Goal: Transaction & Acquisition: Obtain resource

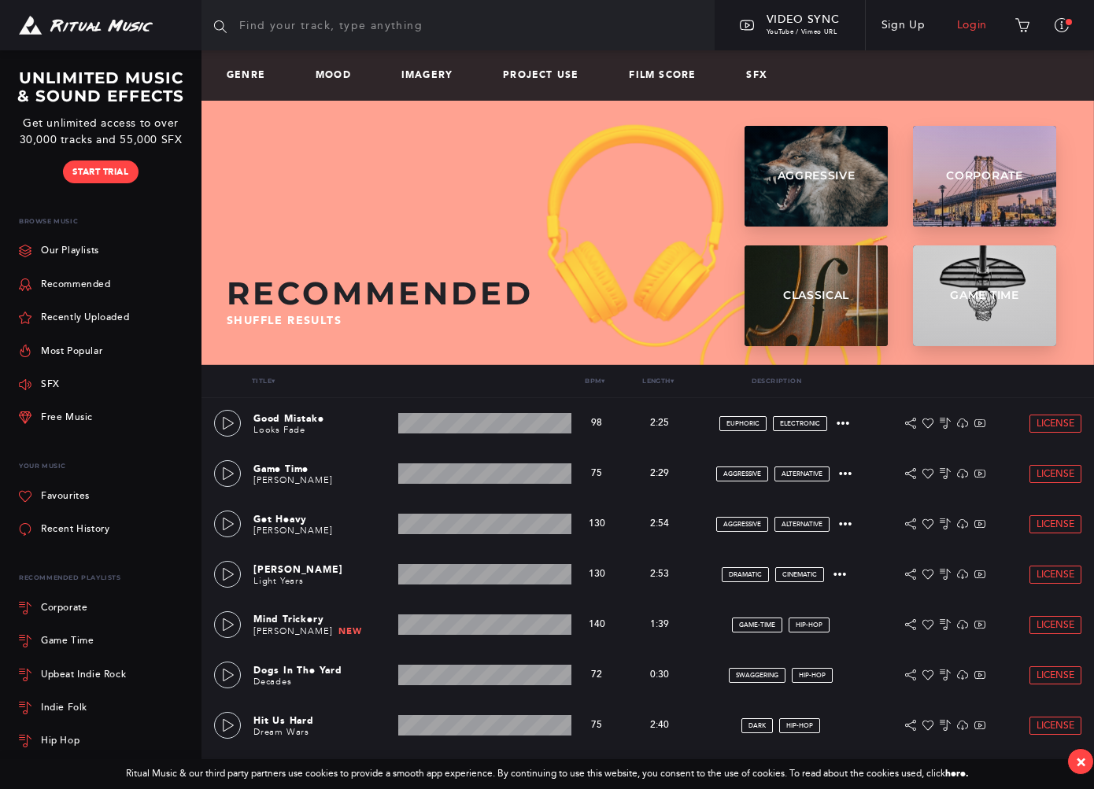
click at [795, 25] on link "Login" at bounding box center [972, 25] width 62 height 44
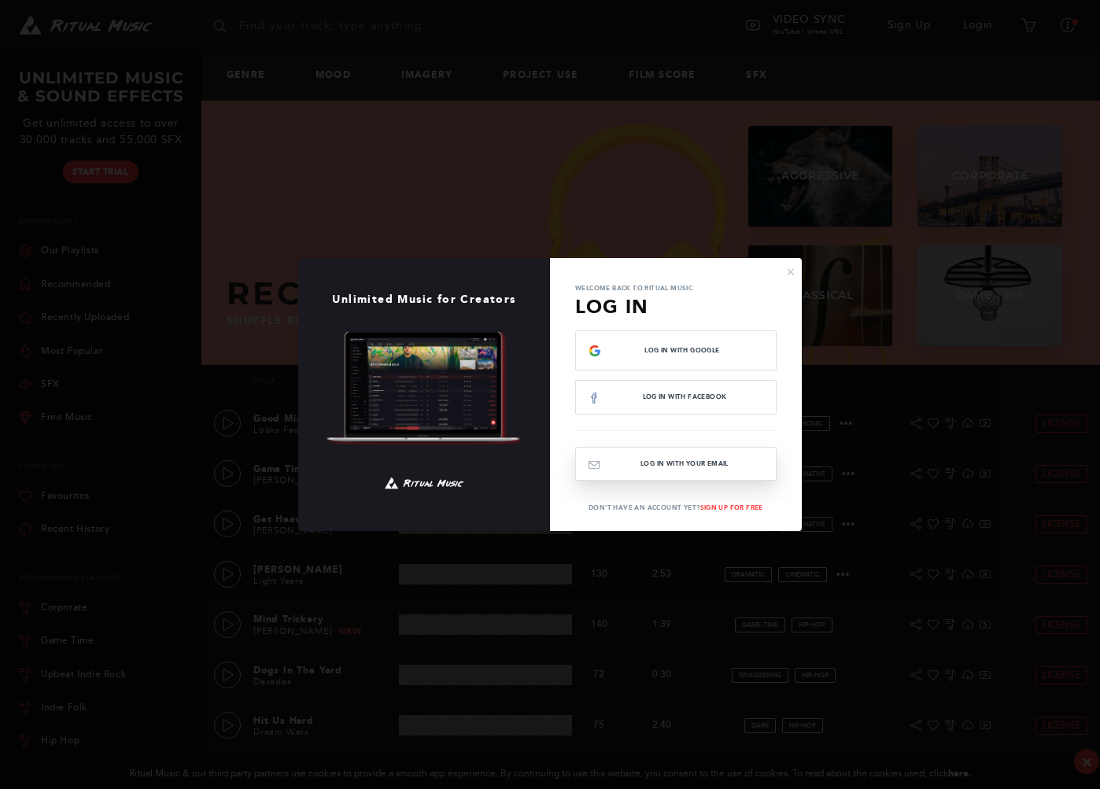
click at [717, 465] on button "Log In with your email" at bounding box center [675, 464] width 201 height 34
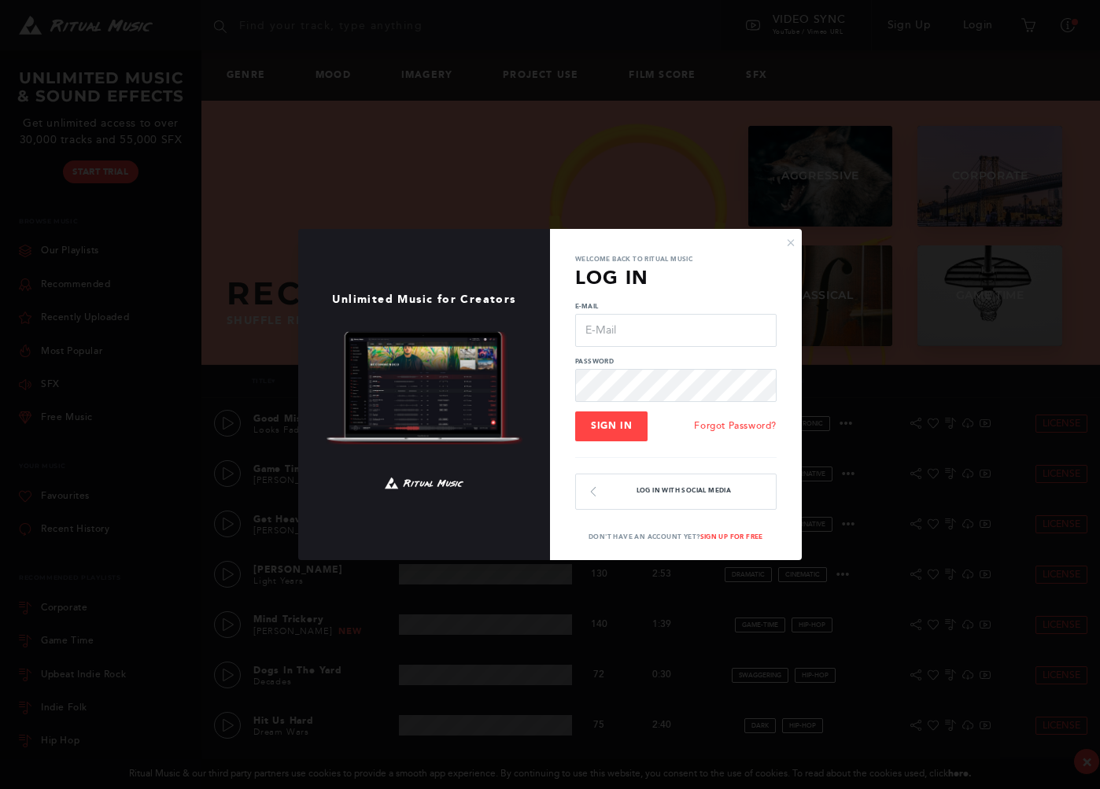
type input "[EMAIL_ADDRESS][DOMAIN_NAME]"
click at [618, 431] on span "Sign In" at bounding box center [611, 425] width 41 height 11
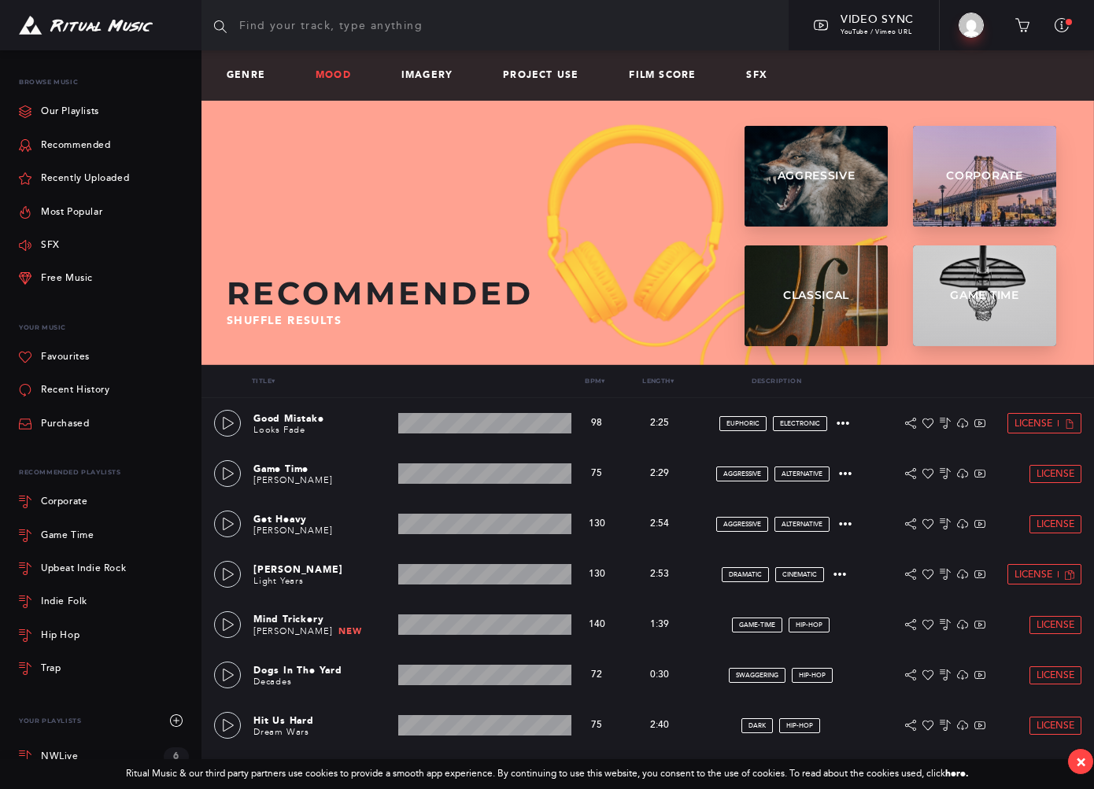
click at [341, 73] on link "Mood" at bounding box center [340, 75] width 48 height 11
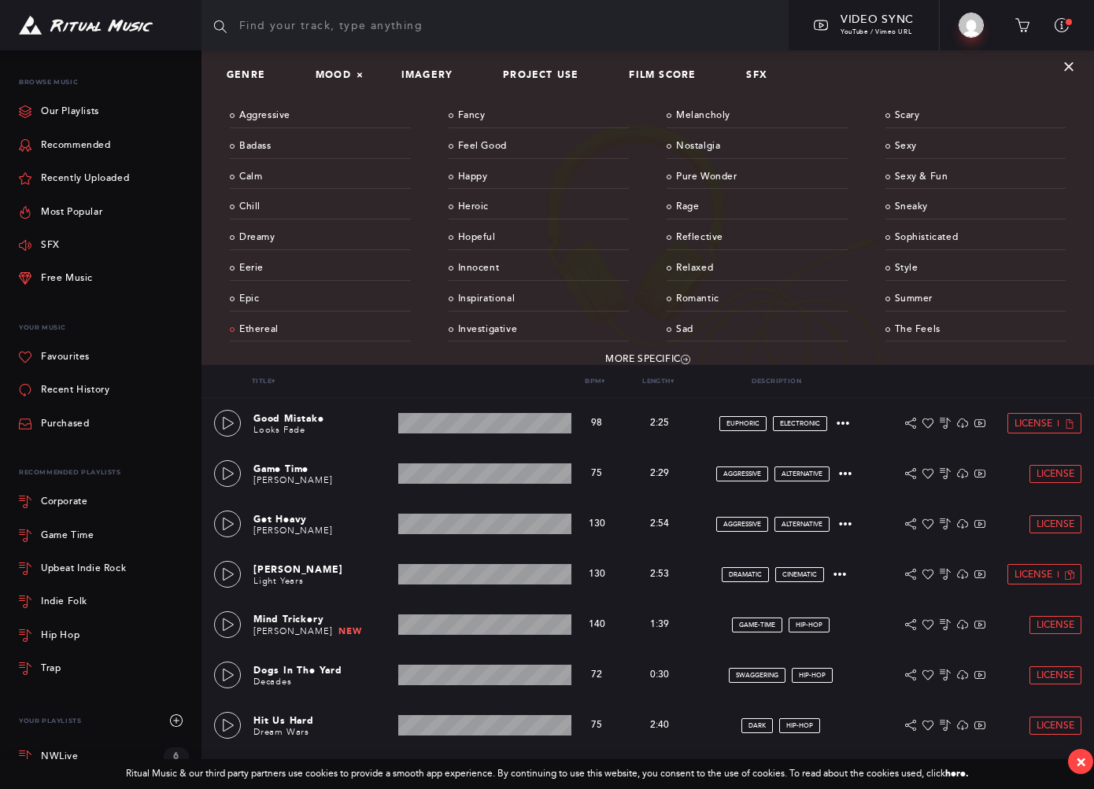
click at [267, 327] on link "Ethereal" at bounding box center [320, 330] width 181 height 24
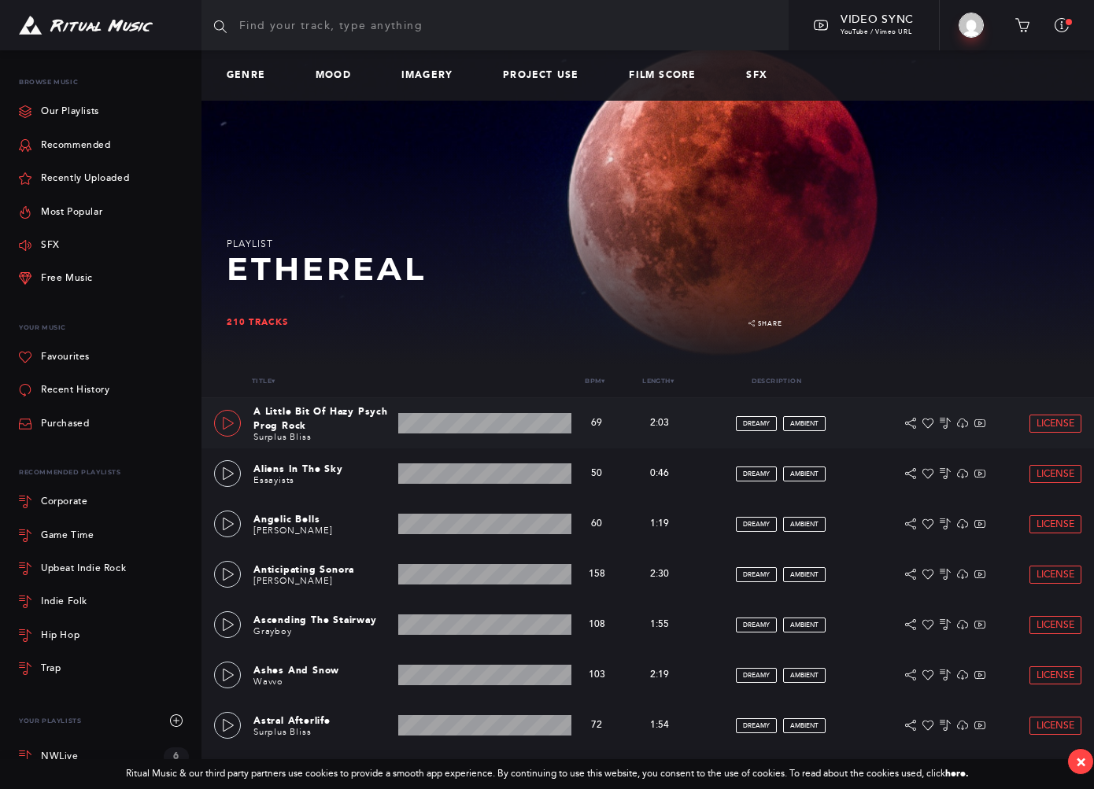
click at [224, 418] on icon at bounding box center [228, 423] width 11 height 13
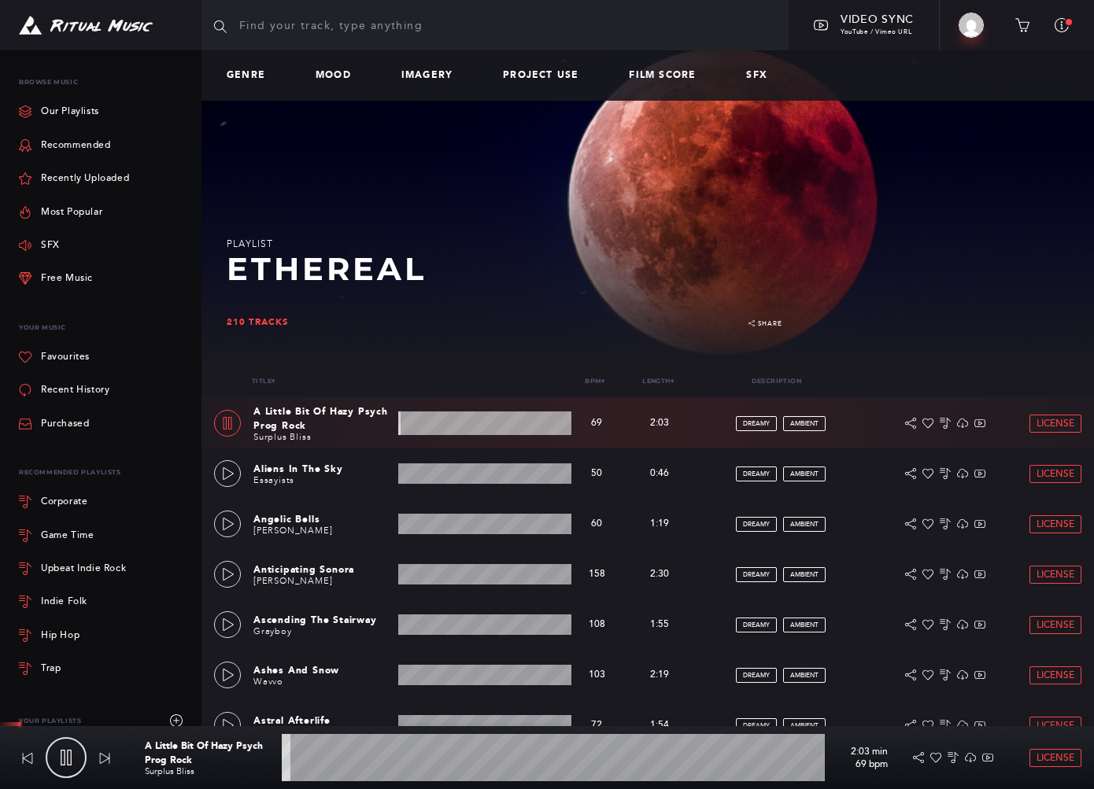
click at [316, 757] on wave at bounding box center [553, 757] width 543 height 47
click at [359, 756] on wave at bounding box center [553, 757] width 543 height 47
click at [402, 760] on wave at bounding box center [553, 757] width 543 height 47
click at [455, 759] on wave at bounding box center [553, 757] width 543 height 47
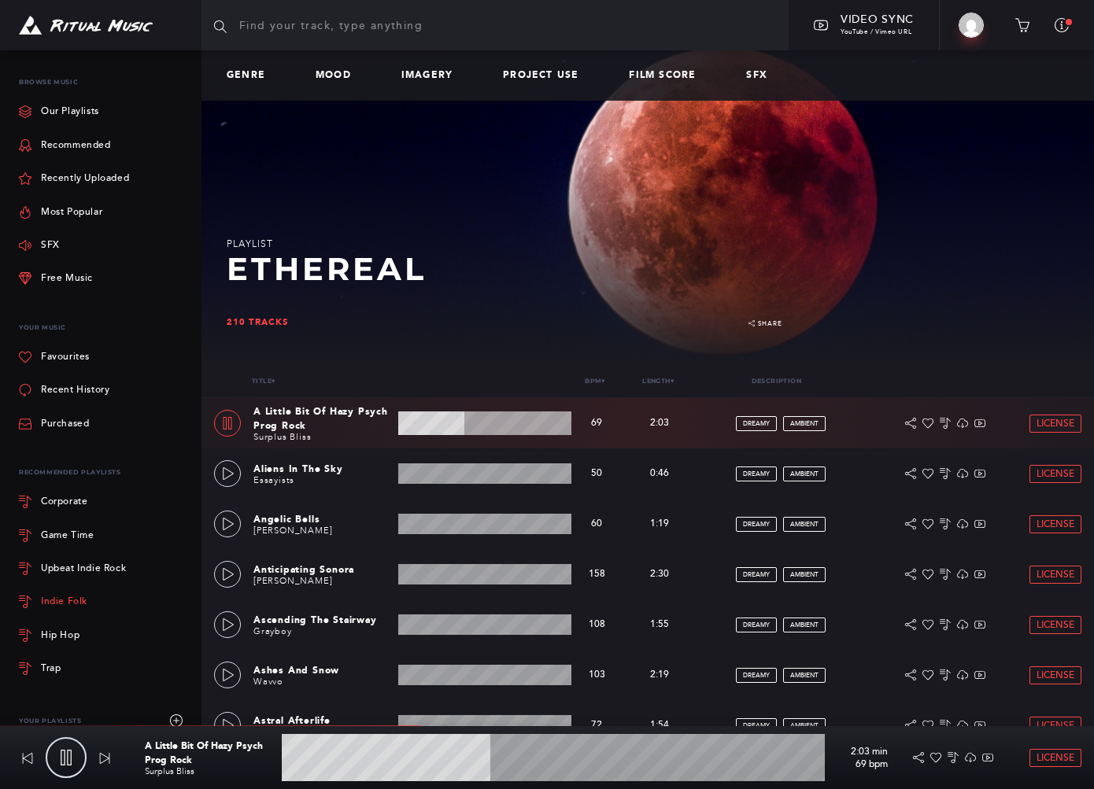
click at [81, 608] on div "Indie Folk" at bounding box center [104, 602] width 170 height 14
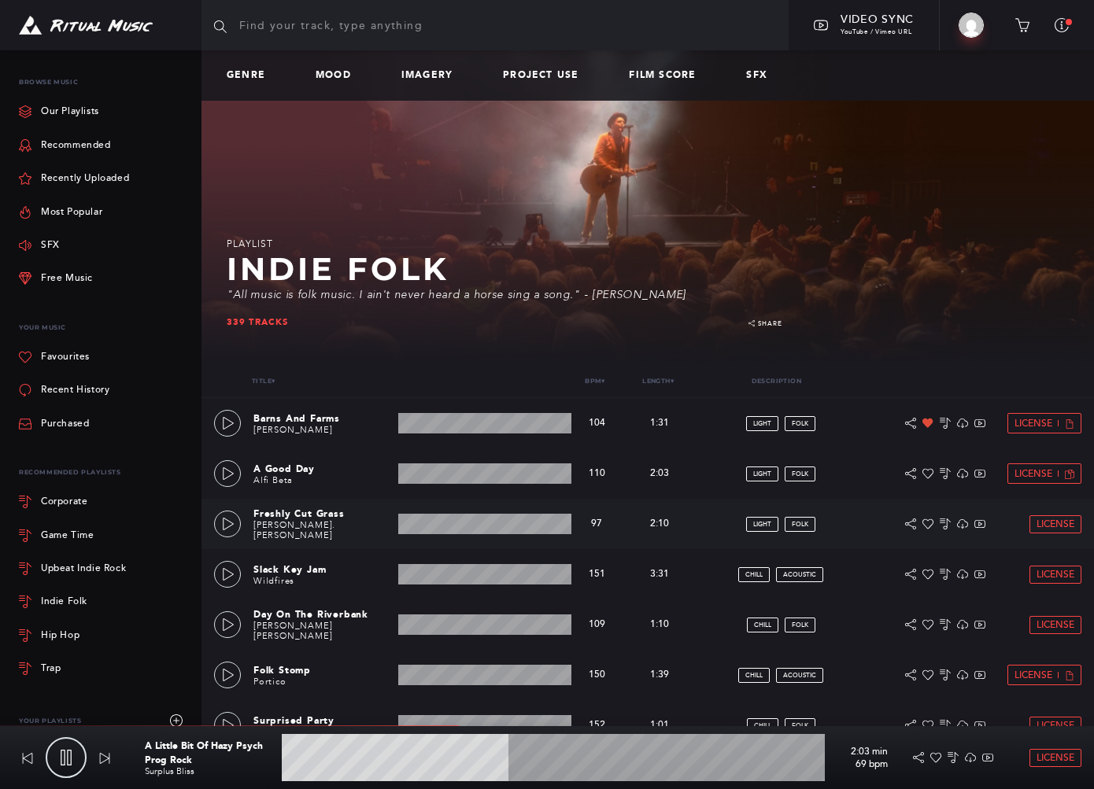
click at [253, 506] on div "Freshly Cut Grass Greta St. James 2:10 min 97 bpm 97 bpm 2:10 min light folk Li…" at bounding box center [647, 524] width 867 height 50
click at [283, 527] on link "Greta St. James" at bounding box center [294, 530] width 82 height 20
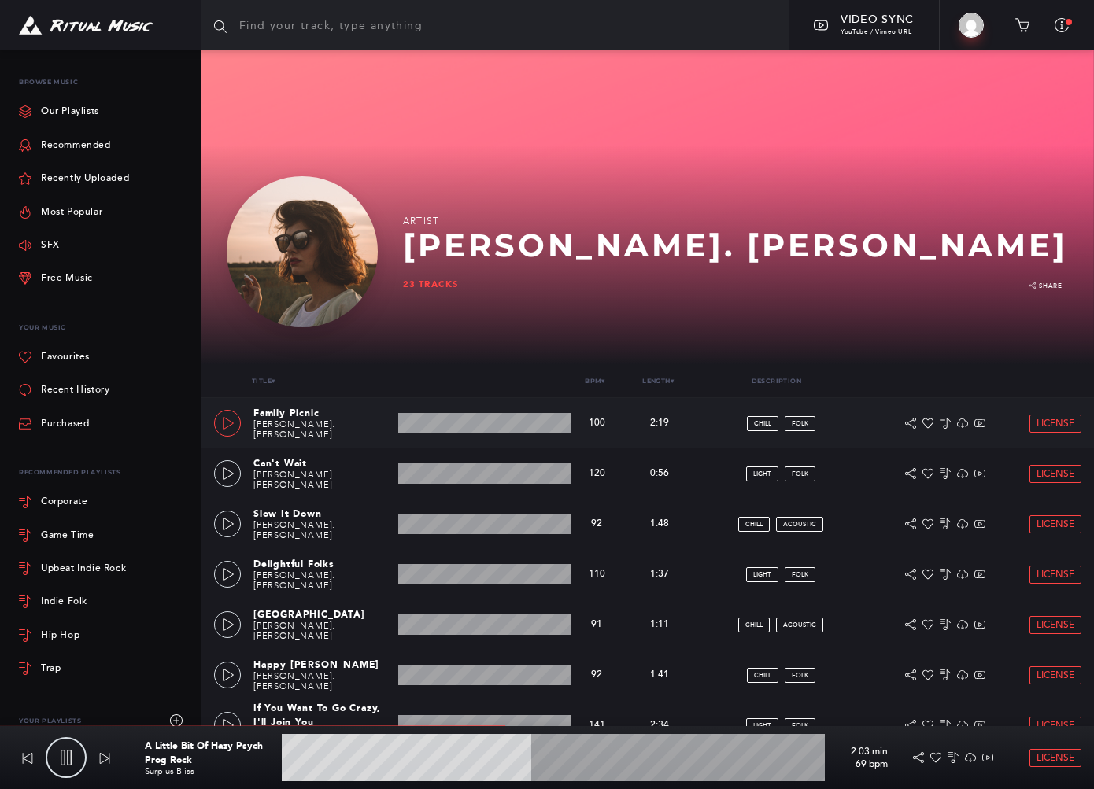
click at [233, 427] on icon at bounding box center [228, 423] width 13 height 13
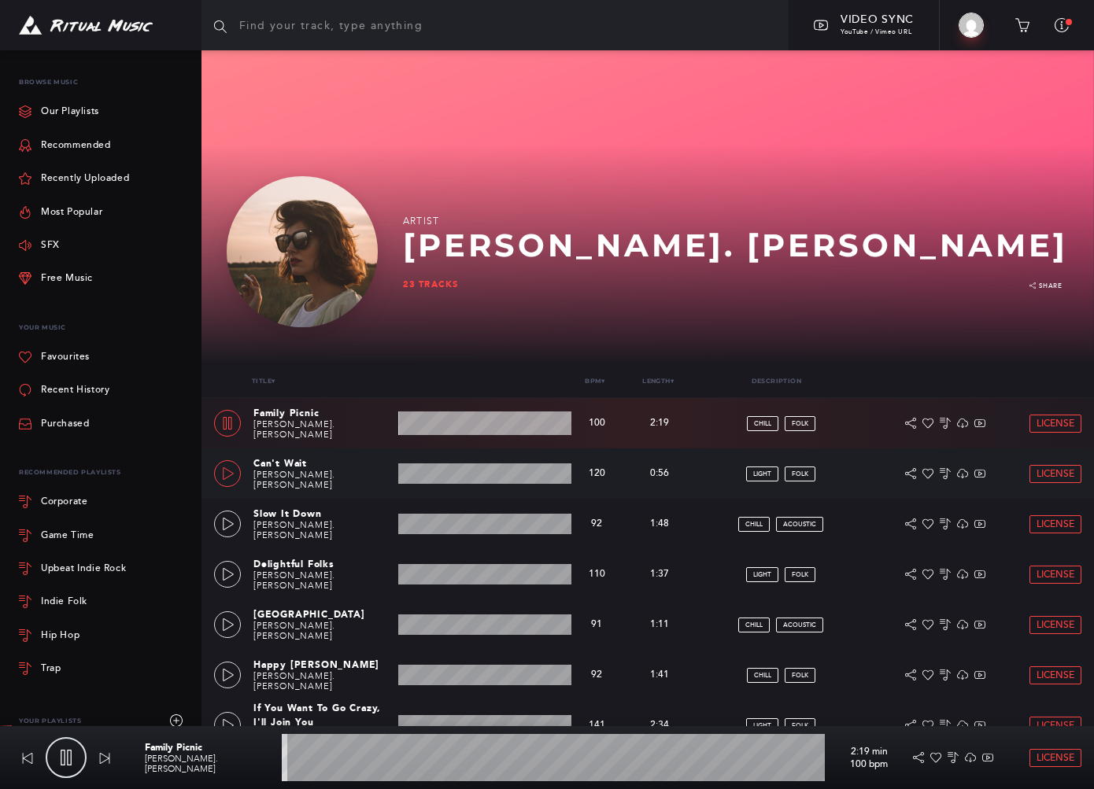
click at [226, 477] on icon at bounding box center [228, 473] width 13 height 13
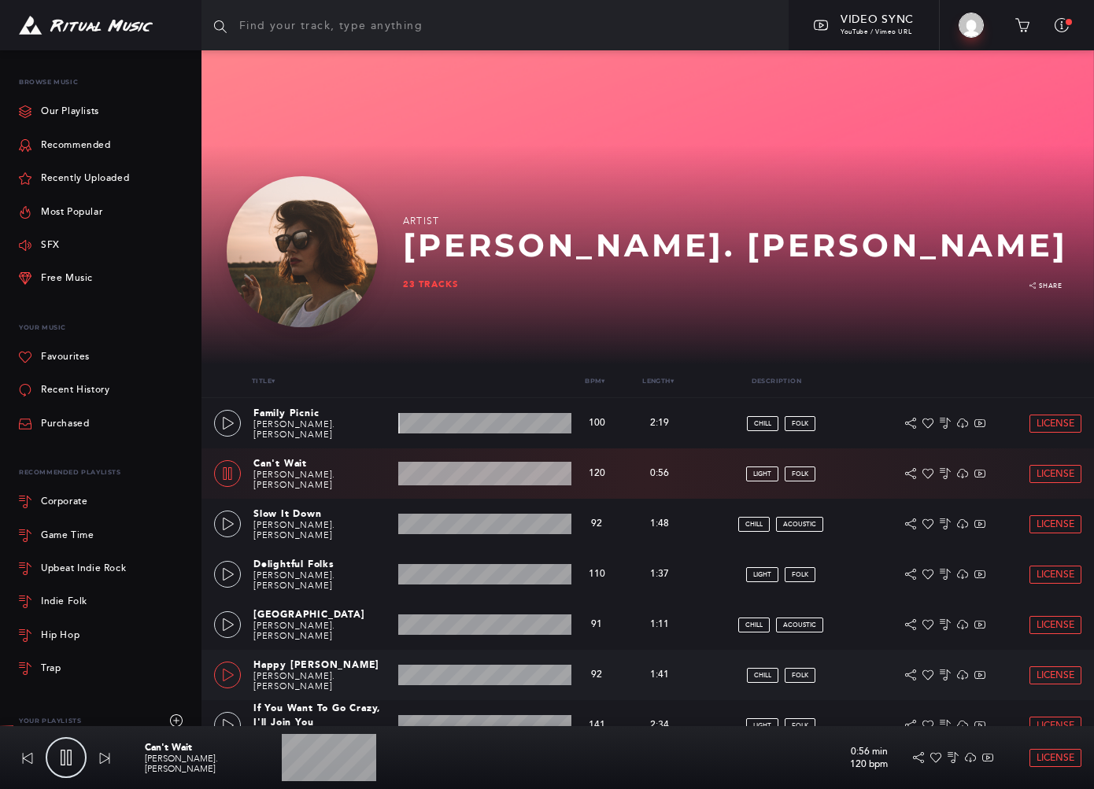
click at [235, 670] on link at bounding box center [227, 675] width 27 height 27
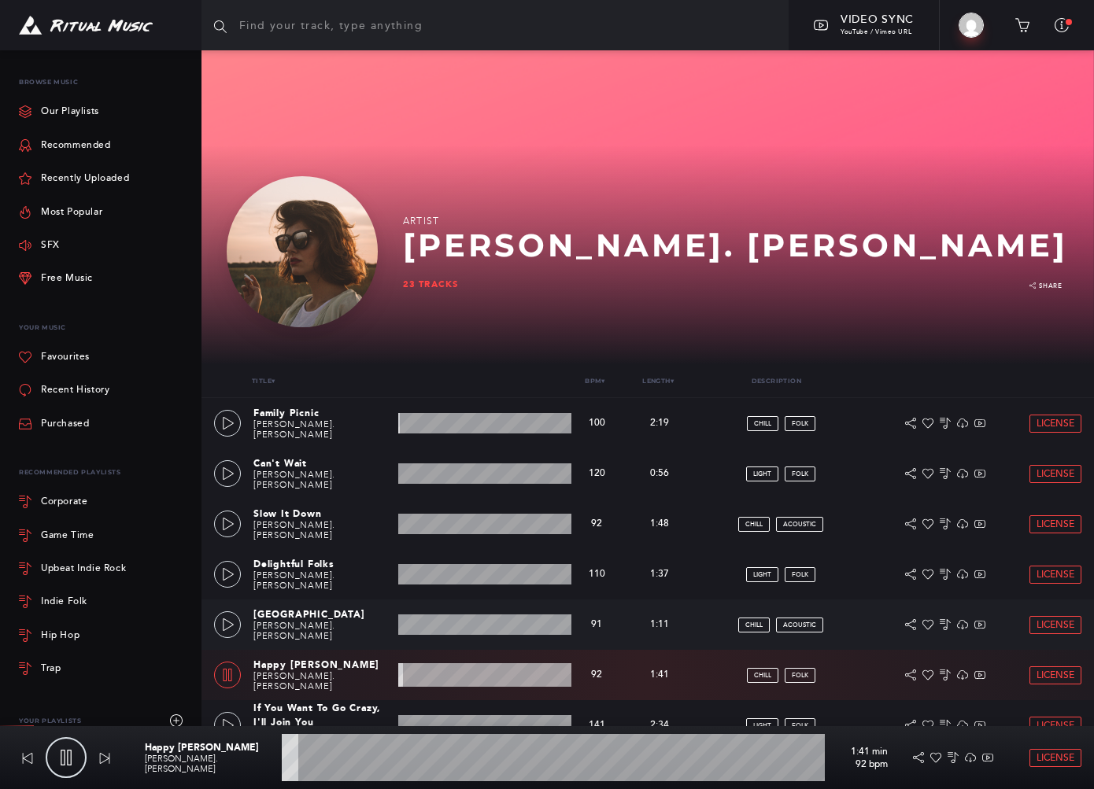
scroll to position [262, 0]
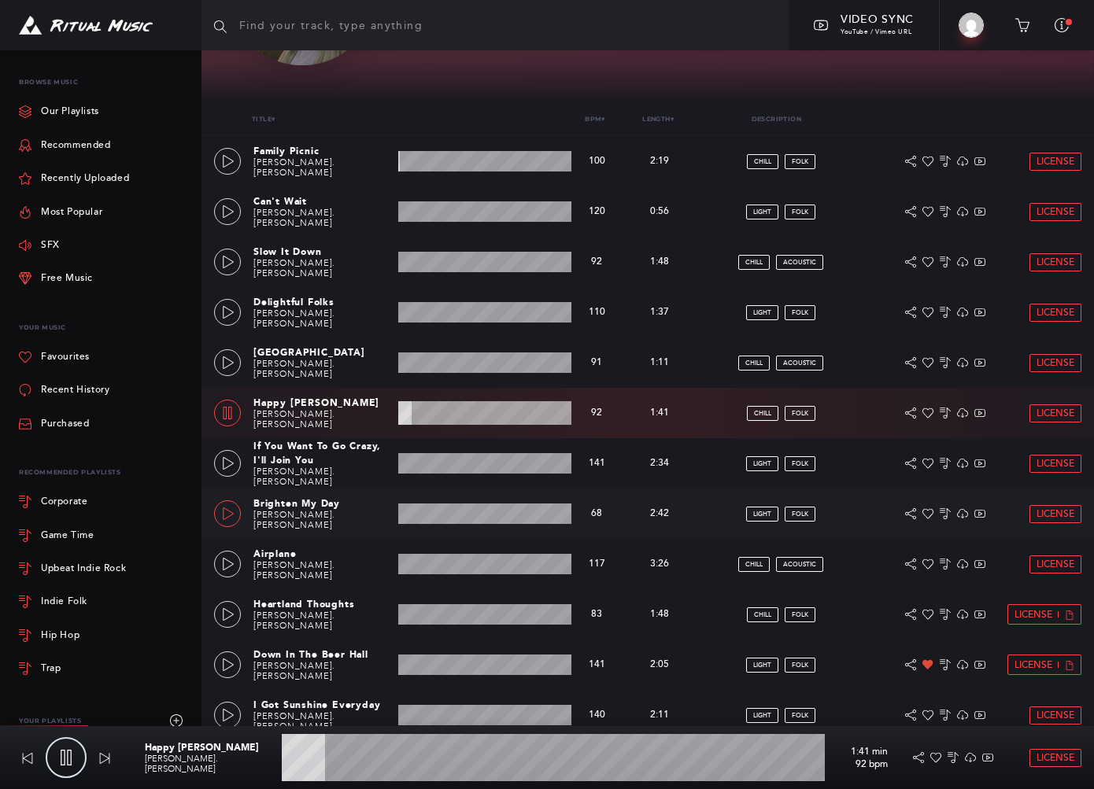
click at [225, 514] on icon at bounding box center [228, 514] width 13 height 13
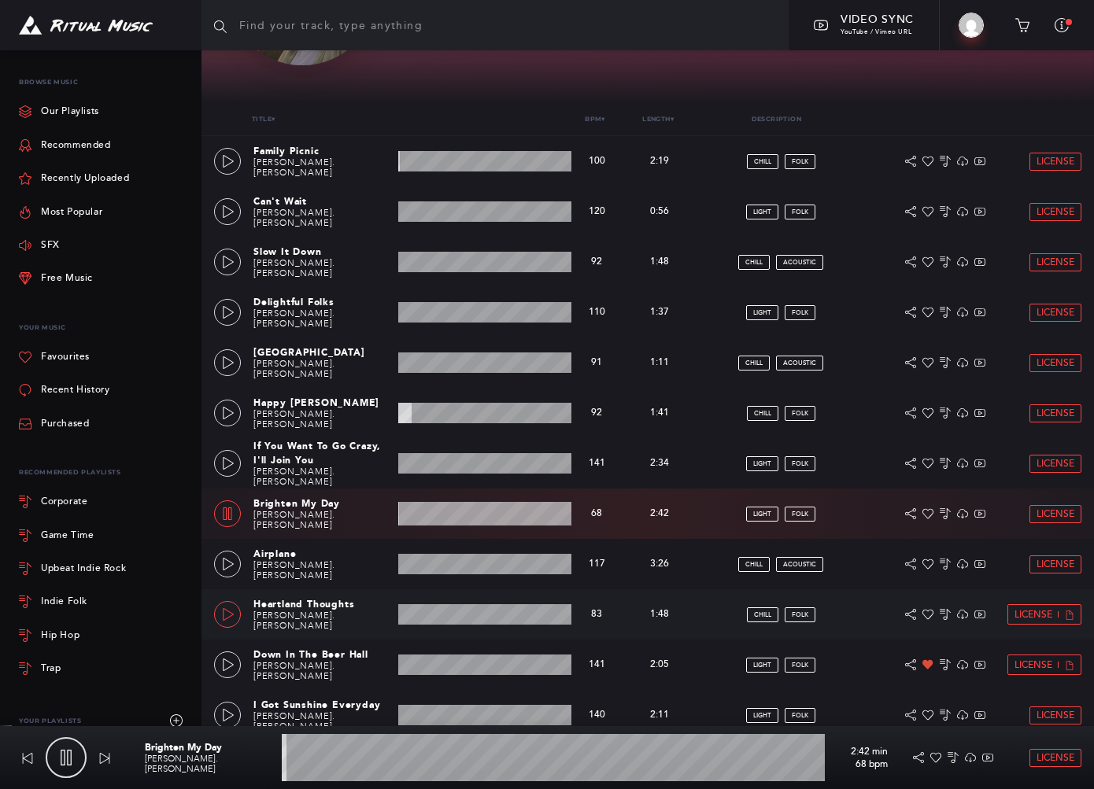
click at [224, 610] on icon at bounding box center [228, 614] width 13 height 13
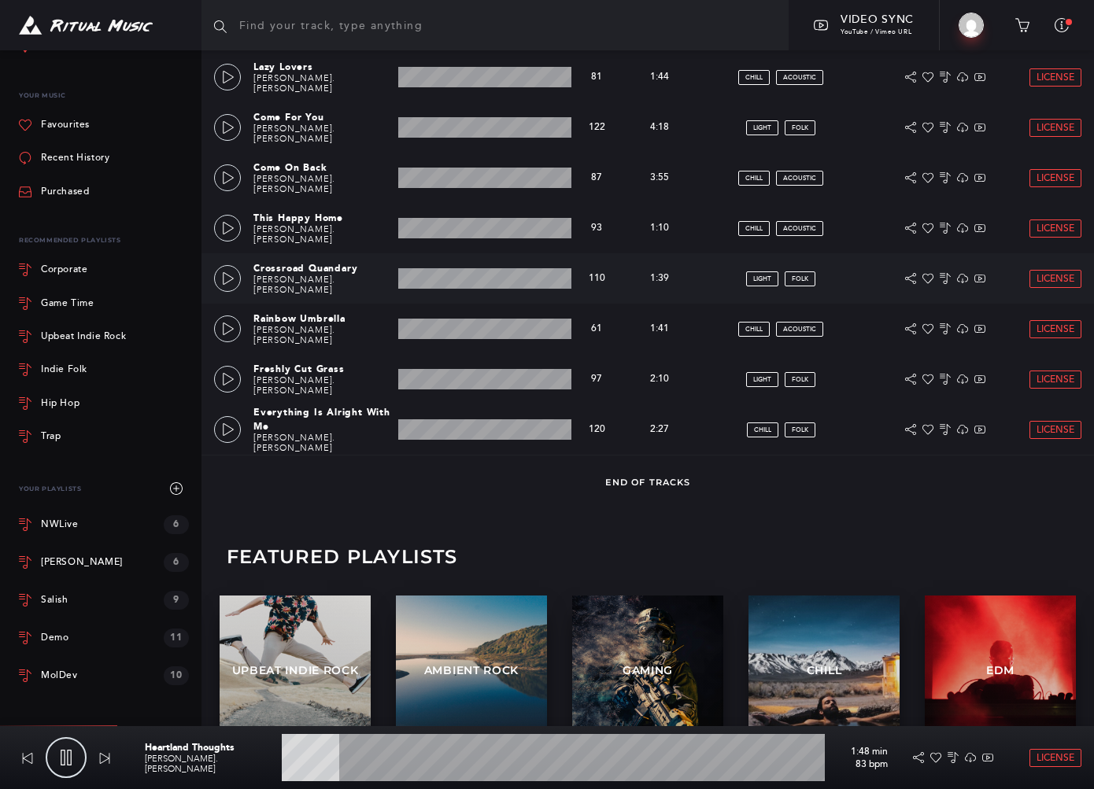
scroll to position [1147, 0]
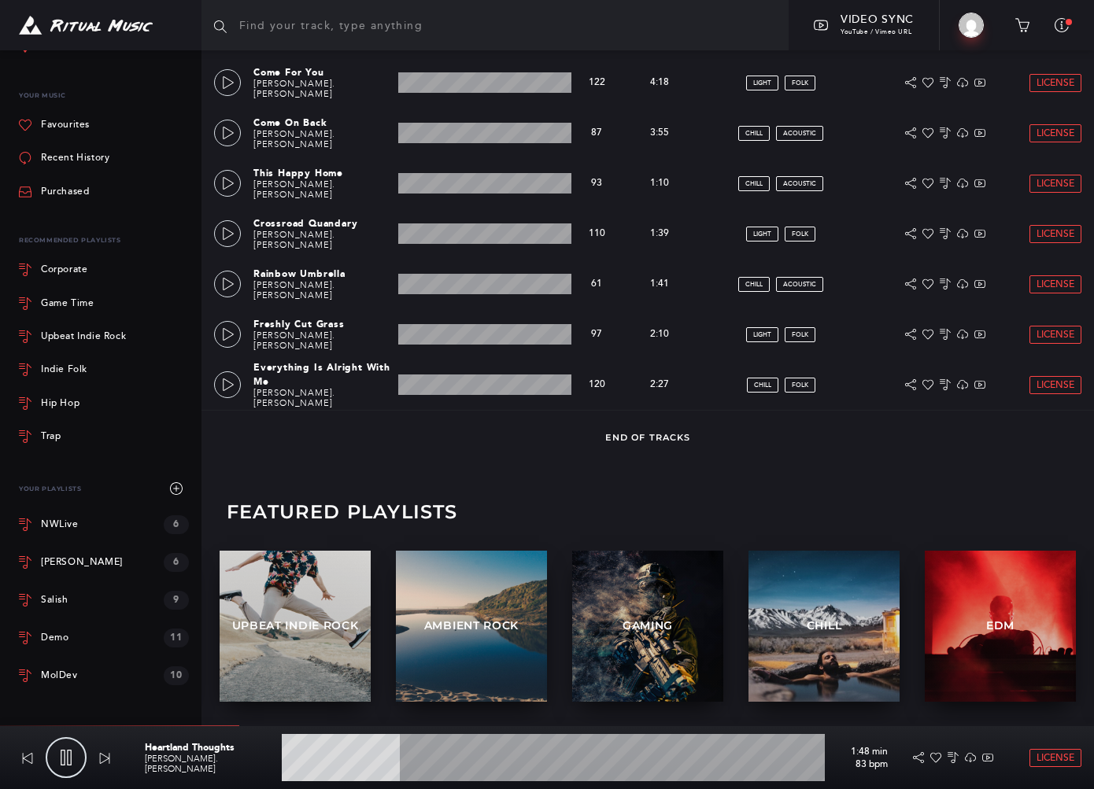
click at [253, 696] on span "Play ▶︎" at bounding box center [273, 702] width 44 height 13
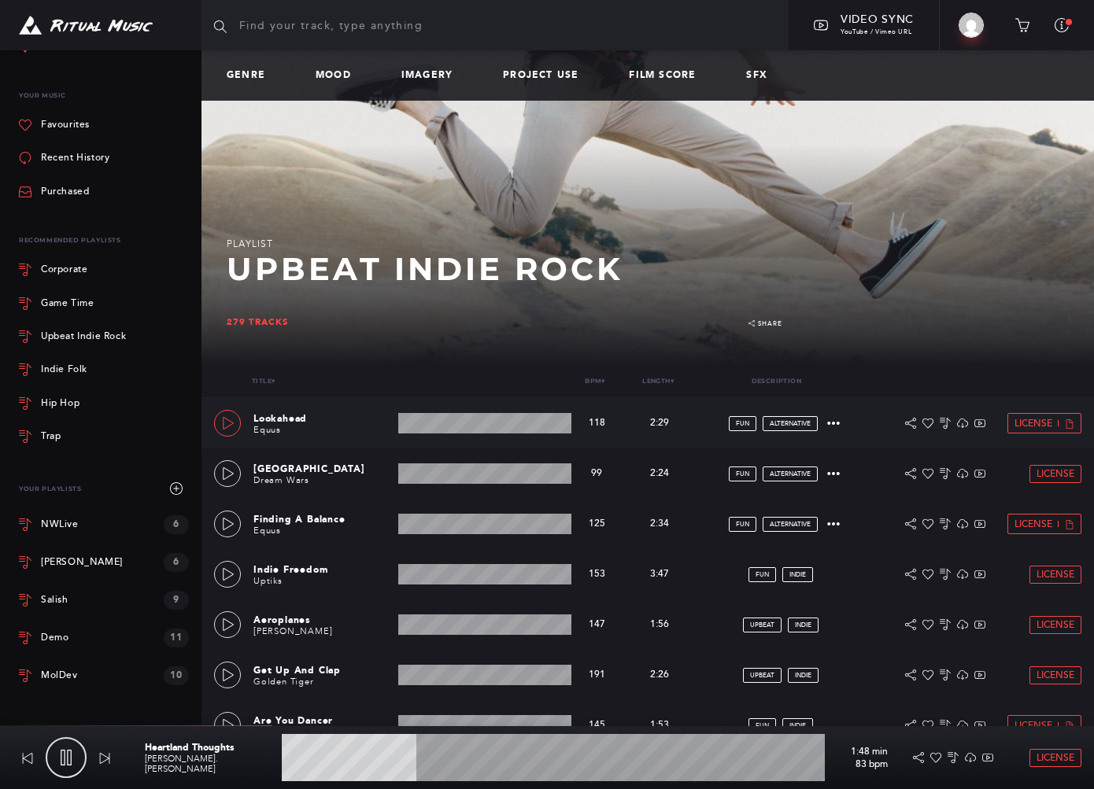
click at [226, 420] on icon at bounding box center [228, 423] width 13 height 13
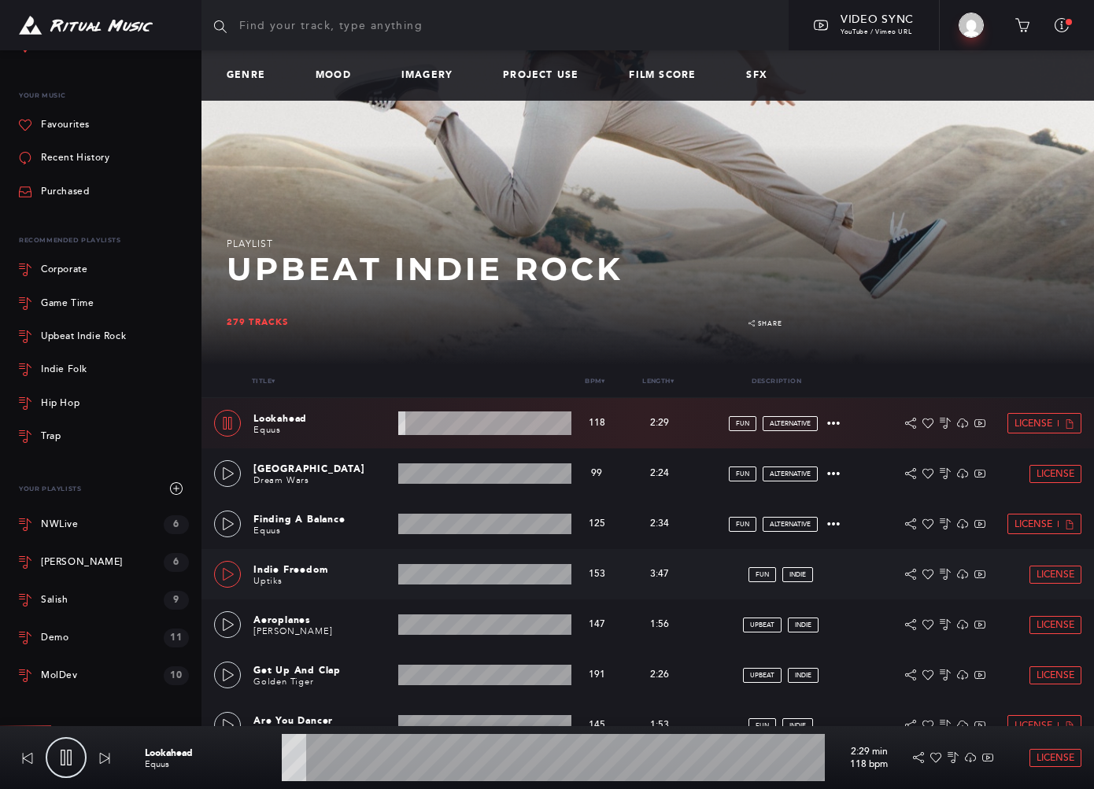
click at [227, 571] on icon at bounding box center [228, 574] width 13 height 13
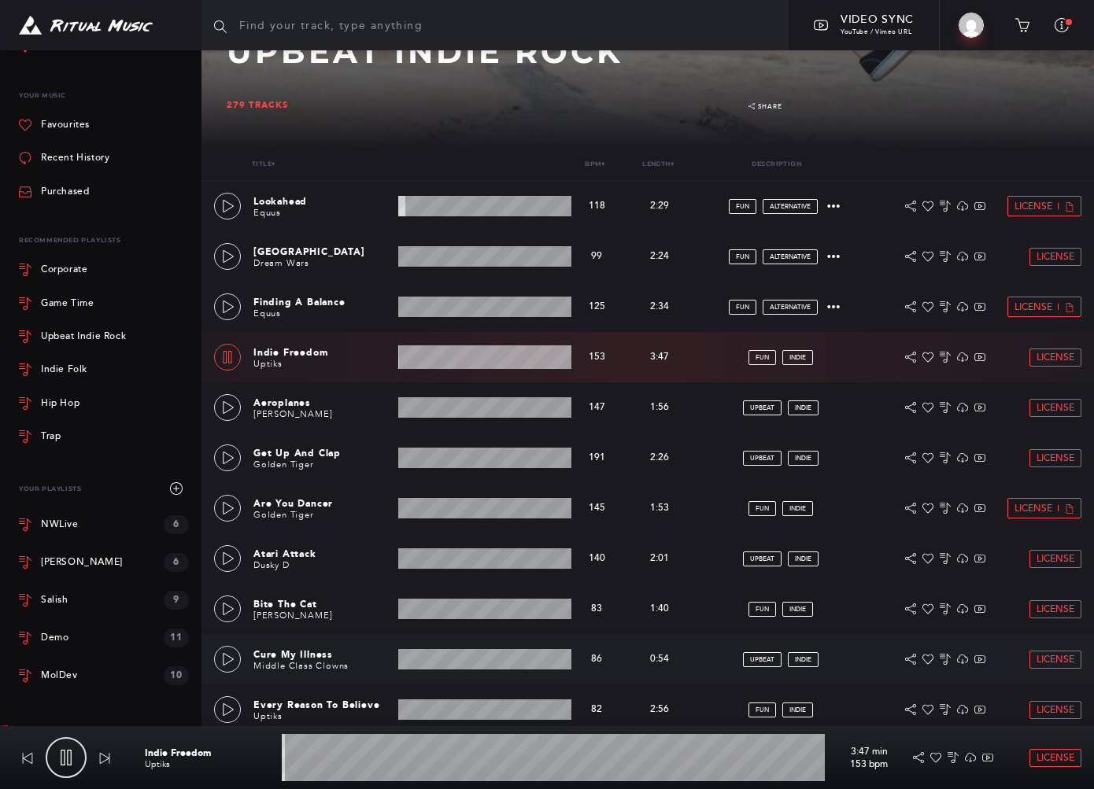
scroll to position [262, 0]
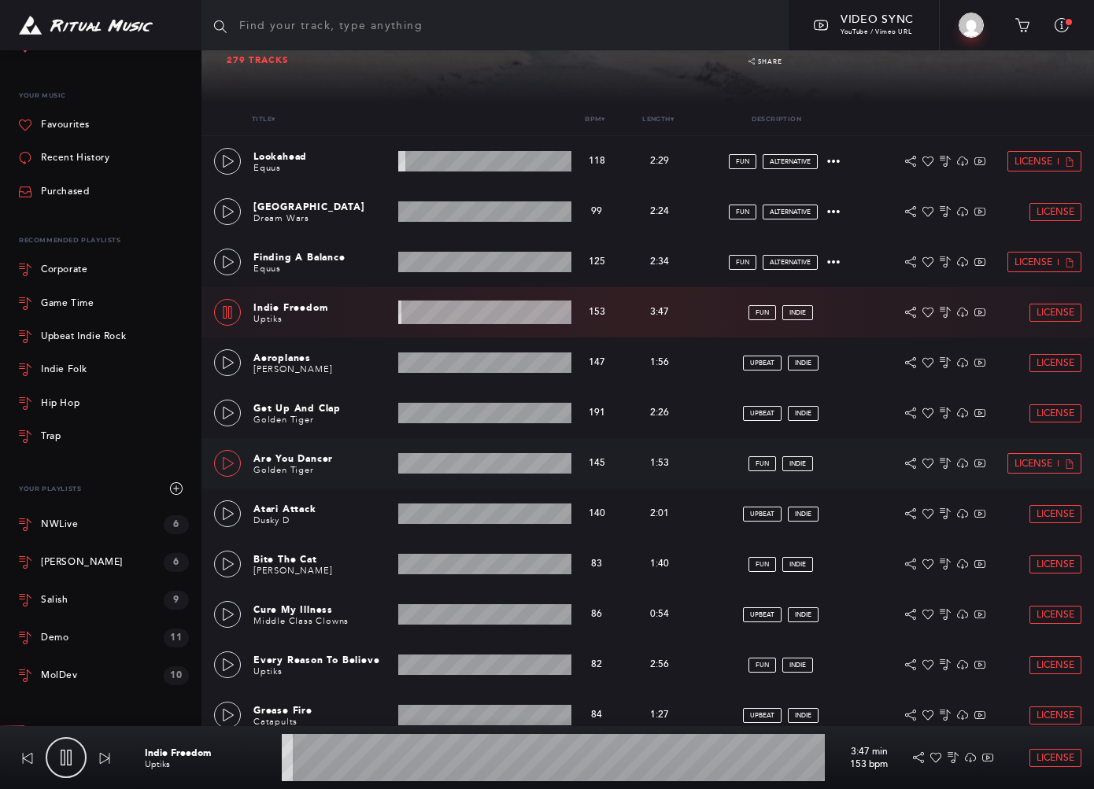
click at [230, 457] on icon at bounding box center [228, 463] width 13 height 13
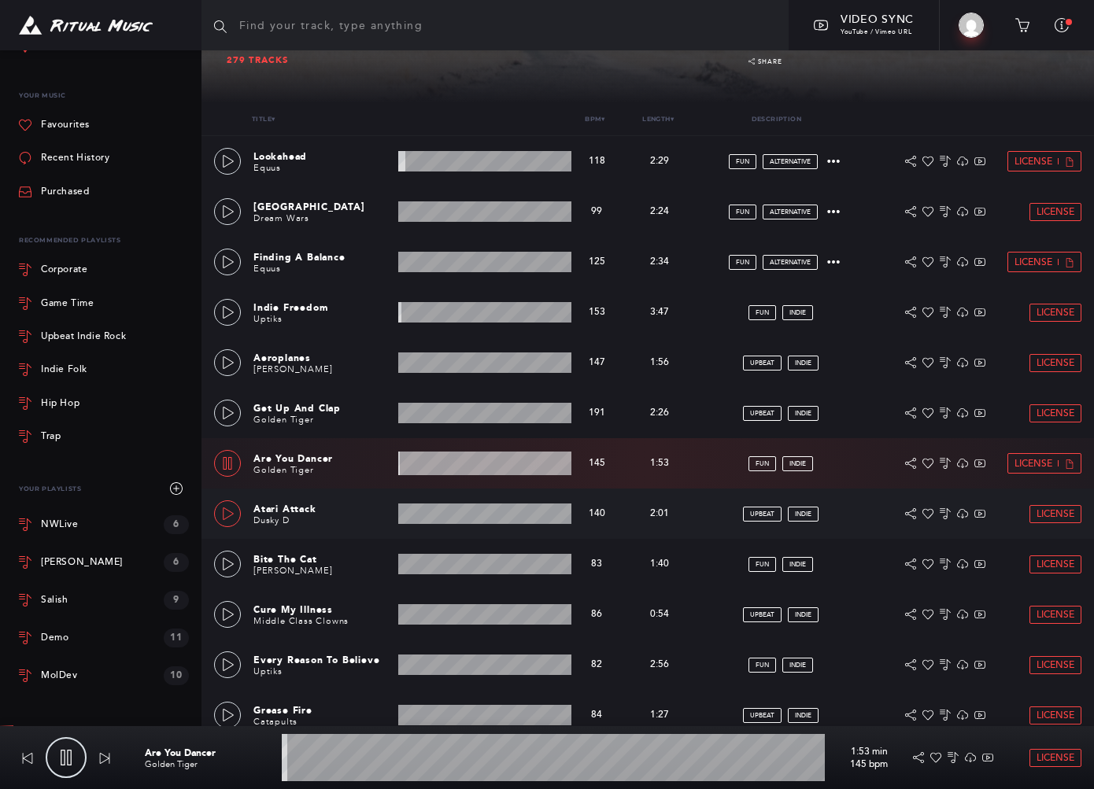
click at [234, 510] on icon at bounding box center [228, 514] width 13 height 13
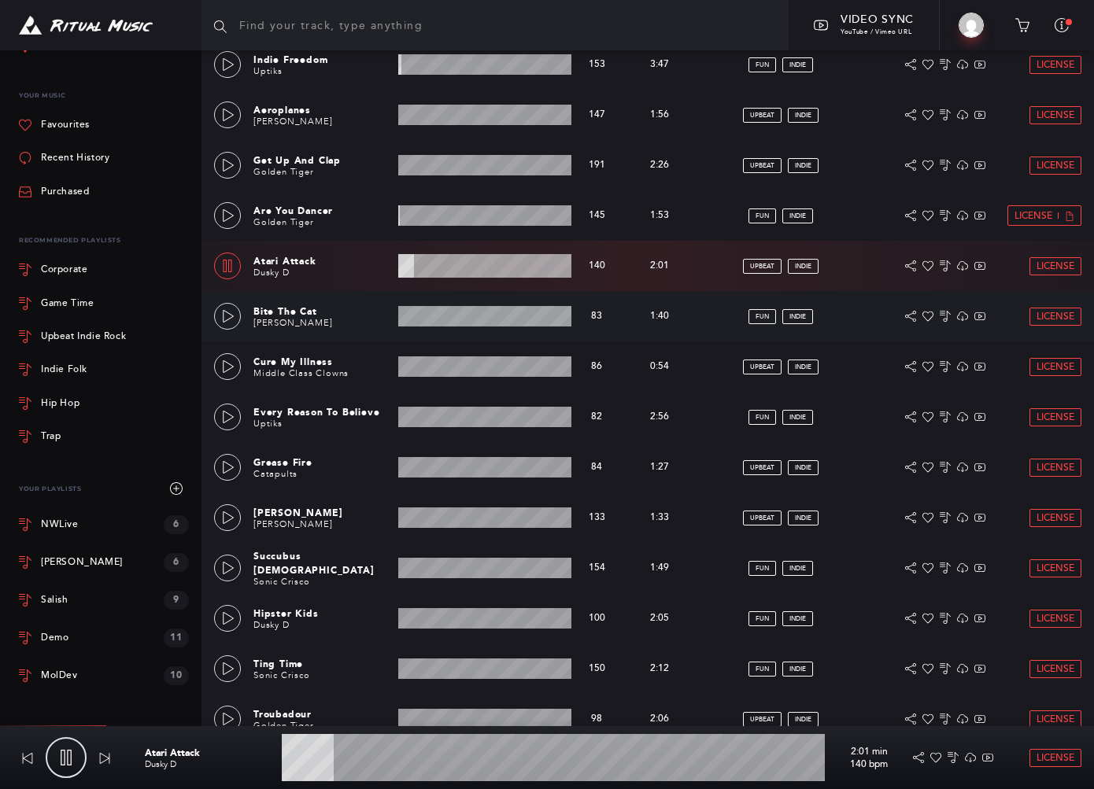
scroll to position [525, 0]
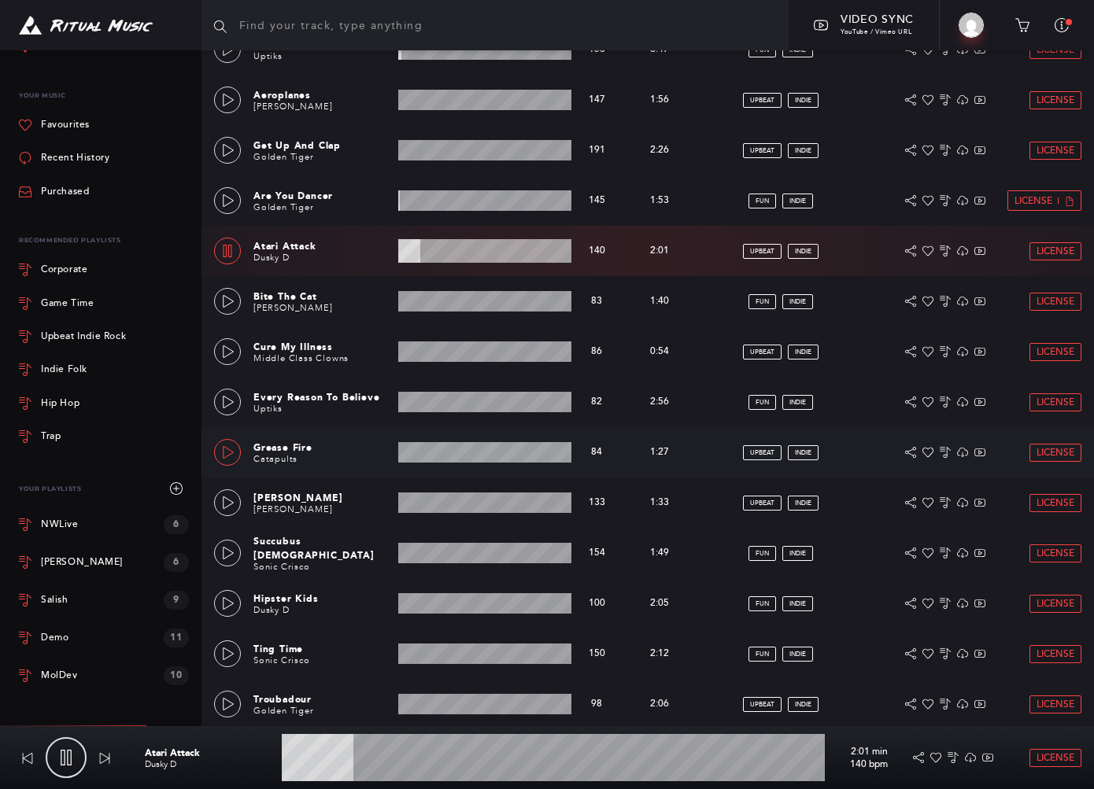
click at [226, 453] on icon at bounding box center [228, 452] width 13 height 13
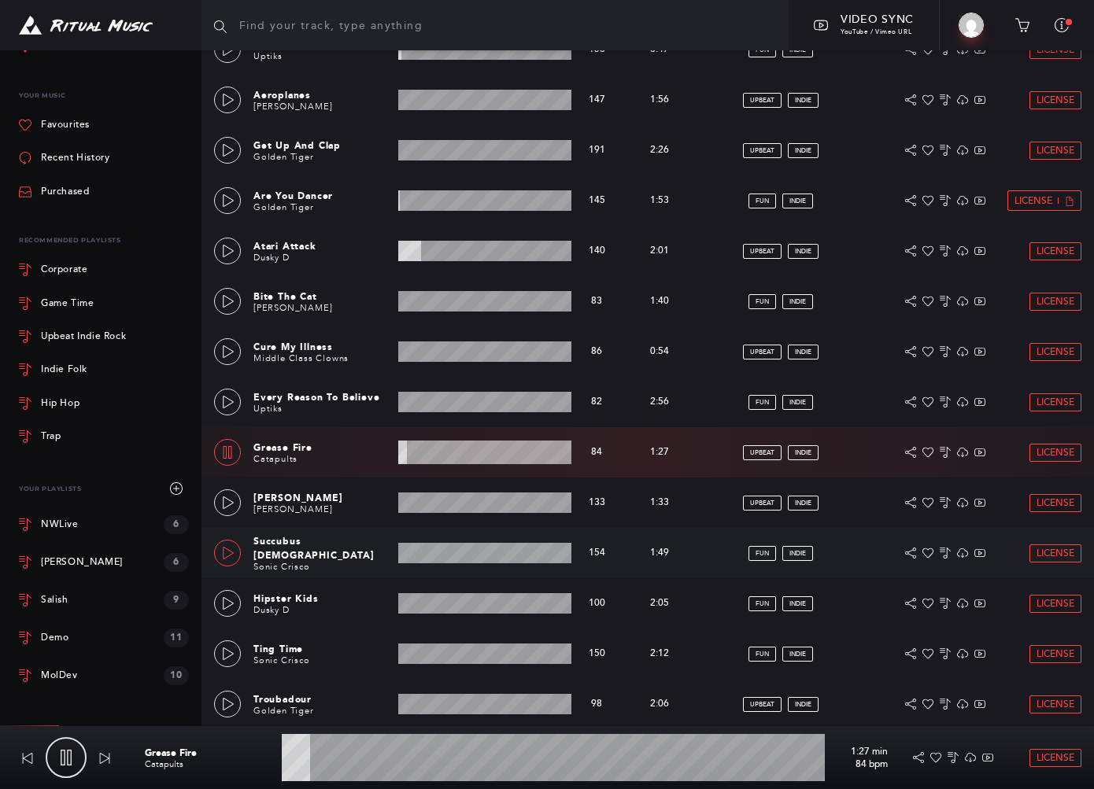
click at [222, 555] on div at bounding box center [227, 554] width 13 height 11
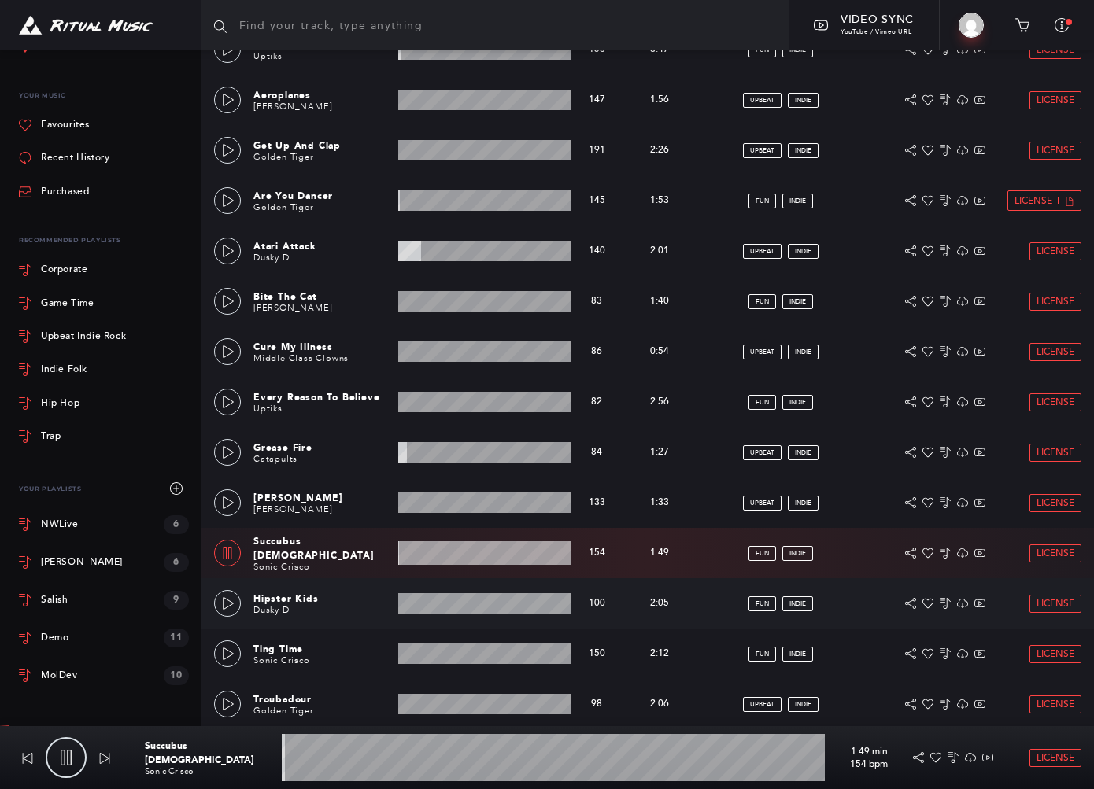
scroll to position [734, 0]
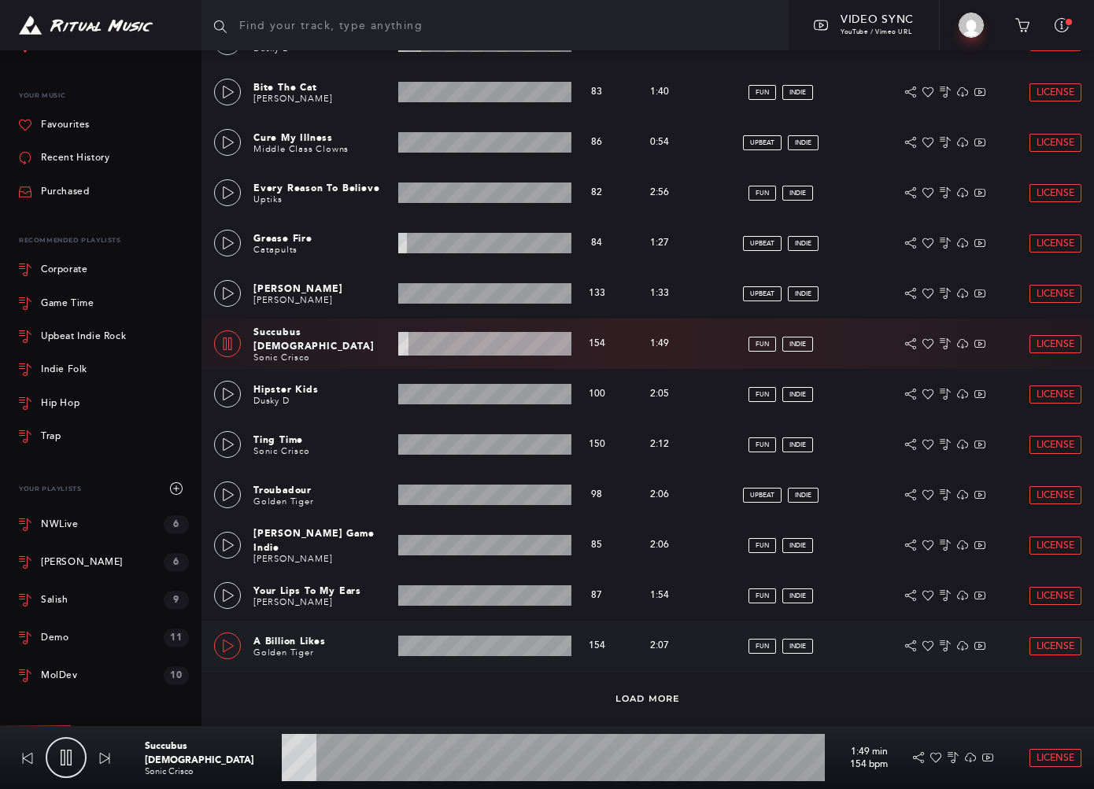
click at [224, 638] on link at bounding box center [227, 646] width 27 height 27
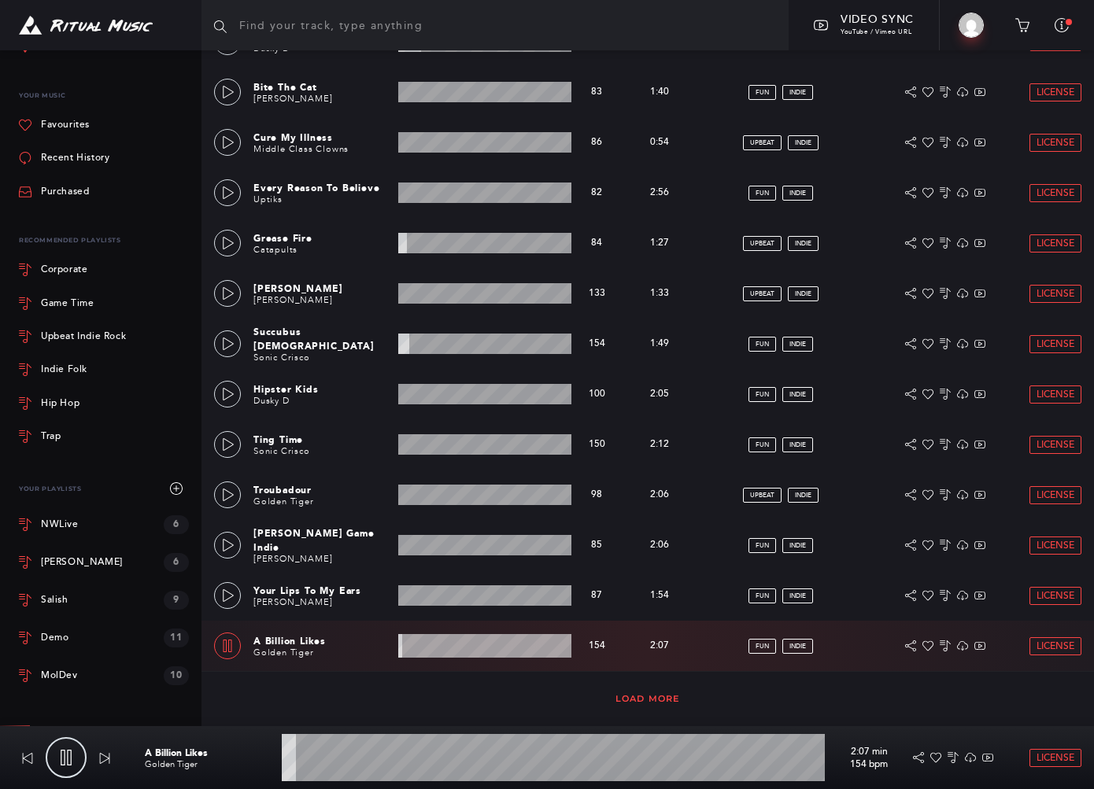
click at [645, 700] on link "Load More" at bounding box center [647, 698] width 65 height 11
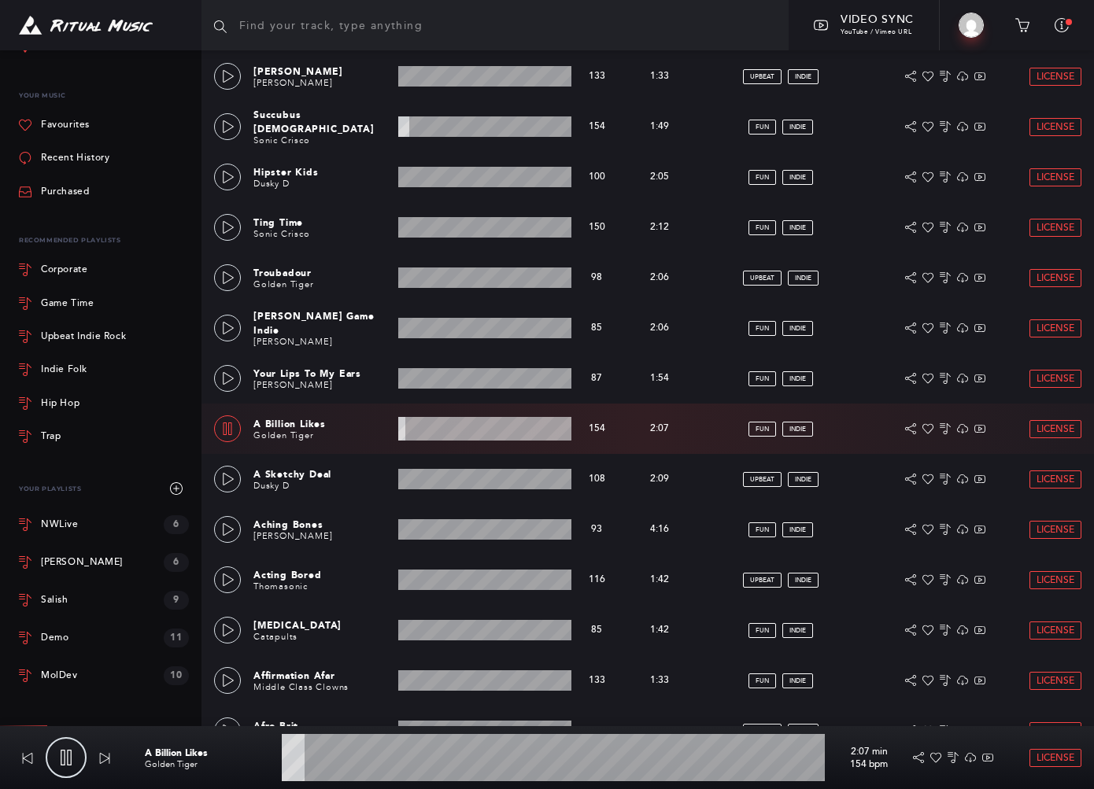
scroll to position [996, 0]
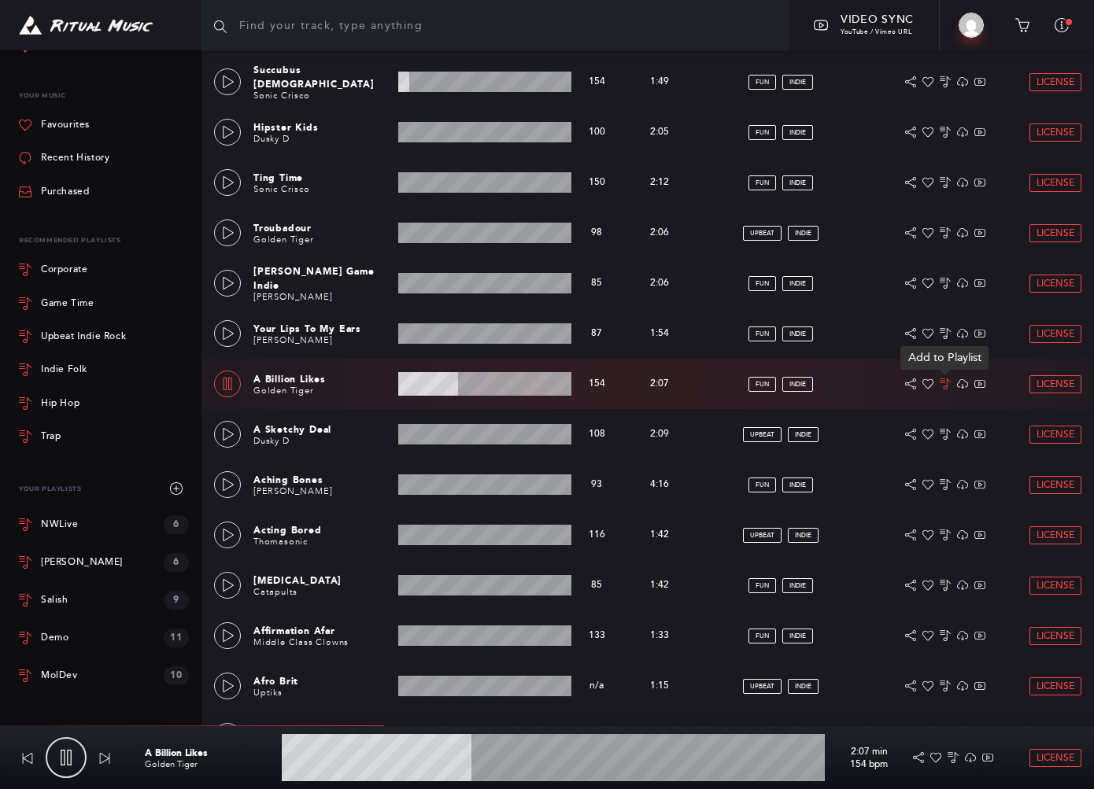
click at [795, 379] on icon at bounding box center [945, 384] width 11 height 11
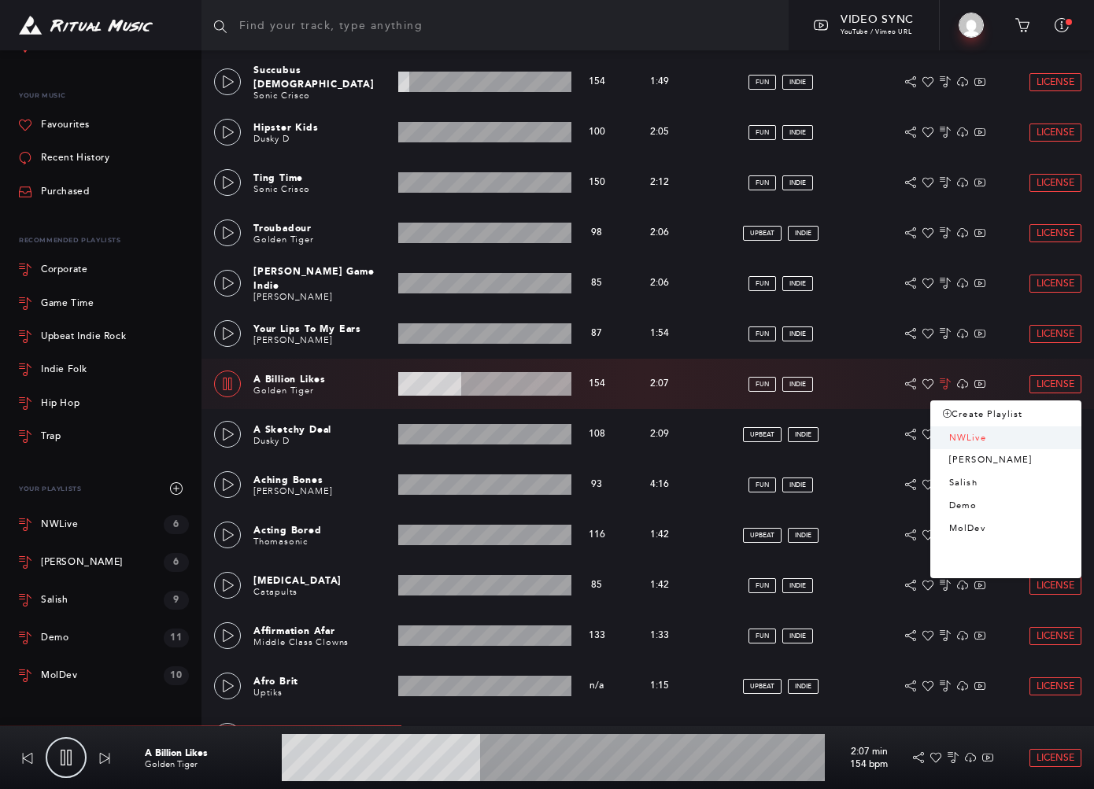
click at [795, 436] on link "NWLive" at bounding box center [1005, 438] width 151 height 23
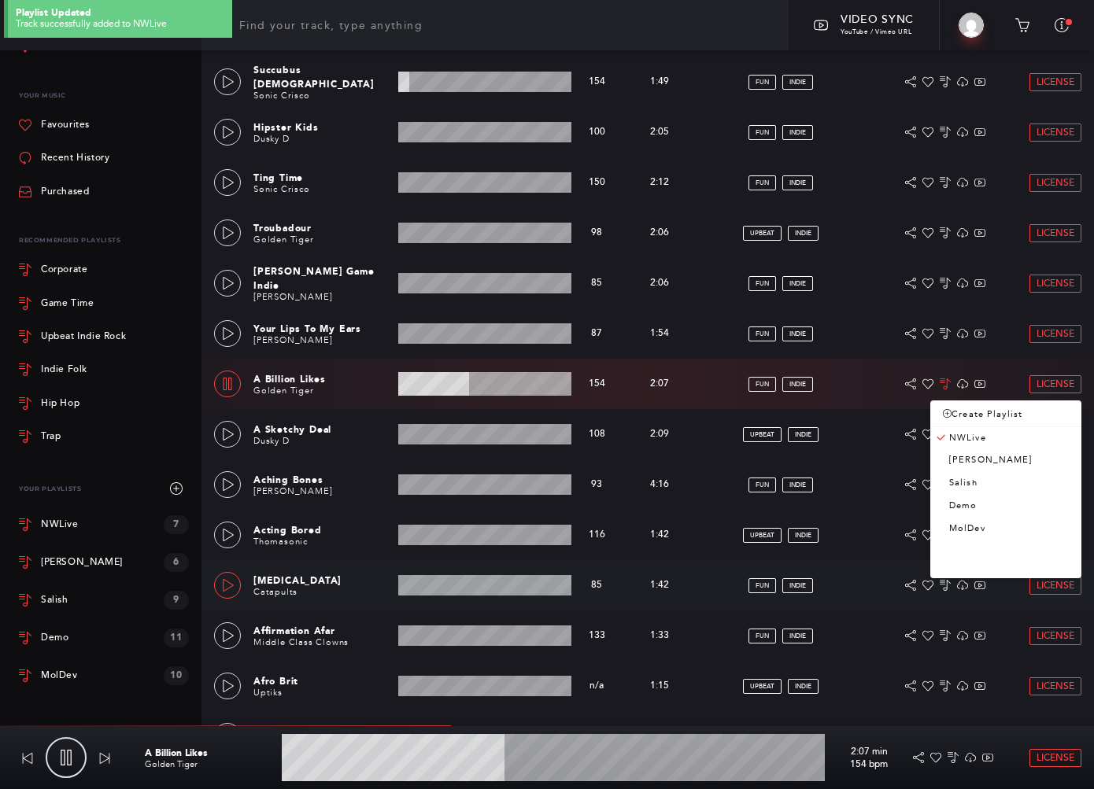
click at [234, 586] on icon at bounding box center [228, 585] width 13 height 13
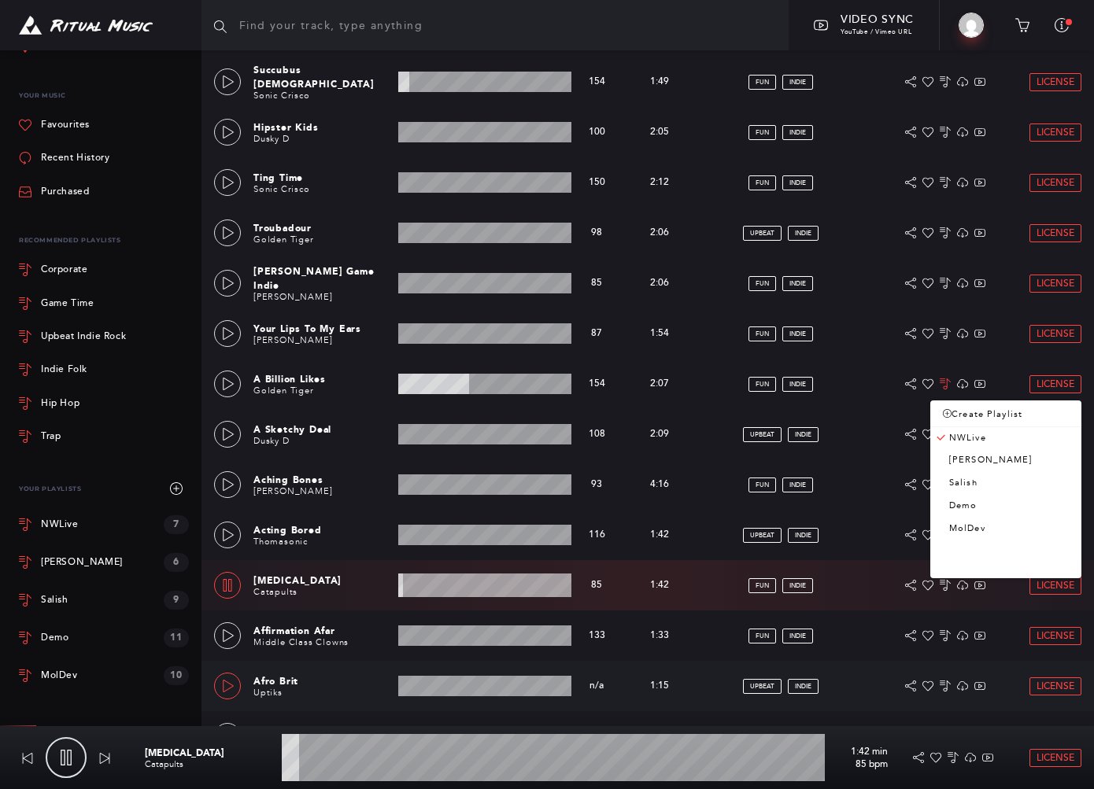
click at [227, 686] on icon at bounding box center [228, 686] width 13 height 13
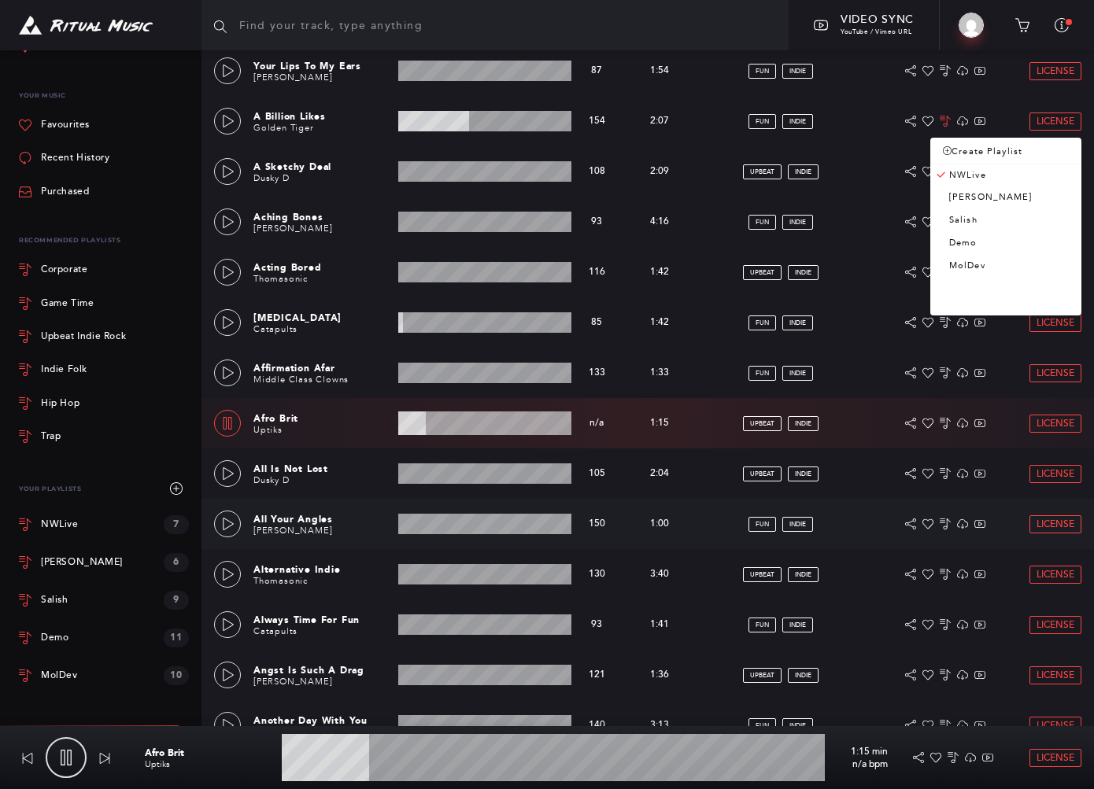
scroll to position [1521, 0]
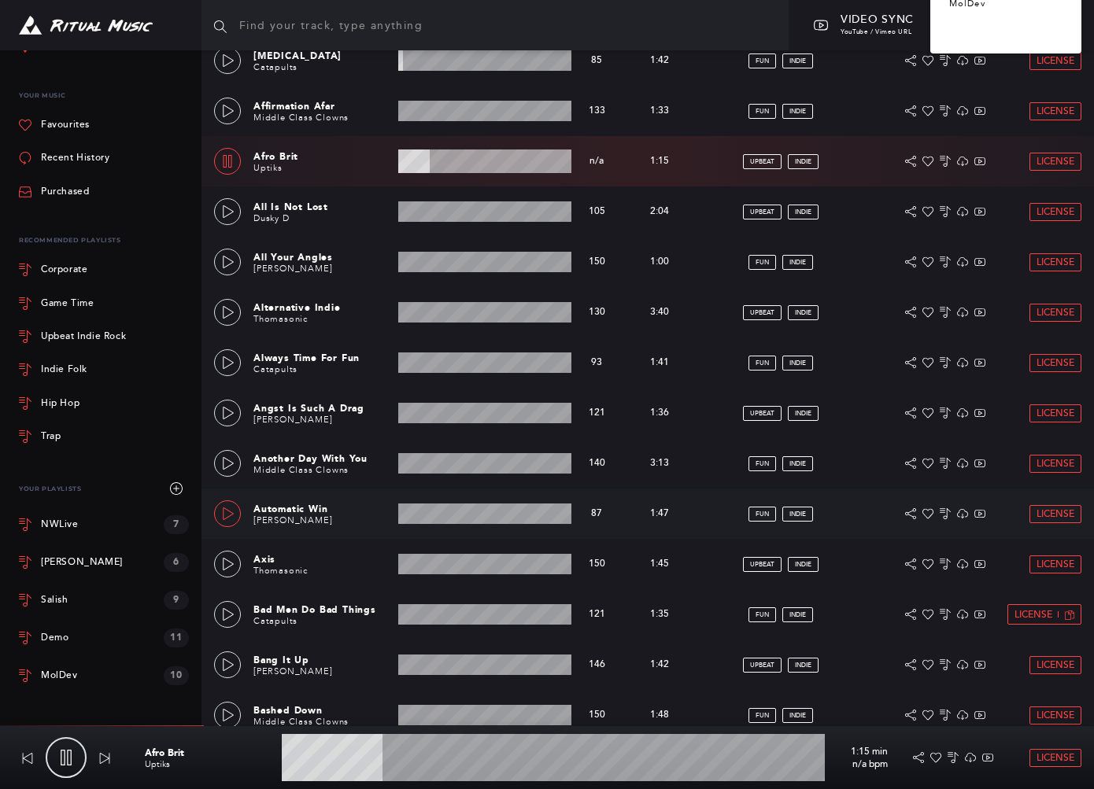
click at [229, 511] on icon at bounding box center [228, 514] width 11 height 13
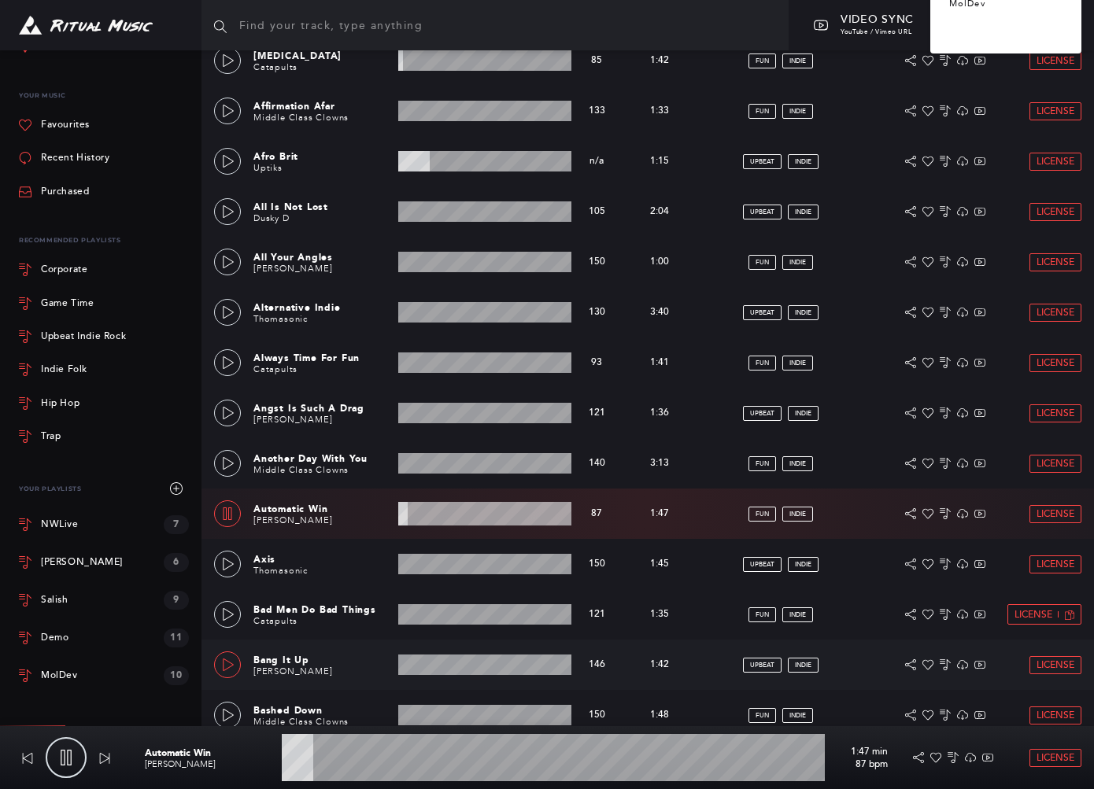
click at [230, 662] on icon at bounding box center [228, 665] width 13 height 13
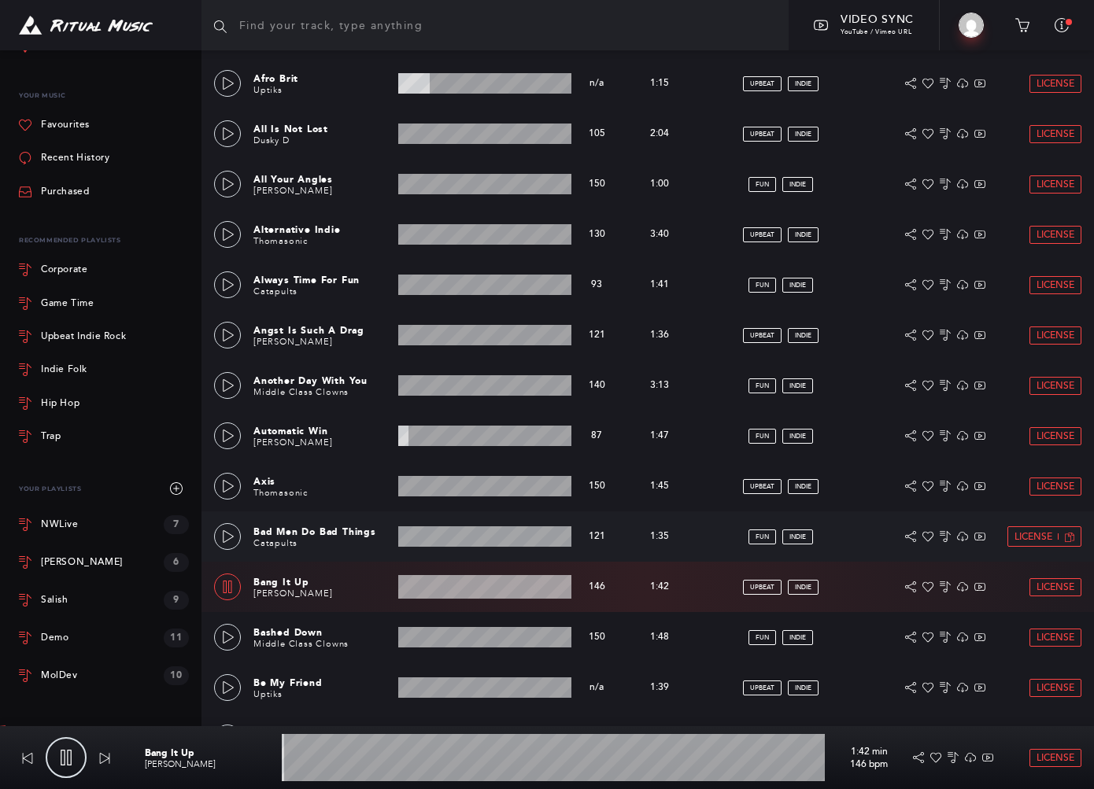
scroll to position [1689, 0]
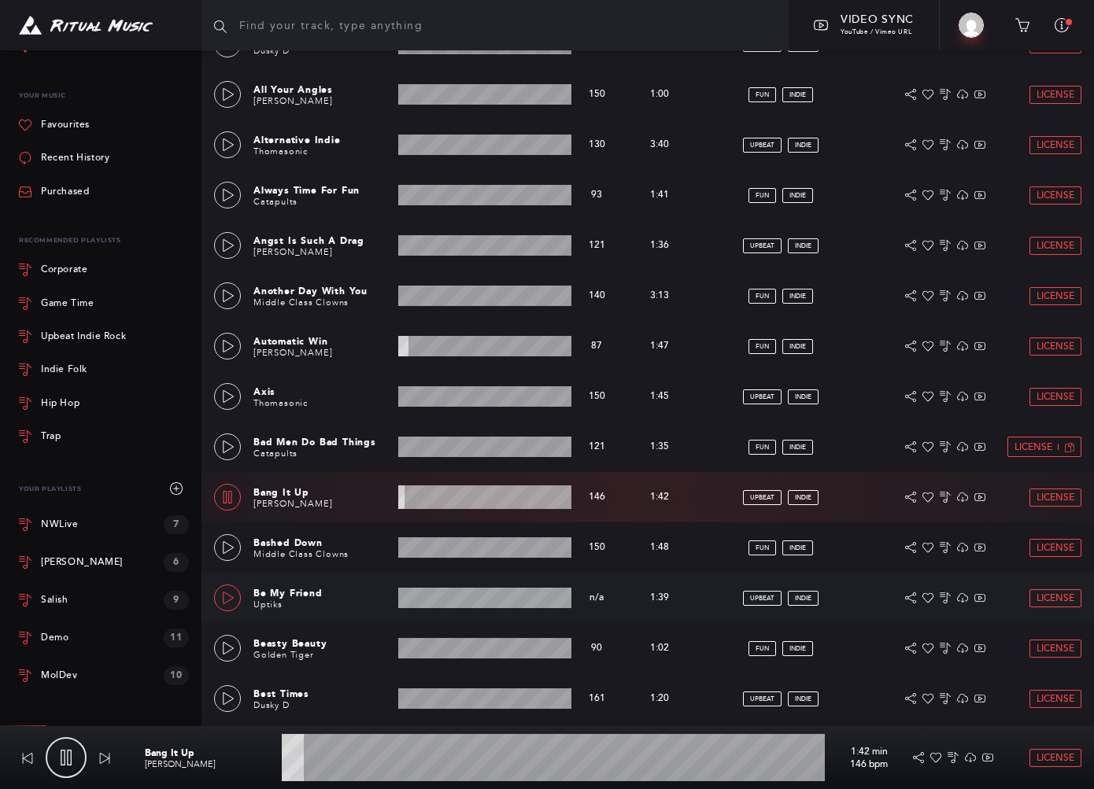
click at [217, 596] on link at bounding box center [227, 598] width 27 height 27
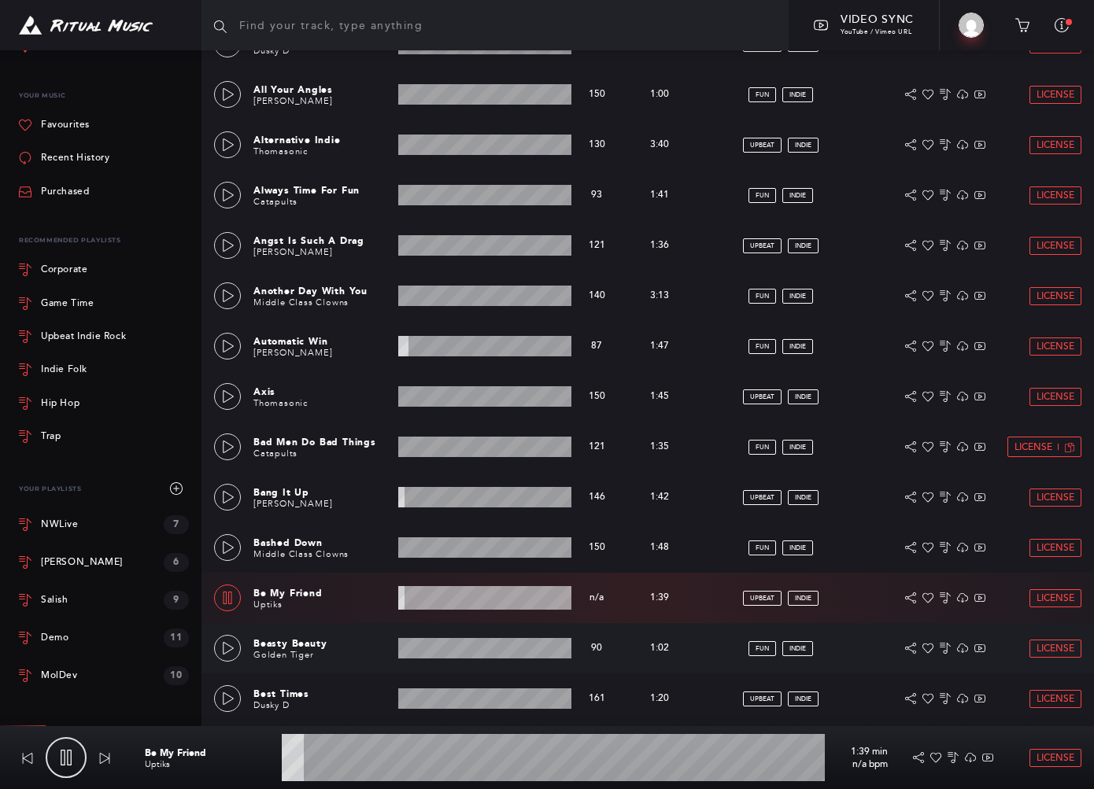
scroll to position [1951, 0]
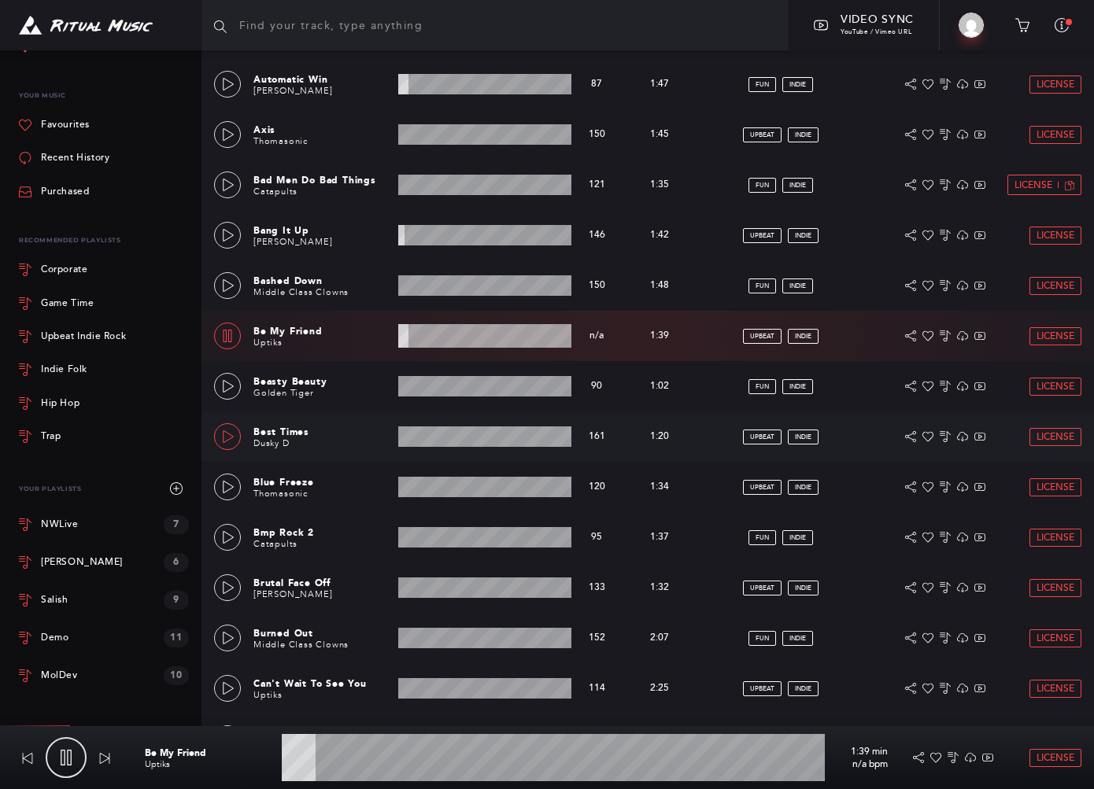
click at [228, 436] on icon at bounding box center [228, 437] width 13 height 13
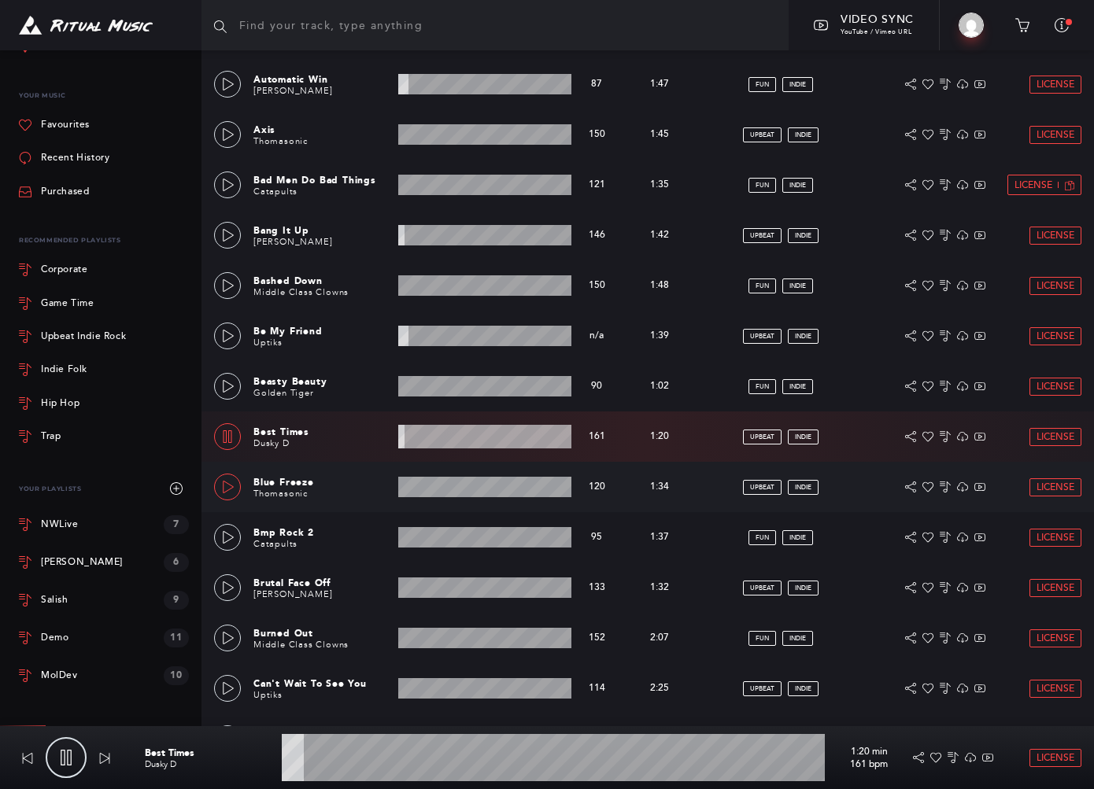
click at [231, 491] on icon at bounding box center [228, 487] width 13 height 13
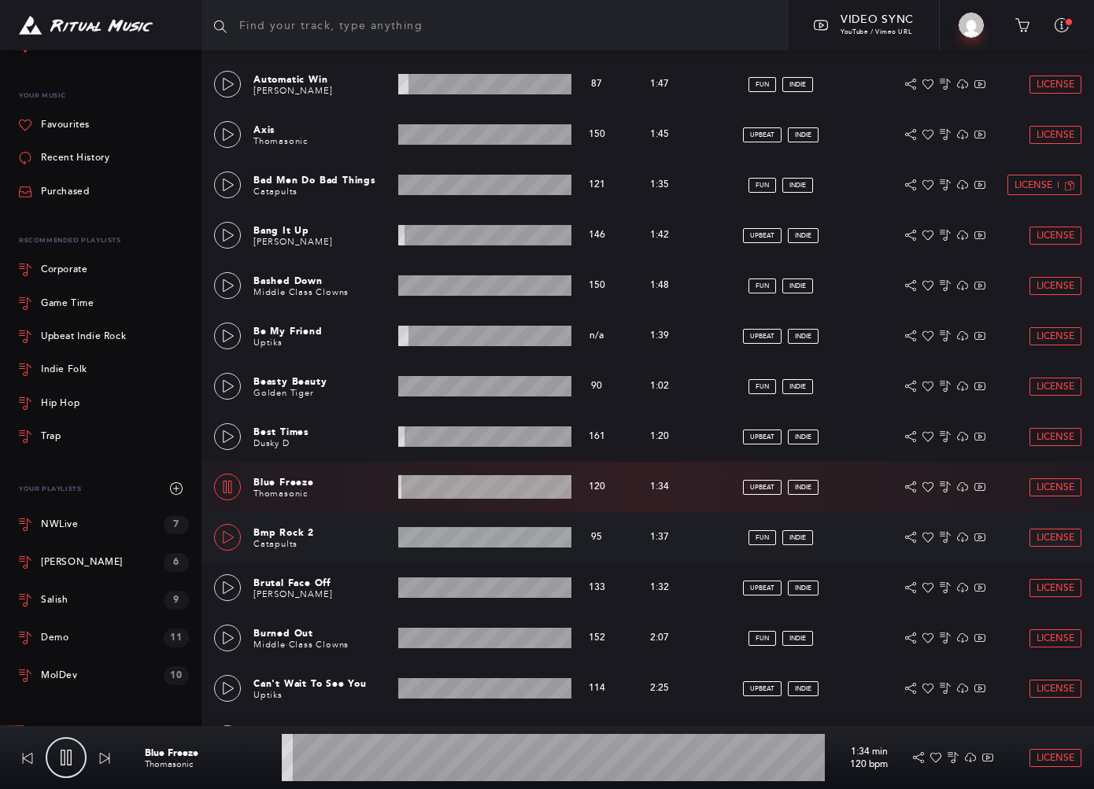
click at [227, 534] on icon at bounding box center [228, 537] width 13 height 13
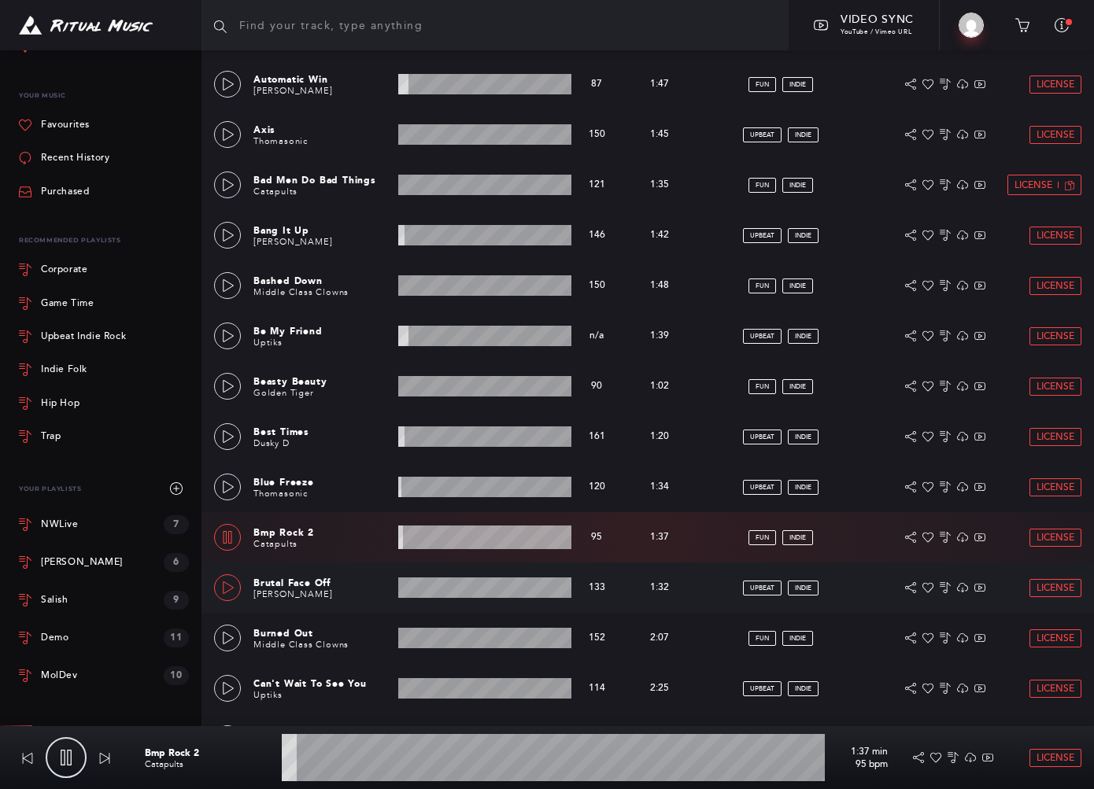
scroll to position [2476, 0]
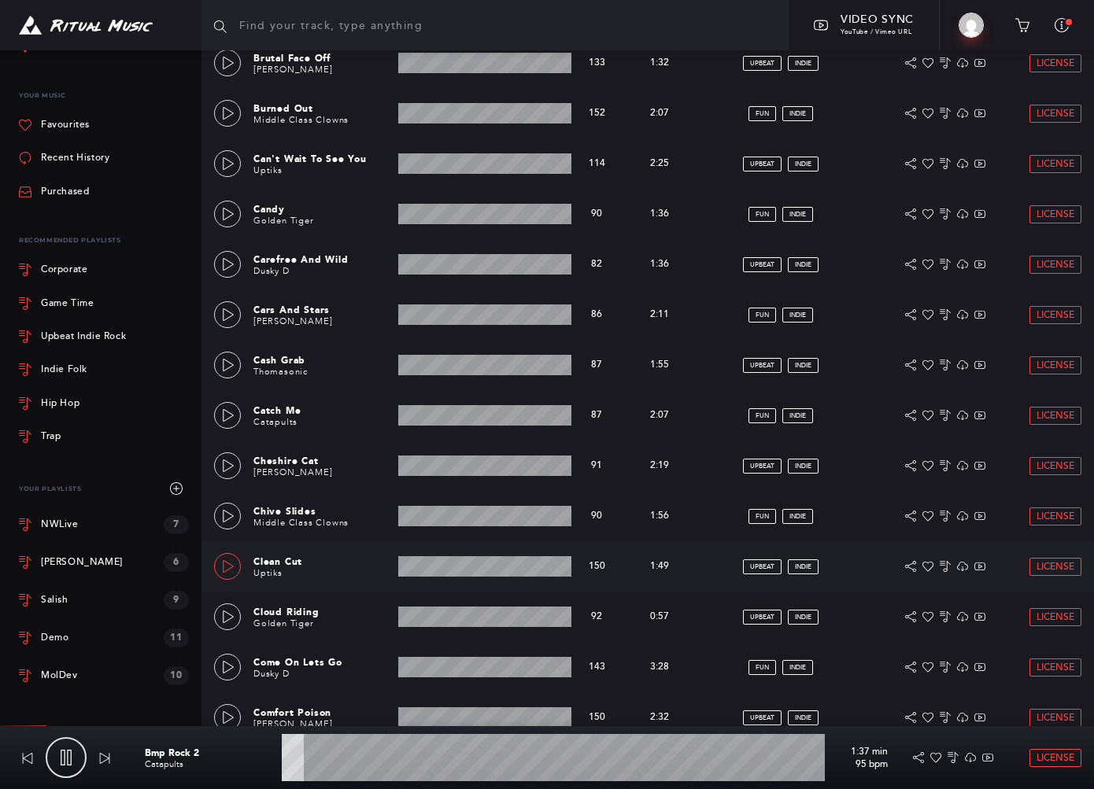
click at [225, 564] on icon at bounding box center [228, 566] width 13 height 13
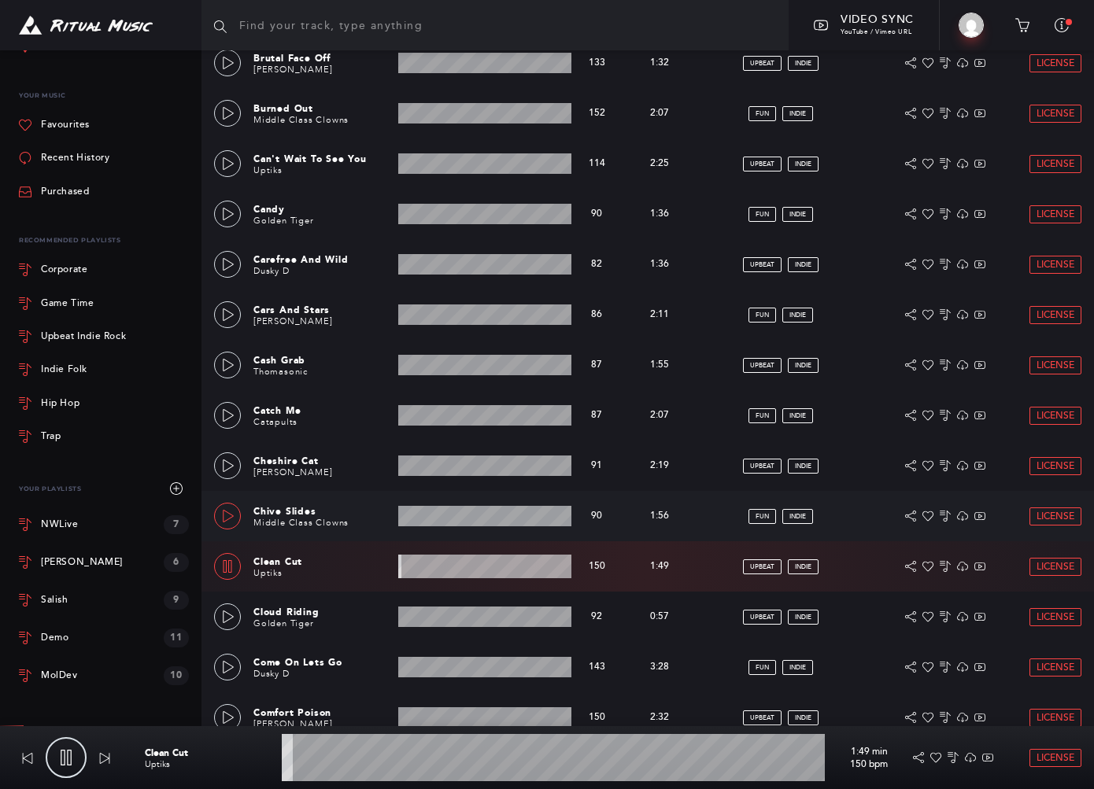
click at [228, 513] on icon at bounding box center [228, 516] width 11 height 13
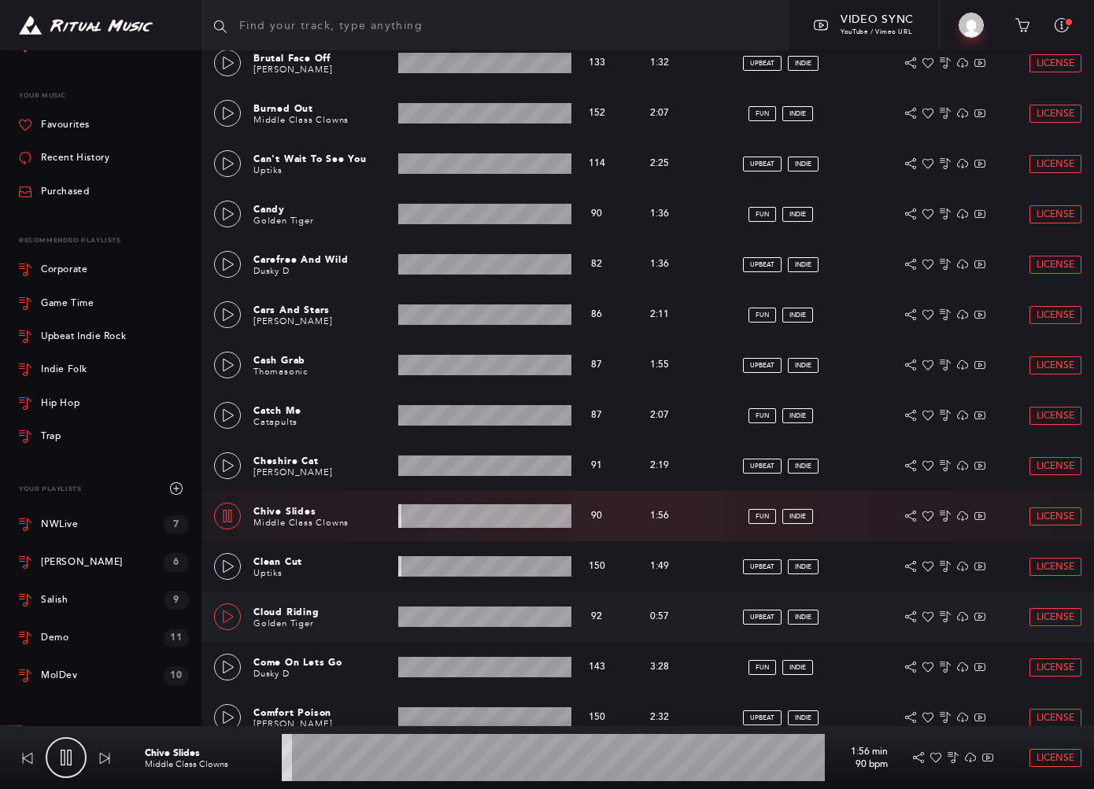
click at [227, 616] on icon at bounding box center [228, 617] width 13 height 13
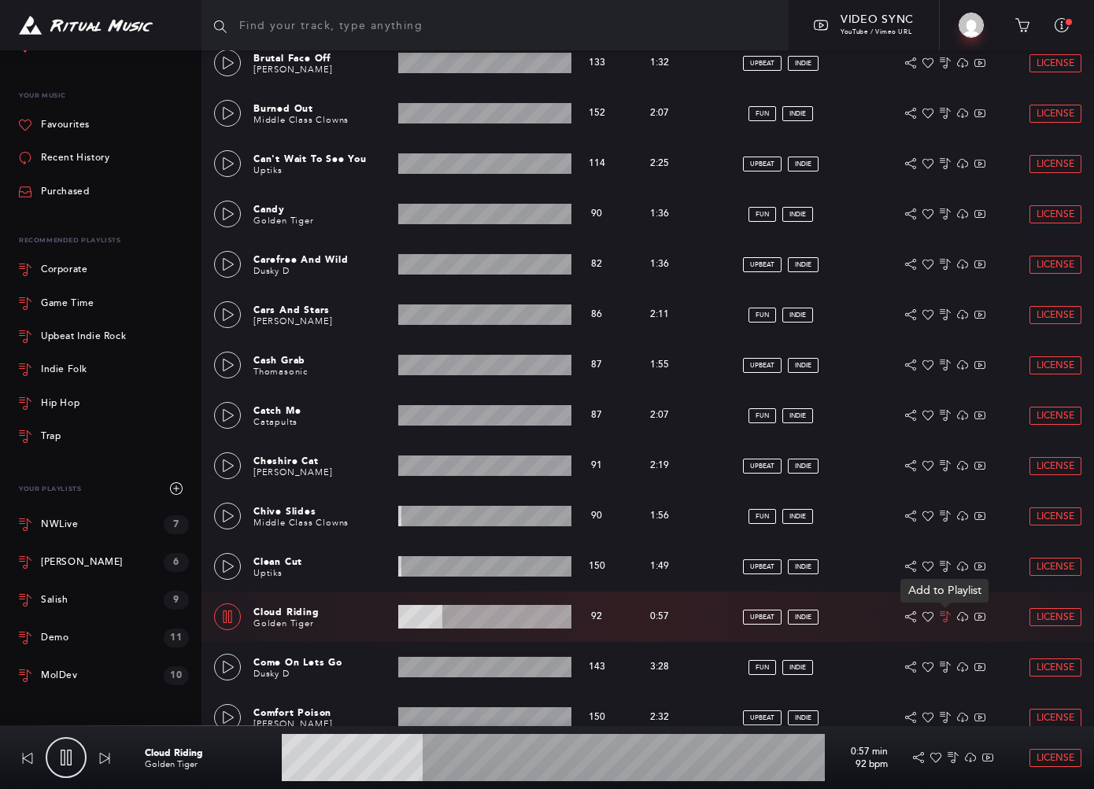
click at [795, 615] on icon at bounding box center [945, 617] width 11 height 11
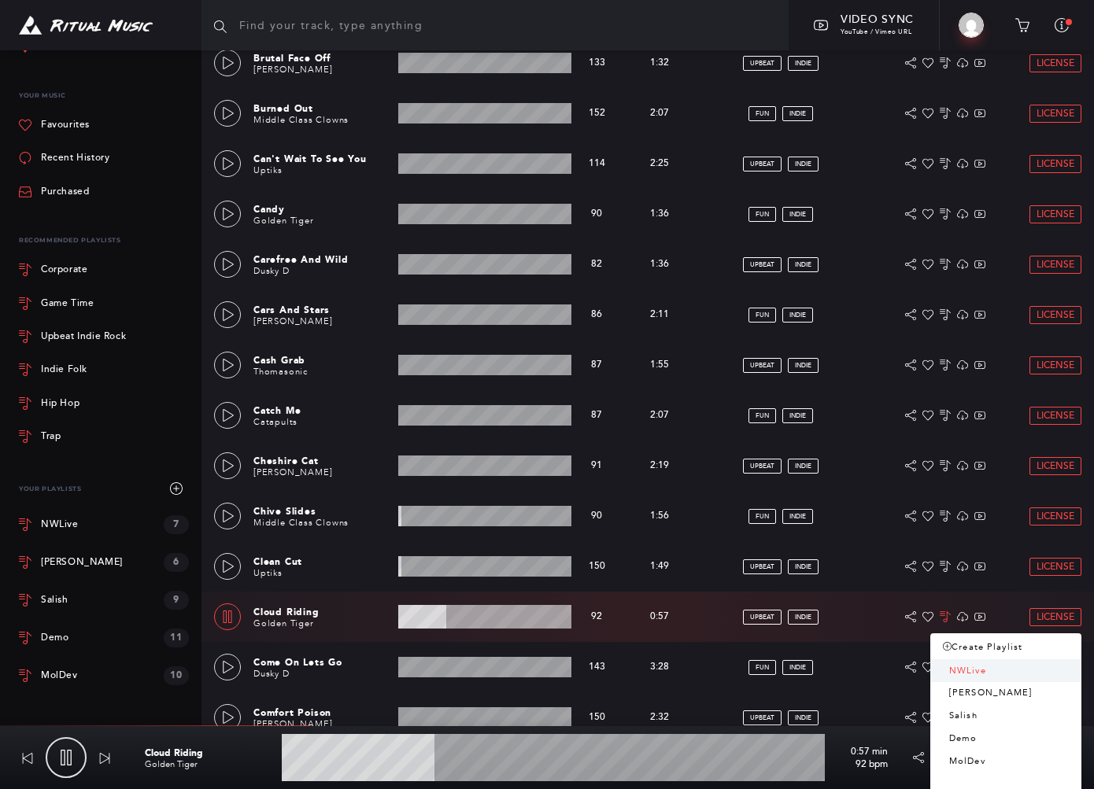
click at [795, 666] on link "NWLive" at bounding box center [1005, 671] width 151 height 23
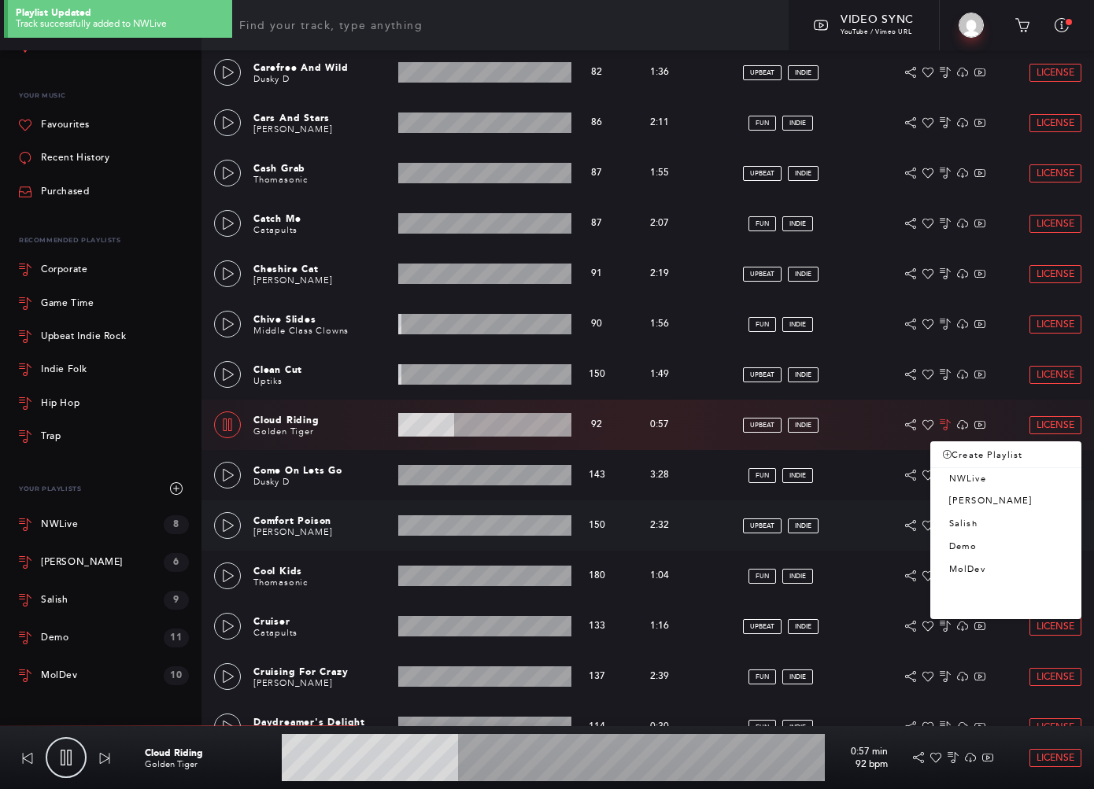
scroll to position [2696, 0]
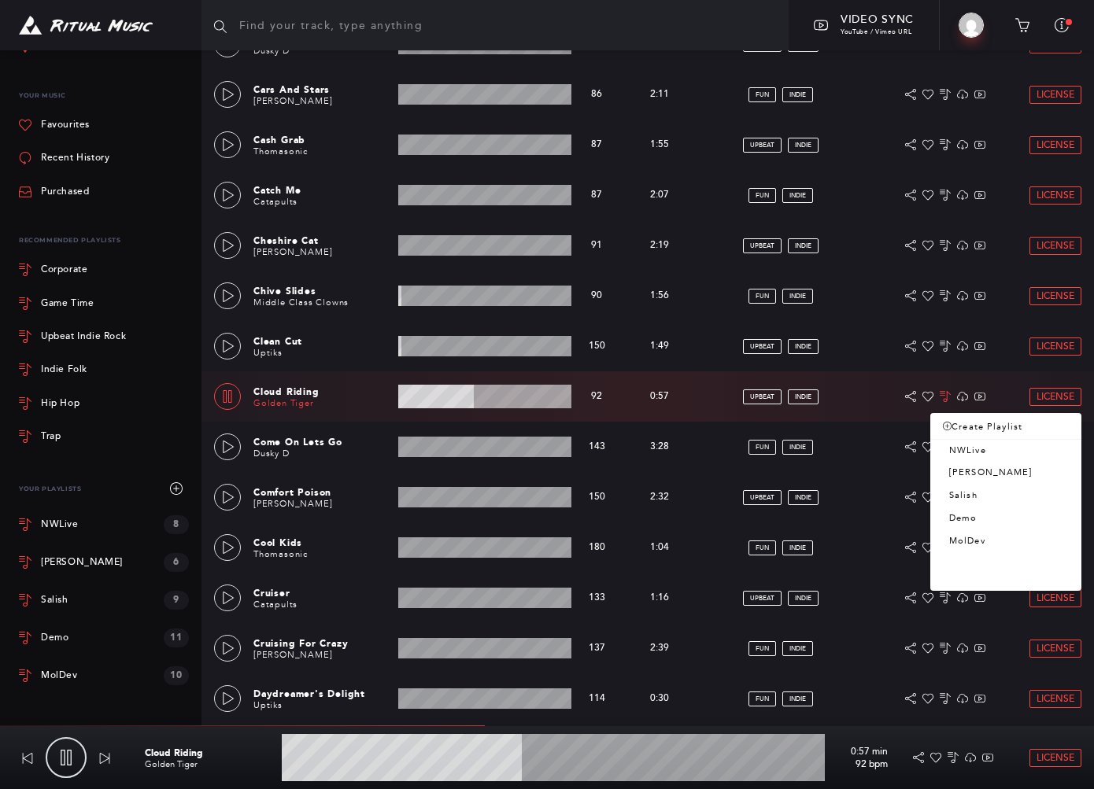
click at [304, 405] on link "Golden Tiger" at bounding box center [283, 403] width 61 height 10
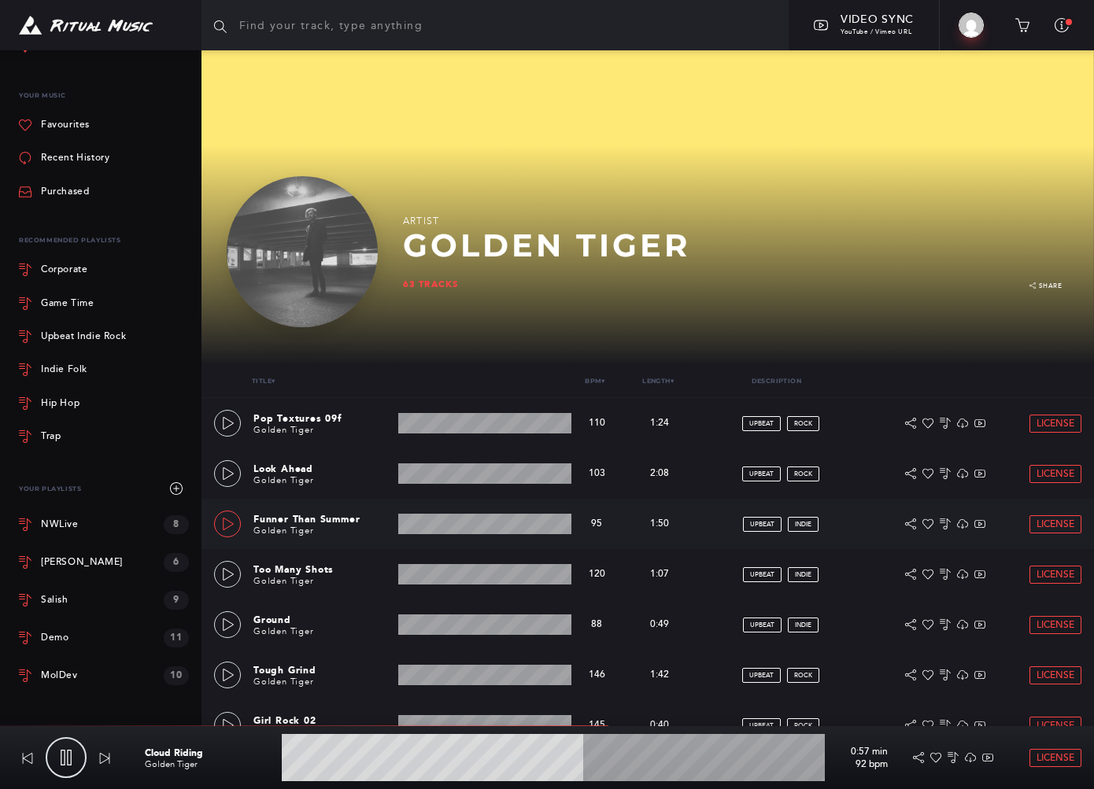
click at [226, 520] on icon at bounding box center [228, 524] width 13 height 13
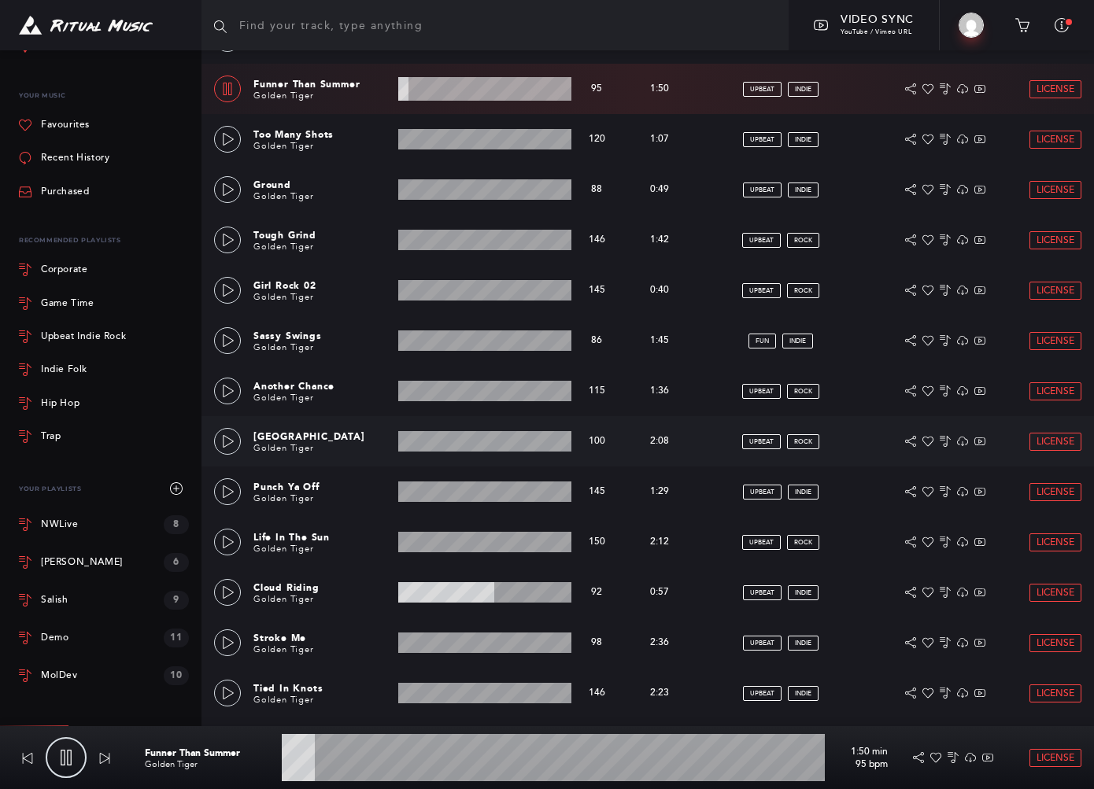
scroll to position [525, 0]
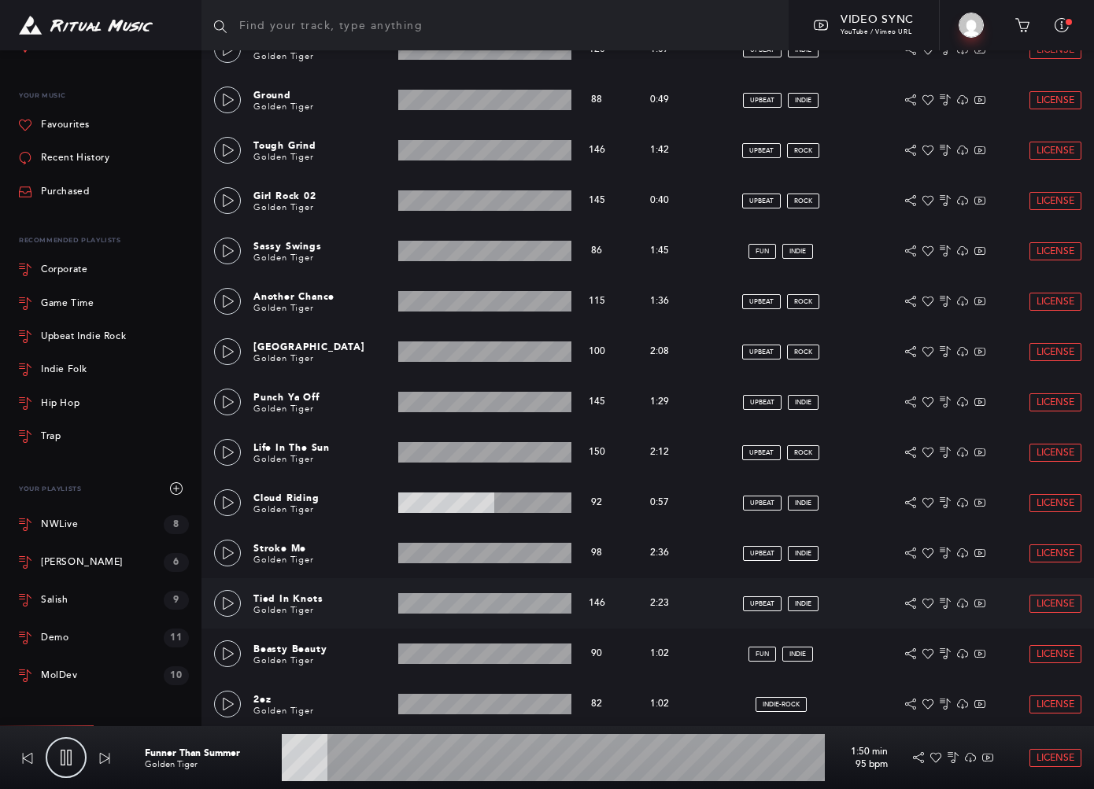
click at [212, 602] on div "Tied In Knots Golden Tiger 2:23 min 146 bpm 146 bpm 2:23 min upbeat indie Licen…" at bounding box center [647, 603] width 892 height 50
click at [220, 602] on link at bounding box center [227, 603] width 27 height 27
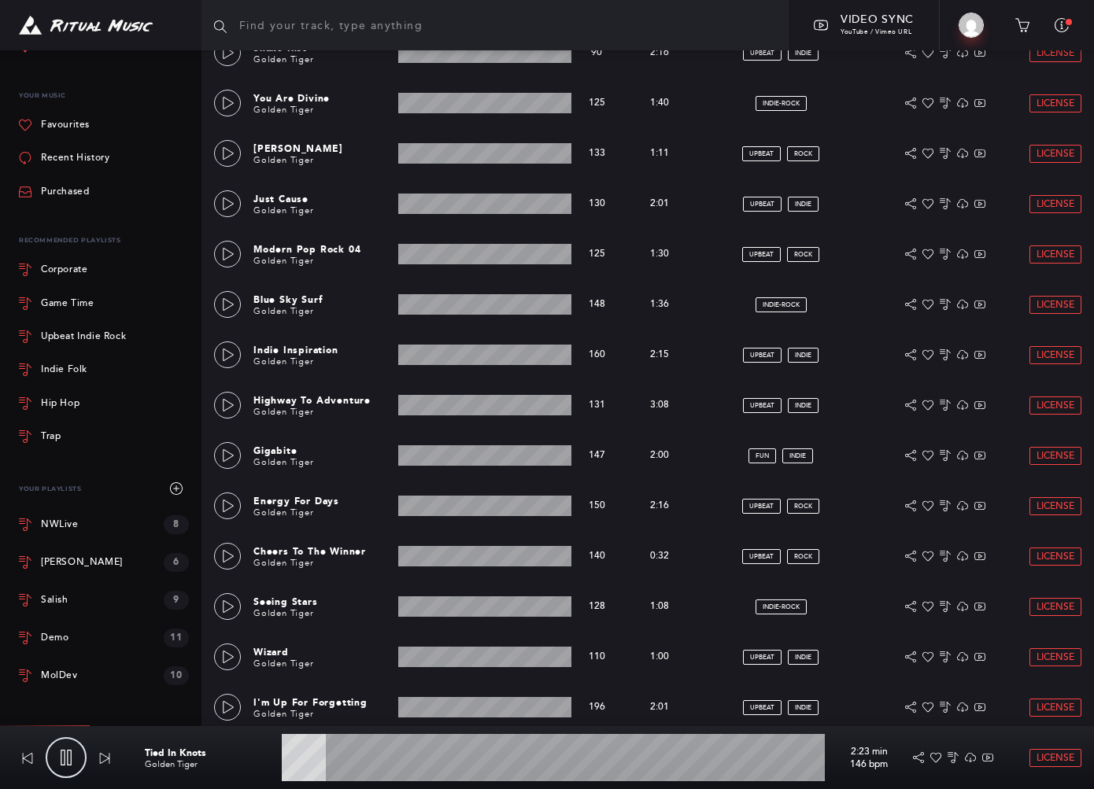
scroll to position [1574, 0]
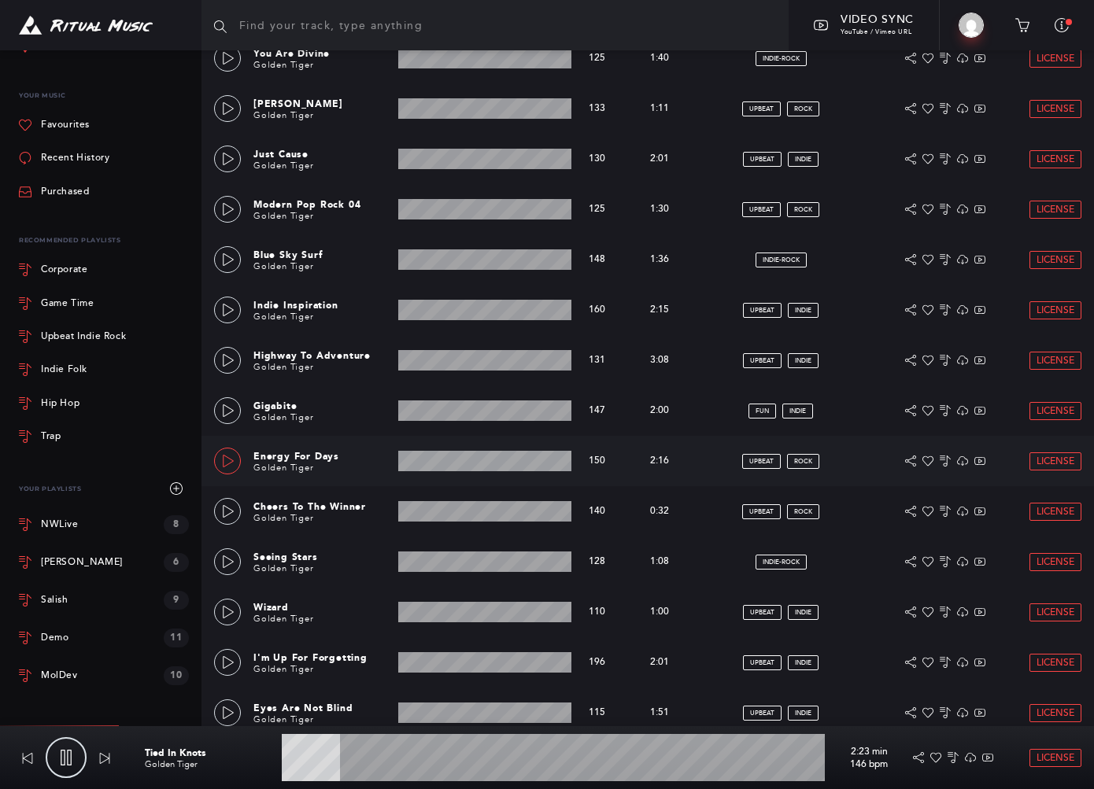
click at [227, 455] on icon at bounding box center [228, 461] width 13 height 13
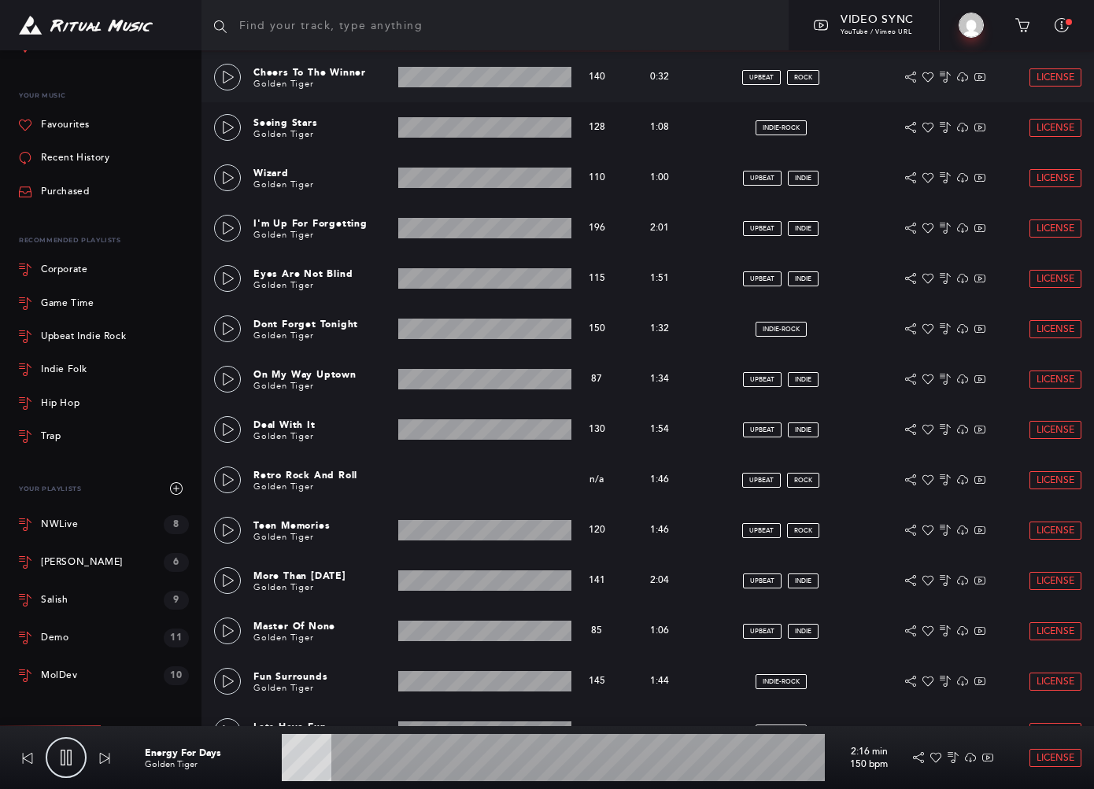
scroll to position [2099, 0]
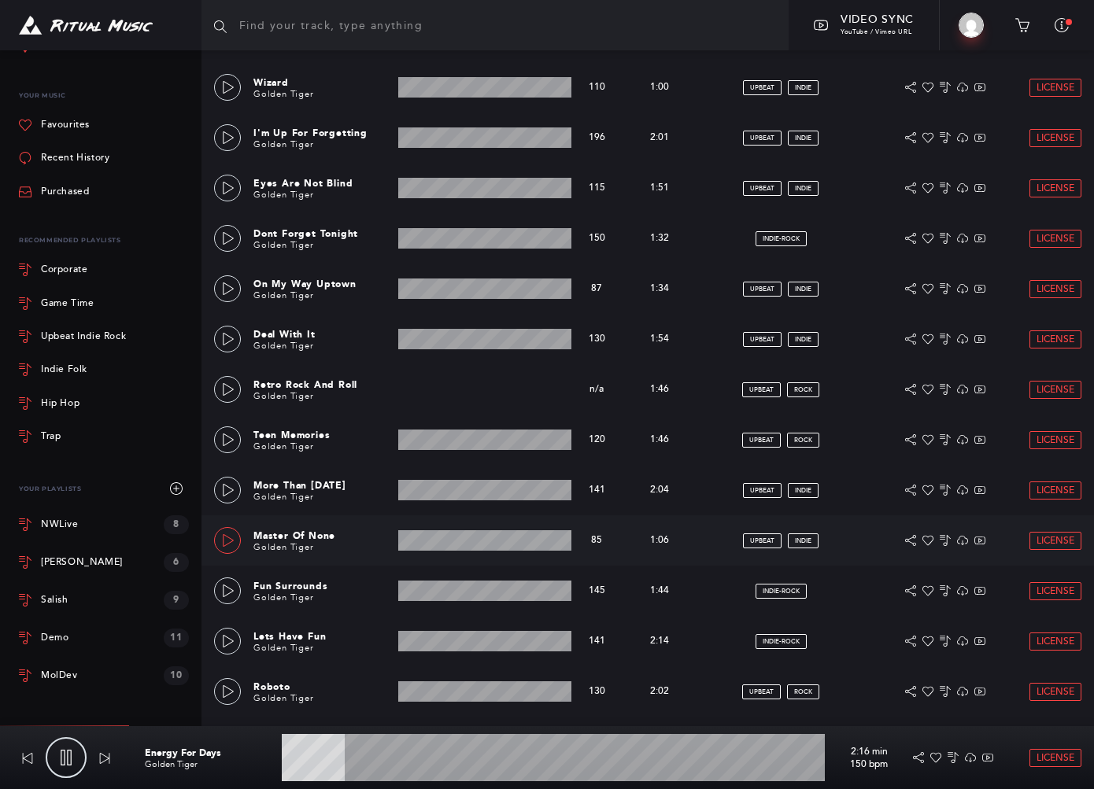
click at [234, 540] on icon at bounding box center [228, 540] width 13 height 13
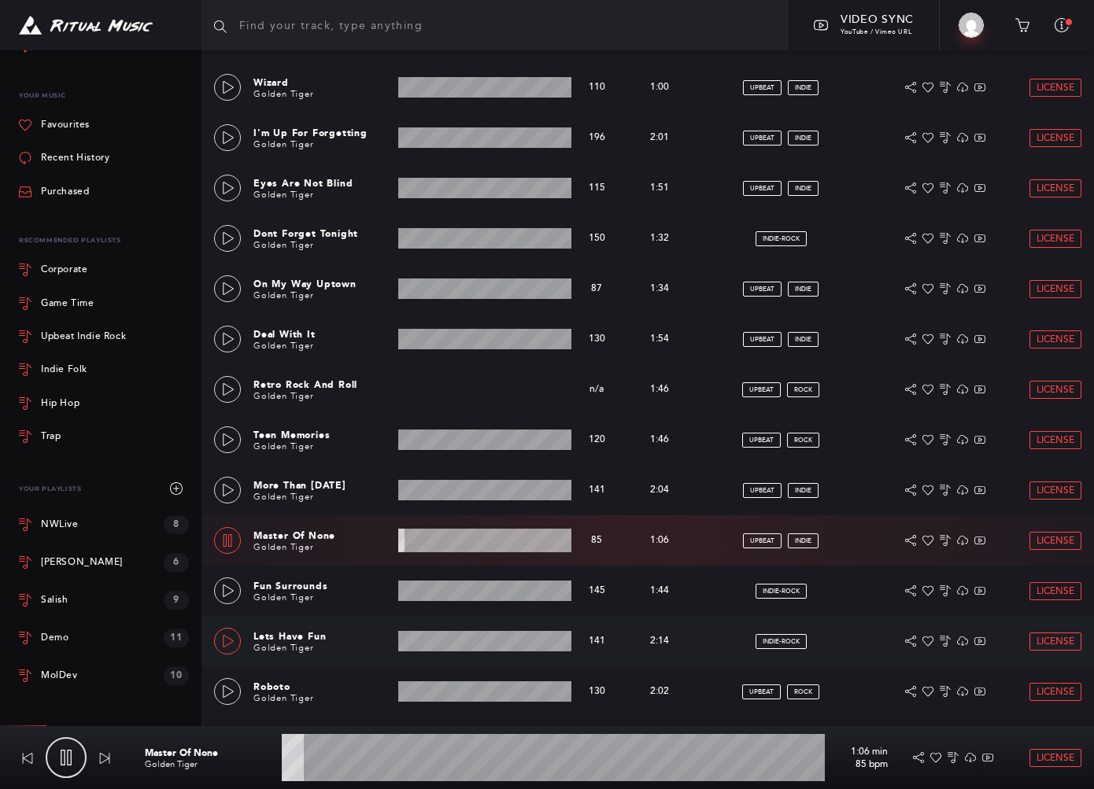
click at [222, 636] on icon at bounding box center [228, 641] width 13 height 13
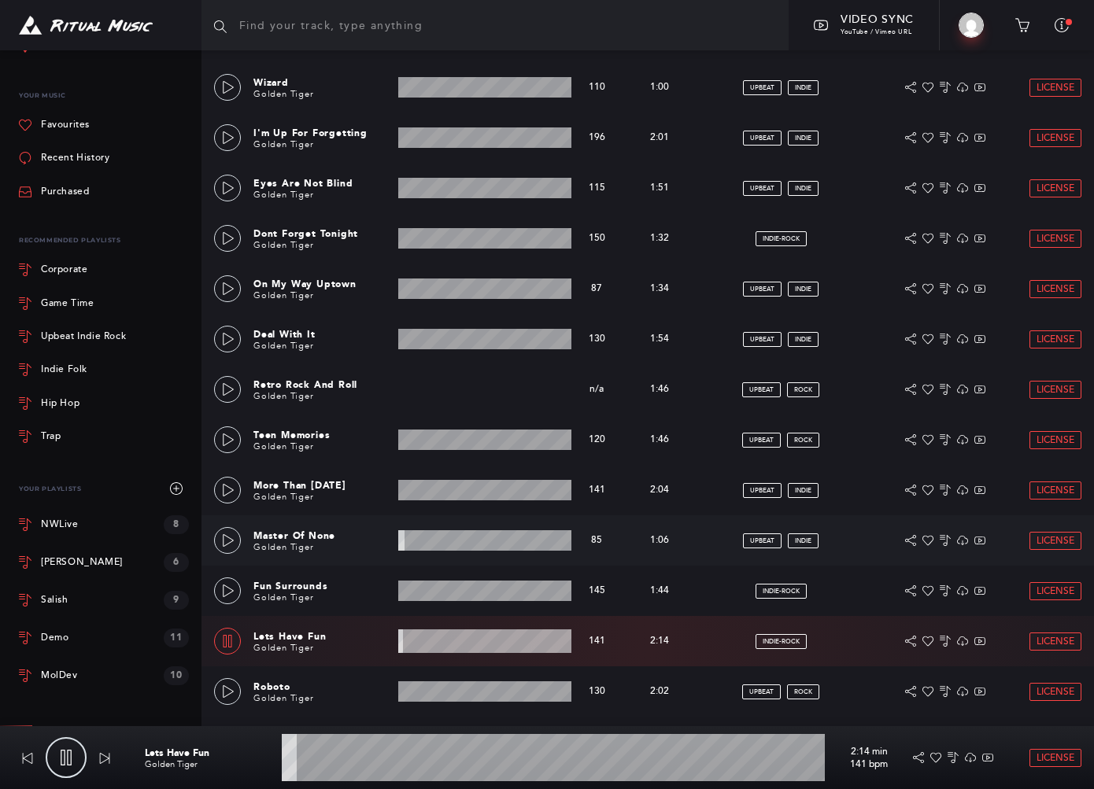
scroll to position [2361, 0]
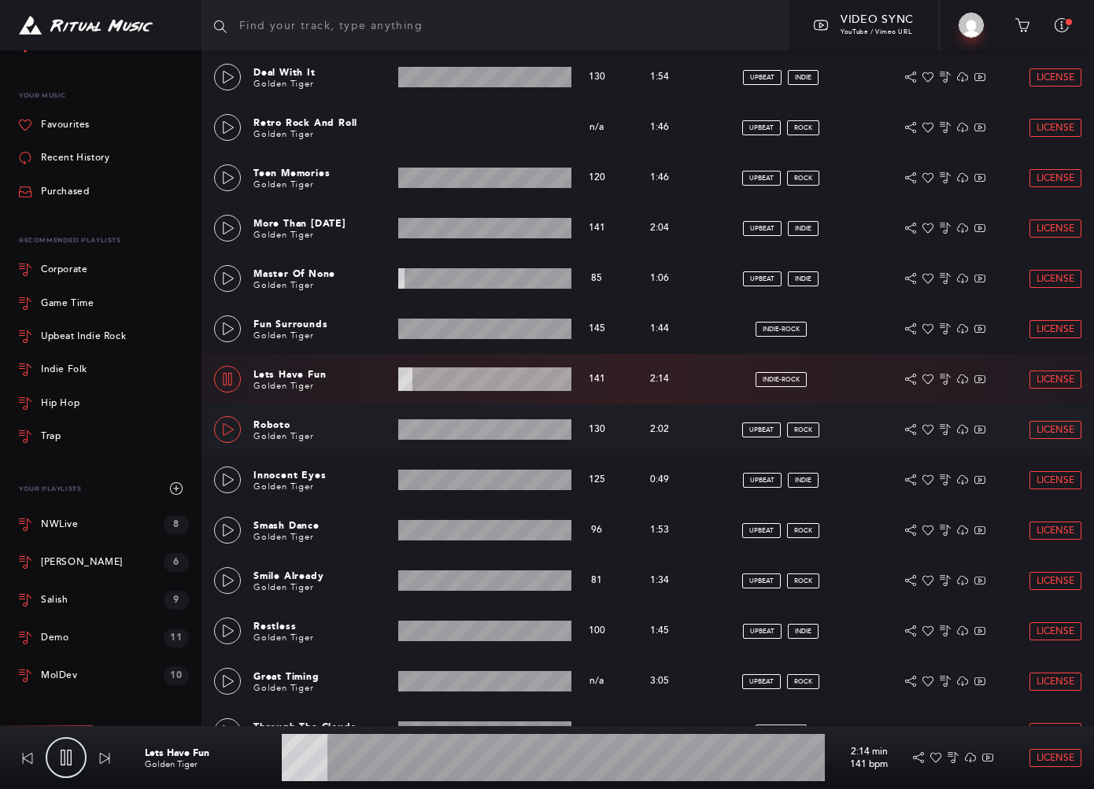
click at [221, 422] on link at bounding box center [227, 429] width 27 height 27
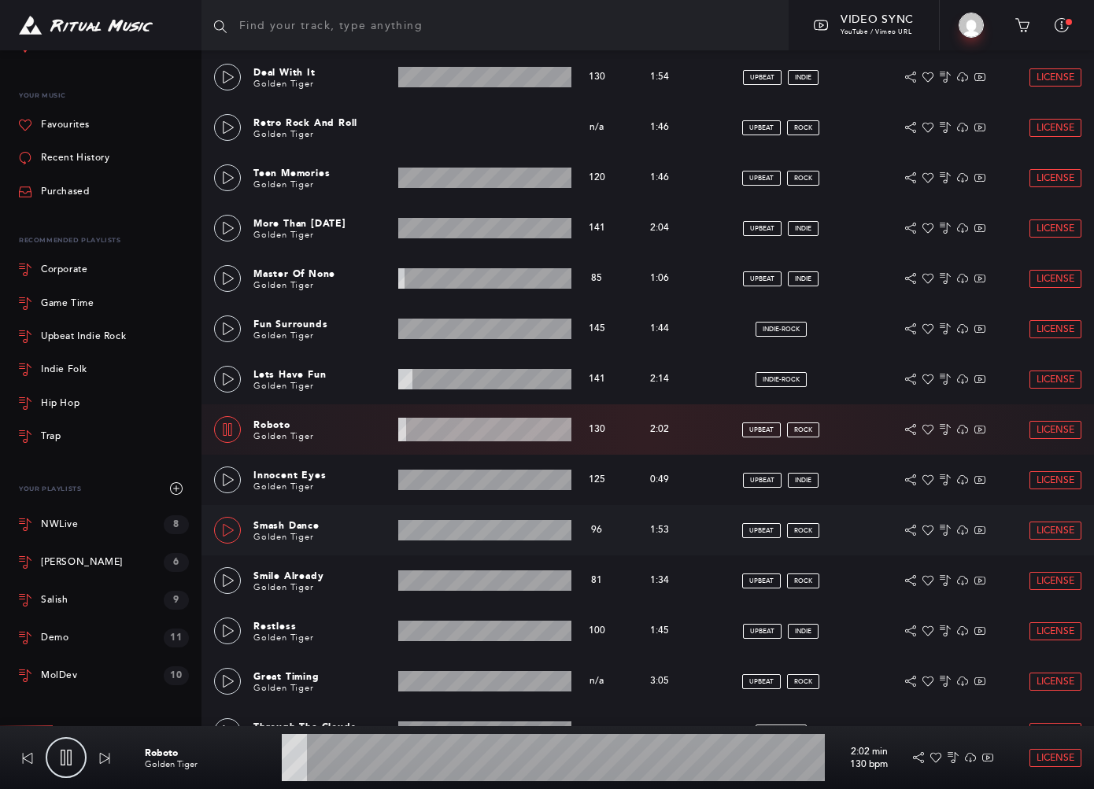
click at [227, 525] on icon at bounding box center [228, 530] width 13 height 13
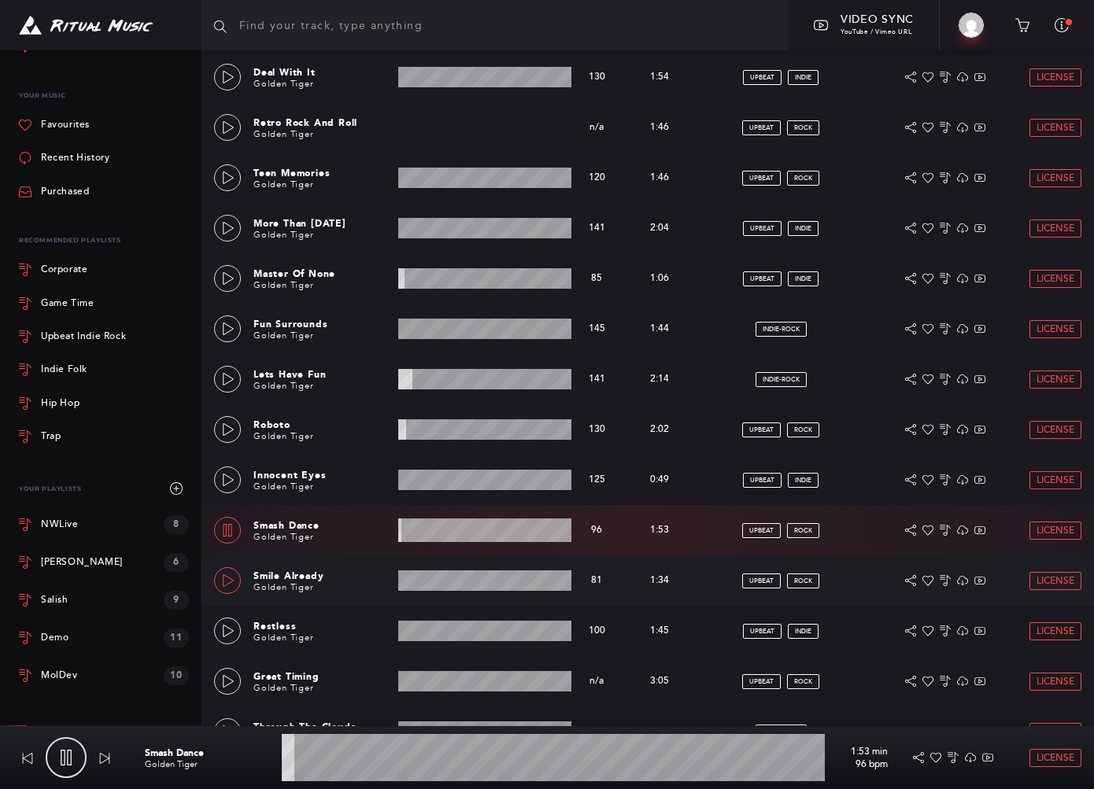
click at [228, 579] on icon at bounding box center [228, 581] width 13 height 13
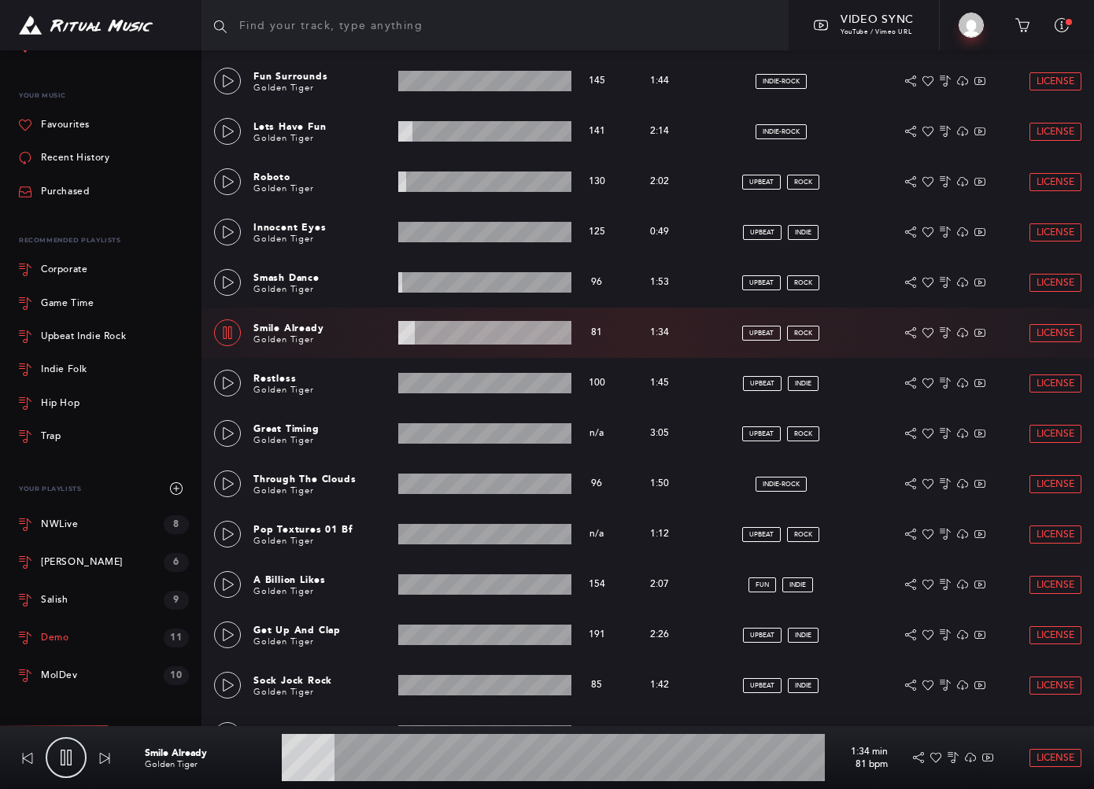
scroll to position [2623, 0]
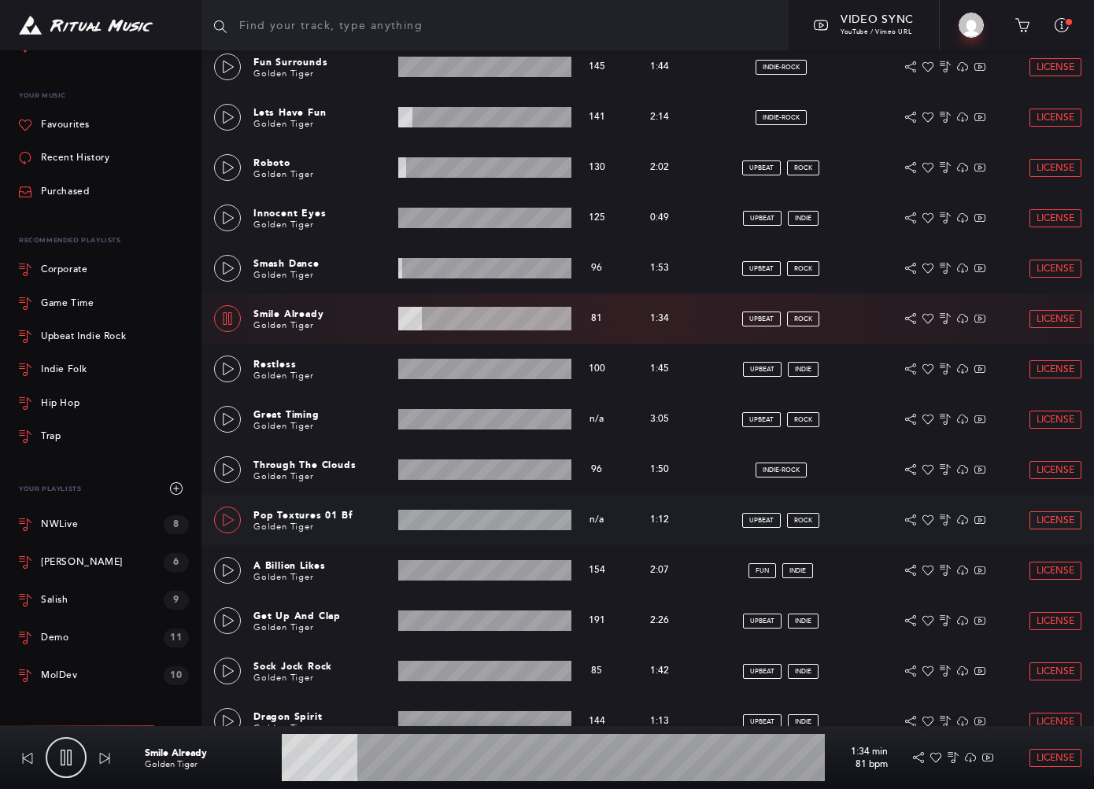
click at [227, 516] on icon at bounding box center [228, 520] width 11 height 13
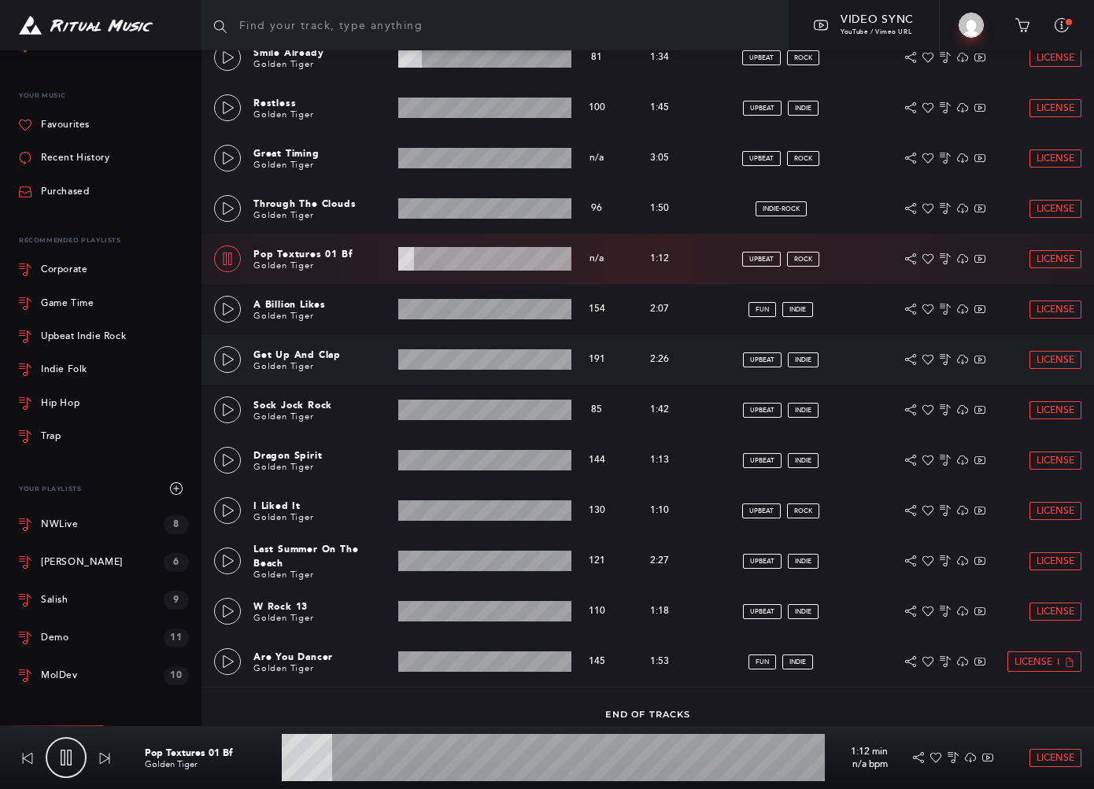
scroll to position [2886, 0]
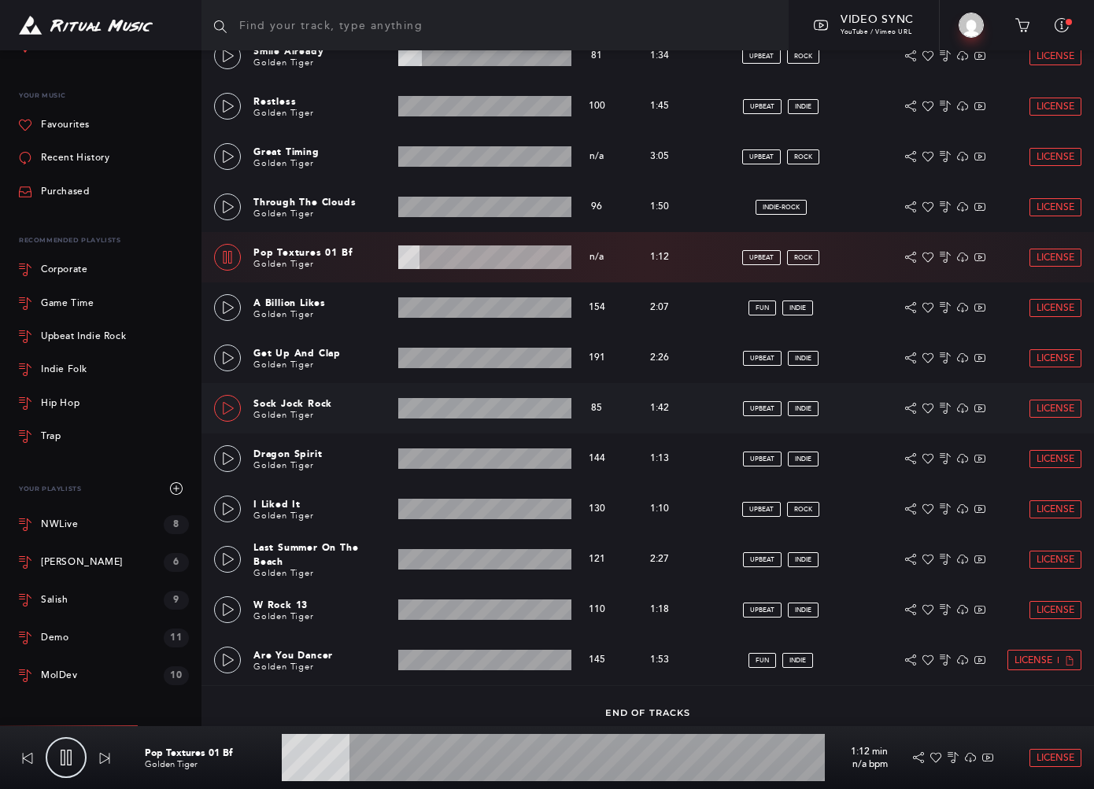
click at [215, 404] on link at bounding box center [227, 408] width 27 height 27
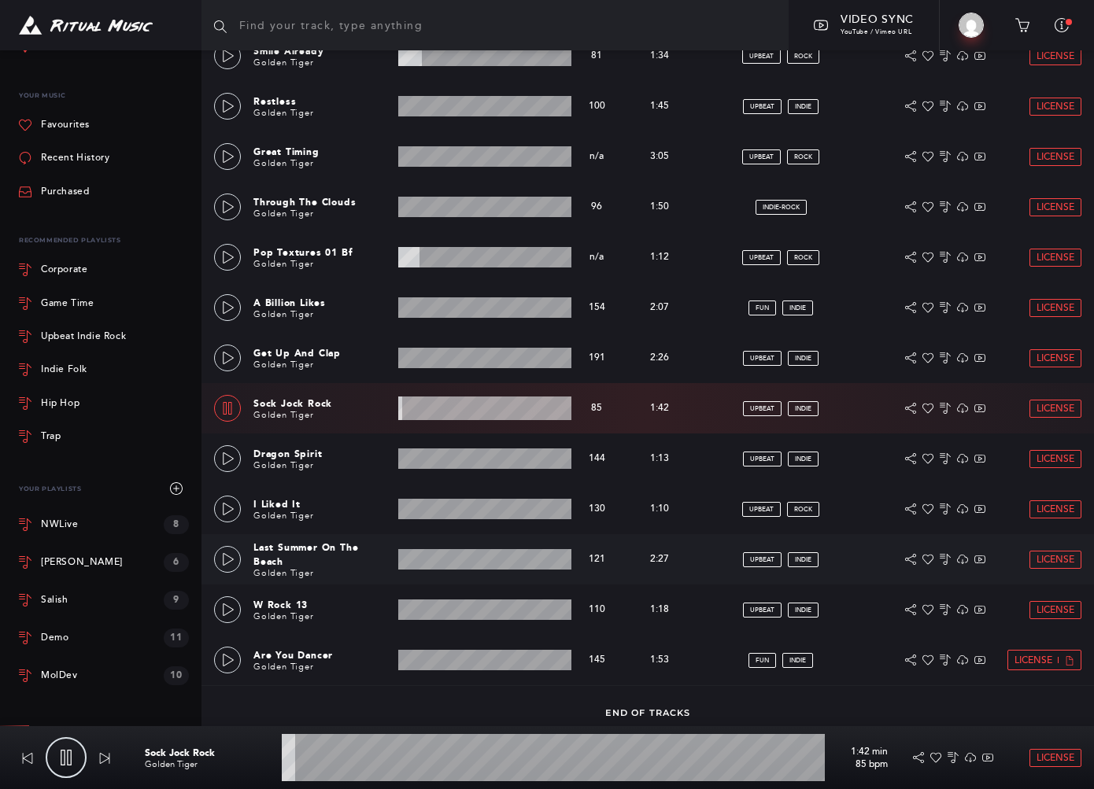
click at [211, 556] on div "Last Summer On The Beach Golden Tiger 2:27 min 121 bpm 121 bpm 2:27 min upbeat …" at bounding box center [647, 559] width 892 height 50
click at [233, 556] on icon at bounding box center [228, 559] width 13 height 13
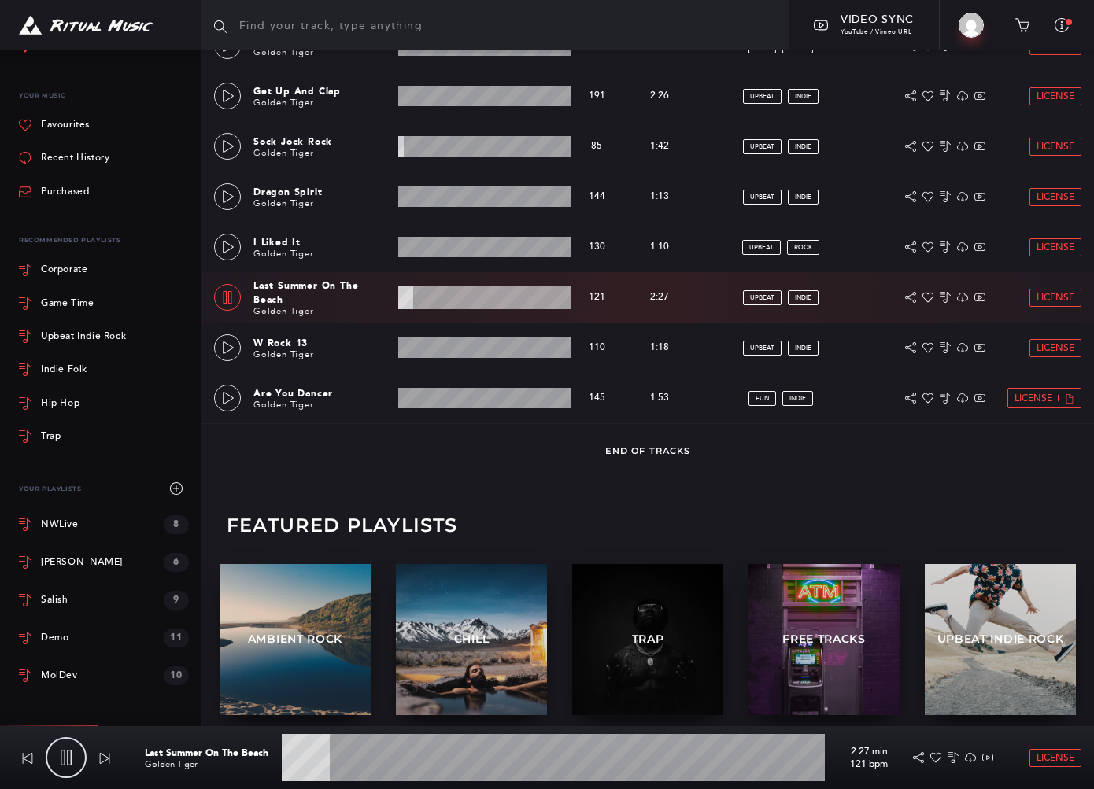
scroll to position [3162, 0]
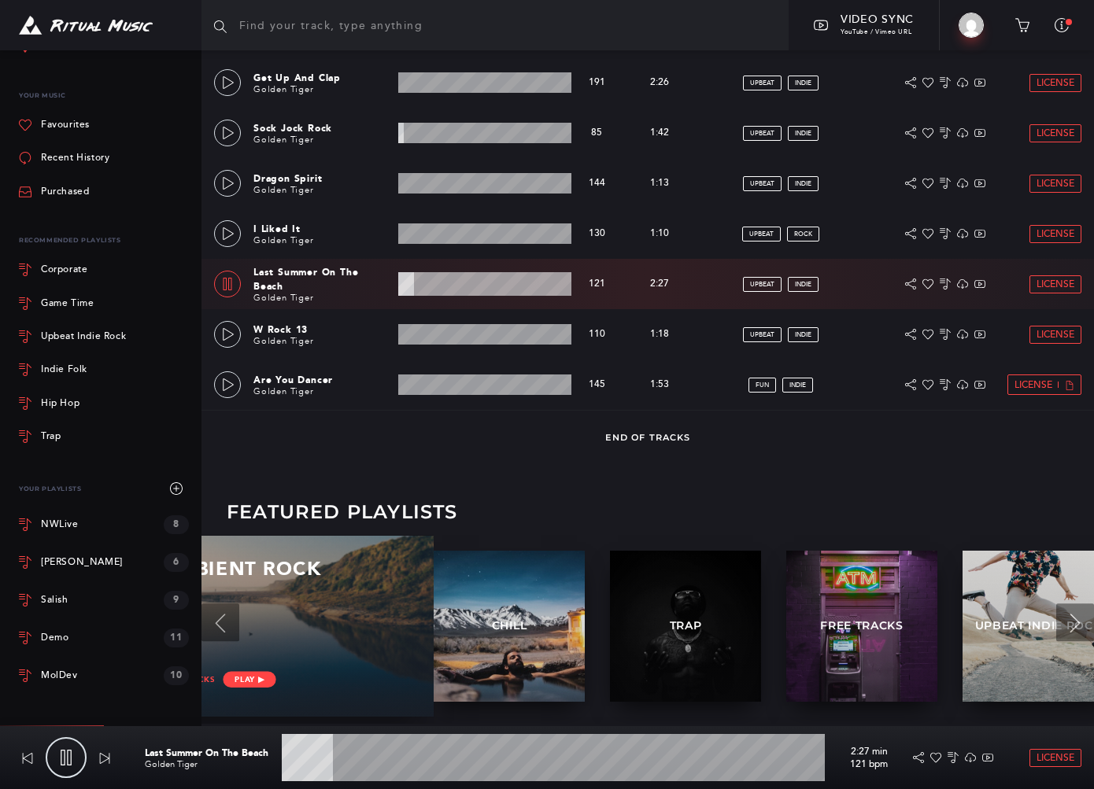
click at [297, 645] on div at bounding box center [282, 627] width 242 height 46
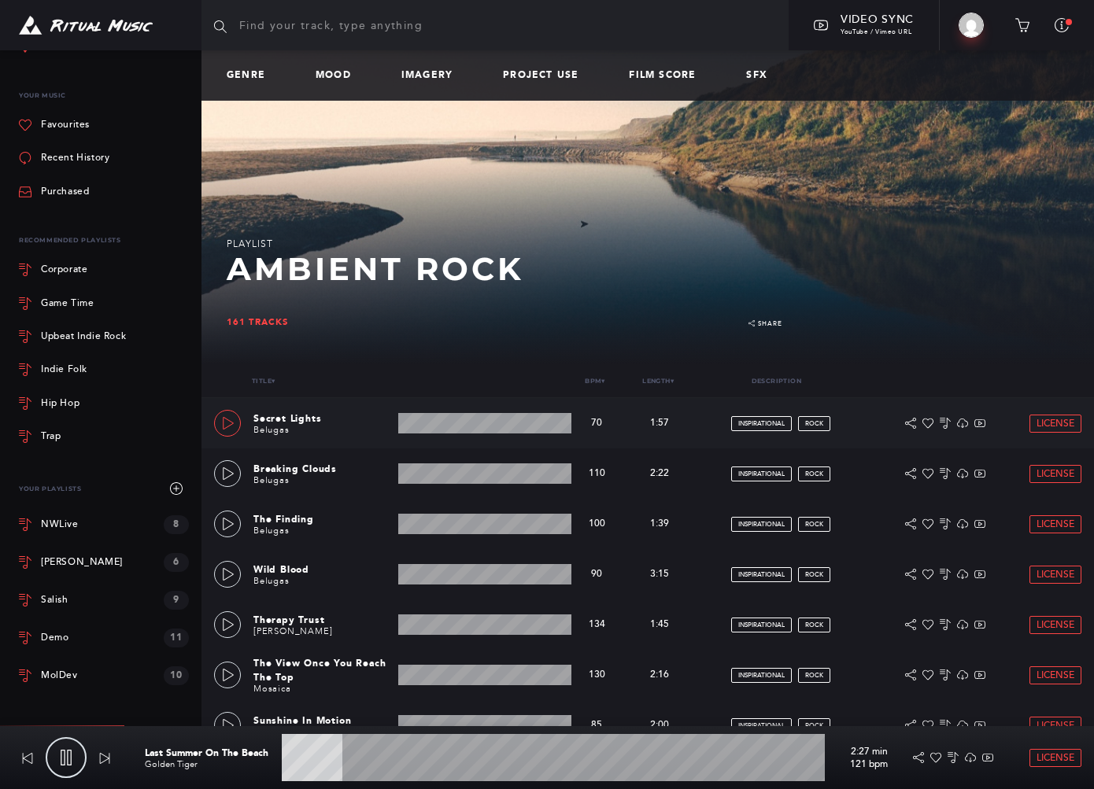
click at [235, 427] on link at bounding box center [227, 423] width 27 height 27
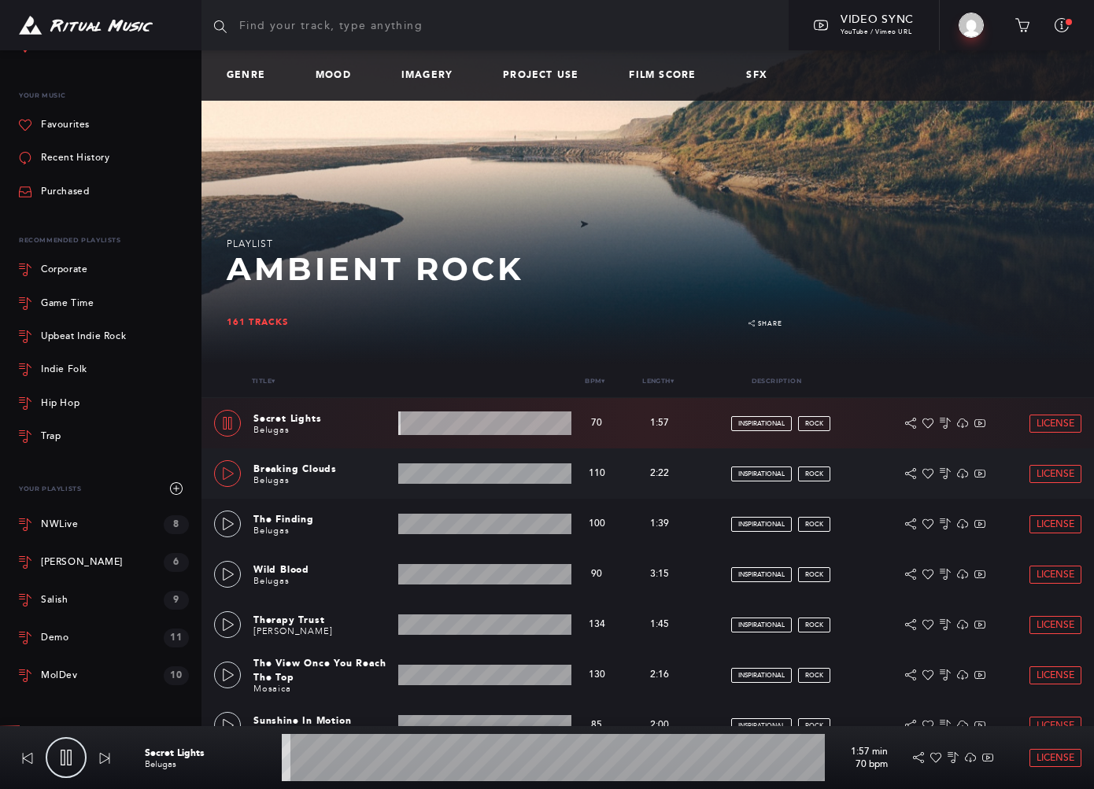
click at [235, 484] on link at bounding box center [227, 473] width 27 height 27
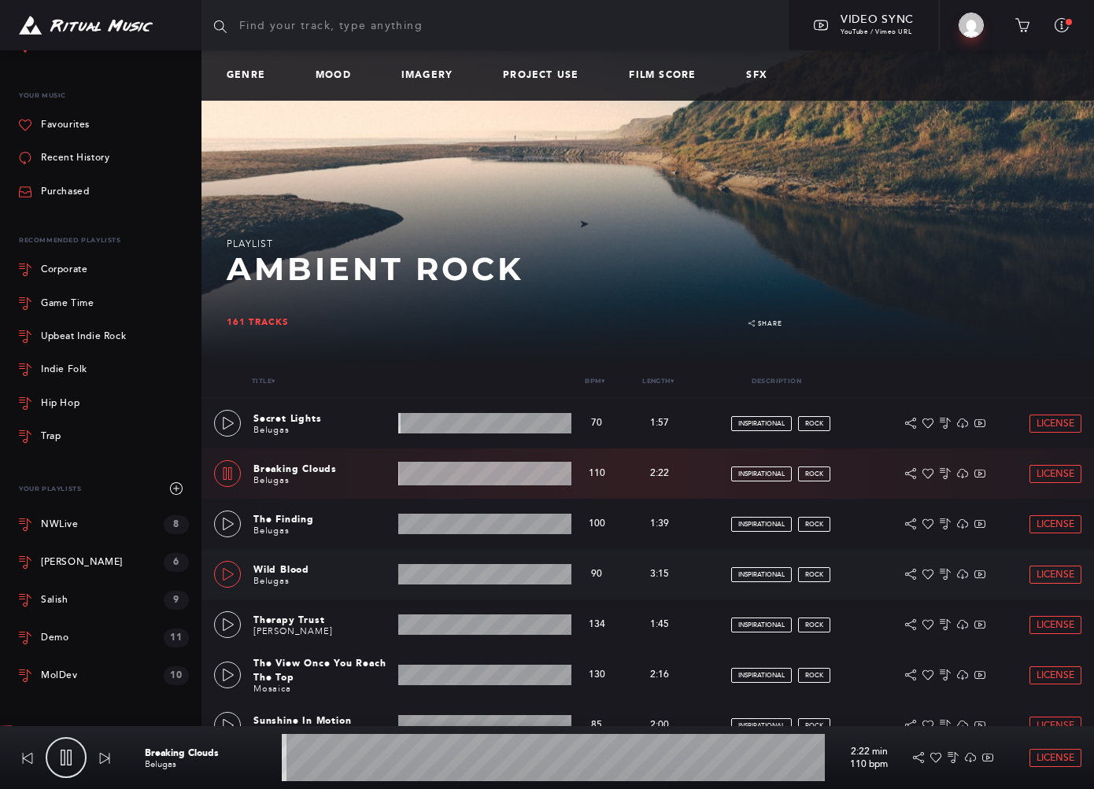
click at [229, 574] on icon at bounding box center [228, 574] width 13 height 13
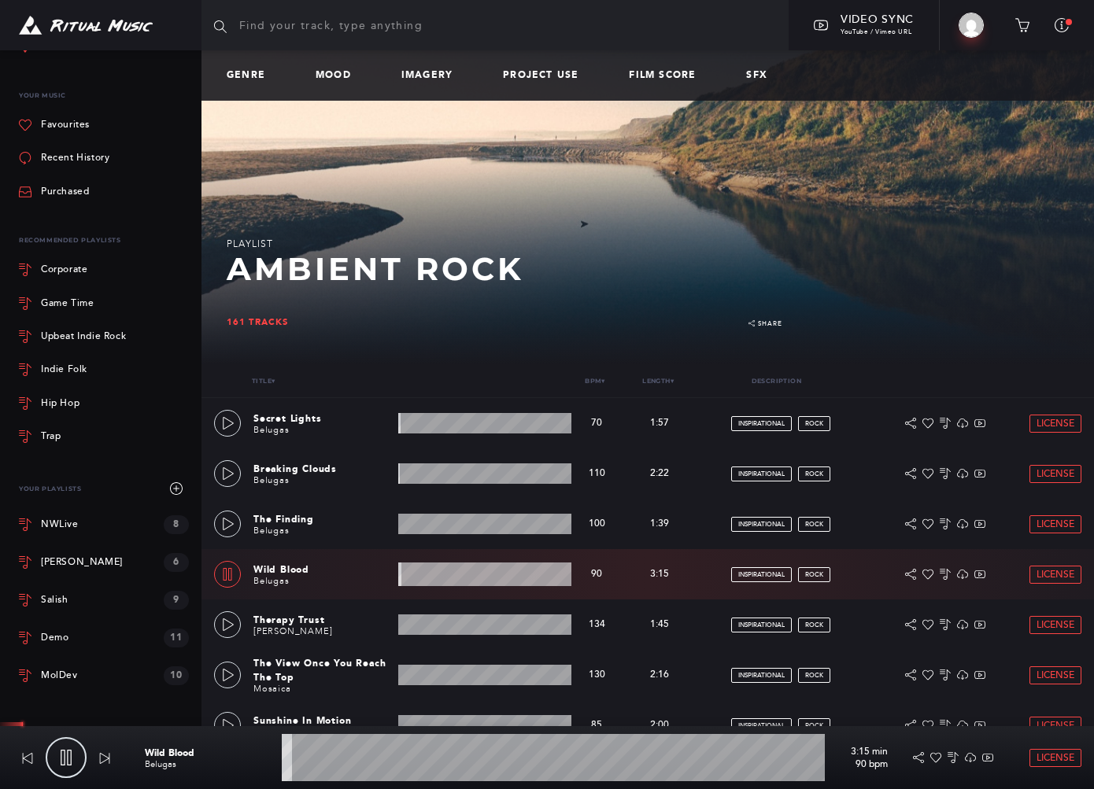
click at [330, 764] on wave at bounding box center [553, 757] width 543 height 47
click at [353, 761] on wave at bounding box center [553, 757] width 543 height 47
click at [409, 771] on wave at bounding box center [553, 757] width 543 height 47
click at [227, 622] on icon at bounding box center [228, 625] width 13 height 13
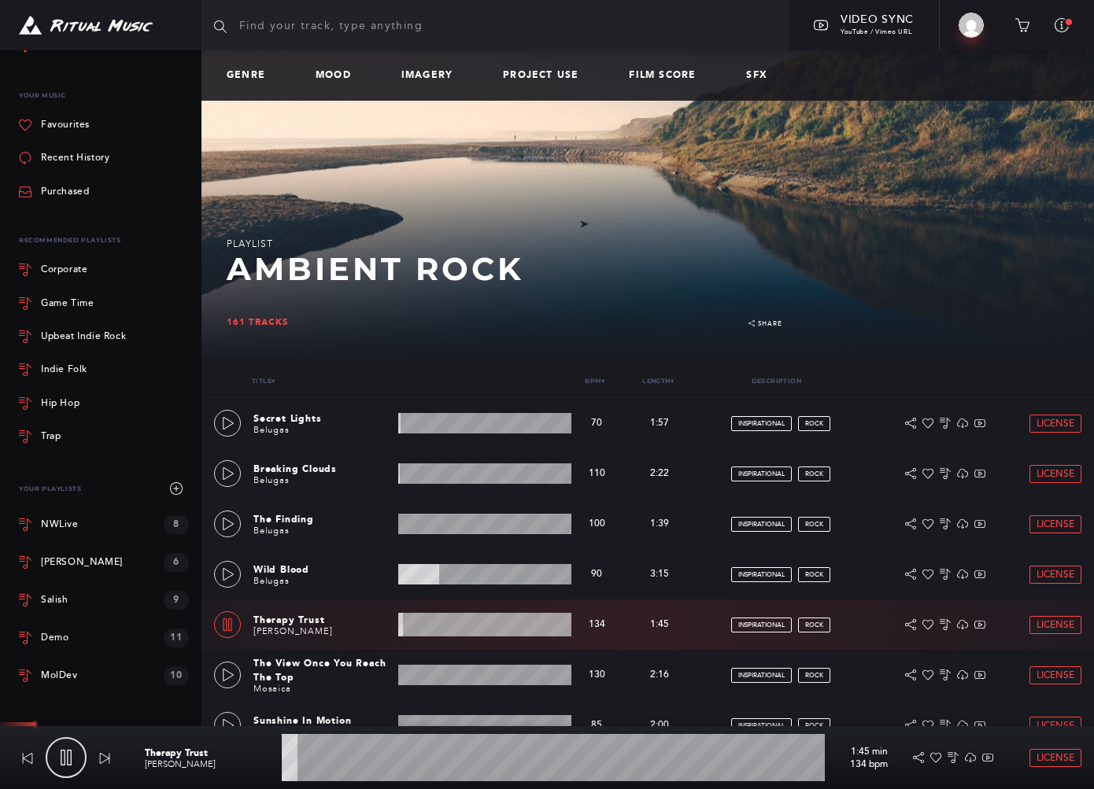
click at [314, 771] on wave at bounding box center [553, 757] width 543 height 47
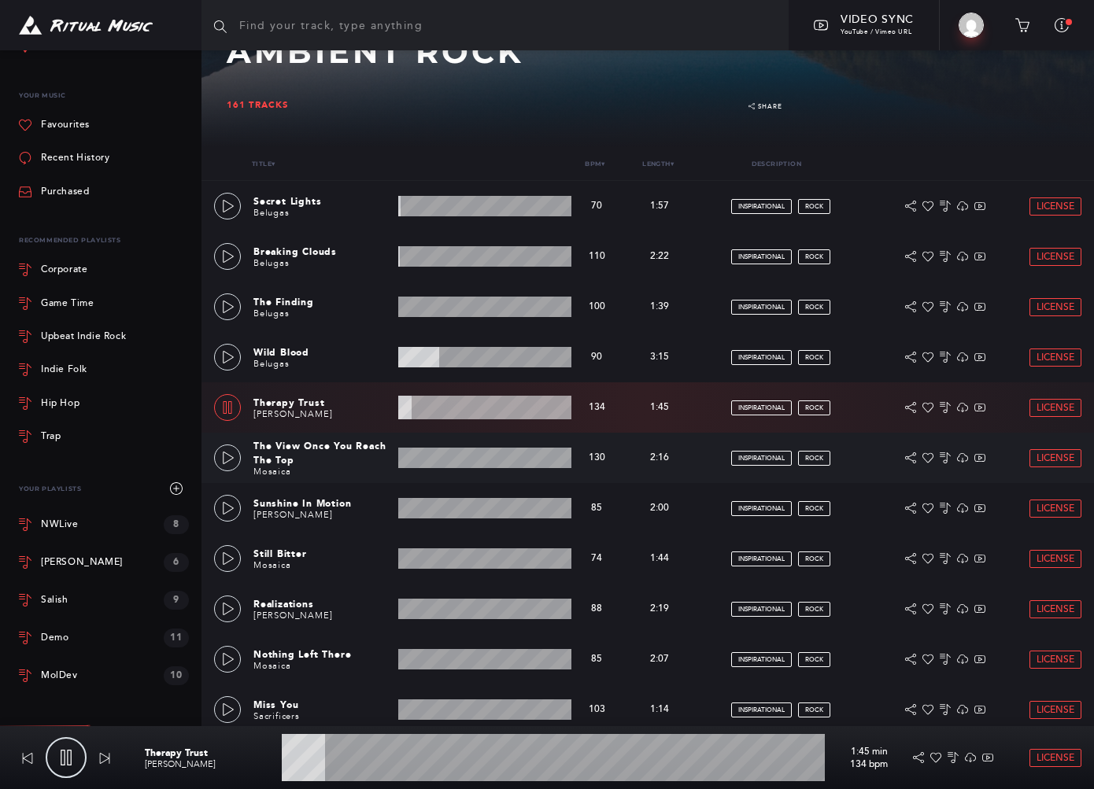
scroll to position [262, 0]
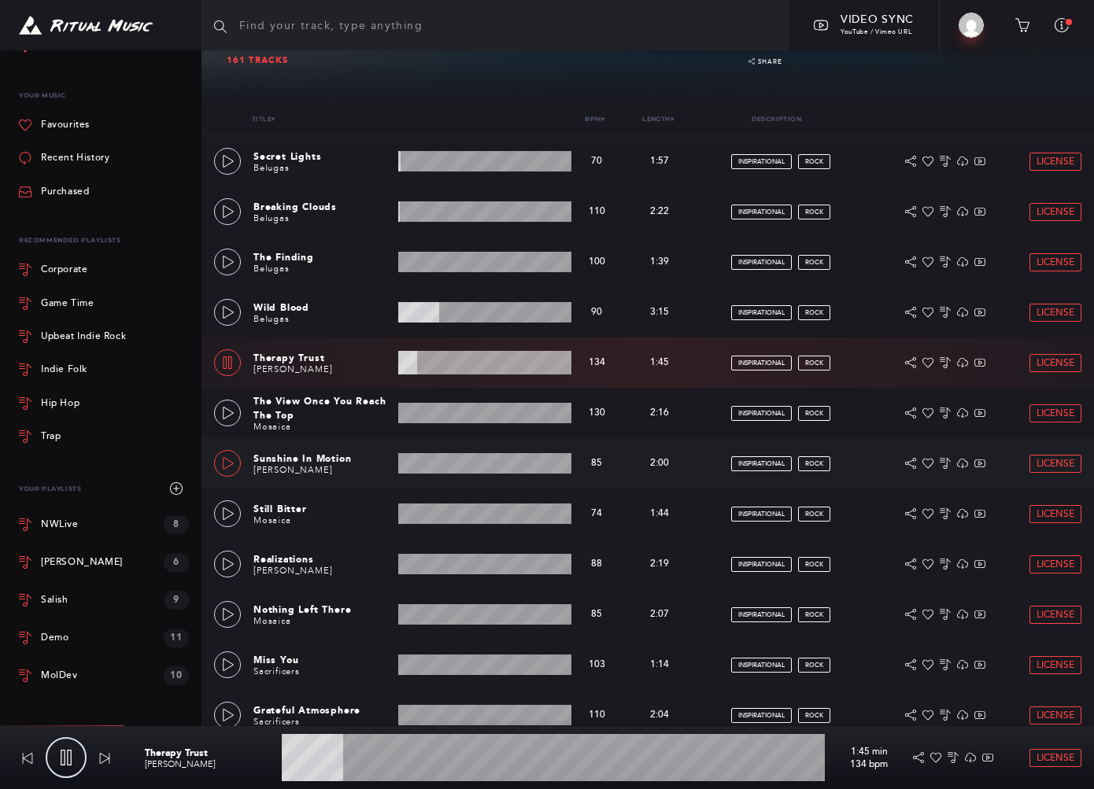
click at [224, 461] on icon at bounding box center [228, 463] width 11 height 13
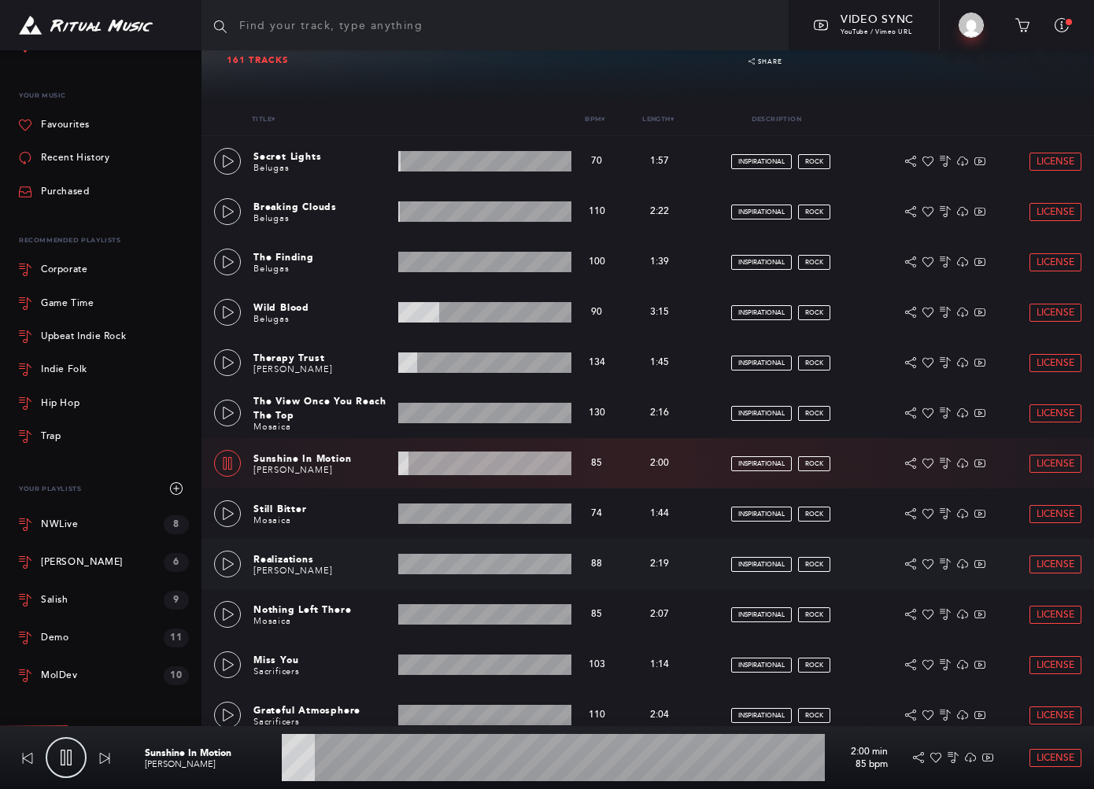
scroll to position [525, 0]
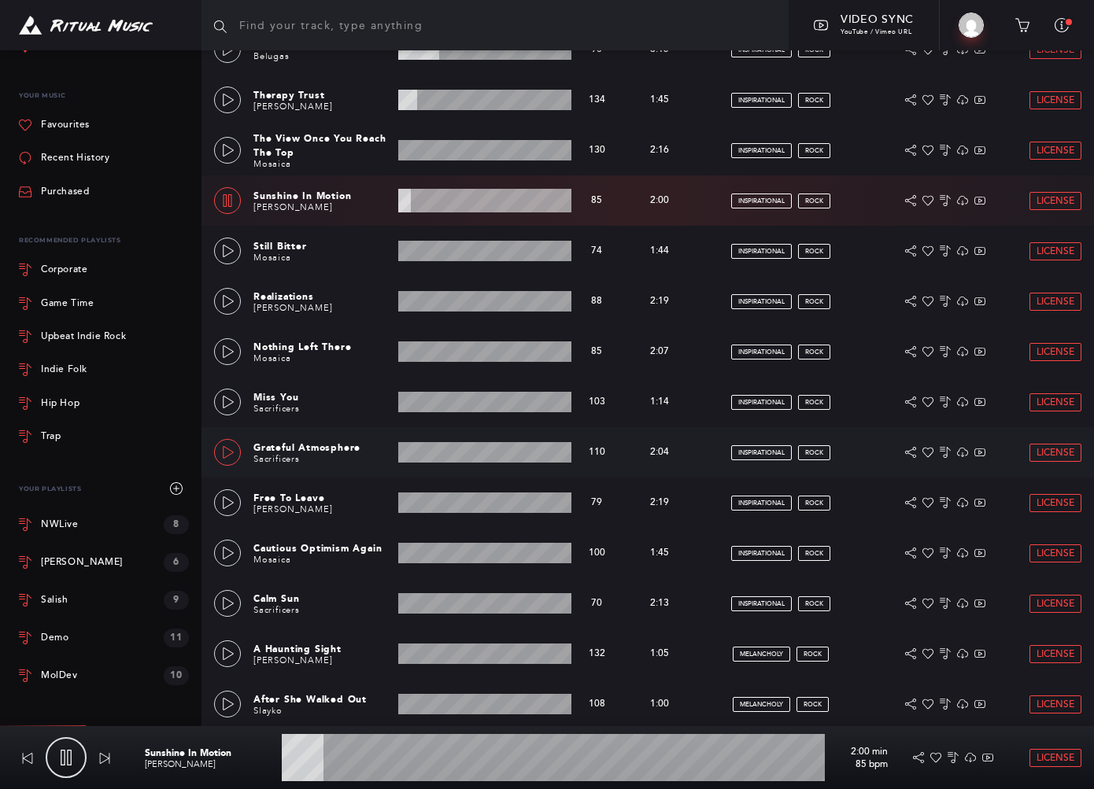
click at [225, 449] on icon at bounding box center [228, 452] width 13 height 13
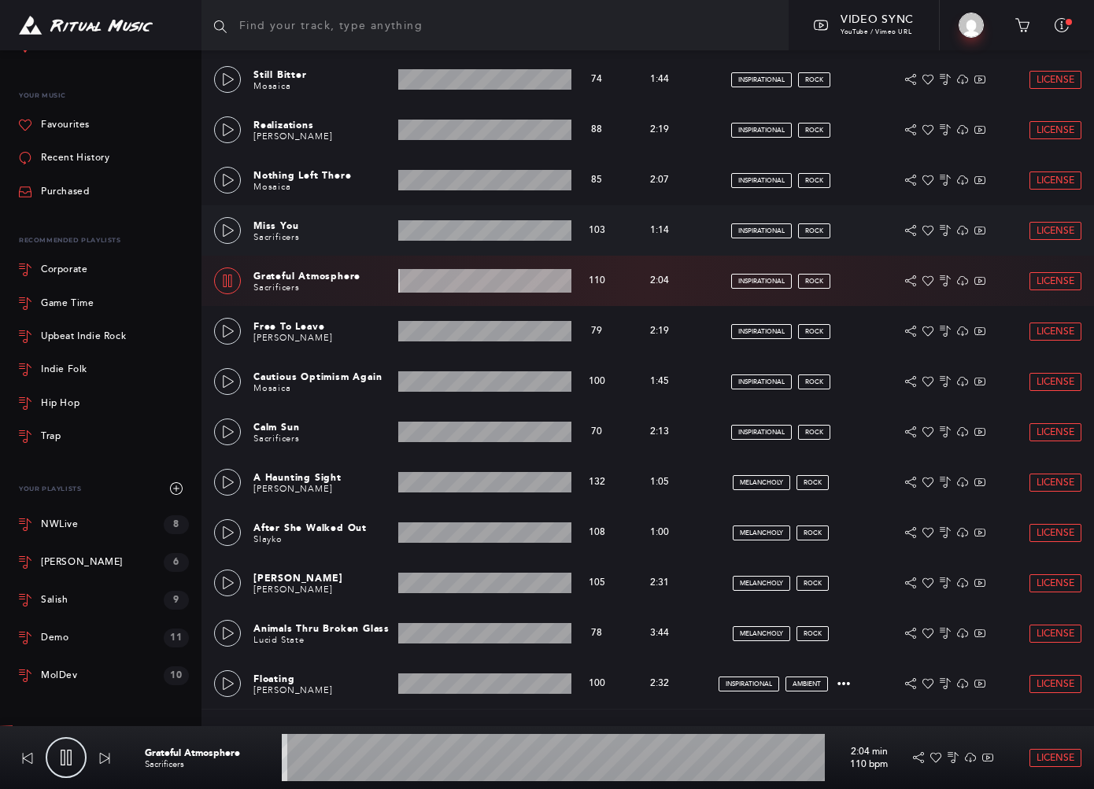
scroll to position [734, 0]
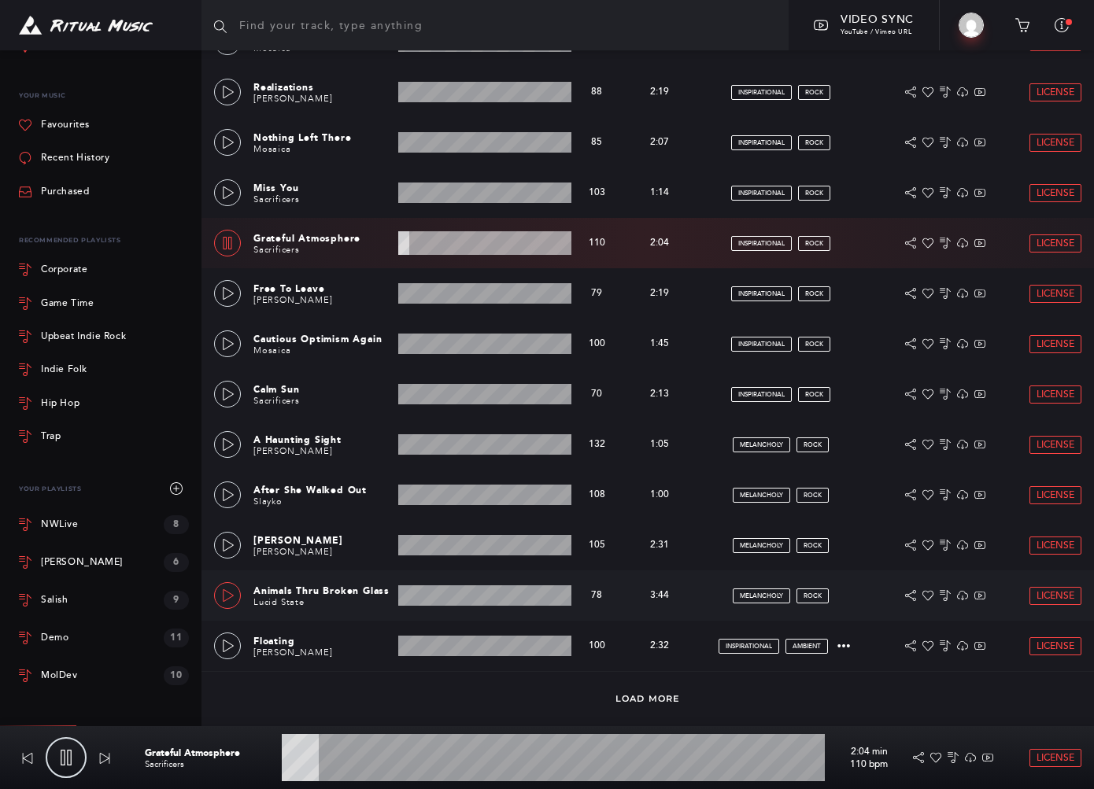
click at [216, 596] on link at bounding box center [227, 595] width 27 height 27
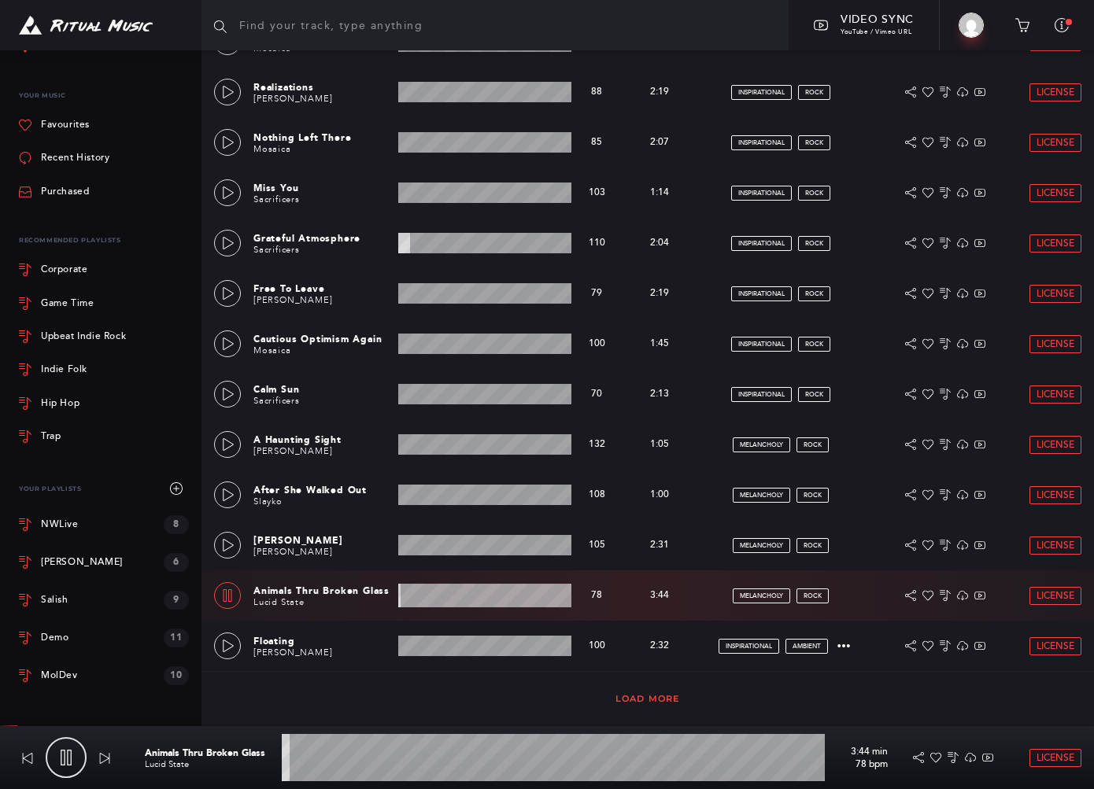
click at [658, 697] on link "Load More" at bounding box center [647, 698] width 65 height 11
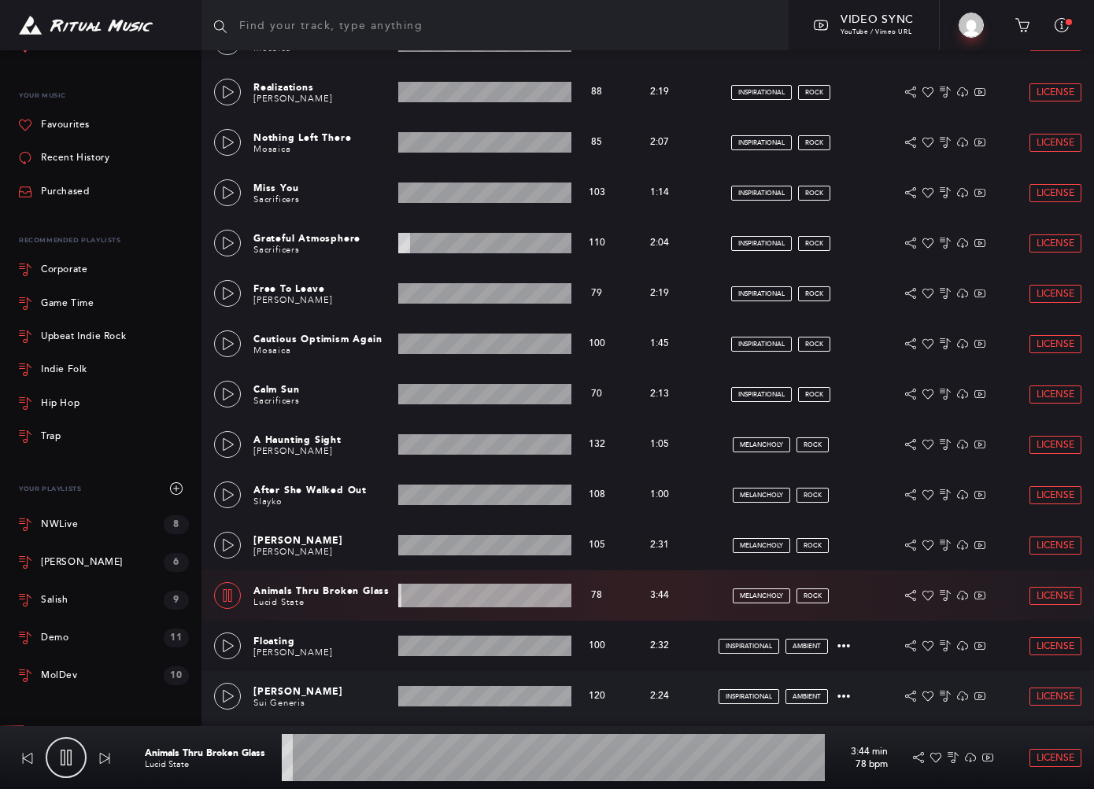
scroll to position [1259, 0]
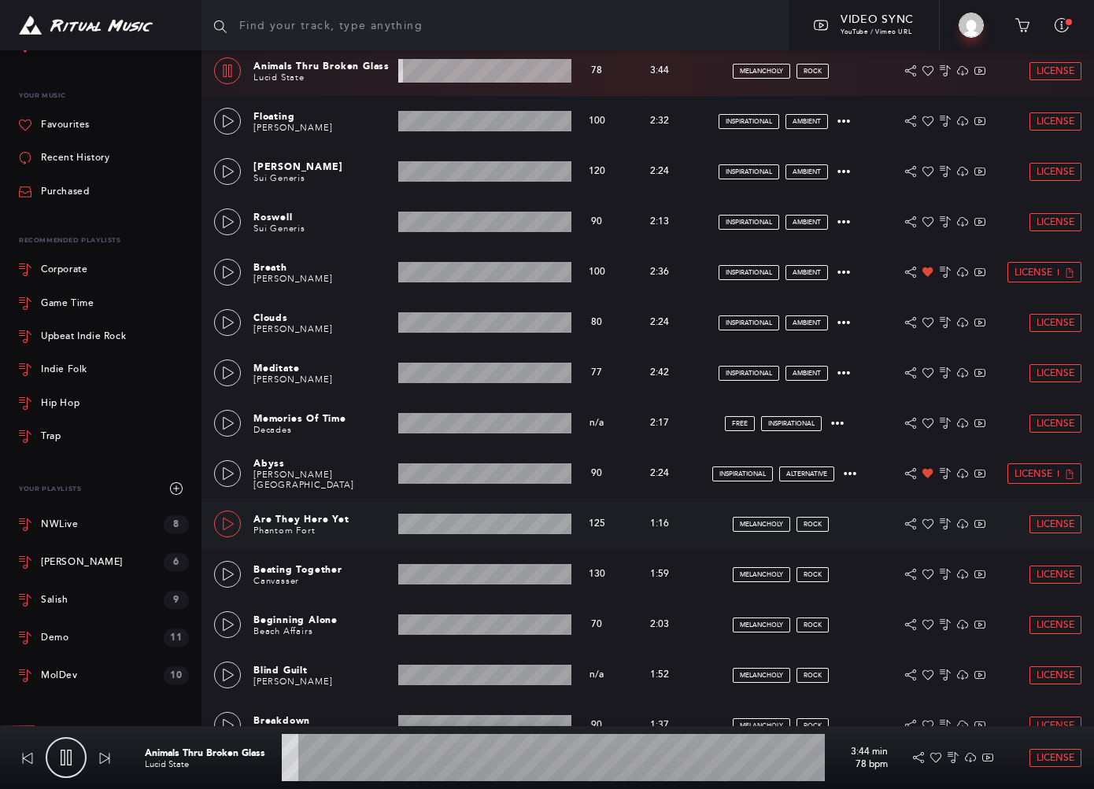
click at [231, 519] on icon at bounding box center [228, 524] width 13 height 13
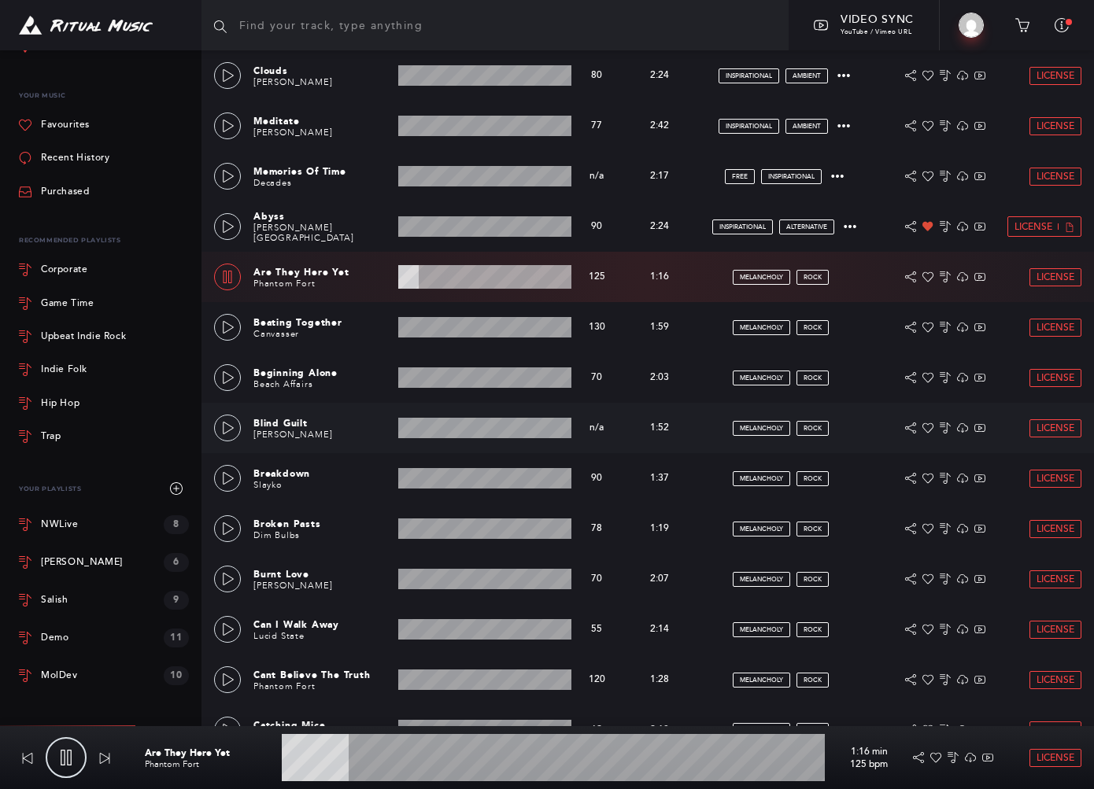
scroll to position [1521, 0]
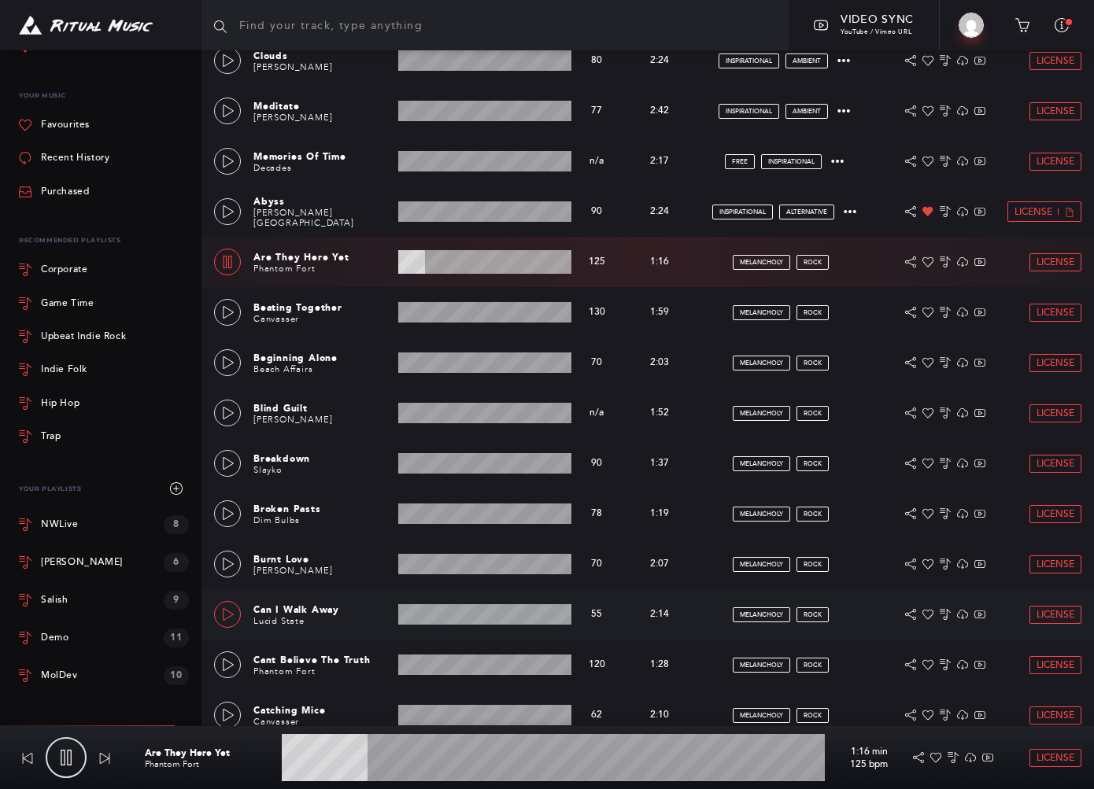
click at [221, 617] on div at bounding box center [227, 615] width 13 height 11
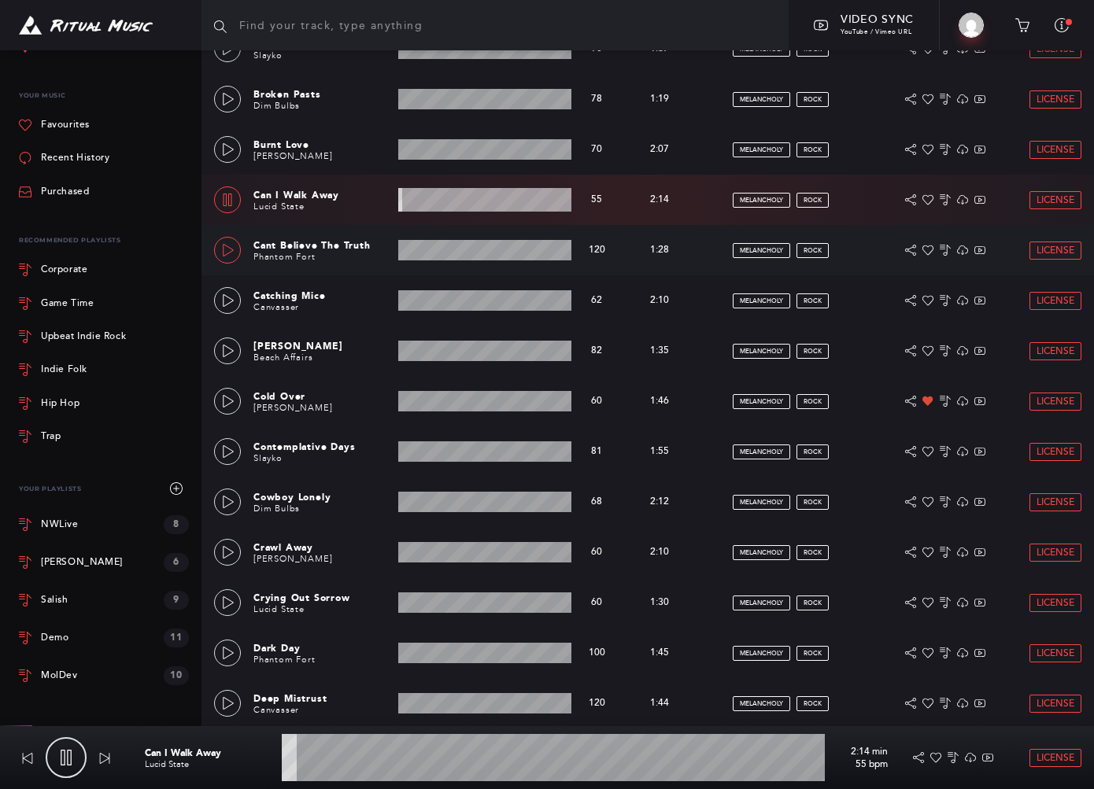
scroll to position [1951, 0]
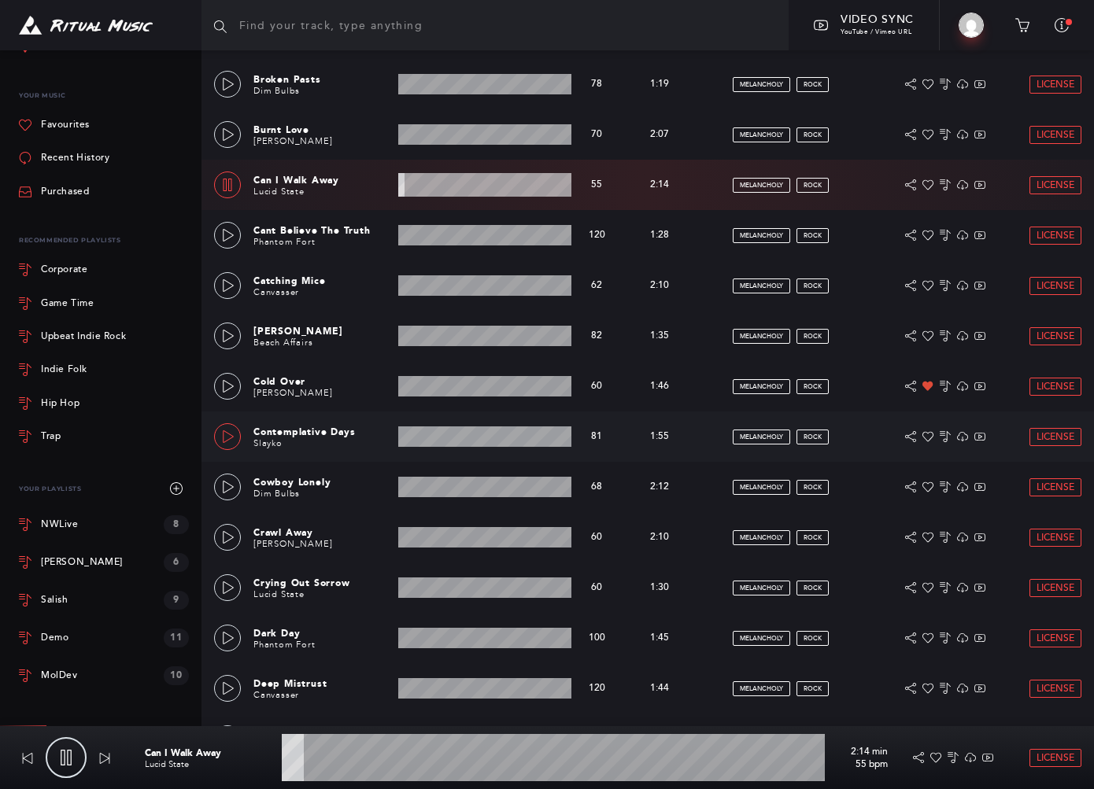
click at [225, 443] on link at bounding box center [227, 436] width 27 height 27
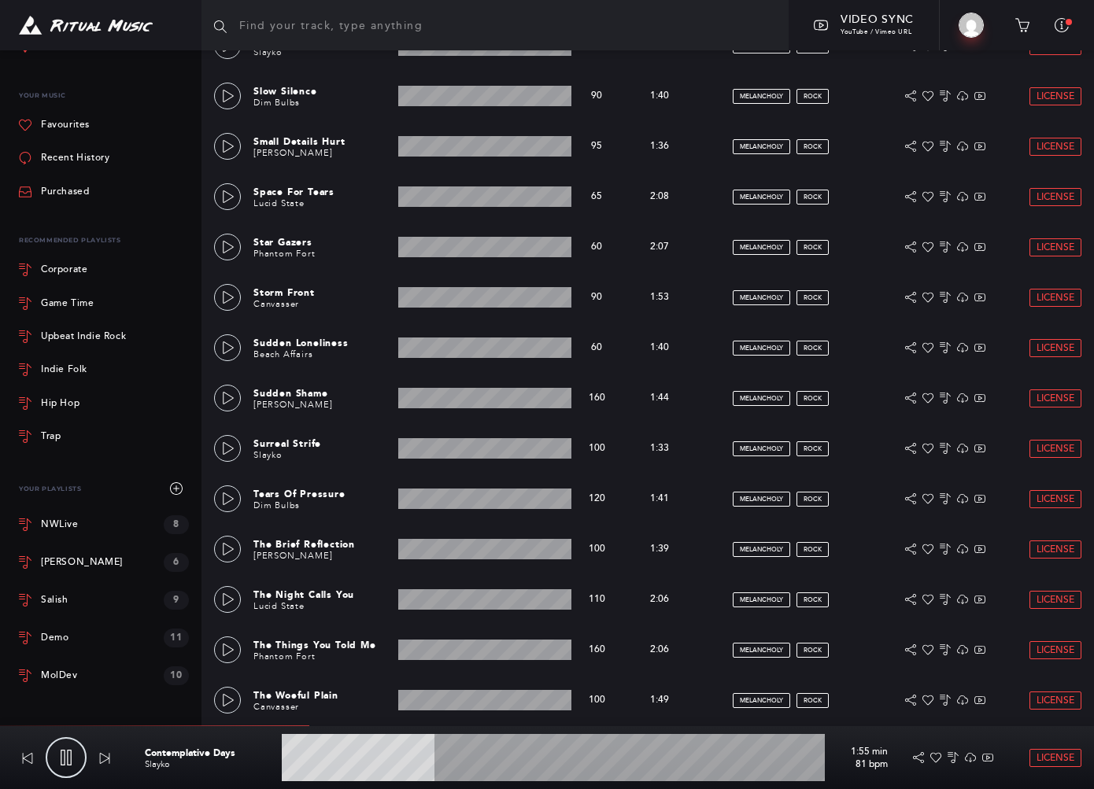
scroll to position [6726, 0]
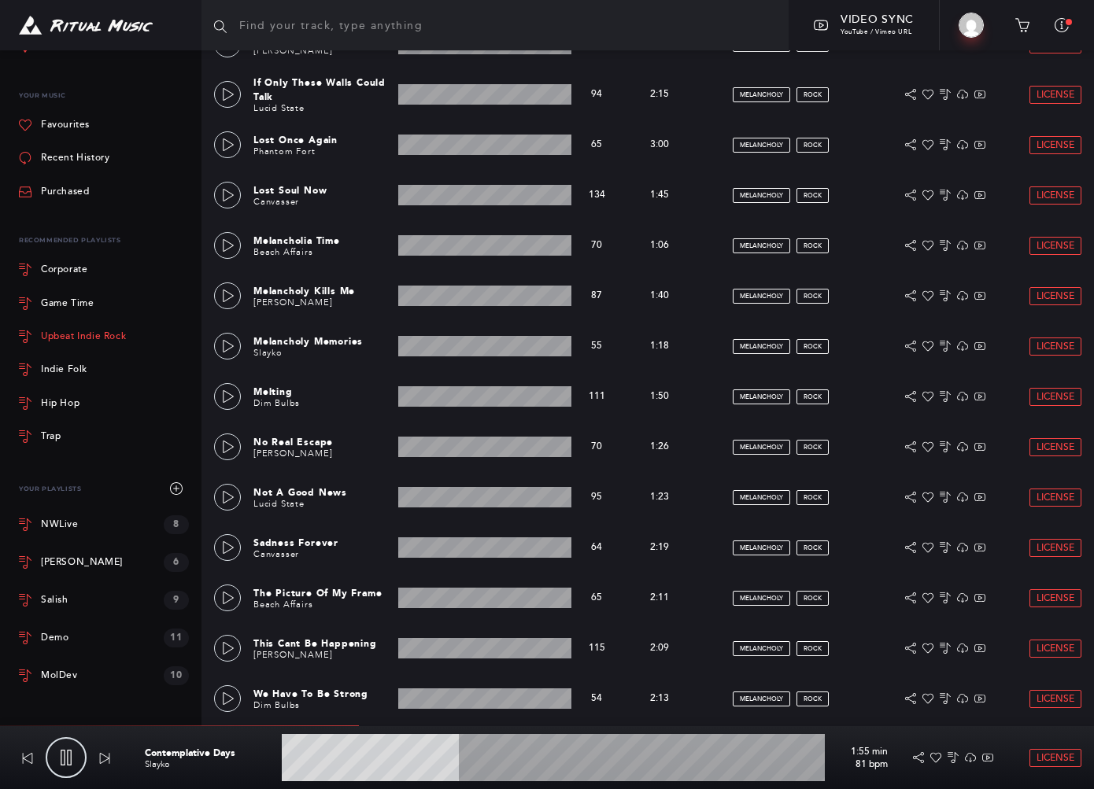
click at [72, 338] on div "Upbeat Indie Rock" at bounding box center [83, 336] width 85 height 9
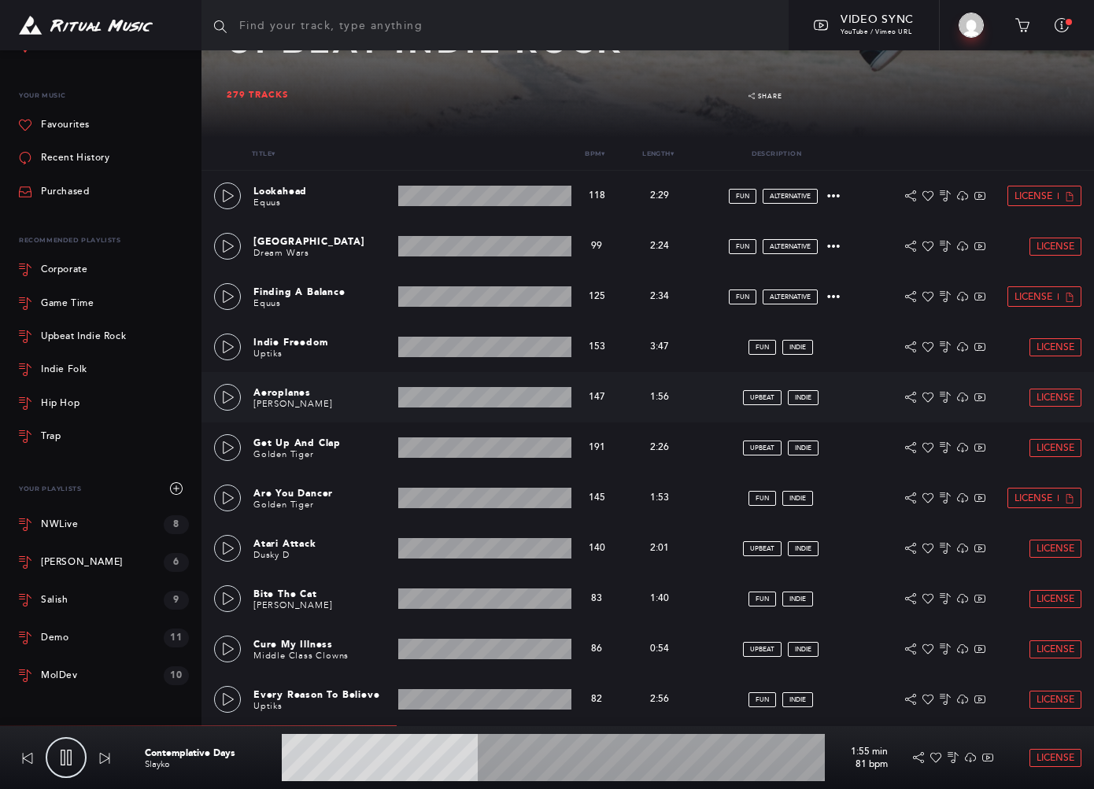
scroll to position [734, 0]
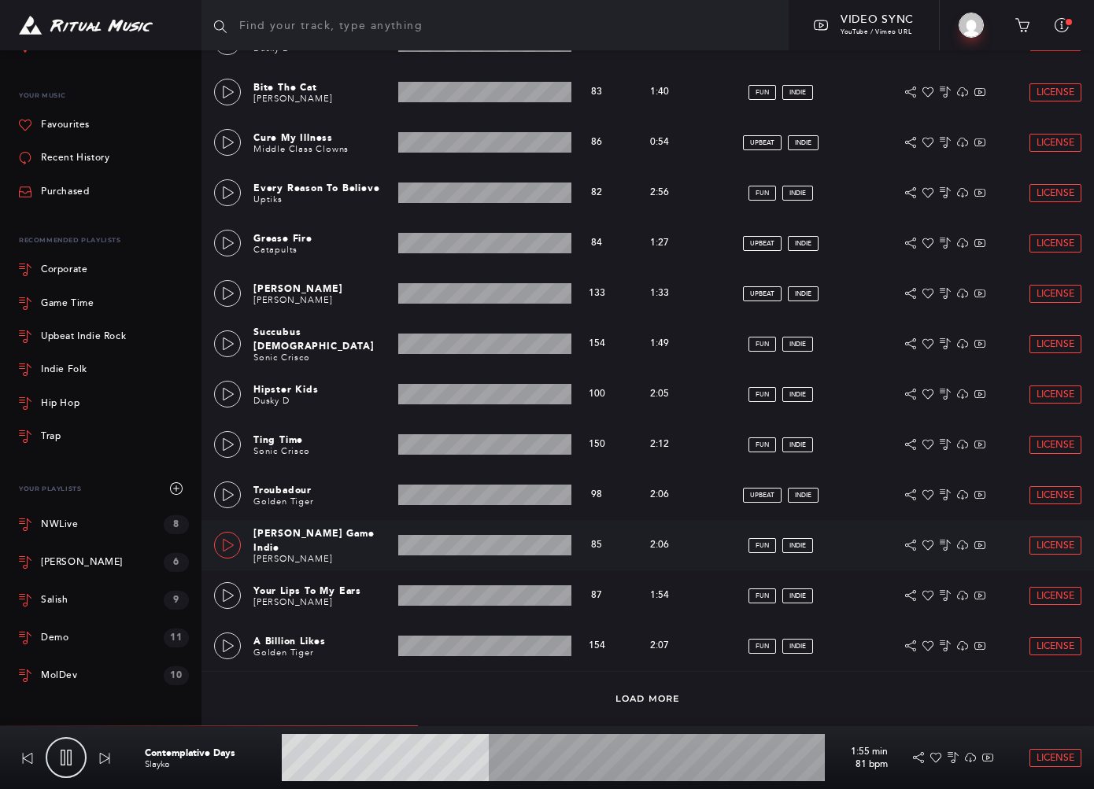
click at [224, 539] on icon at bounding box center [228, 545] width 11 height 13
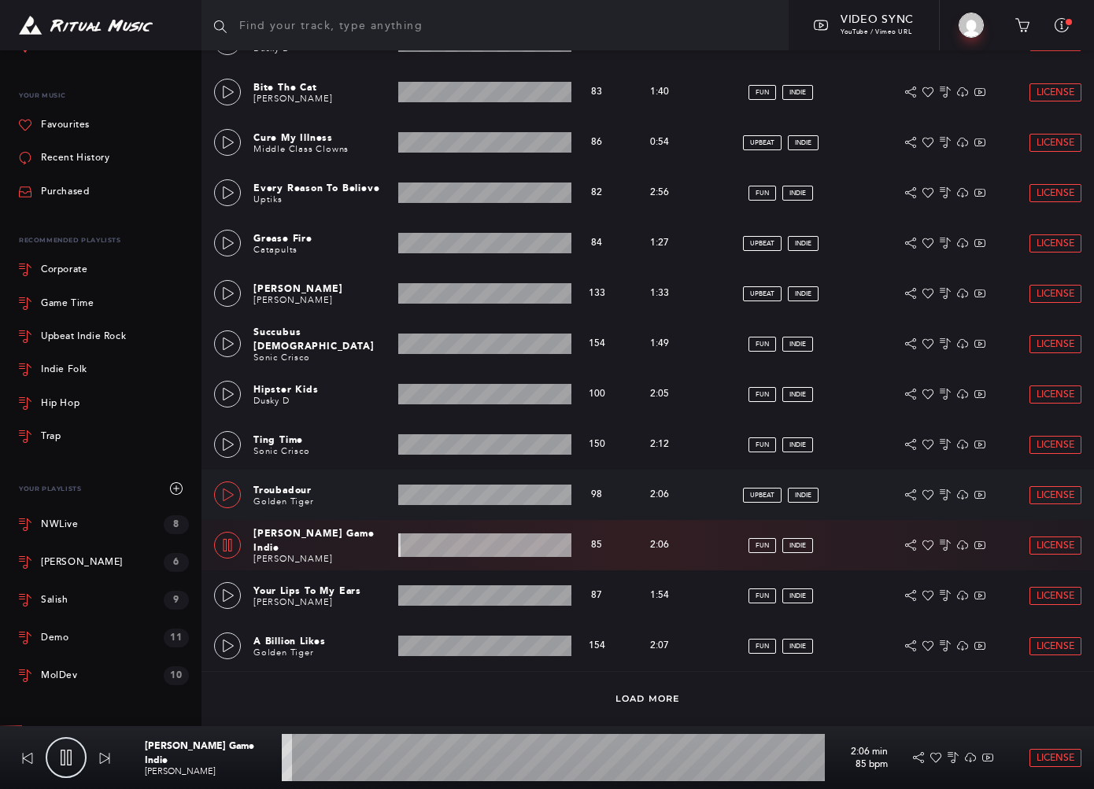
click at [218, 486] on link at bounding box center [227, 495] width 27 height 27
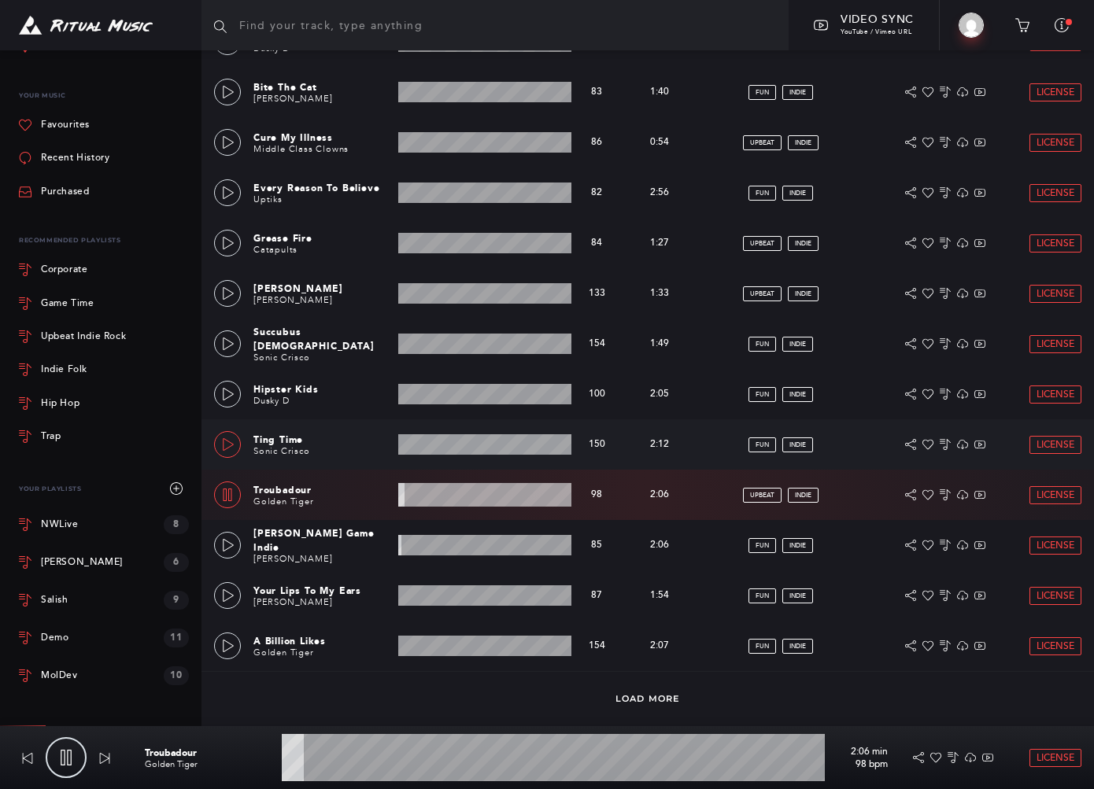
click at [233, 438] on icon at bounding box center [228, 444] width 13 height 13
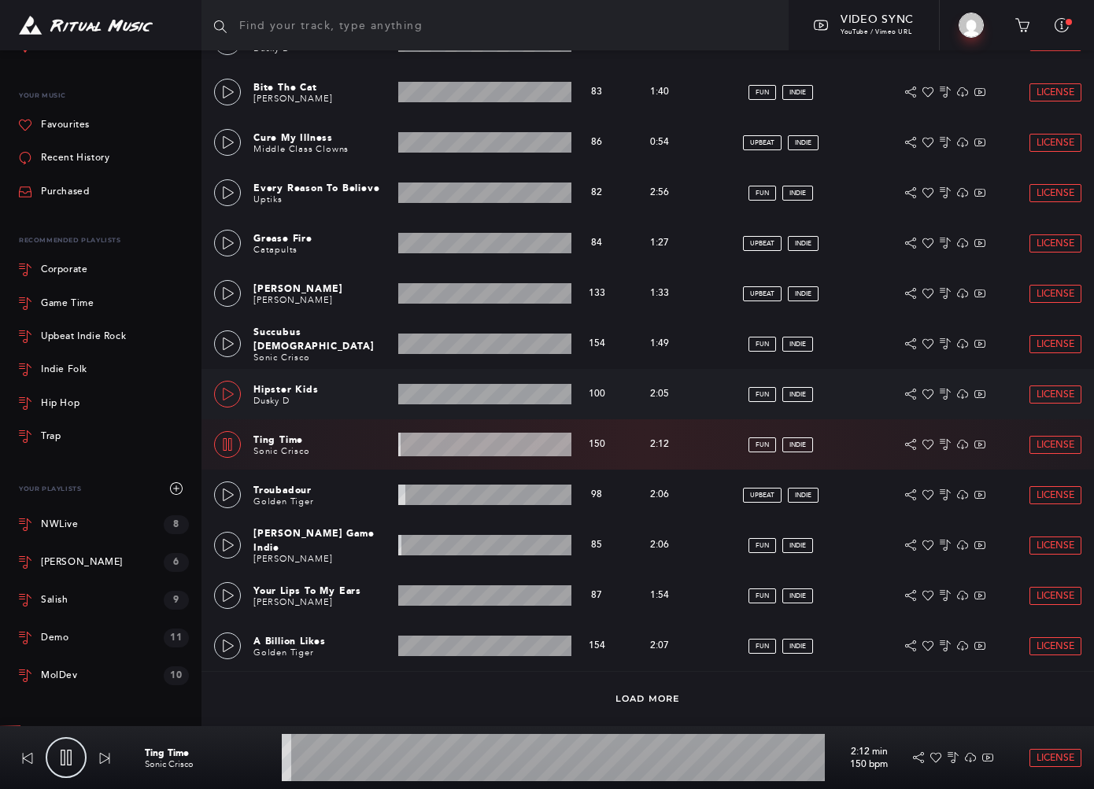
click at [224, 390] on icon at bounding box center [228, 394] width 13 height 13
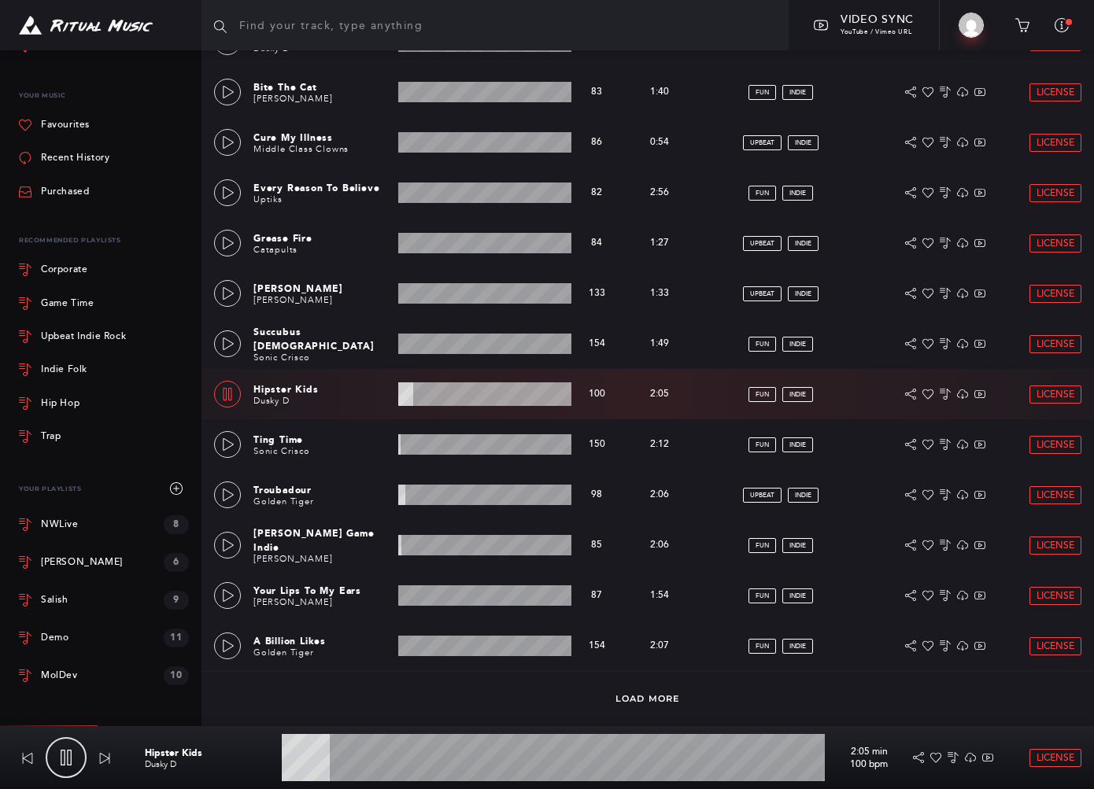
click at [428, 396] on wave at bounding box center [484, 394] width 173 height 24
click at [451, 400] on wave at bounding box center [484, 394] width 173 height 24
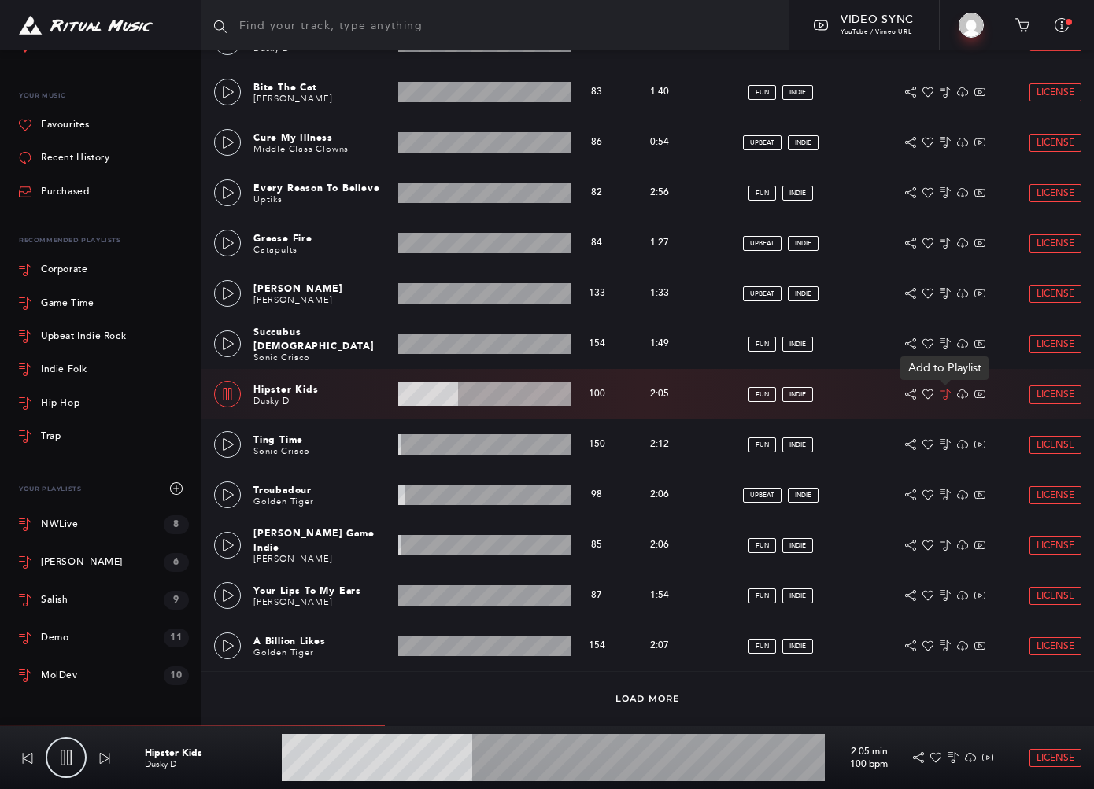
click at [795, 390] on icon at bounding box center [945, 394] width 11 height 11
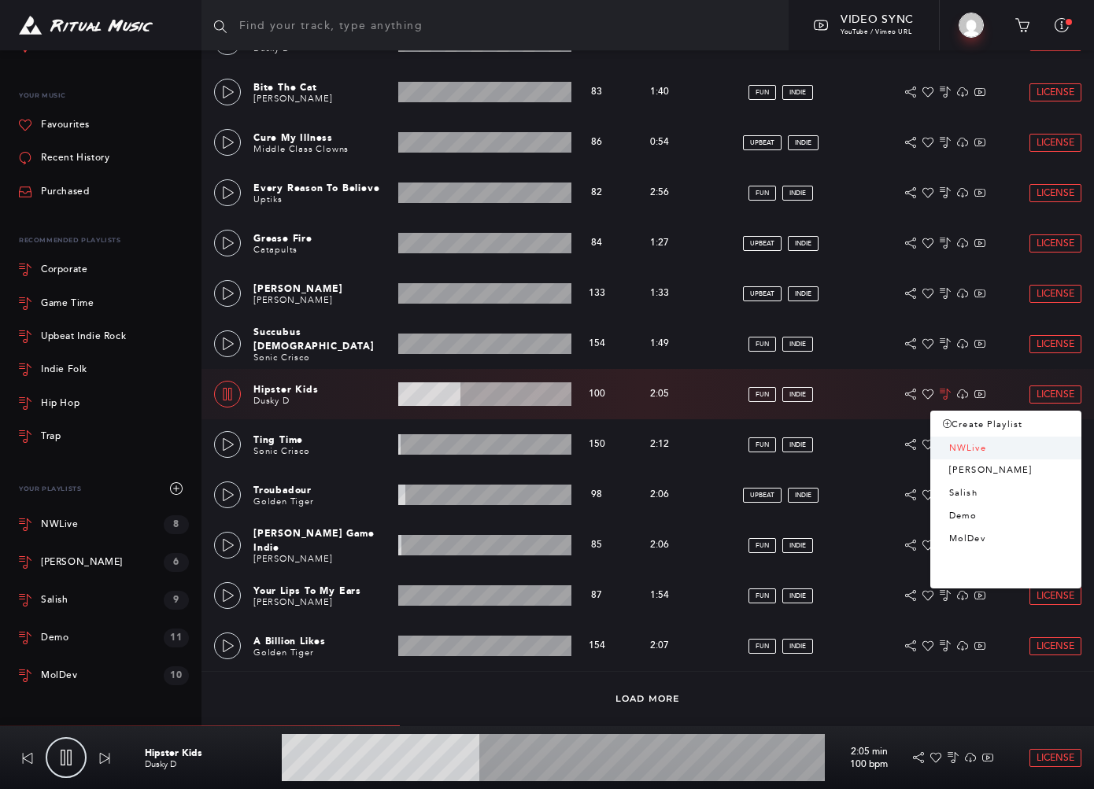
click at [795, 444] on link "NWLive" at bounding box center [1005, 449] width 151 height 23
drag, startPoint x: 656, startPoint y: 691, endPoint x: 657, endPoint y: 677, distance: 14.3
click at [656, 690] on div "Load More" at bounding box center [647, 697] width 892 height 53
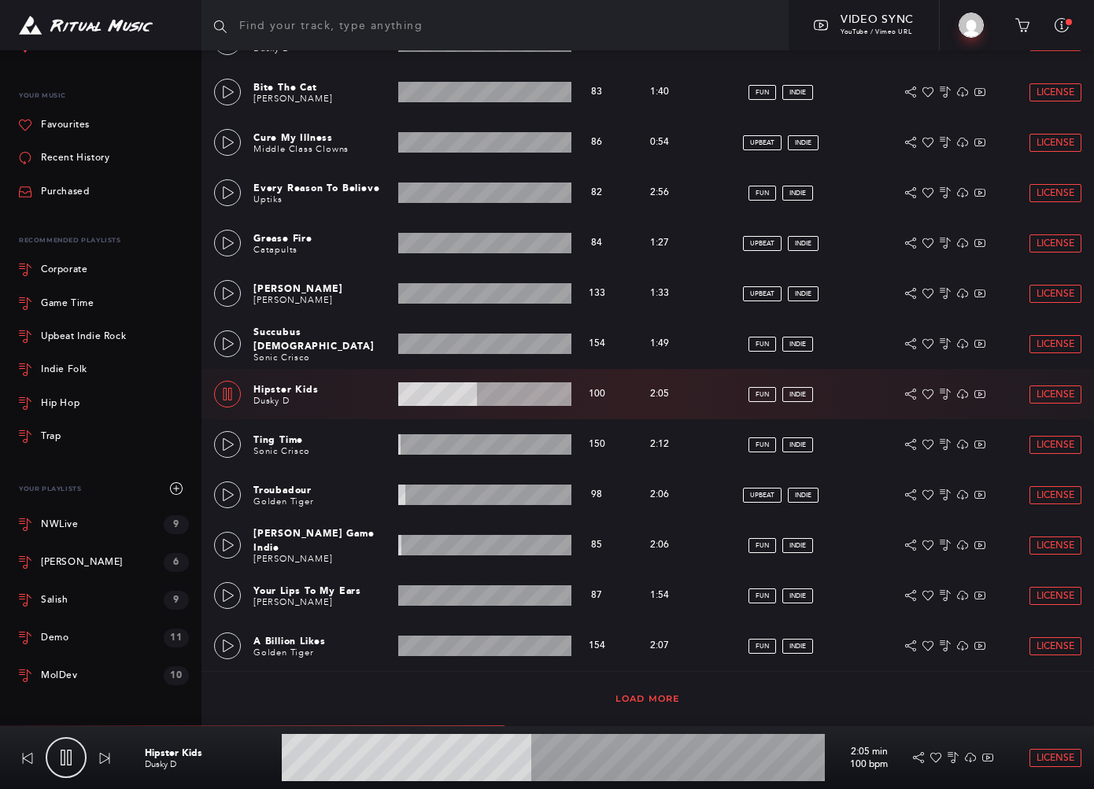
click at [651, 697] on link "Load More" at bounding box center [647, 698] width 65 height 11
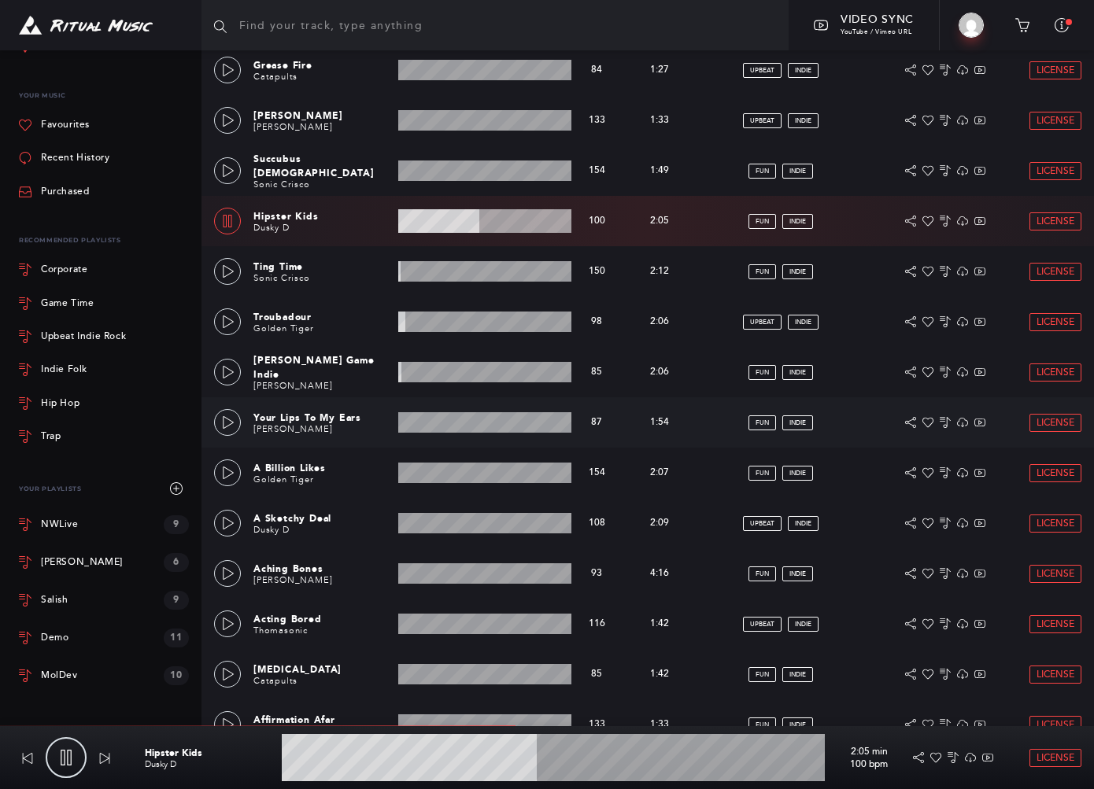
scroll to position [1259, 0]
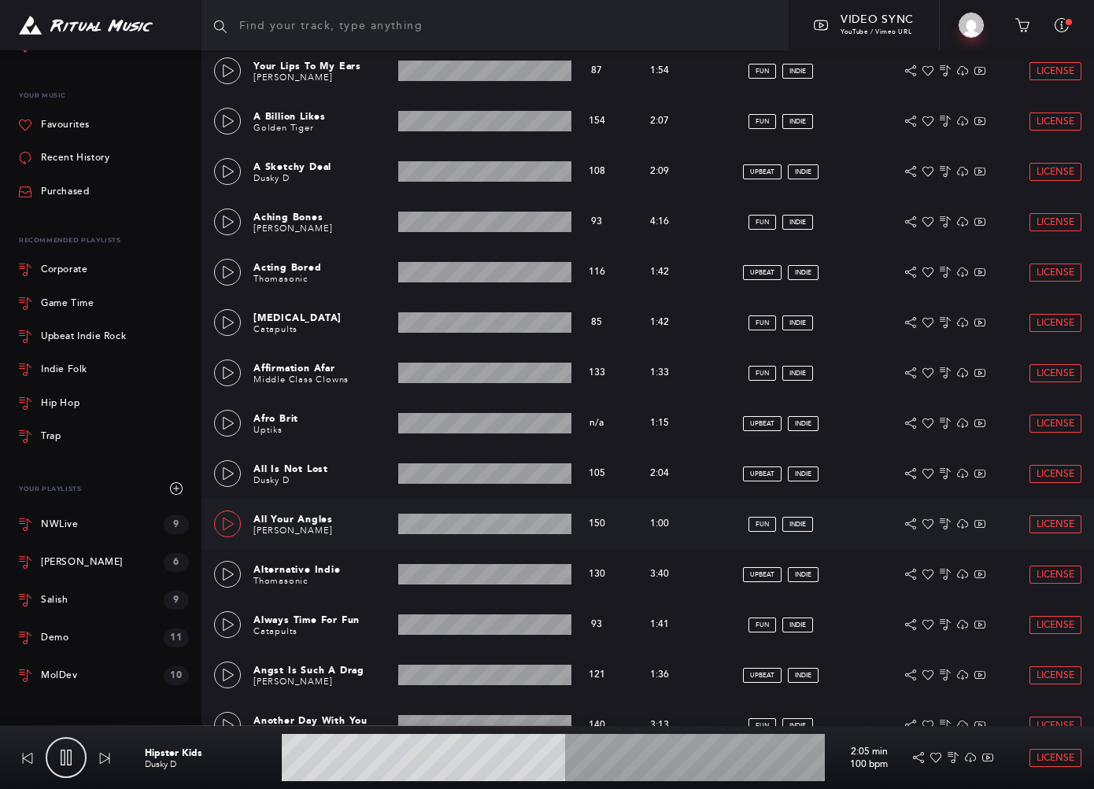
click at [227, 516] on link at bounding box center [227, 524] width 27 height 27
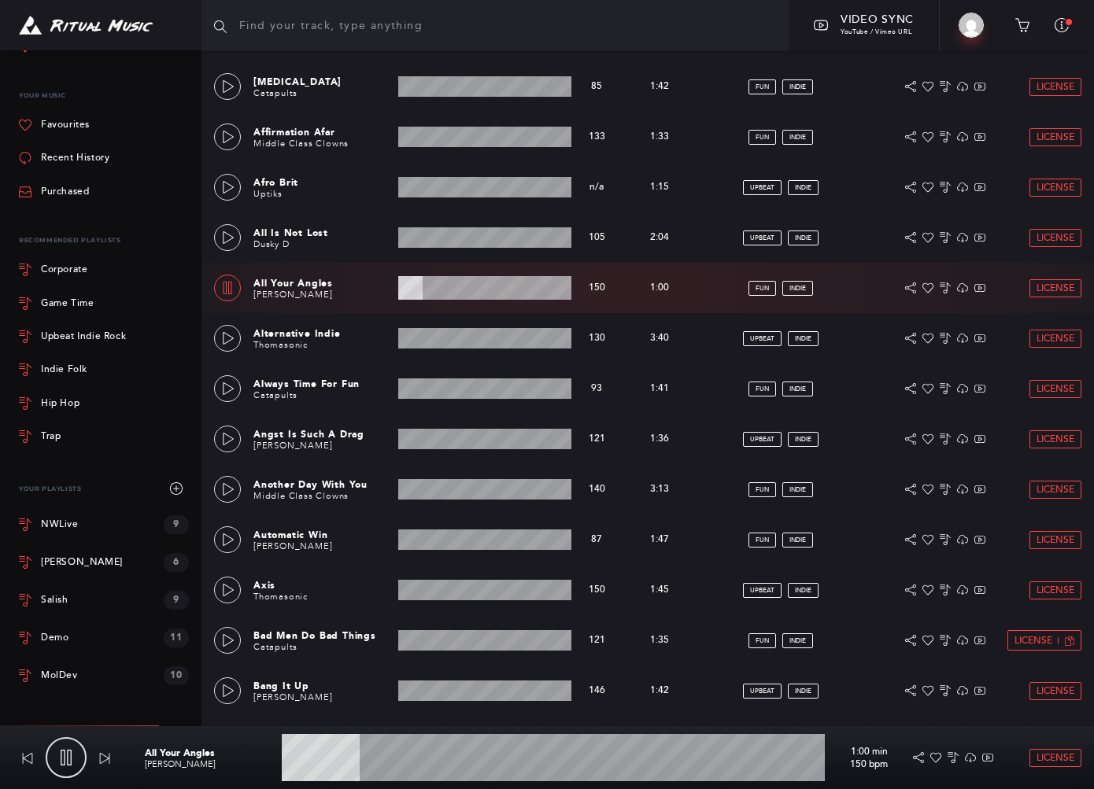
scroll to position [1689, 0]
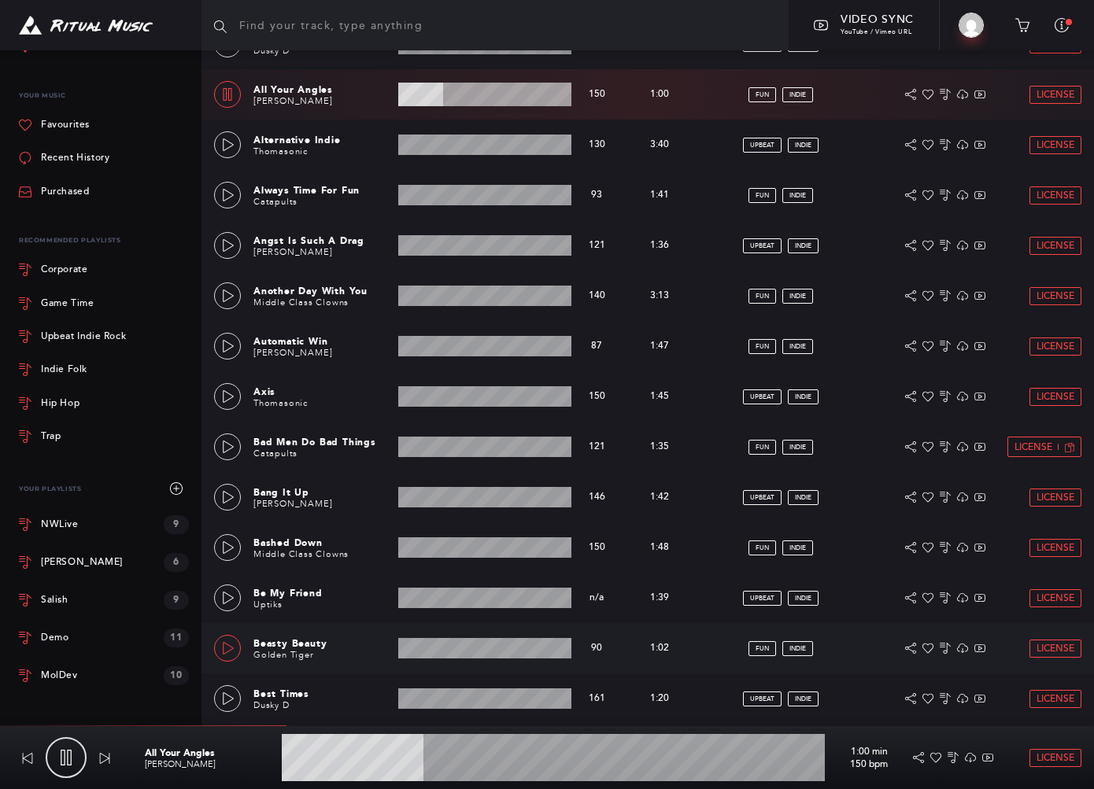
click at [224, 646] on icon at bounding box center [228, 648] width 13 height 13
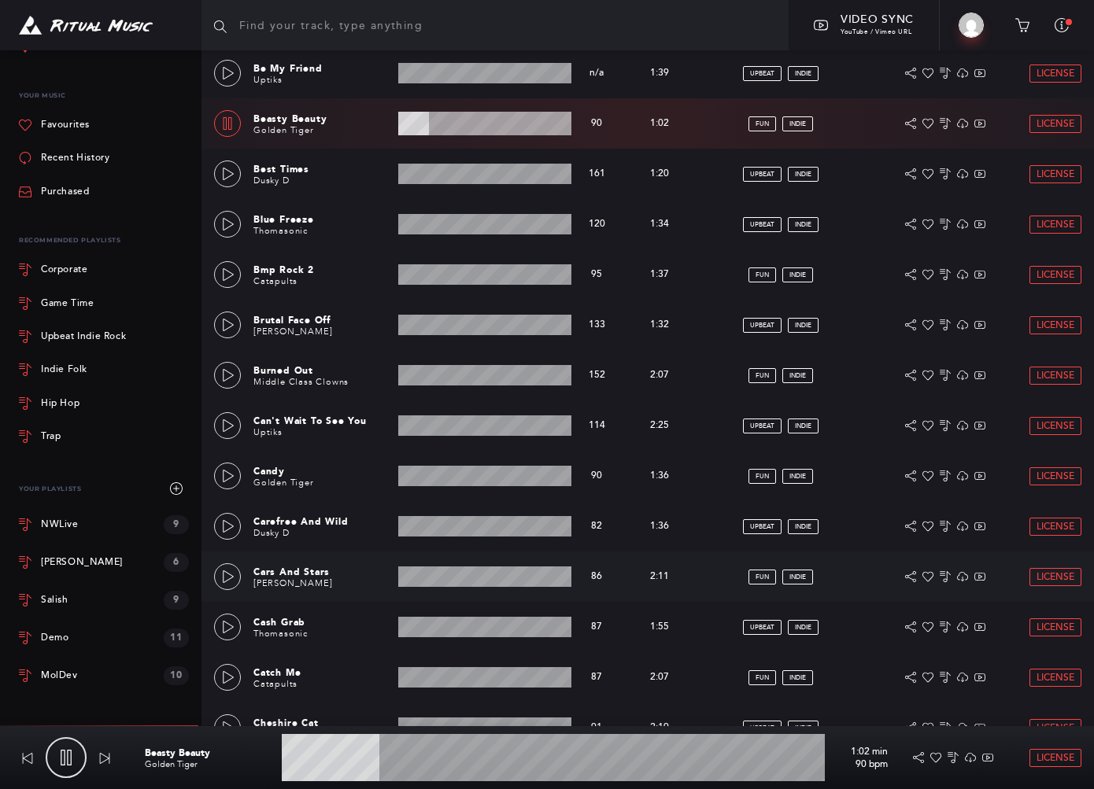
scroll to position [2476, 0]
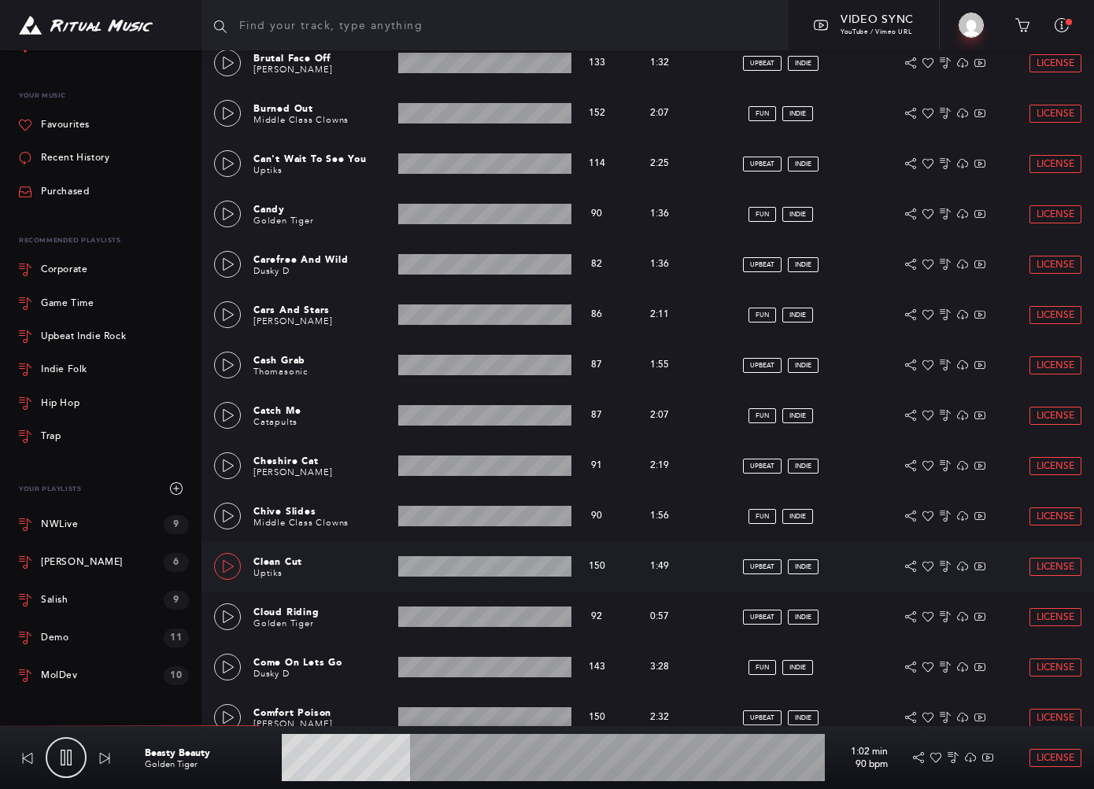
click at [226, 561] on icon at bounding box center [228, 566] width 13 height 13
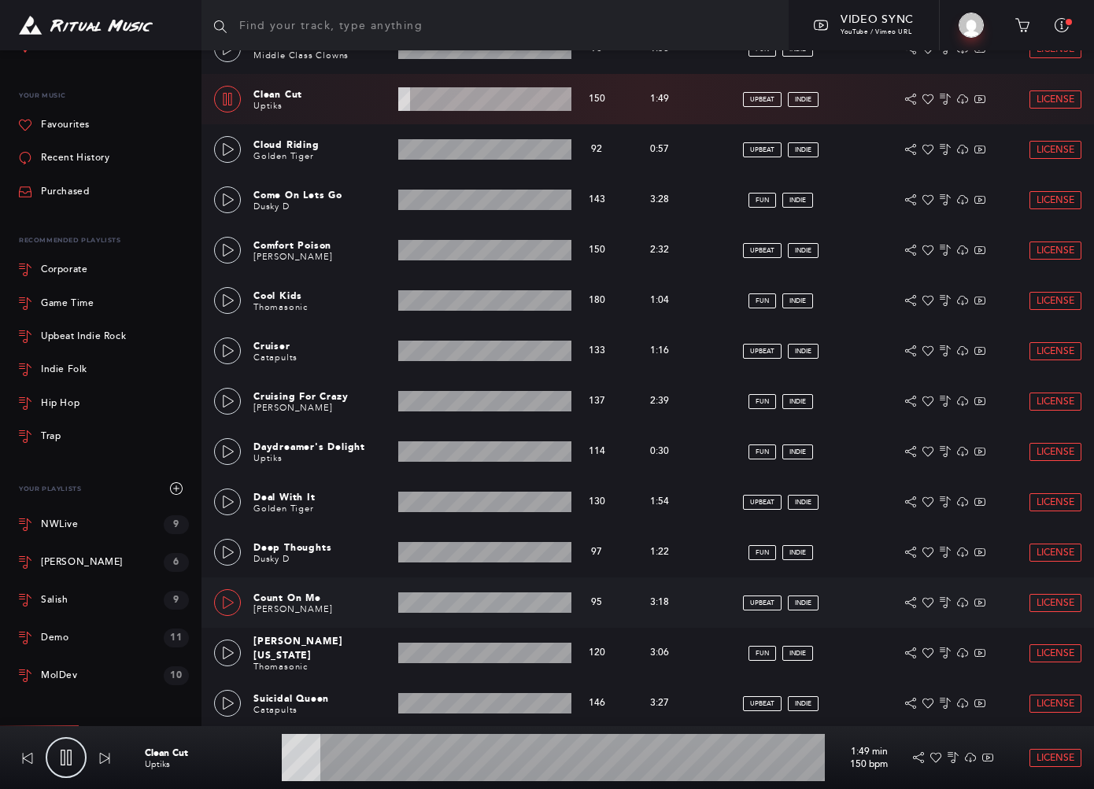
scroll to position [2958, 0]
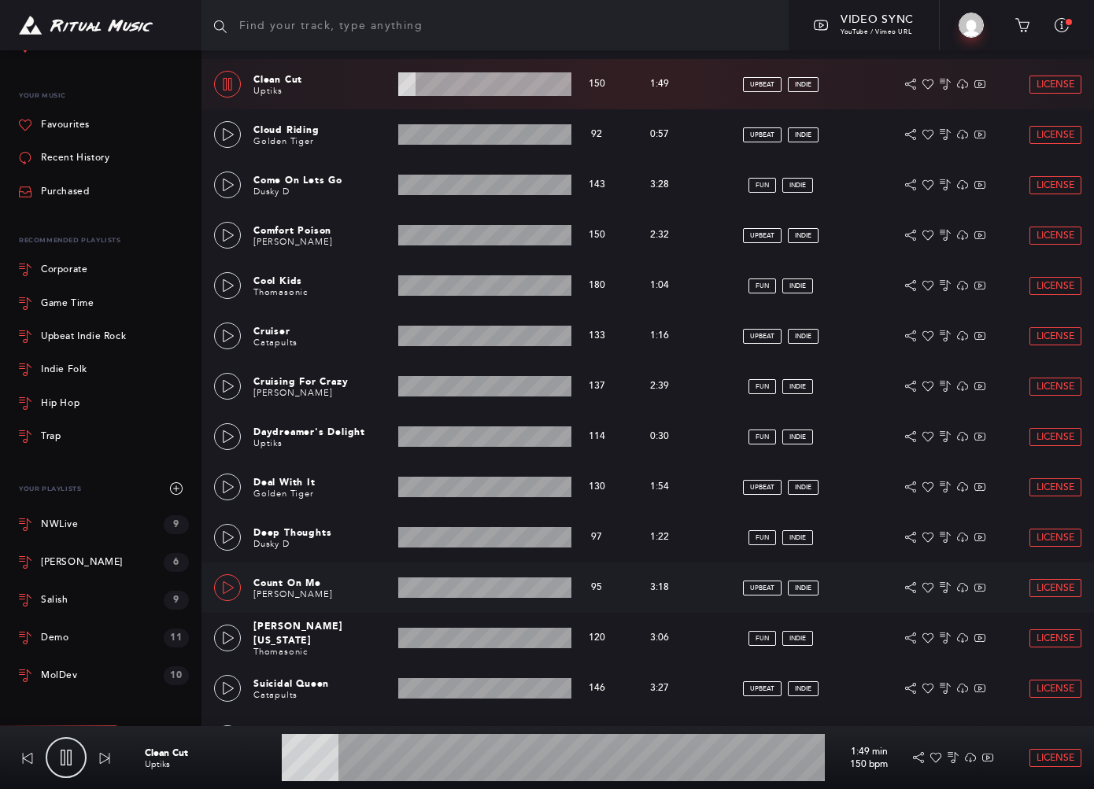
click at [226, 587] on icon at bounding box center [228, 588] width 13 height 13
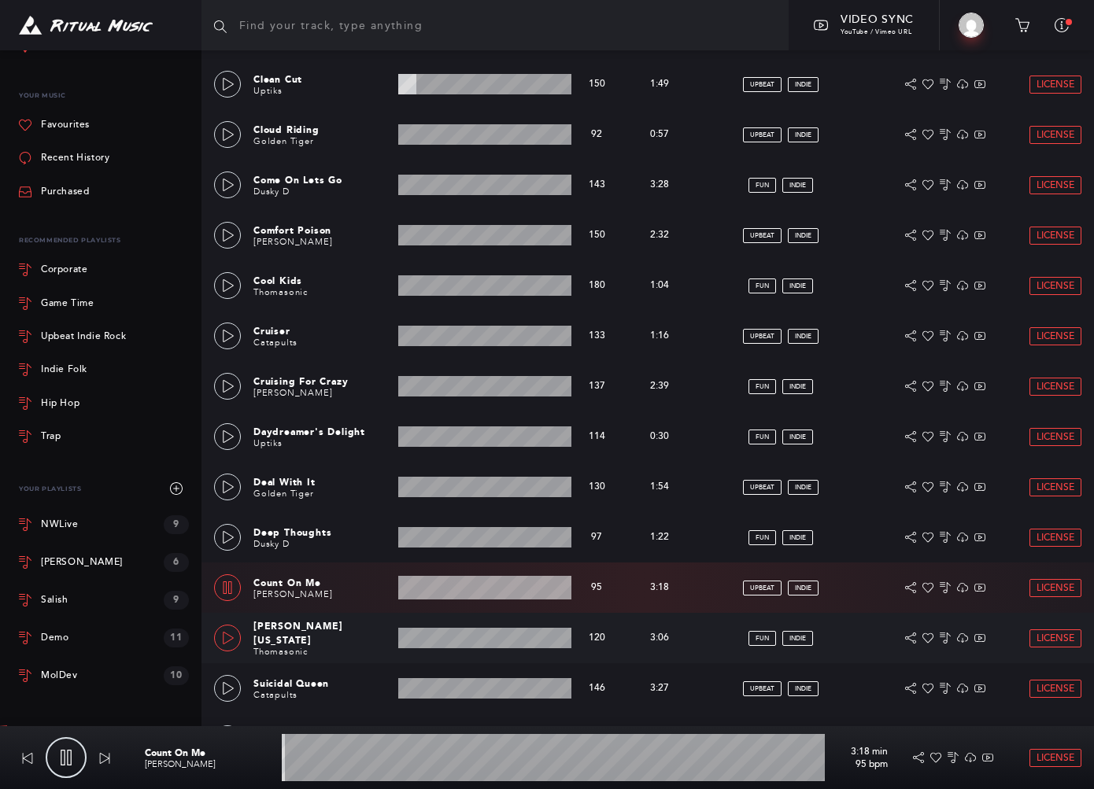
click at [227, 637] on icon at bounding box center [228, 638] width 13 height 13
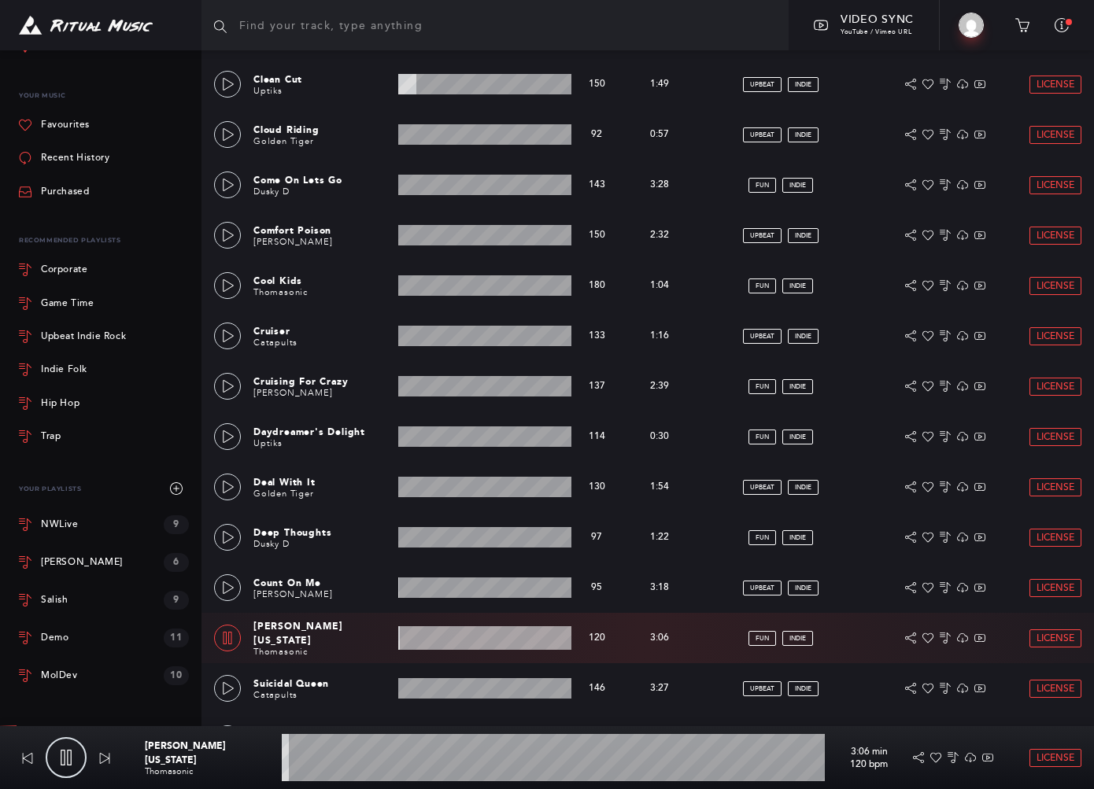
scroll to position [3221, 0]
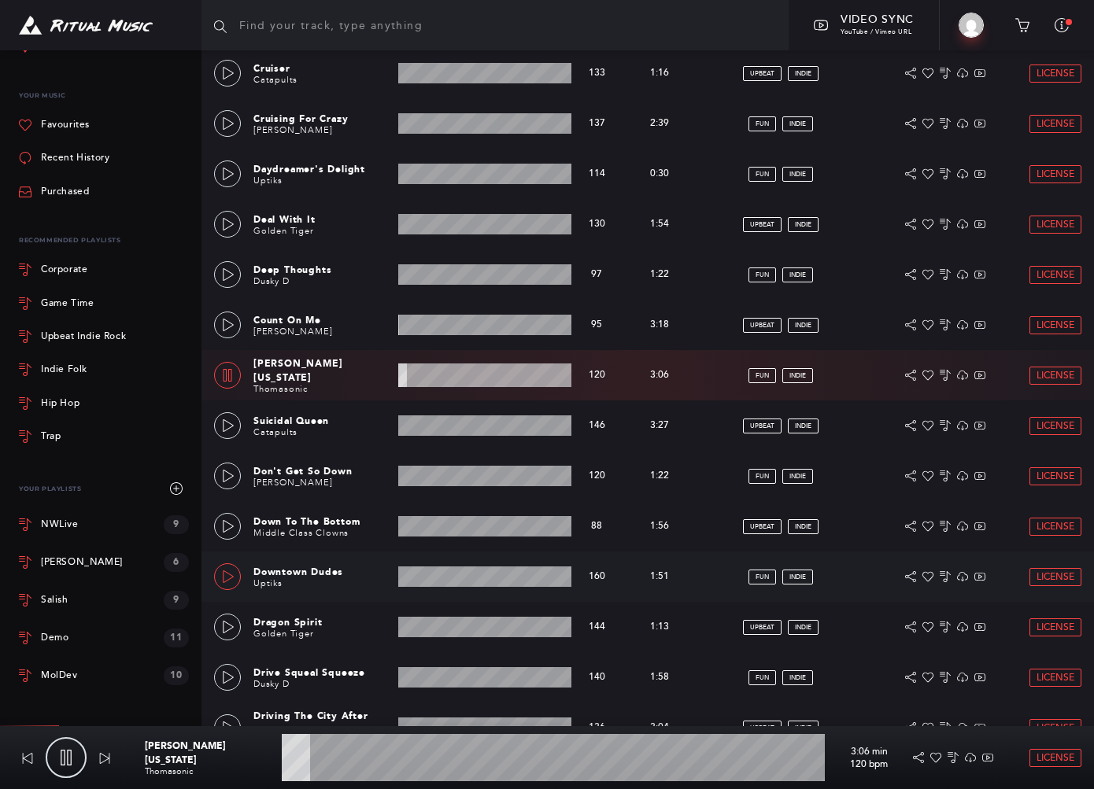
click at [231, 576] on icon at bounding box center [228, 577] width 13 height 13
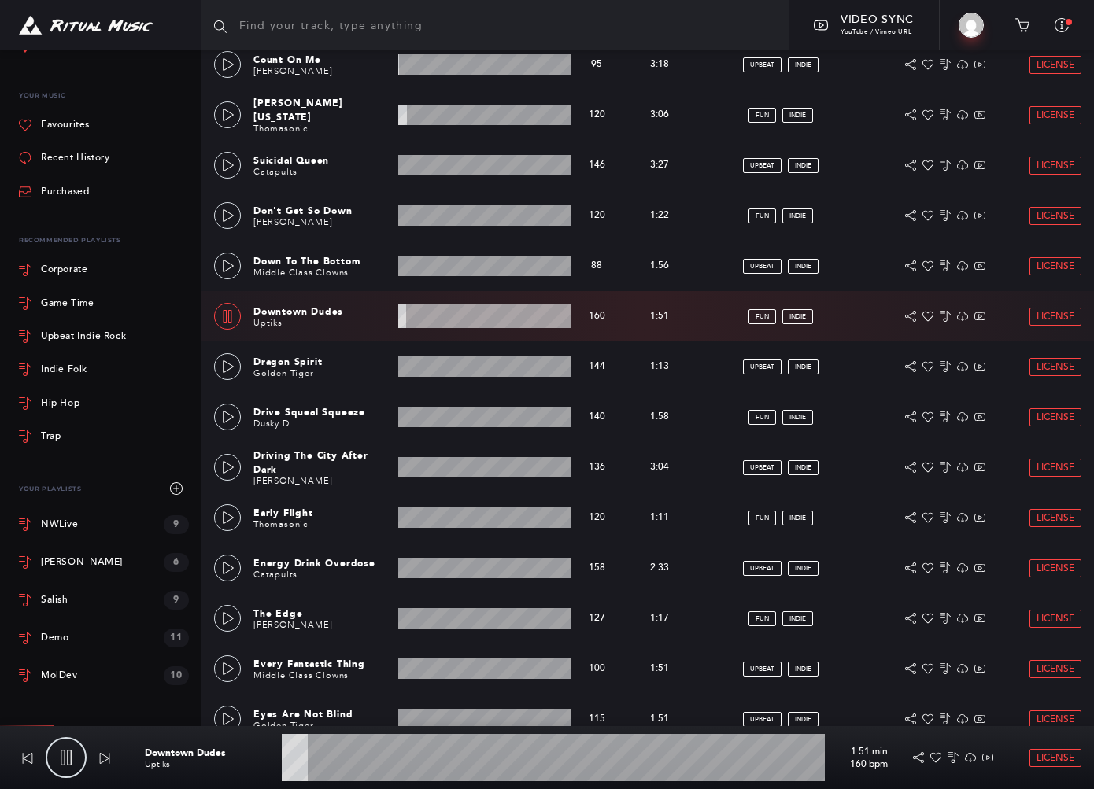
scroll to position [3483, 0]
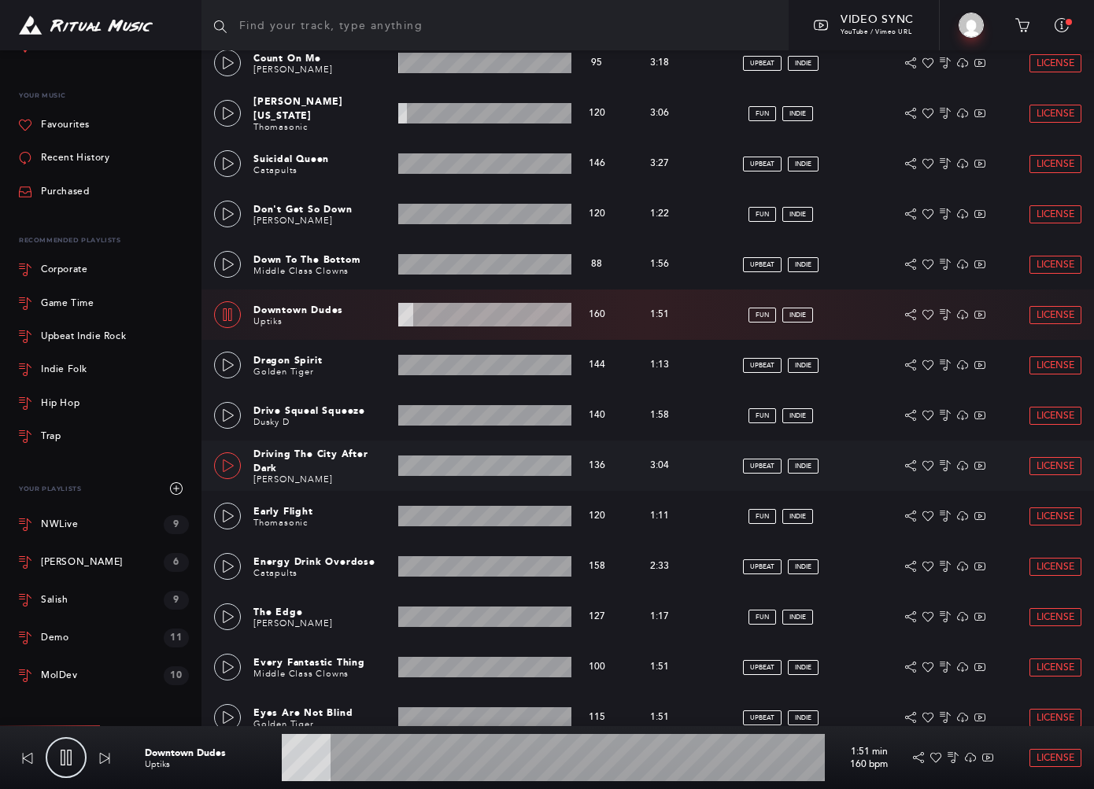
click at [220, 465] on link at bounding box center [227, 466] width 27 height 27
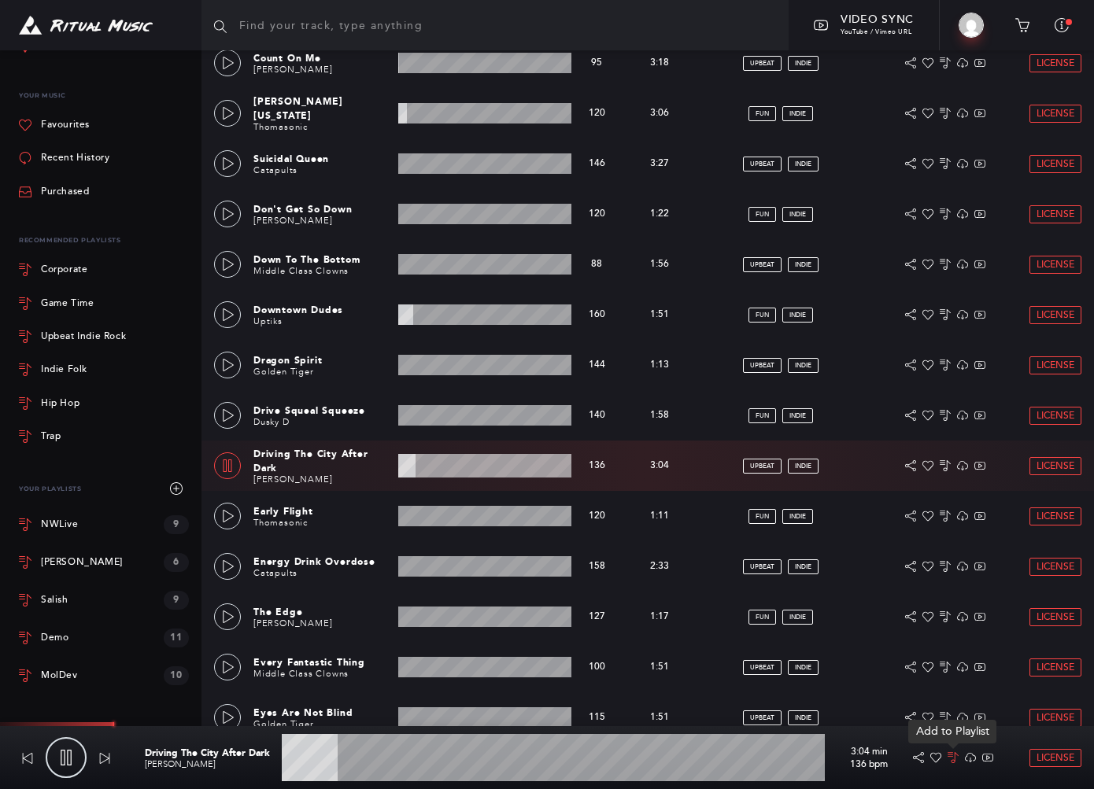
click at [795, 756] on icon at bounding box center [953, 757] width 11 height 11
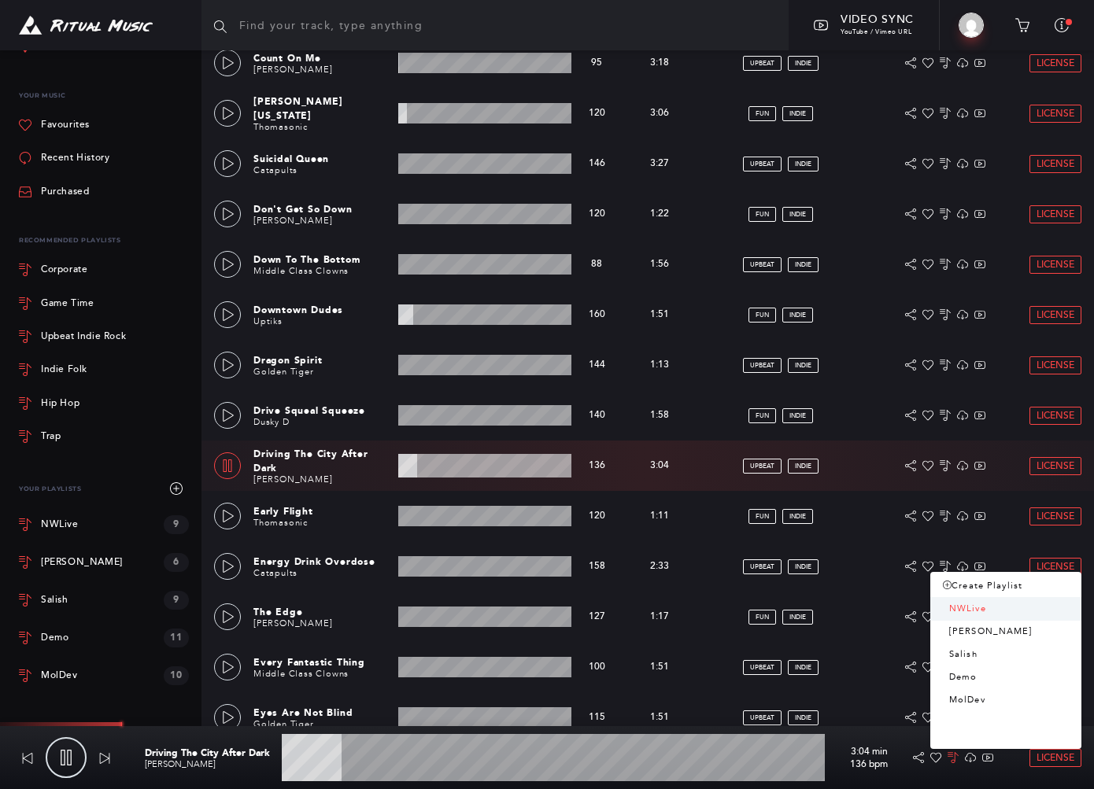
click at [795, 610] on link "NWLive" at bounding box center [1005, 609] width 151 height 23
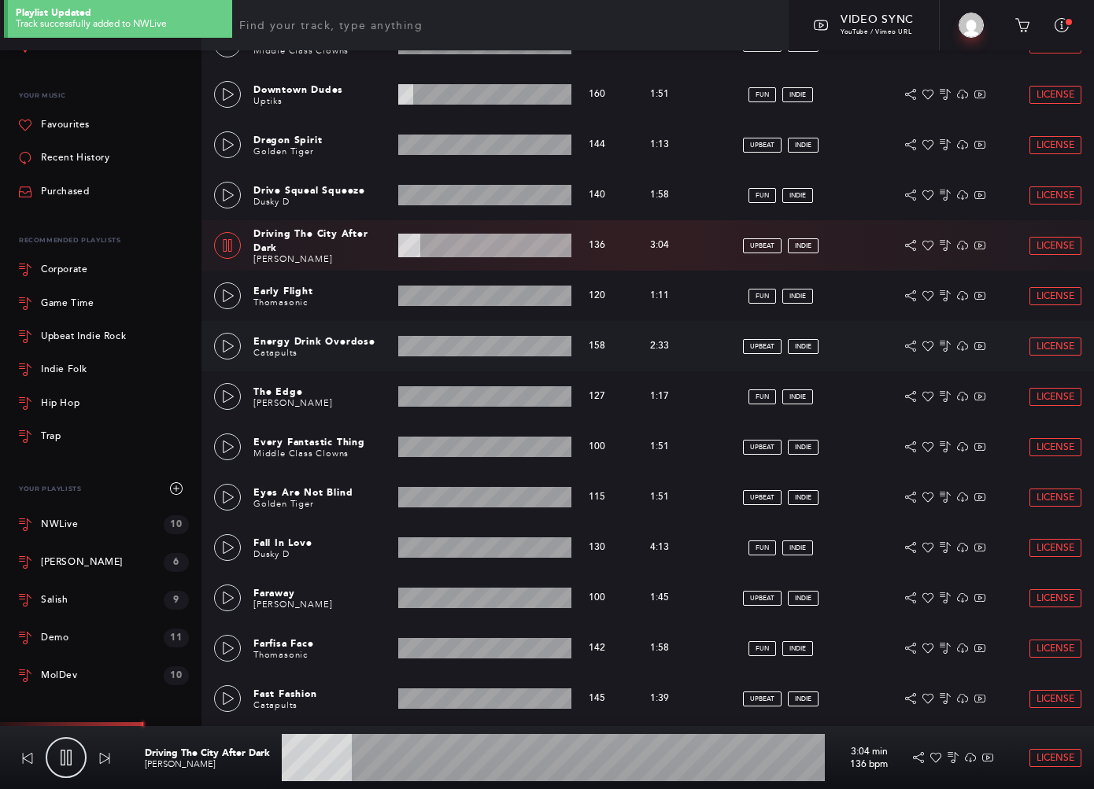
scroll to position [3966, 0]
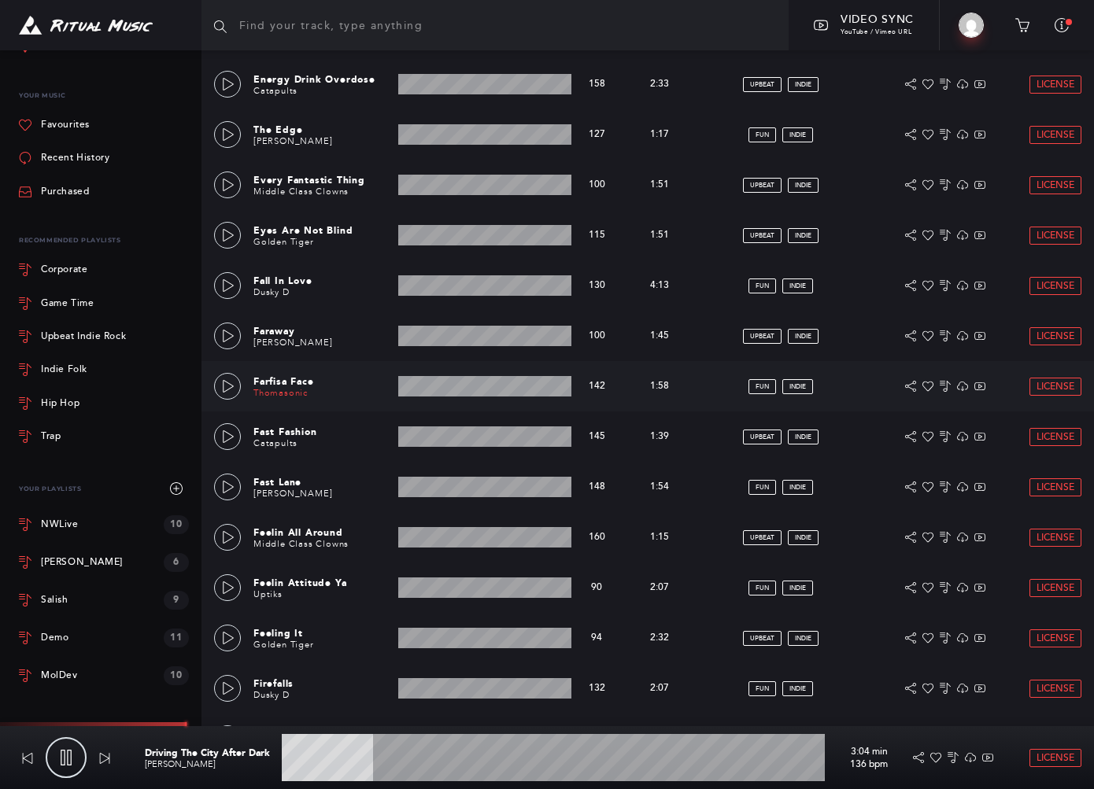
click at [295, 388] on link "Thomasonic" at bounding box center [280, 393] width 54 height 10
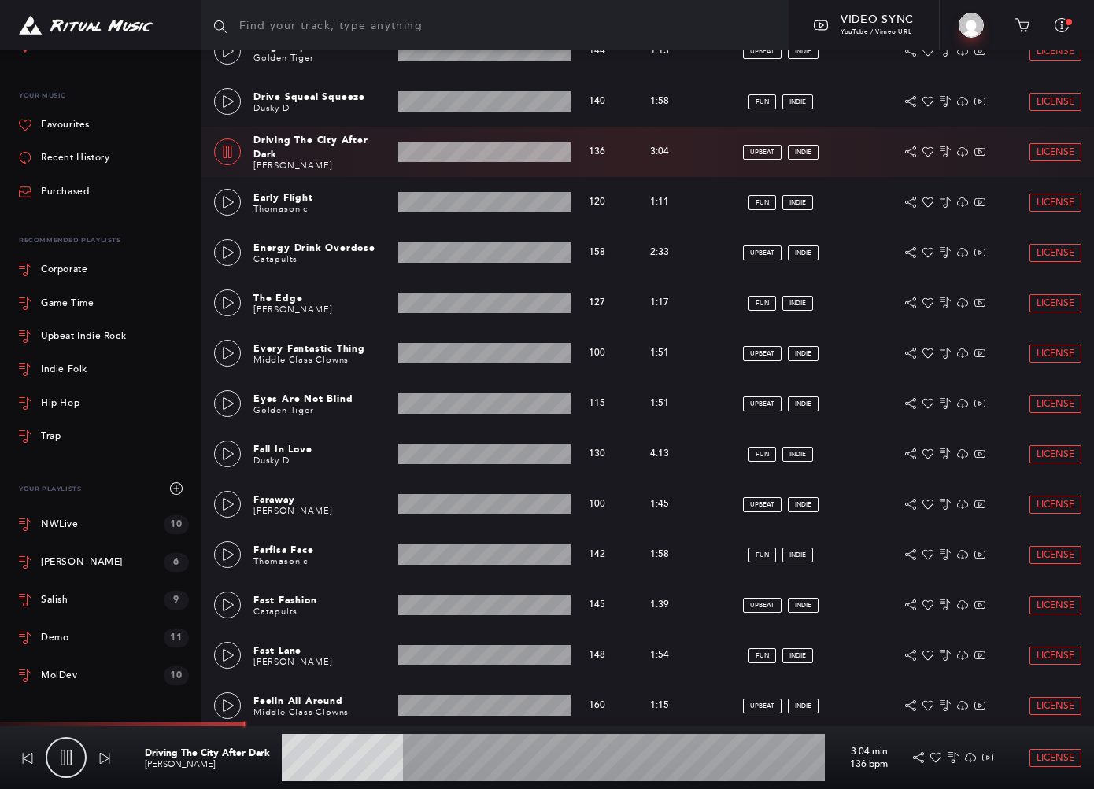
scroll to position [3983, 0]
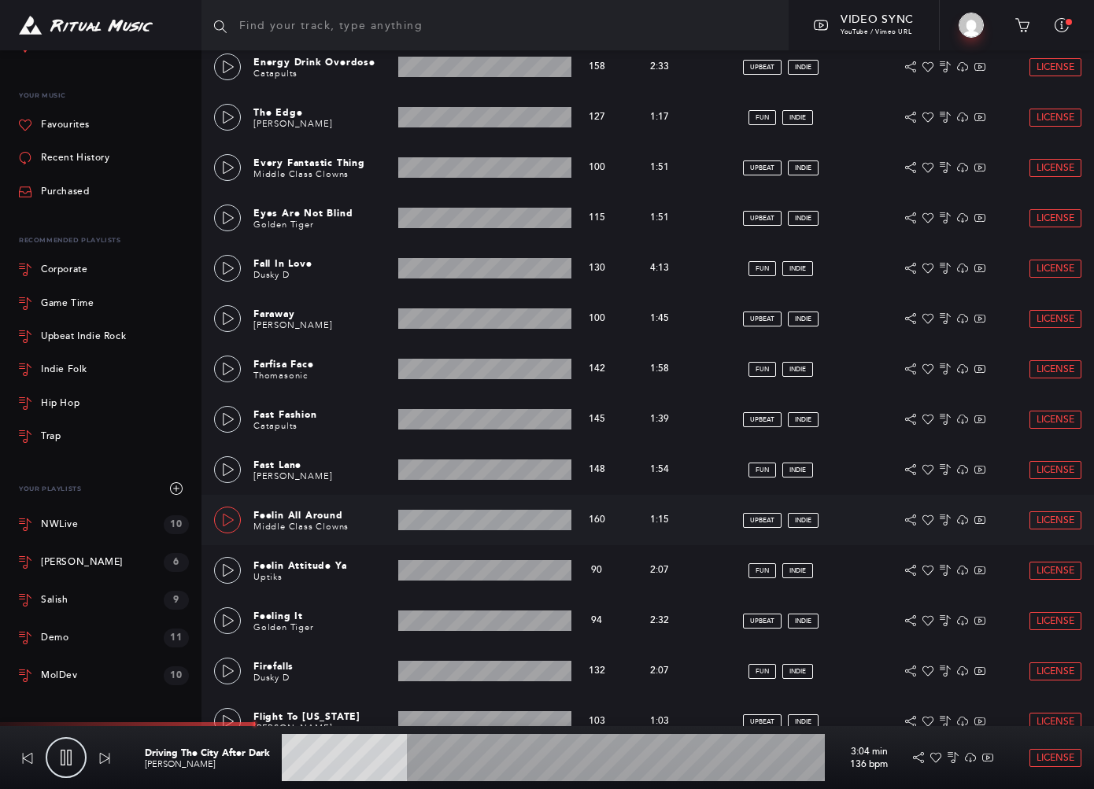
click at [231, 521] on icon at bounding box center [228, 520] width 13 height 13
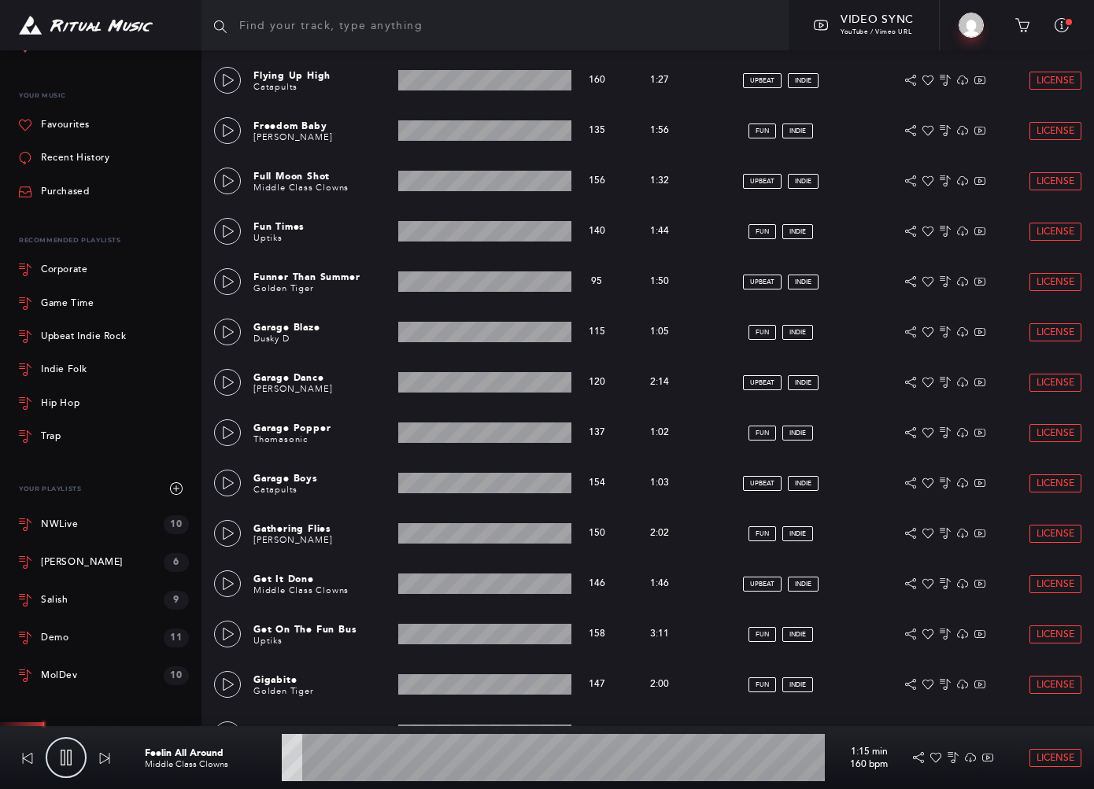
scroll to position [4770, 0]
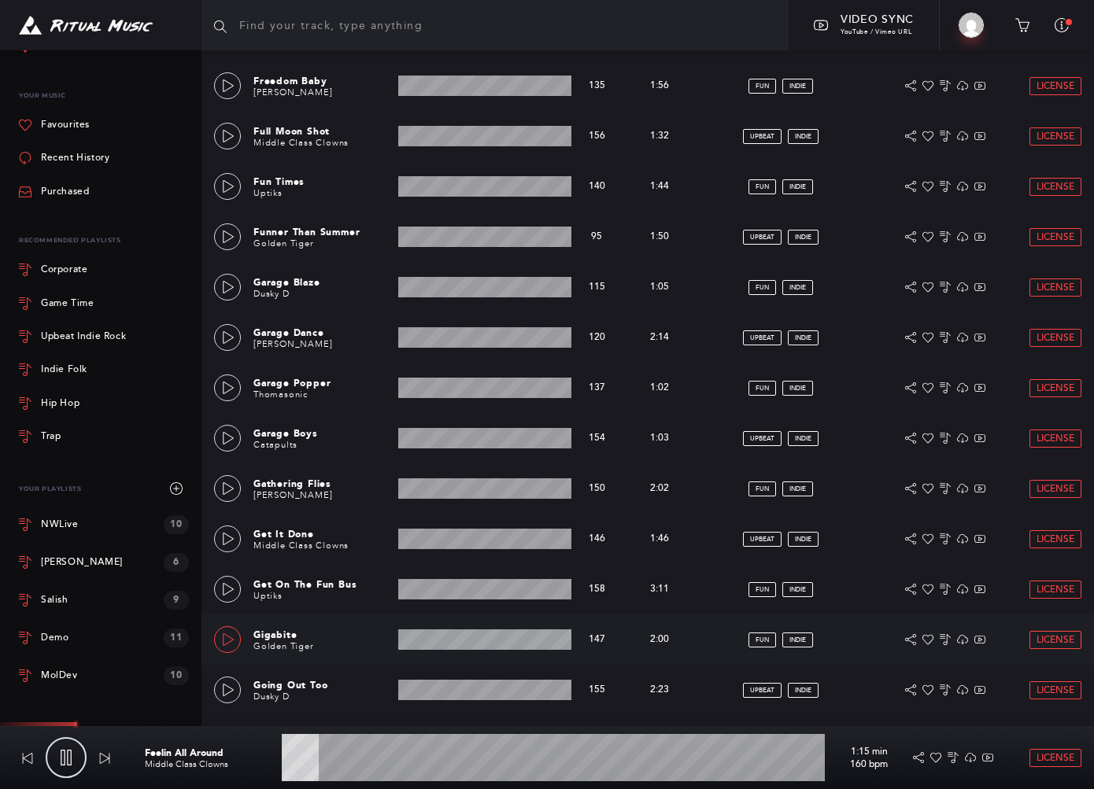
click at [228, 637] on icon at bounding box center [228, 640] width 13 height 13
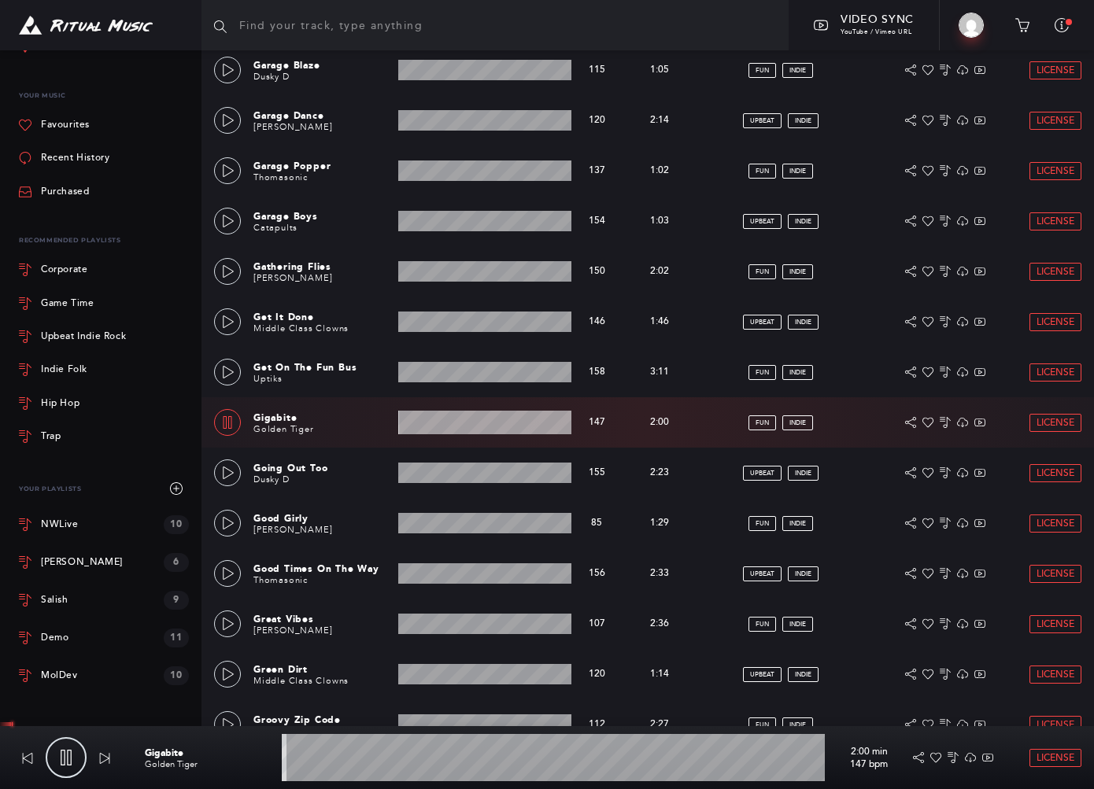
scroll to position [5032, 0]
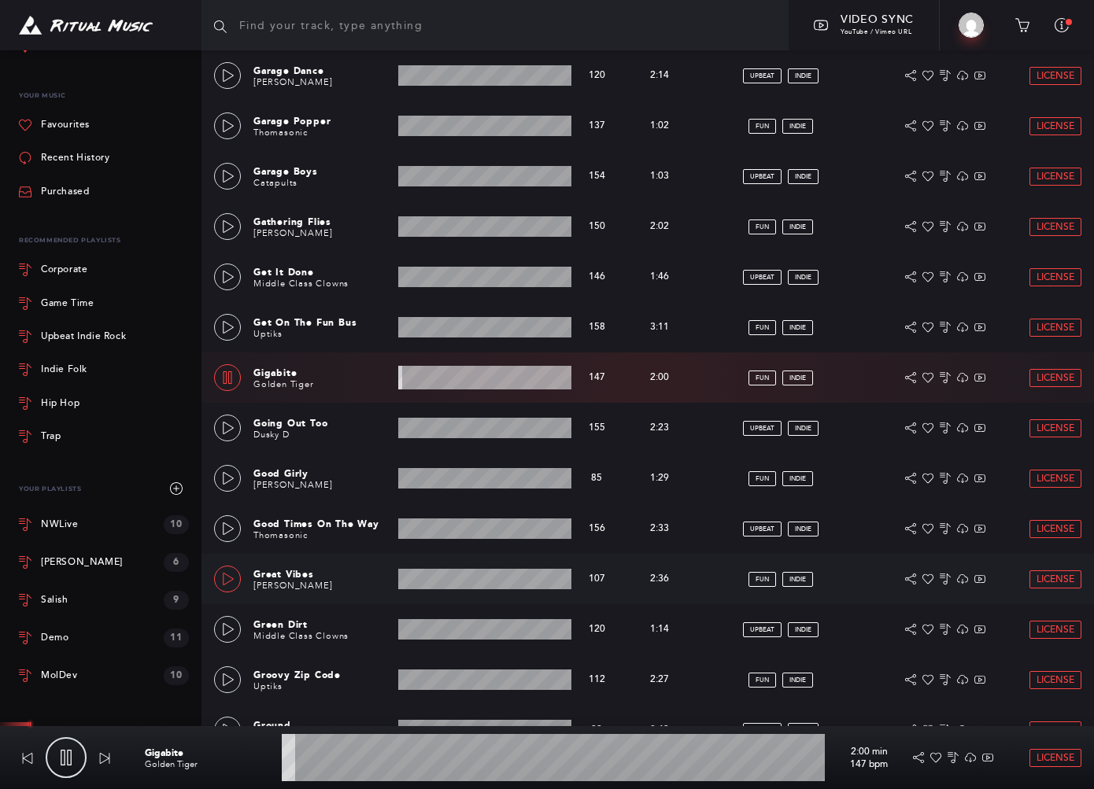
click at [222, 576] on icon at bounding box center [228, 579] width 13 height 13
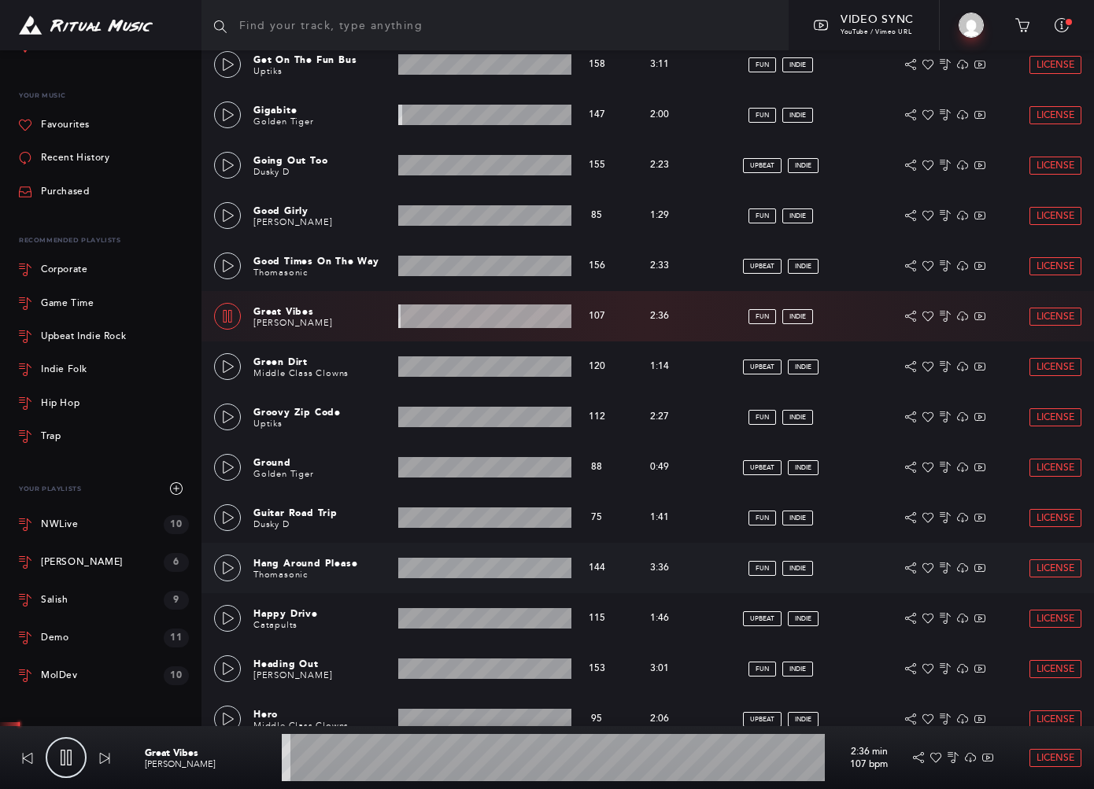
scroll to position [5557, 0]
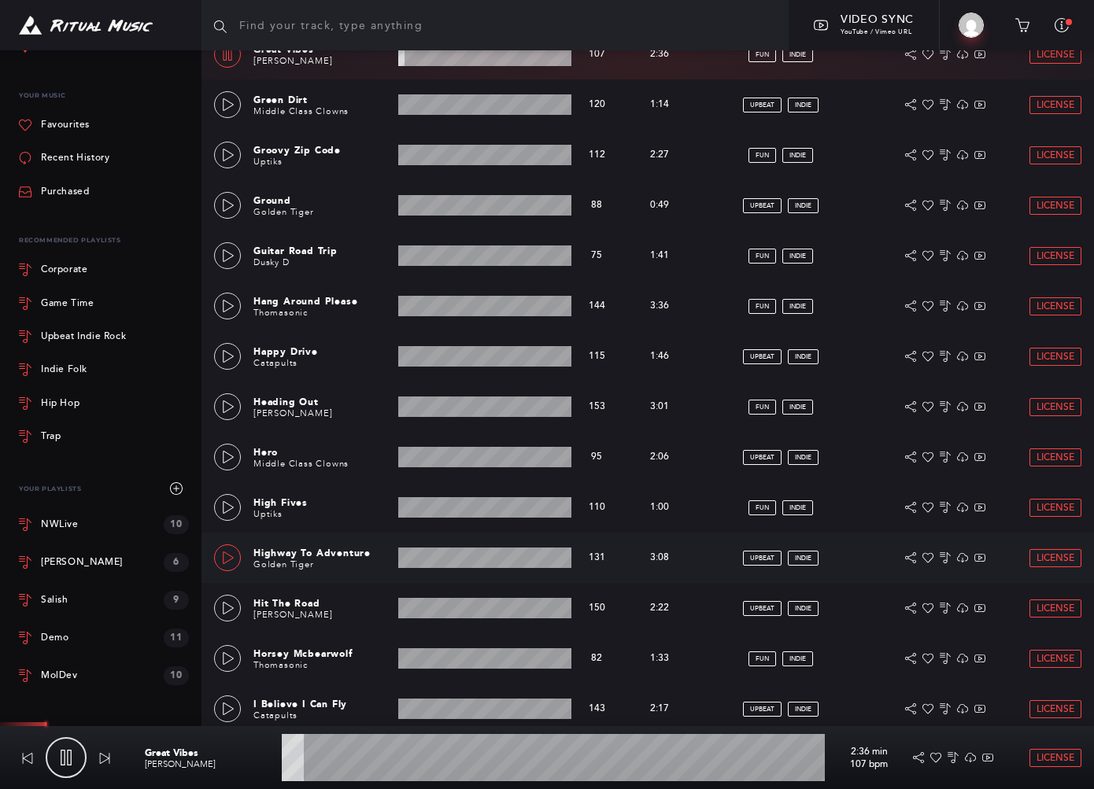
click at [224, 553] on icon at bounding box center [228, 558] width 13 height 13
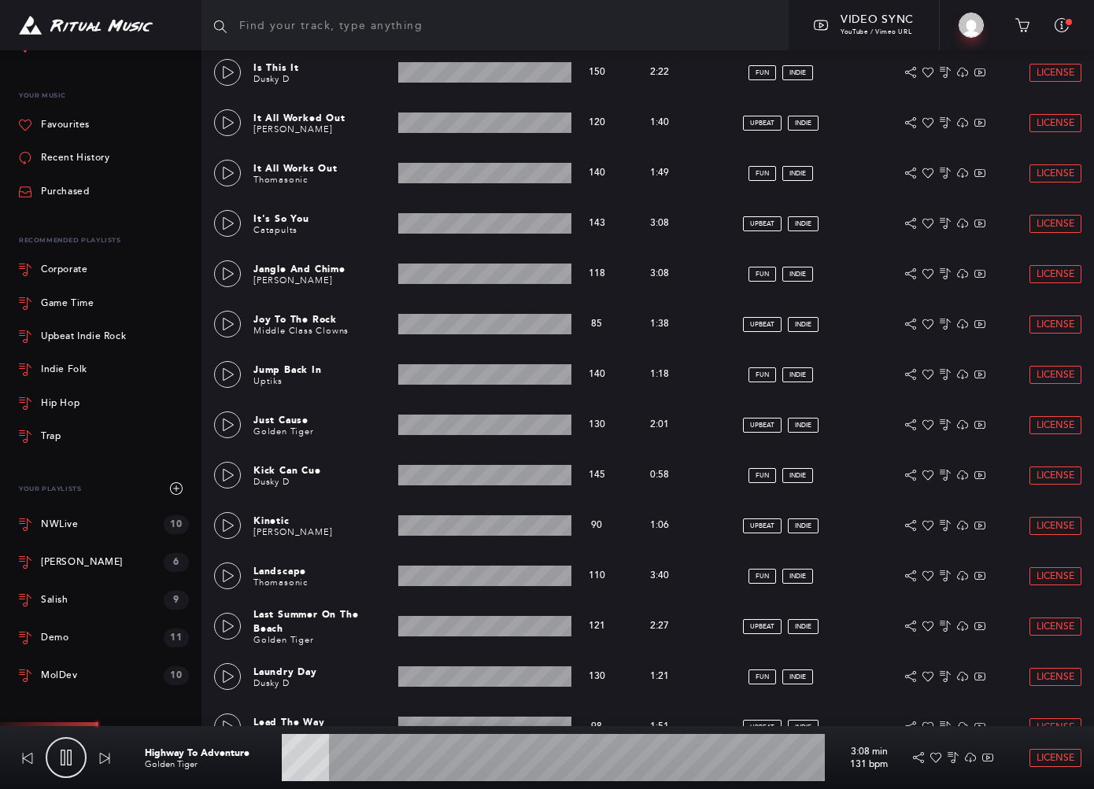
scroll to position [6988, 0]
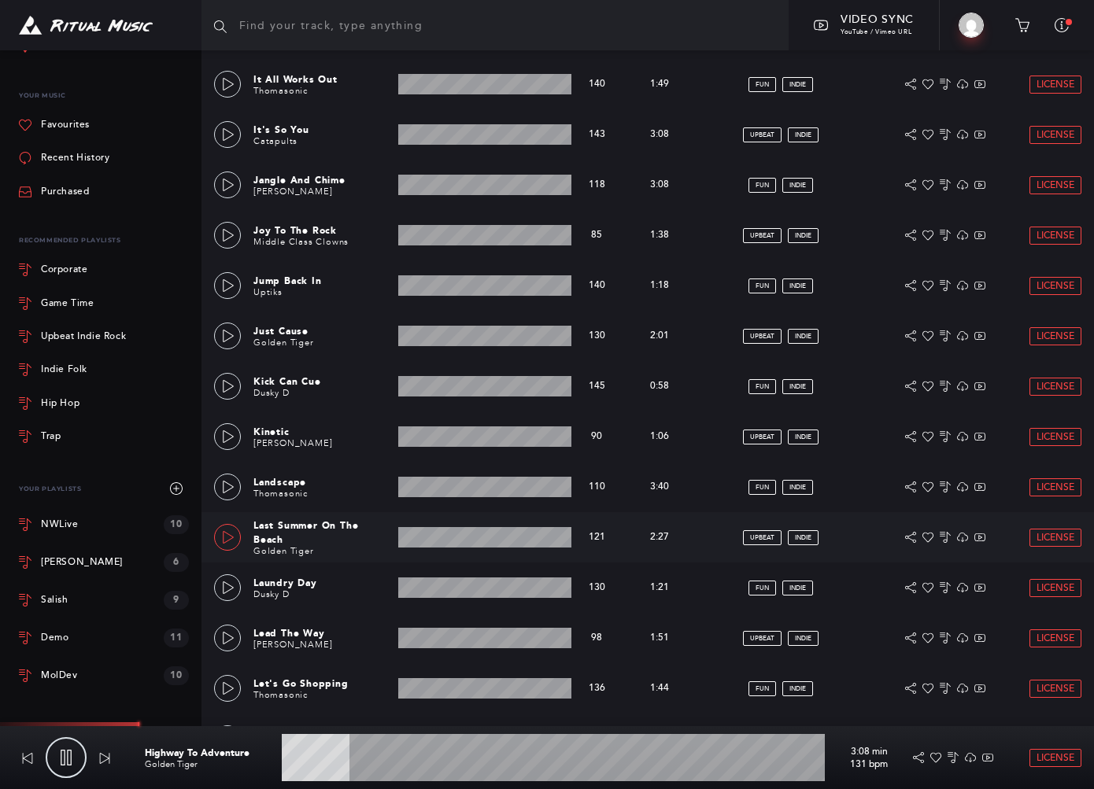
click at [228, 536] on icon at bounding box center [228, 537] width 13 height 13
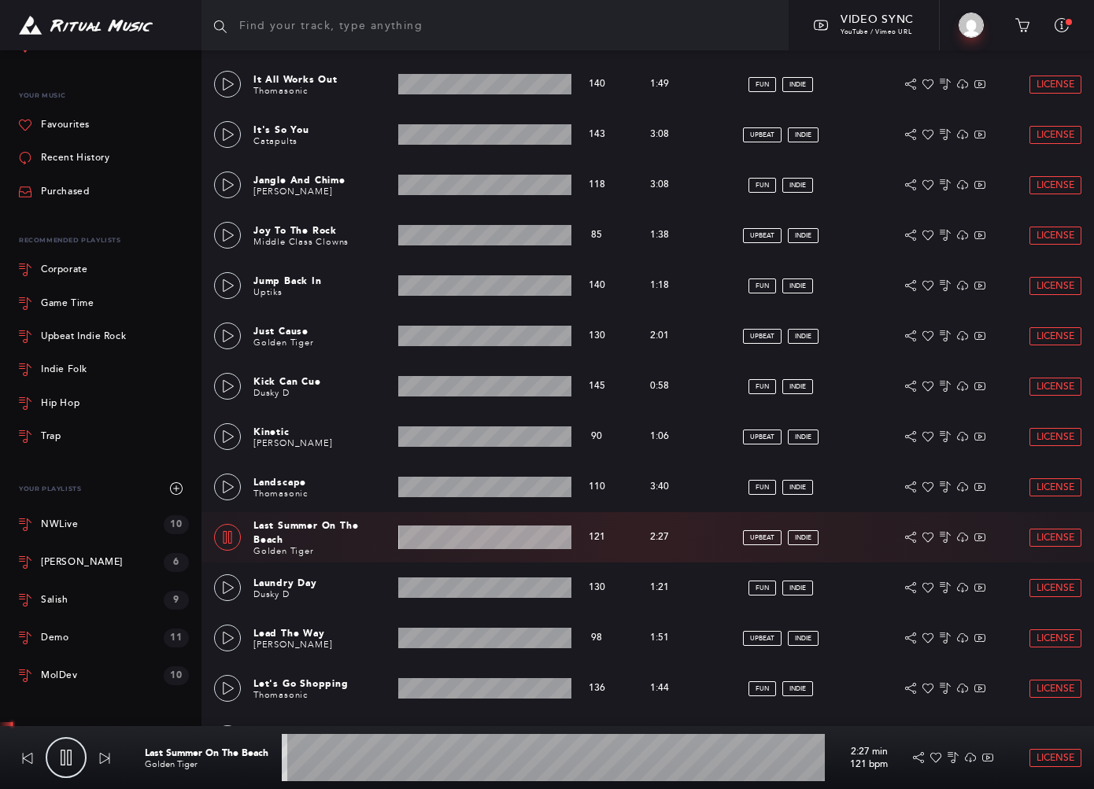
click at [427, 770] on wave at bounding box center [553, 757] width 543 height 47
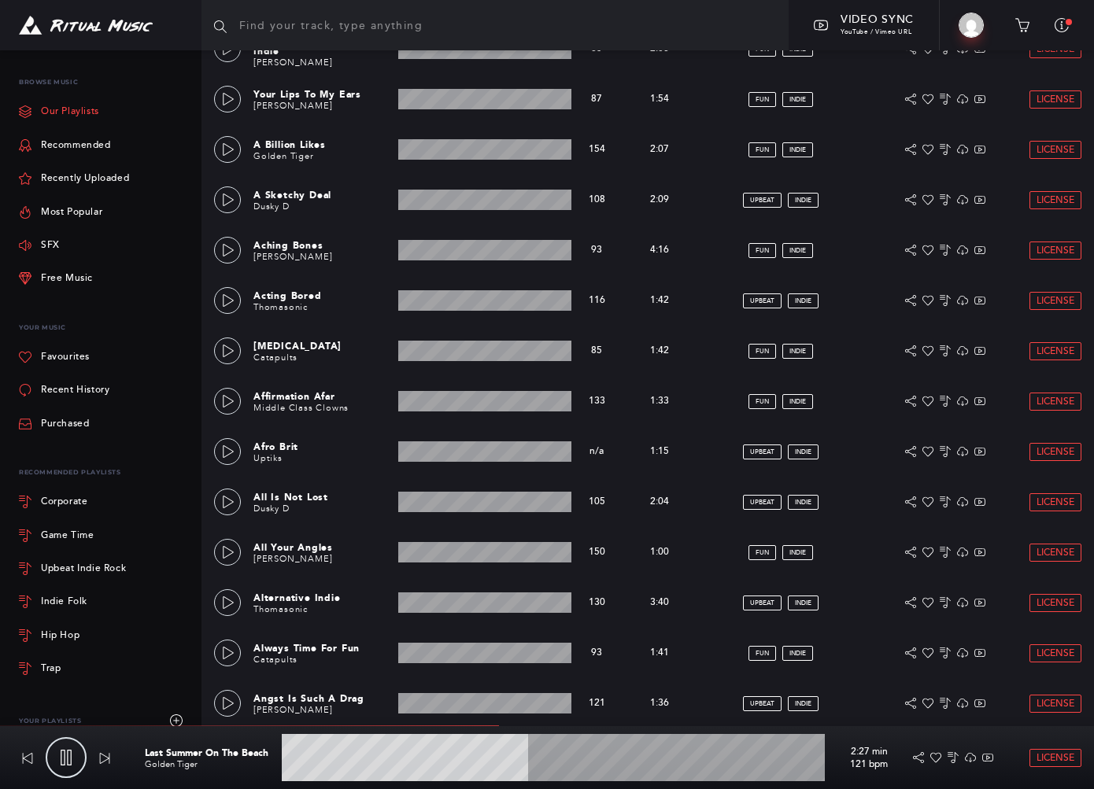
scroll to position [1133, 0]
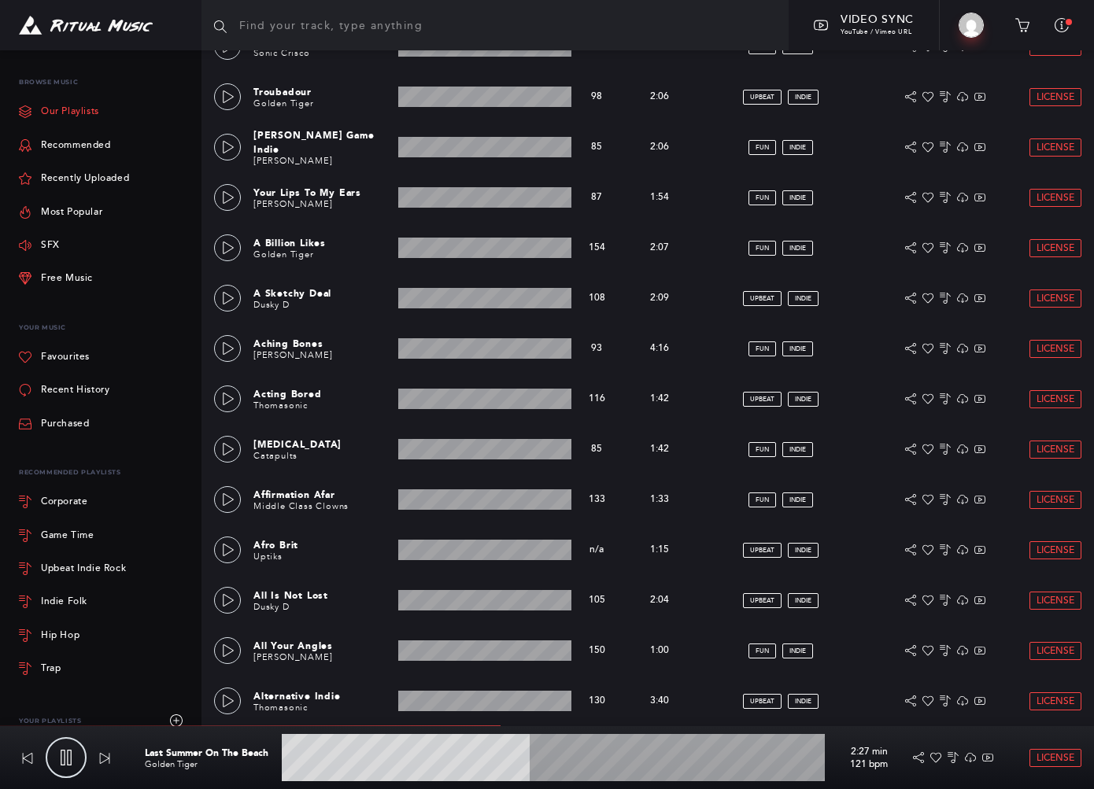
click at [76, 116] on link "Our Playlists" at bounding box center [59, 111] width 80 height 33
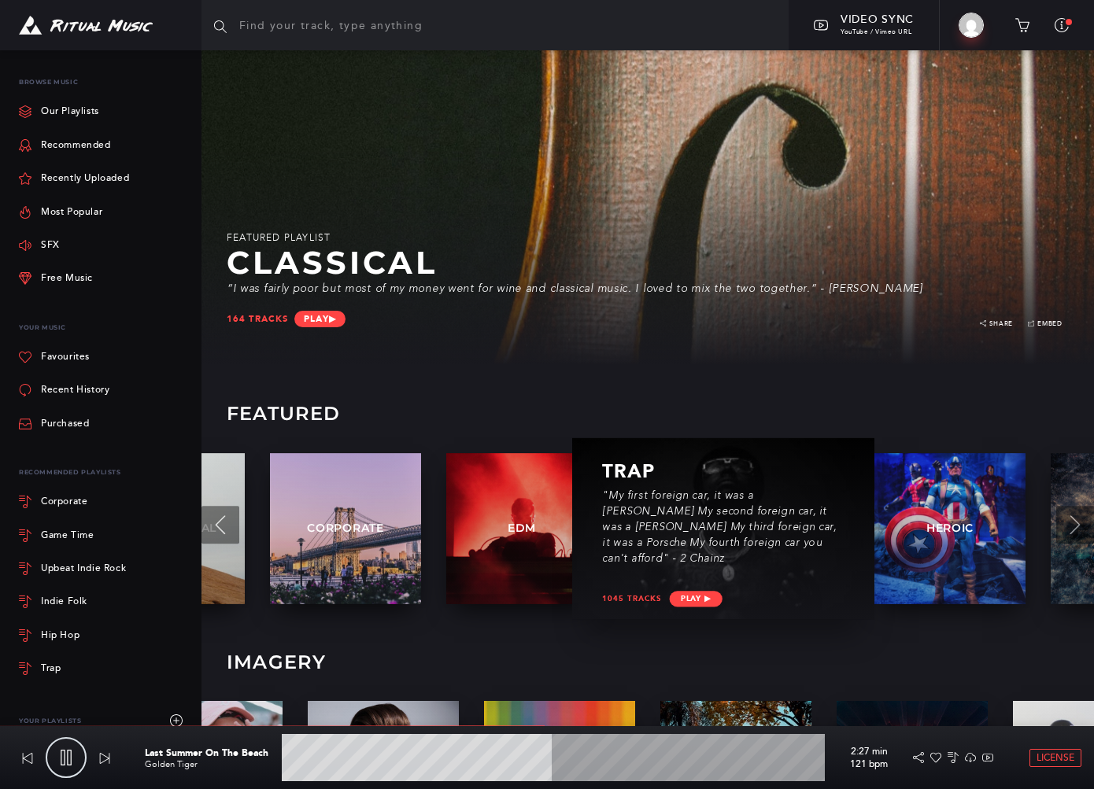
click at [768, 560] on p ""My first foreign car, it was a Beemer My second foreign car, it was a Beemer M…" at bounding box center [723, 528] width 242 height 79
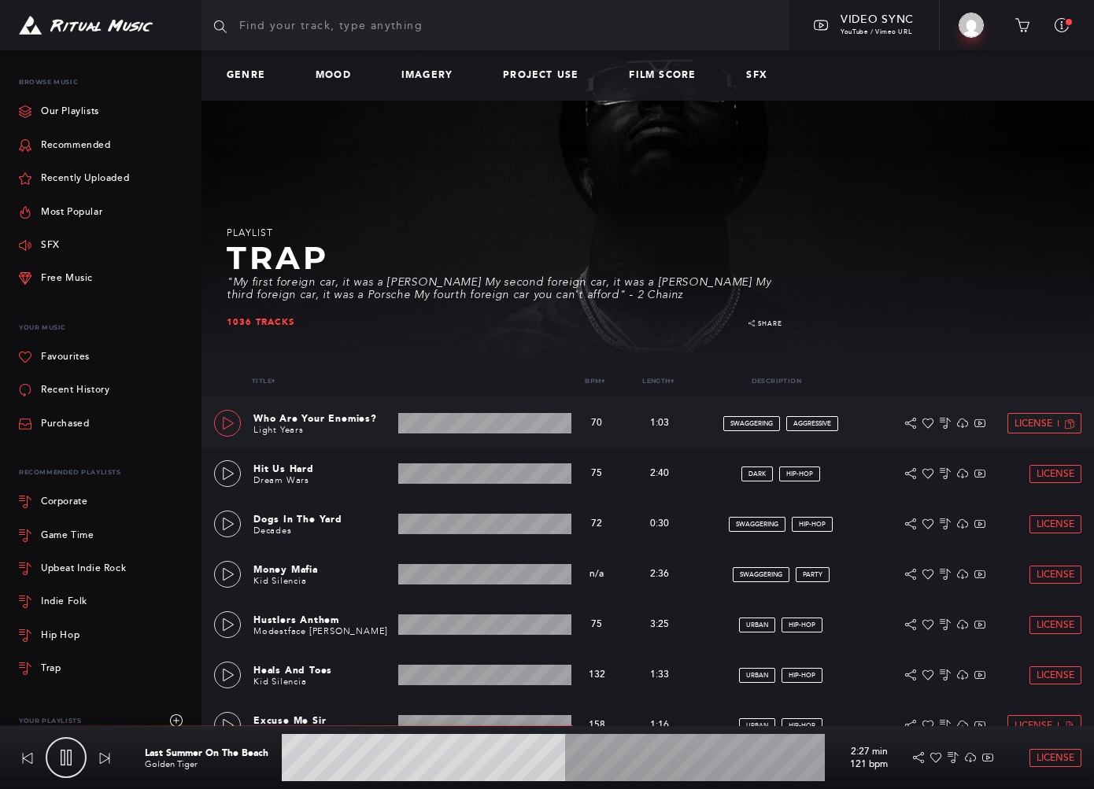
click at [224, 423] on icon at bounding box center [228, 423] width 13 height 13
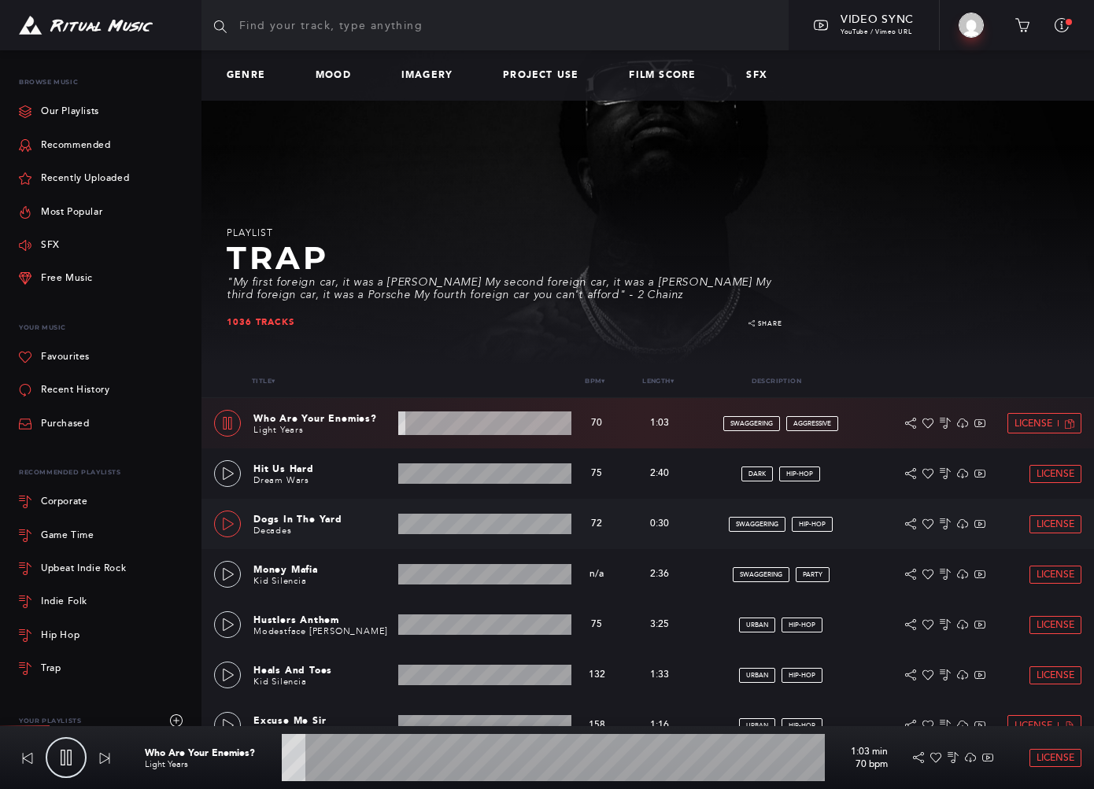
click at [218, 521] on link at bounding box center [227, 524] width 27 height 27
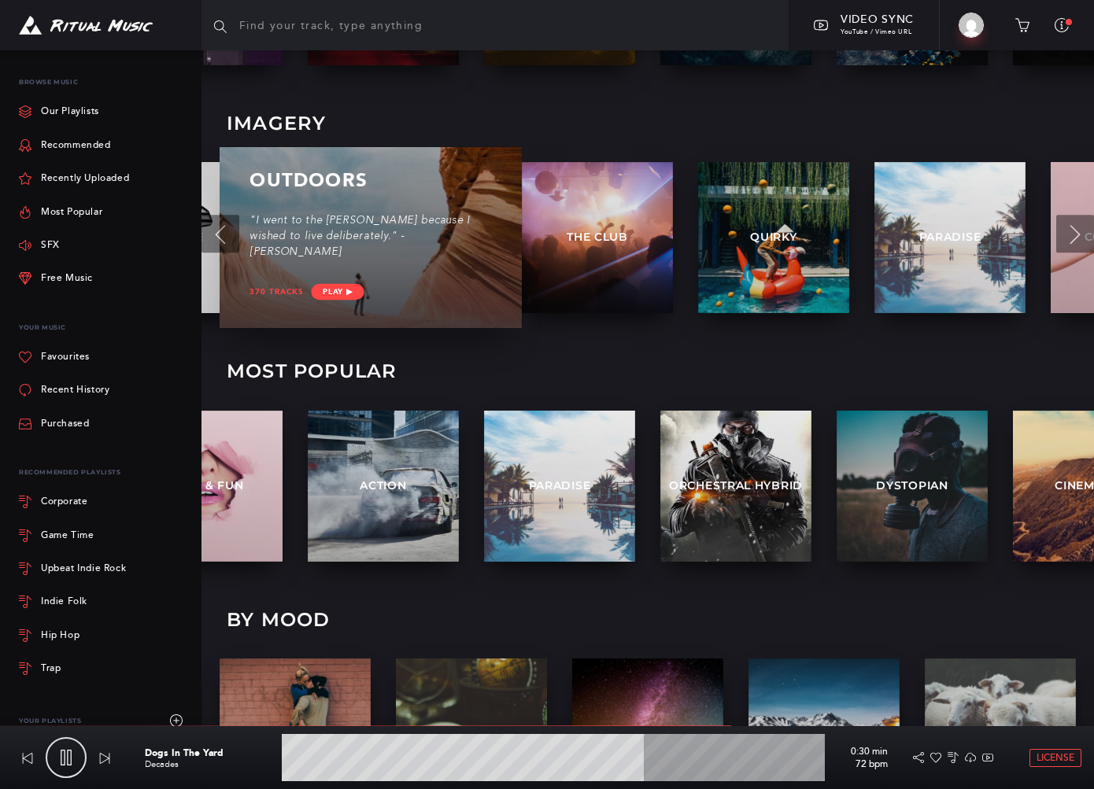
scroll to position [787, 0]
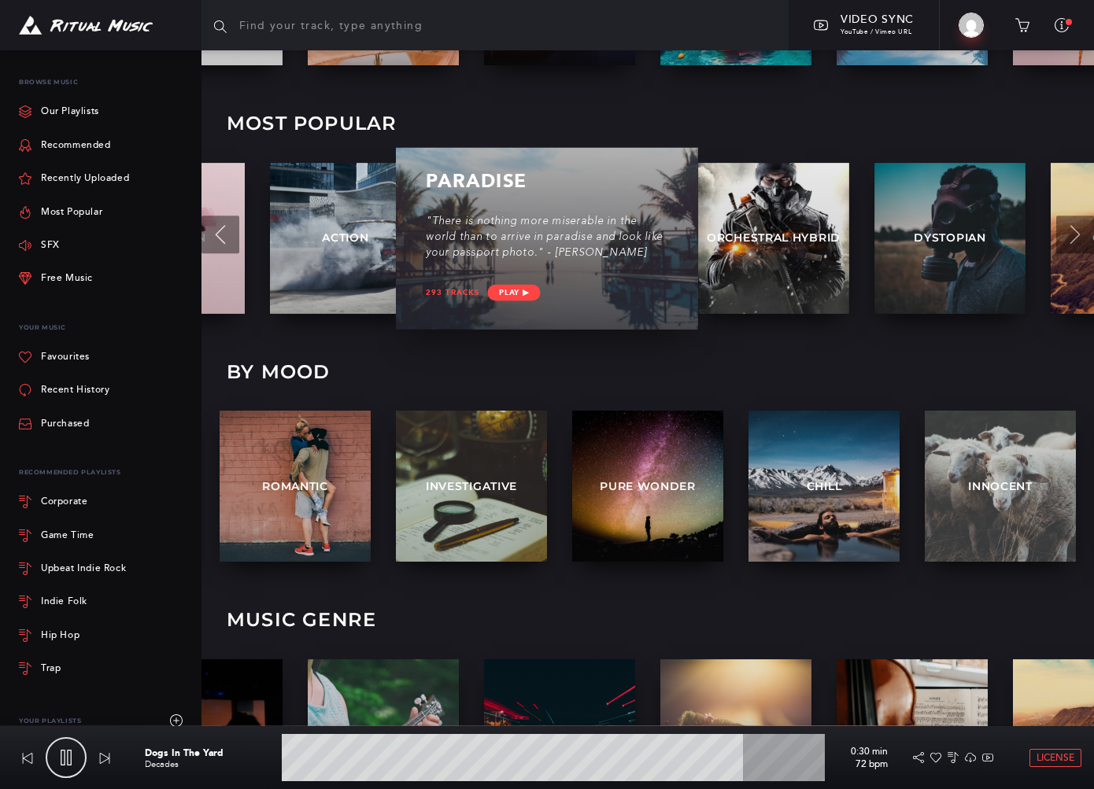
click at [607, 285] on div "293 tracks Play ▶︎" at bounding box center [547, 307] width 242 height 44
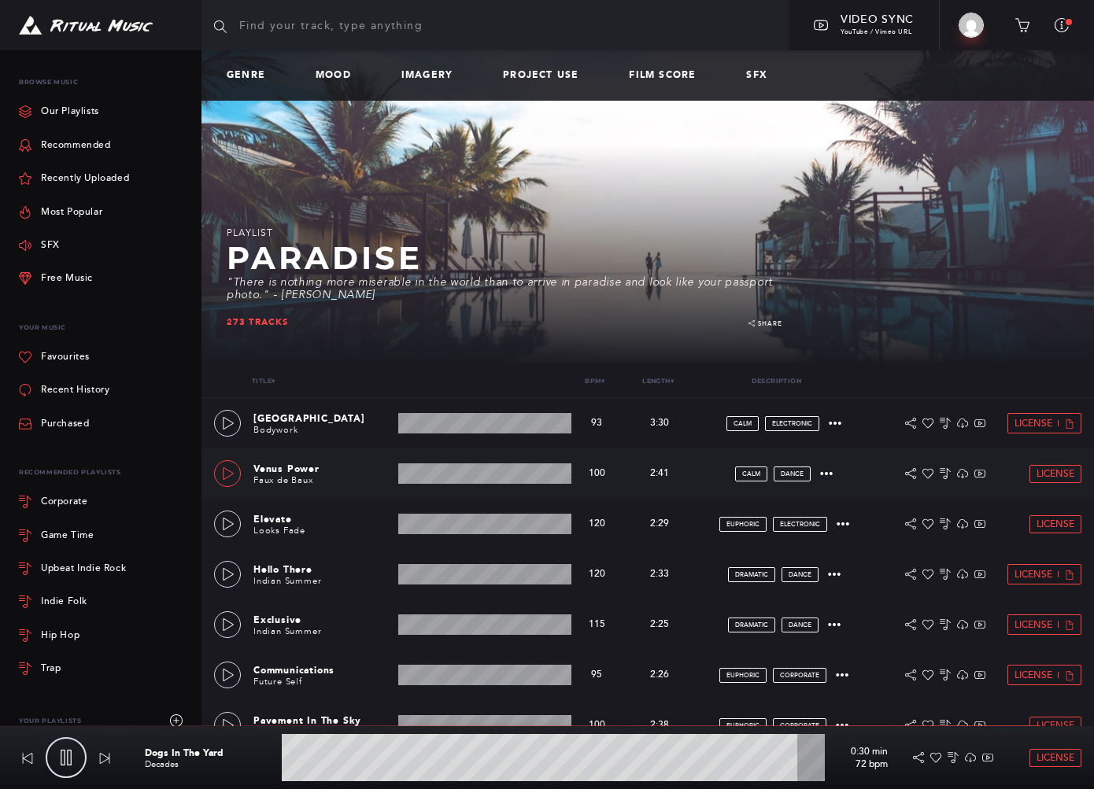
click at [216, 467] on link at bounding box center [227, 473] width 27 height 27
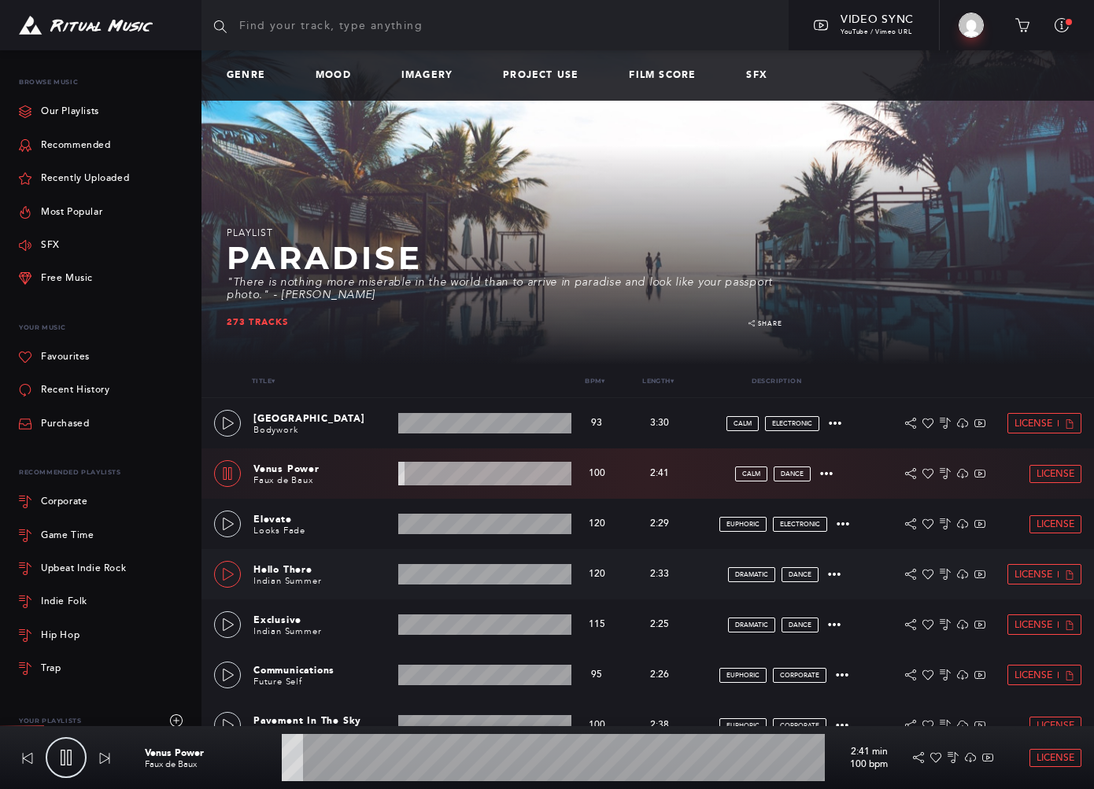
click at [220, 573] on link at bounding box center [227, 574] width 27 height 27
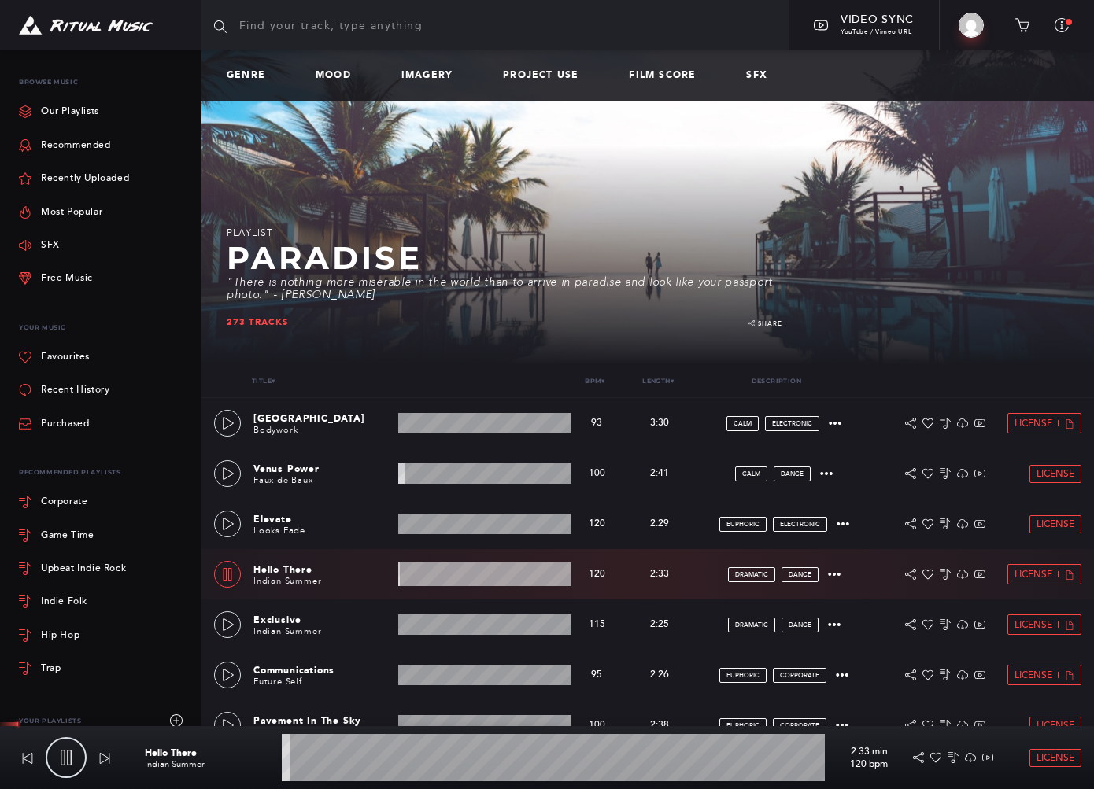
click at [355, 772] on wave at bounding box center [553, 757] width 543 height 47
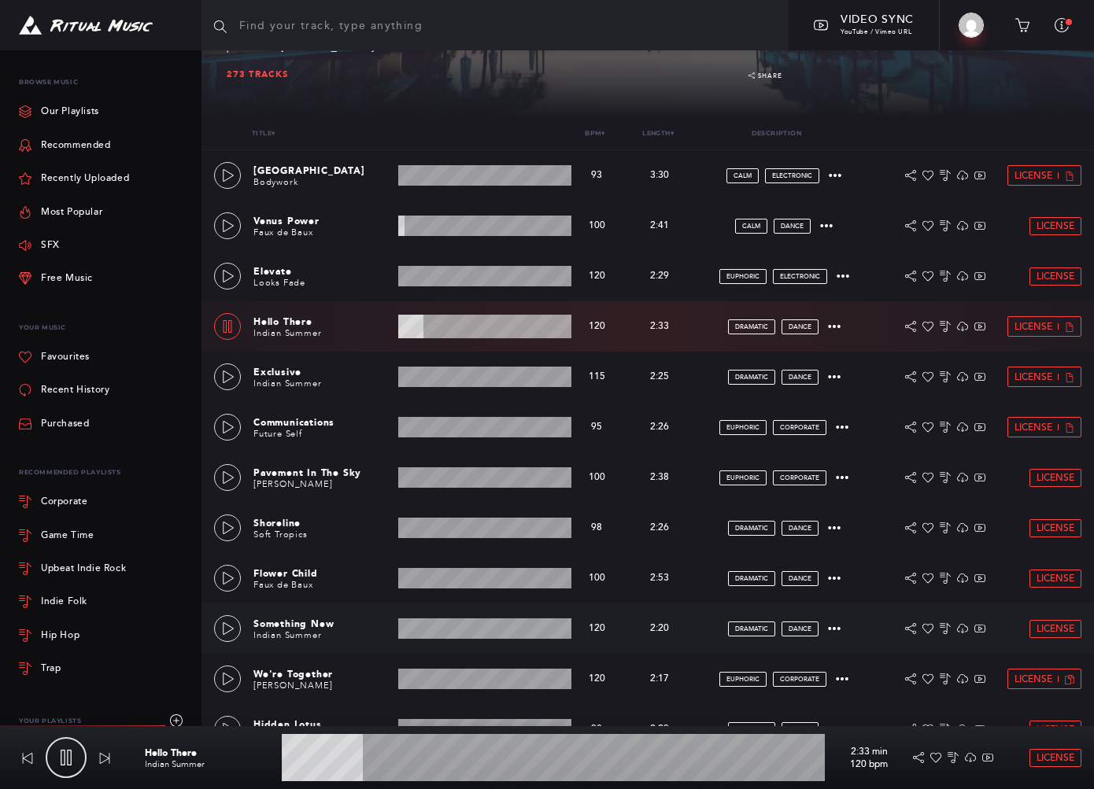
scroll to position [263, 0]
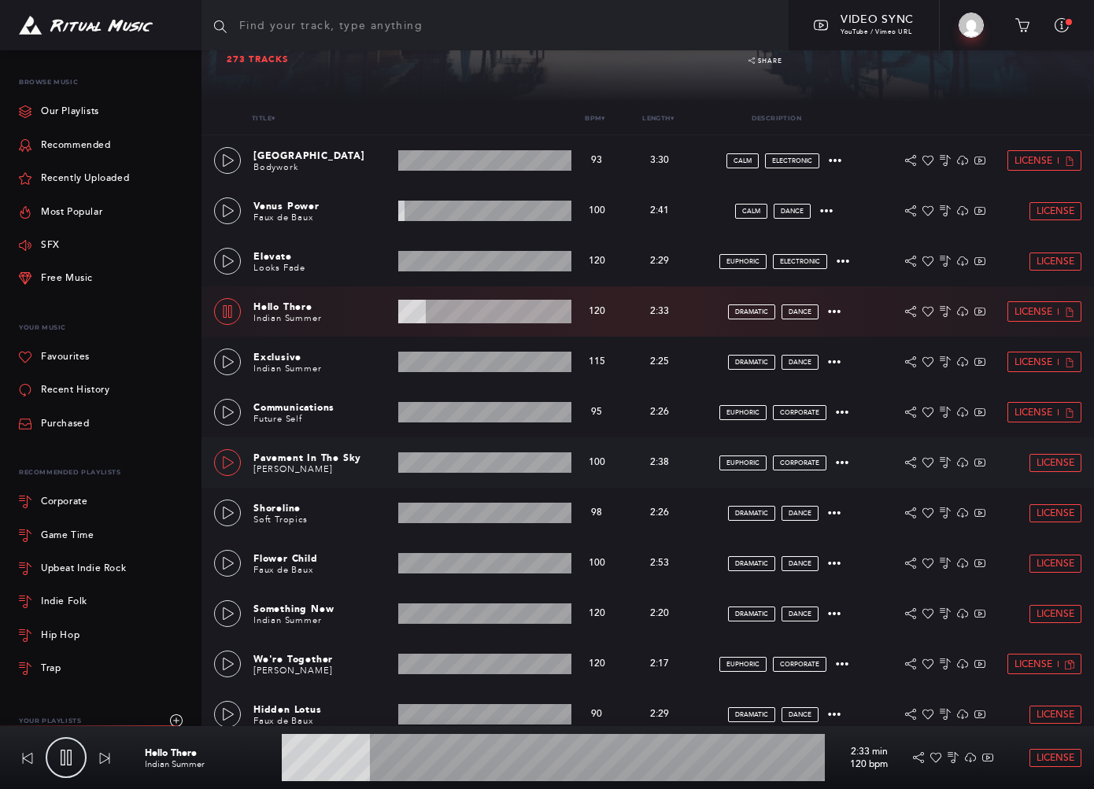
click at [222, 456] on icon at bounding box center [228, 462] width 13 height 13
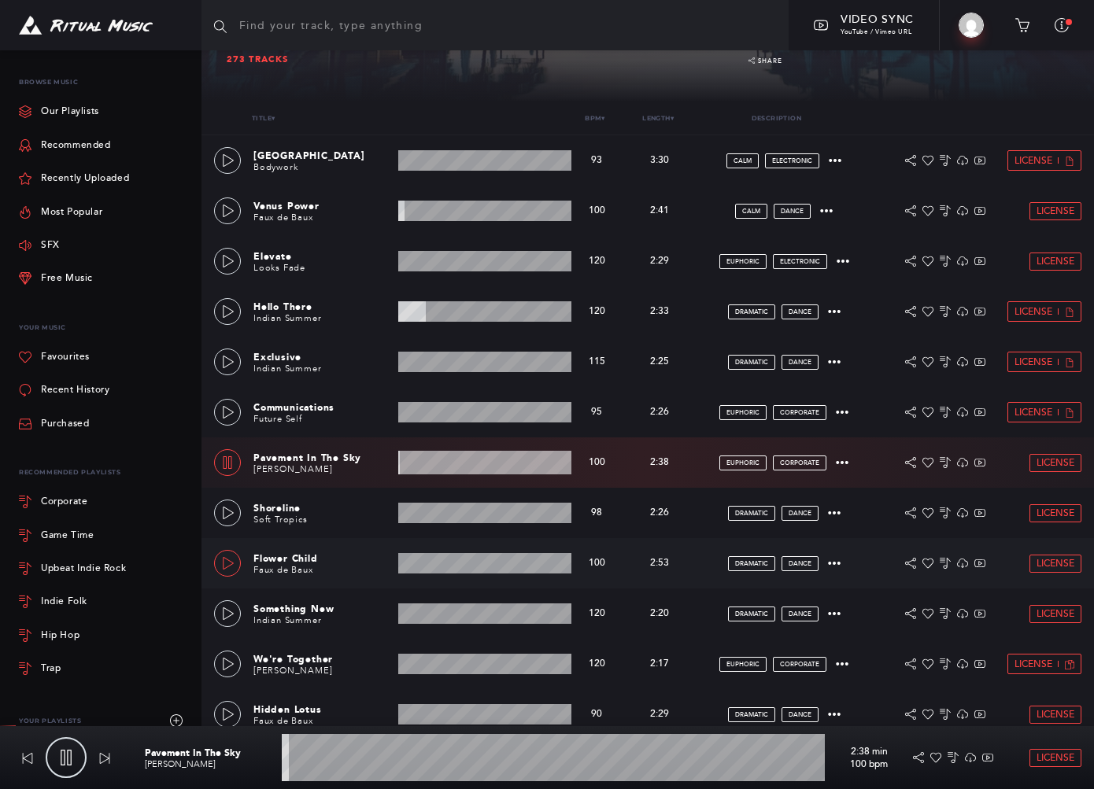
click at [224, 556] on link at bounding box center [227, 563] width 27 height 27
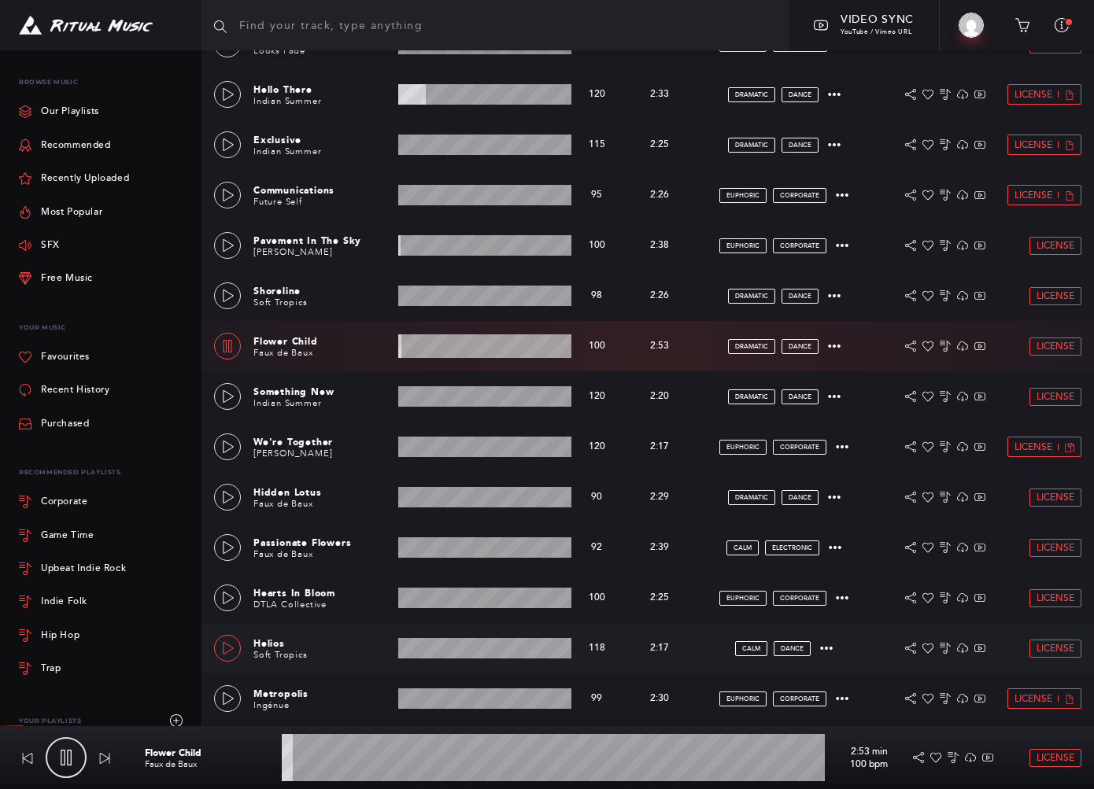
scroll to position [525, 0]
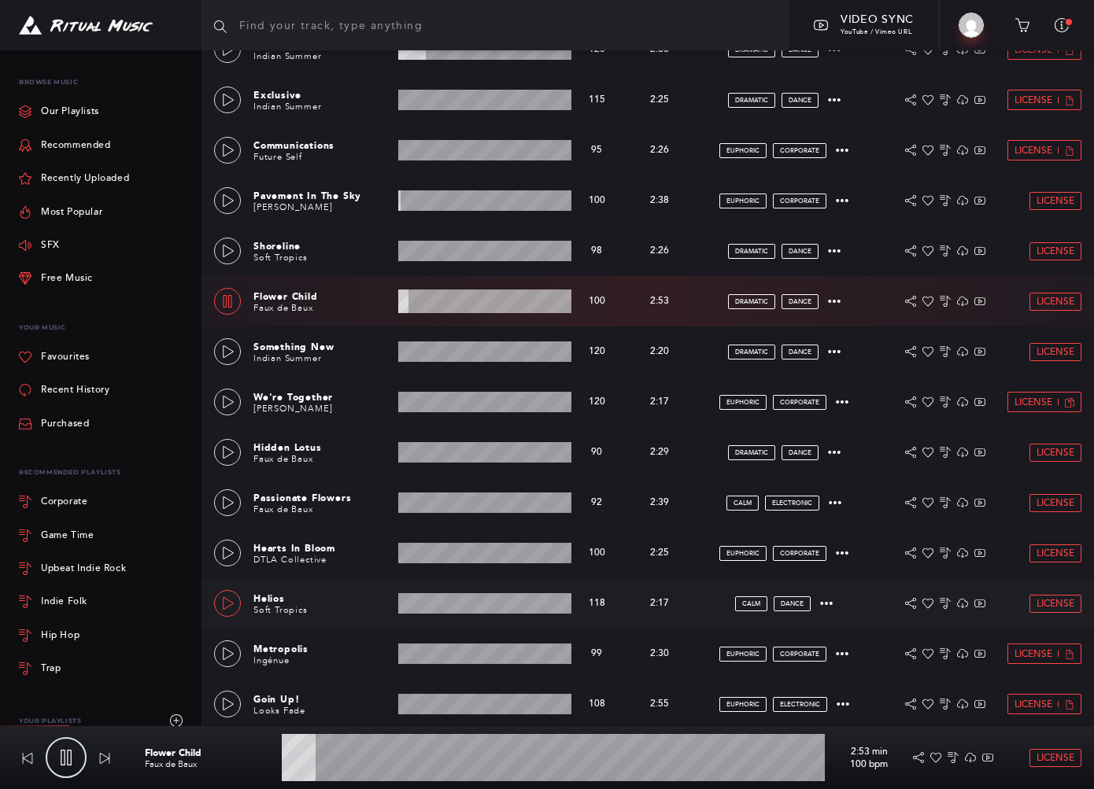
click at [238, 599] on link at bounding box center [227, 603] width 27 height 27
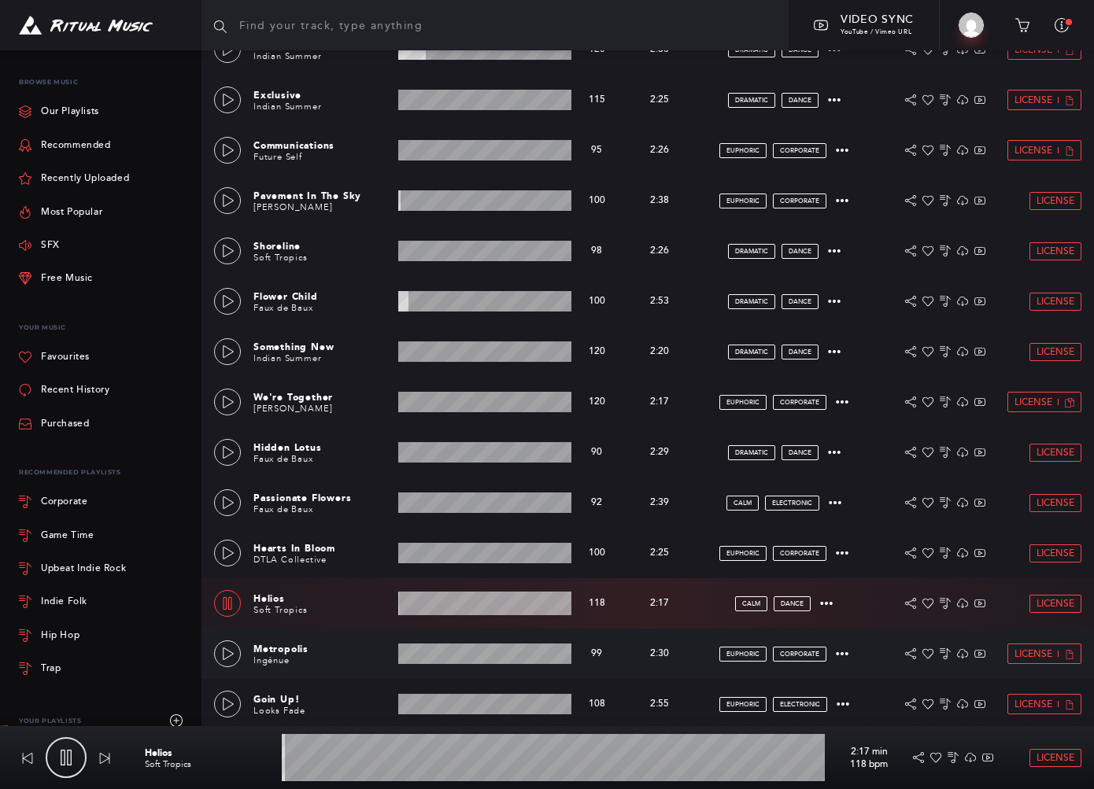
scroll to position [734, 0]
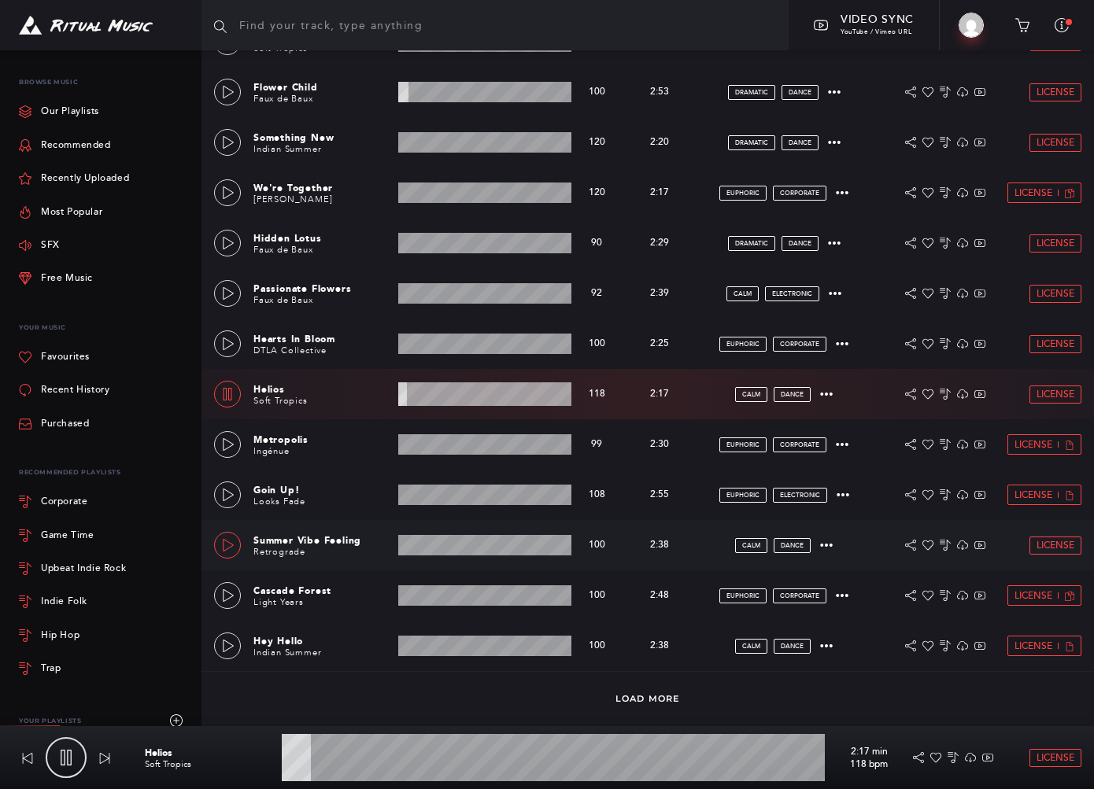
click at [222, 551] on div at bounding box center [227, 546] width 13 height 11
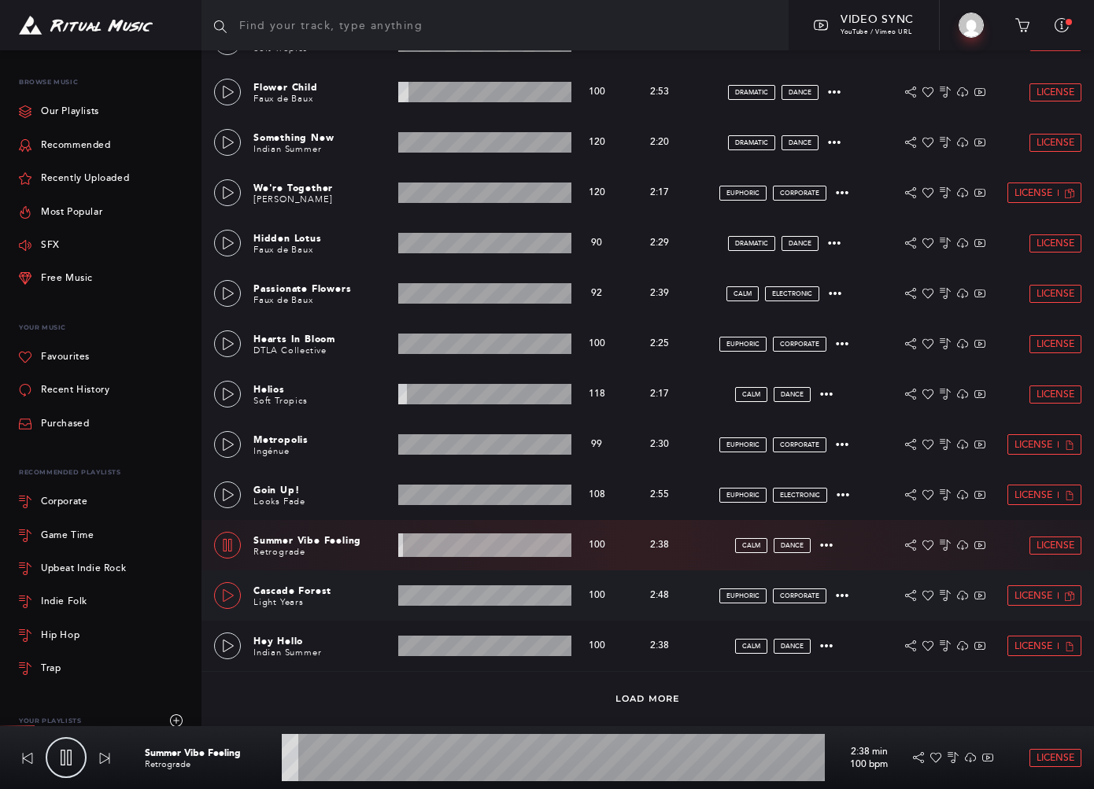
click at [229, 587] on link at bounding box center [227, 595] width 27 height 27
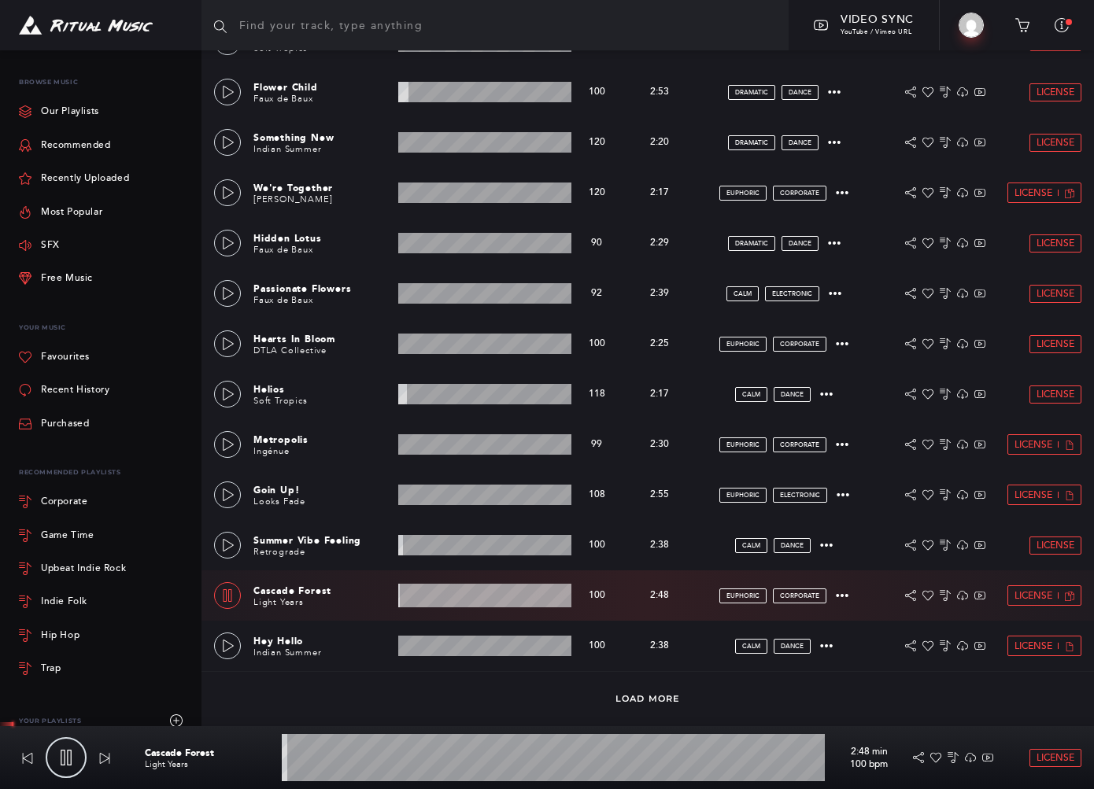
click at [334, 771] on wave at bounding box center [553, 757] width 543 height 47
click at [343, 768] on wave at bounding box center [553, 757] width 543 height 47
click at [663, 698] on link "Load More" at bounding box center [647, 698] width 65 height 11
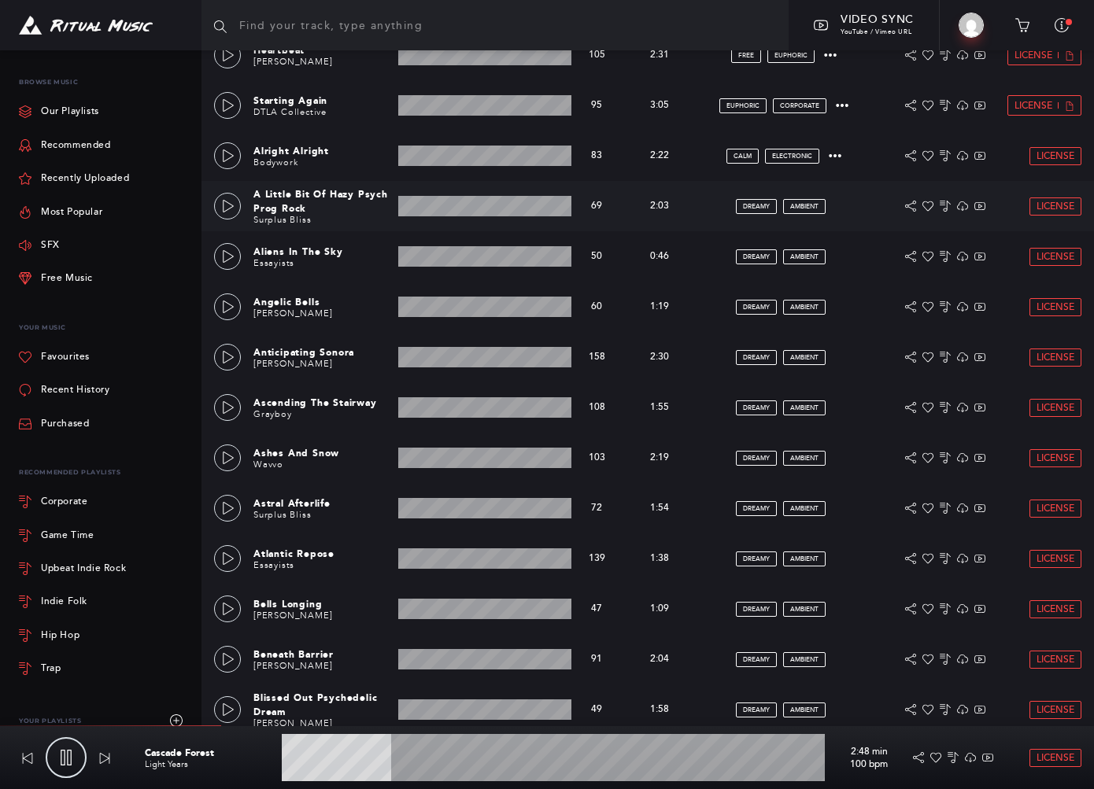
scroll to position [1521, 0]
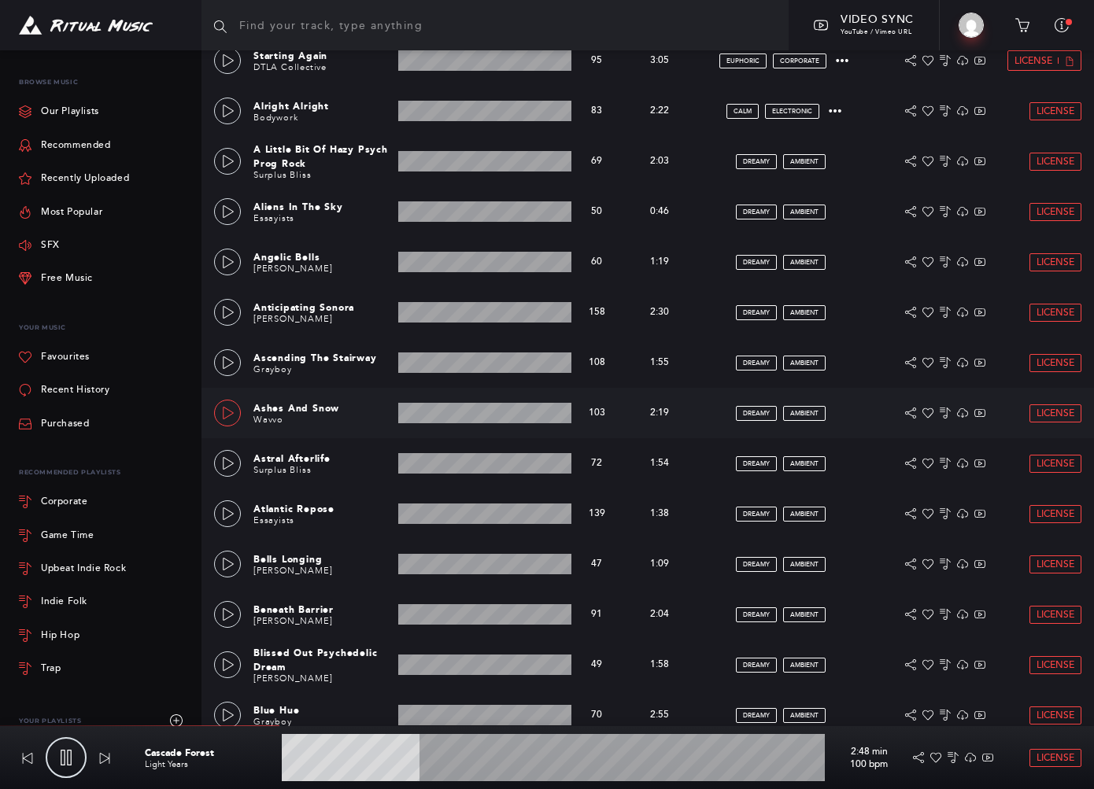
click at [227, 412] on icon at bounding box center [228, 413] width 13 height 13
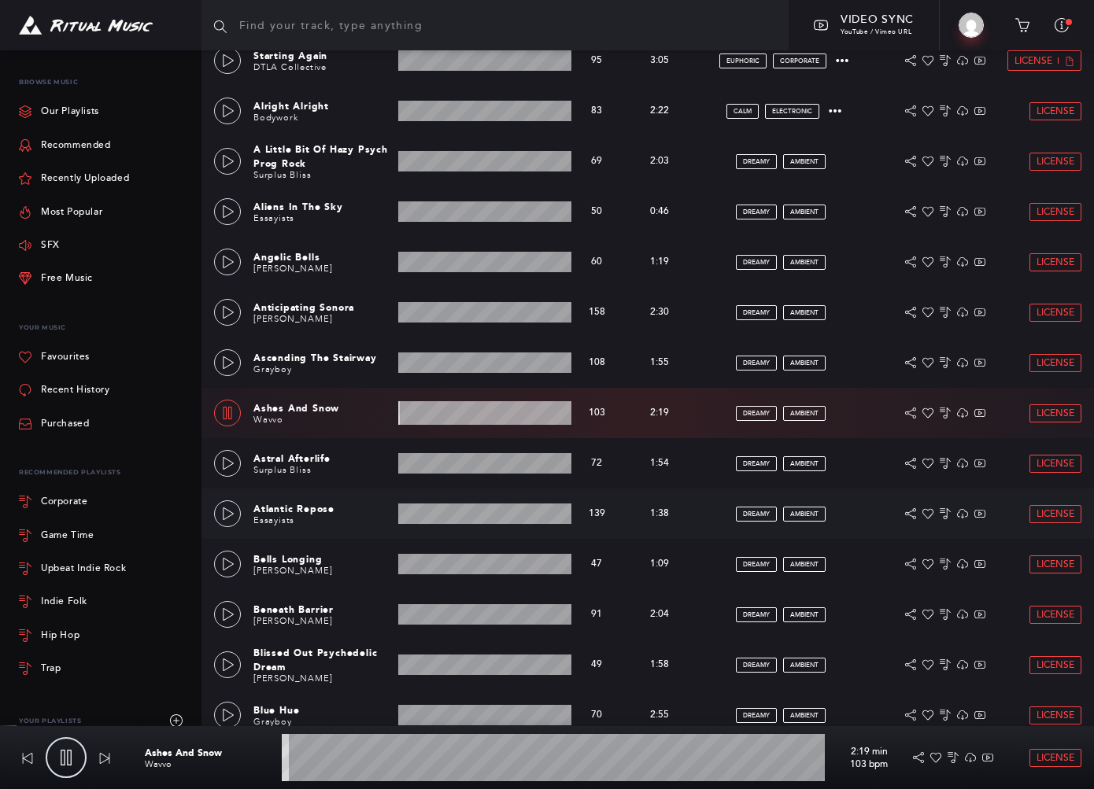
click at [212, 509] on div "Atlantic Repose Essayists 1:38 min 139 bpm 139 bpm 1:38 min dreamy ambient Lice…" at bounding box center [647, 514] width 892 height 50
click at [227, 511] on icon at bounding box center [228, 514] width 13 height 13
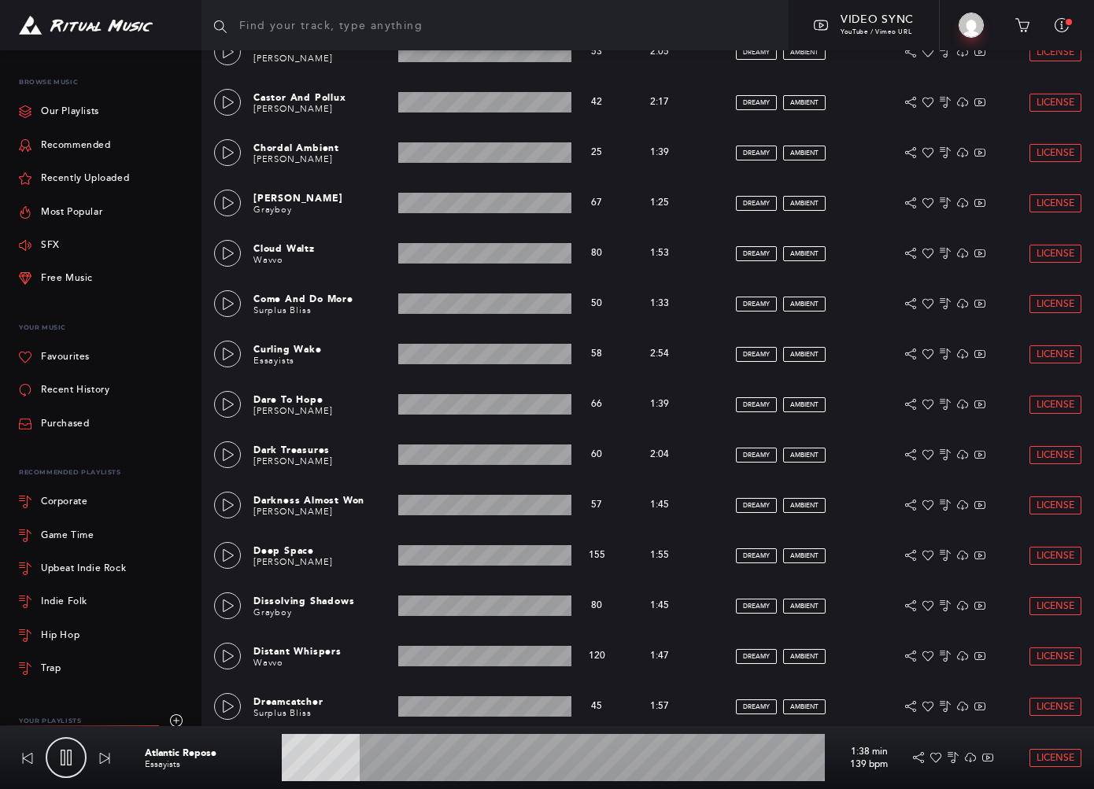
scroll to position [2476, 0]
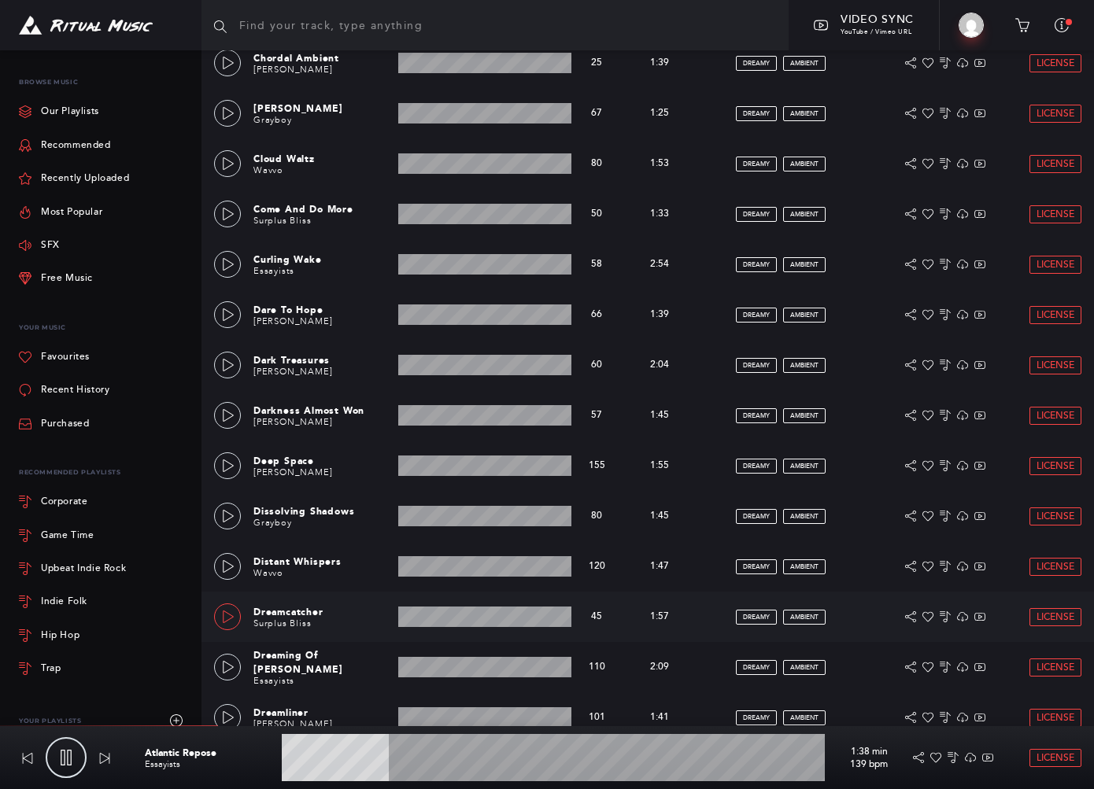
click at [227, 614] on icon at bounding box center [228, 617] width 13 height 13
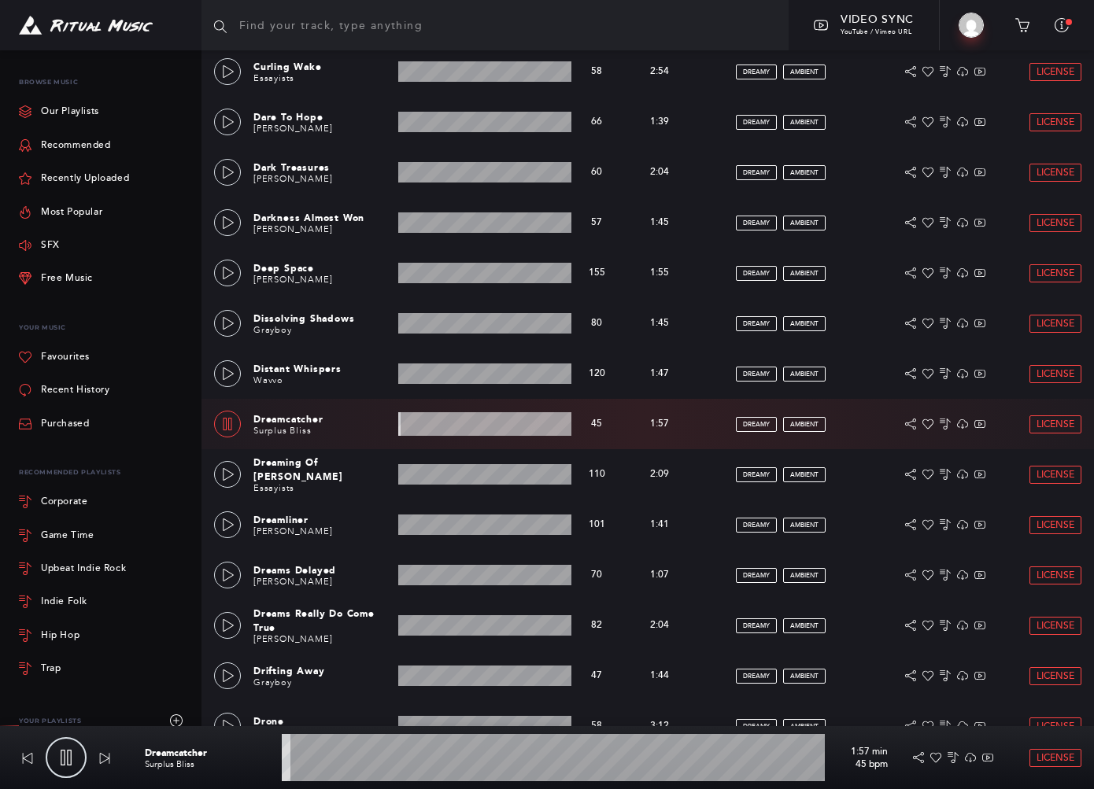
scroll to position [2696, 0]
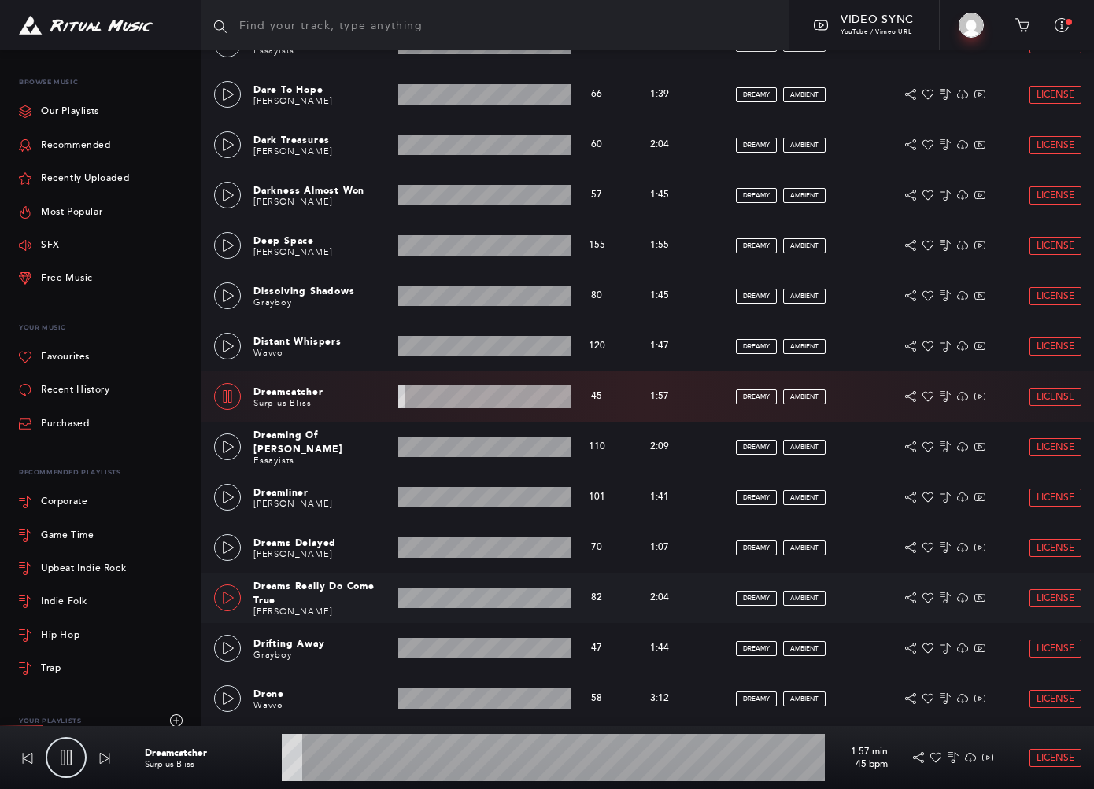
click at [230, 590] on link at bounding box center [227, 598] width 27 height 27
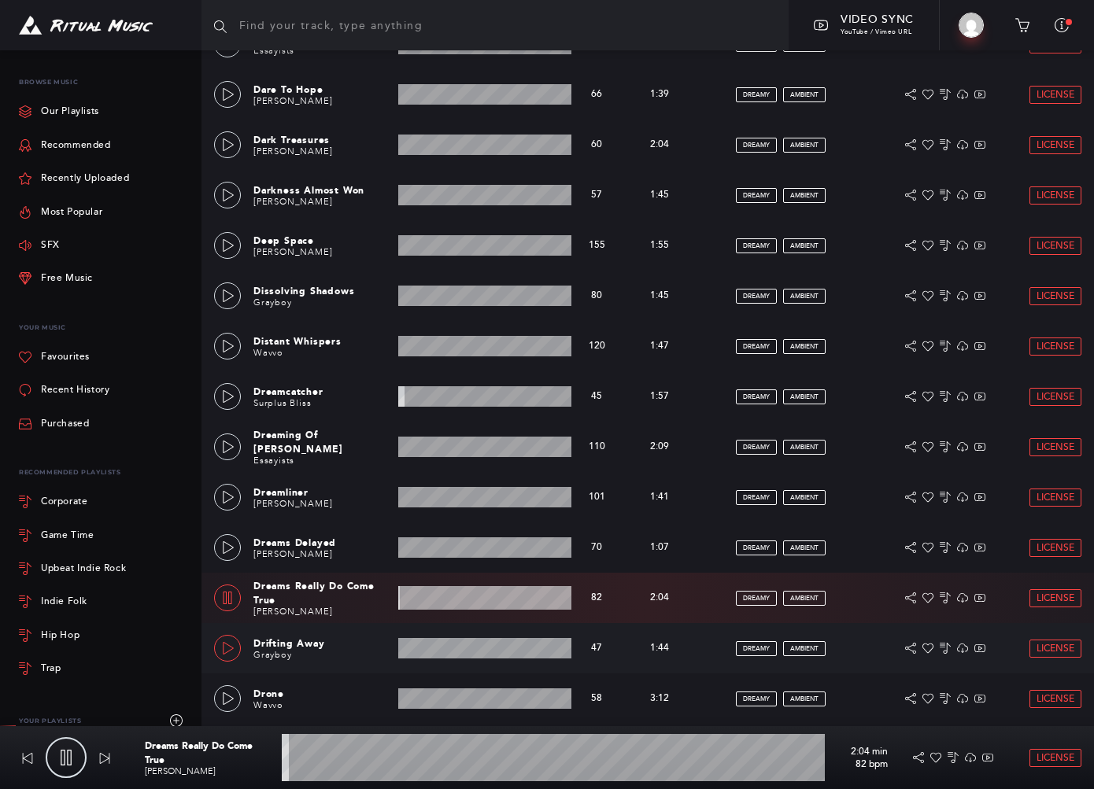
click at [227, 649] on icon at bounding box center [228, 648] width 13 height 13
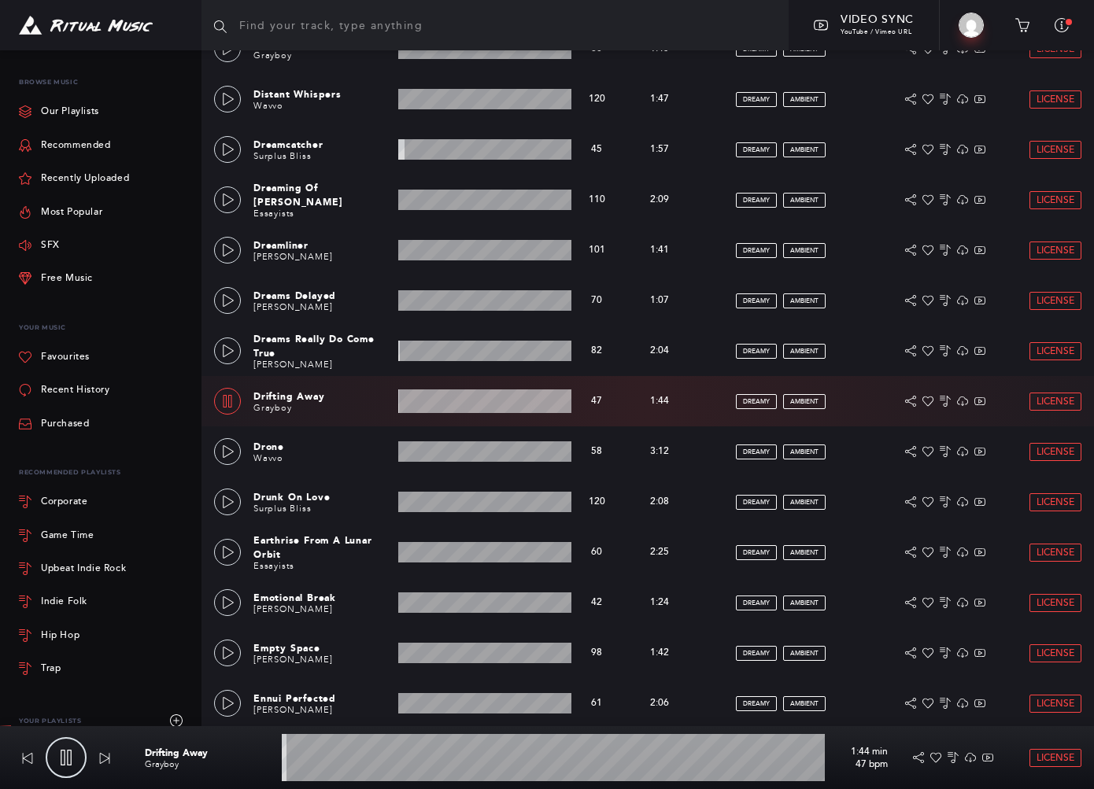
scroll to position [2958, 0]
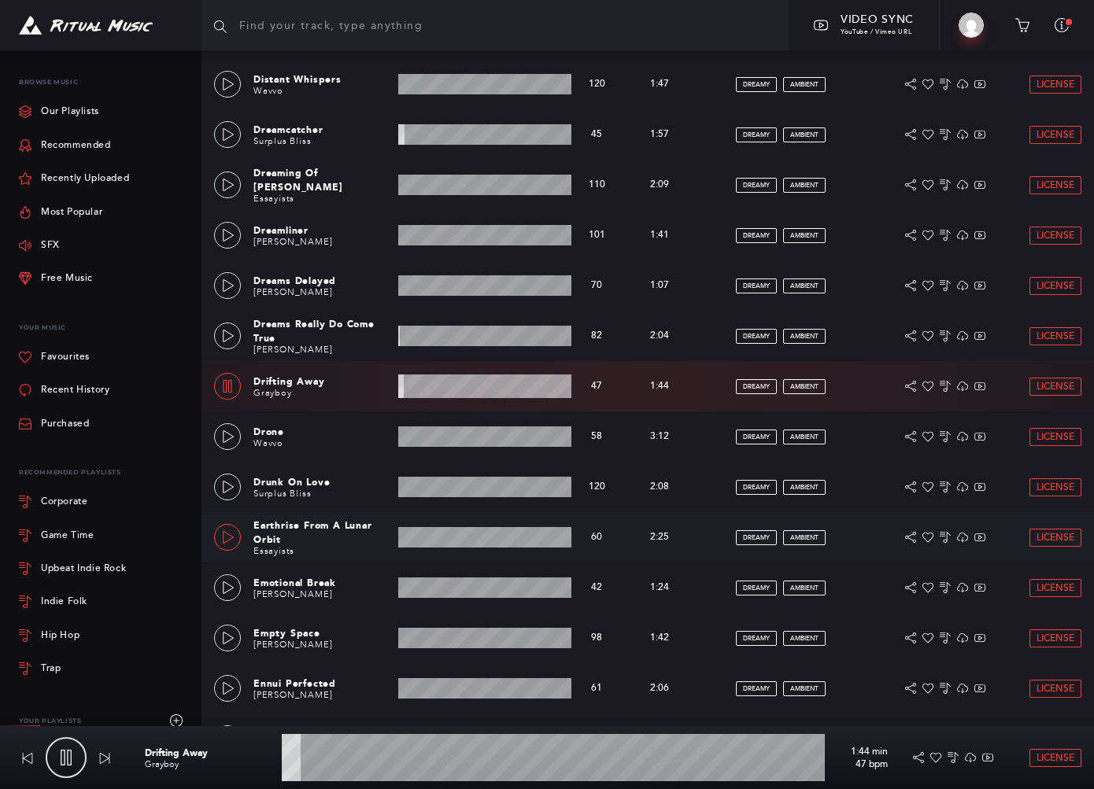
click at [224, 527] on link at bounding box center [227, 537] width 27 height 27
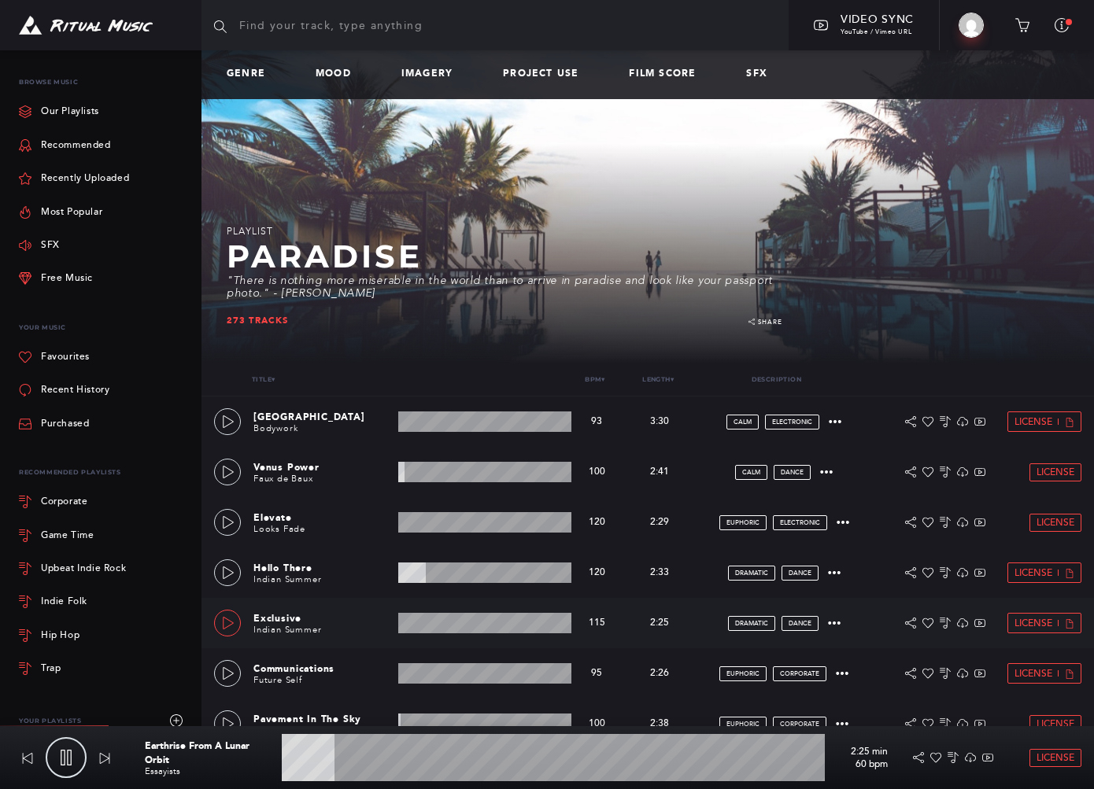
scroll to position [0, 0]
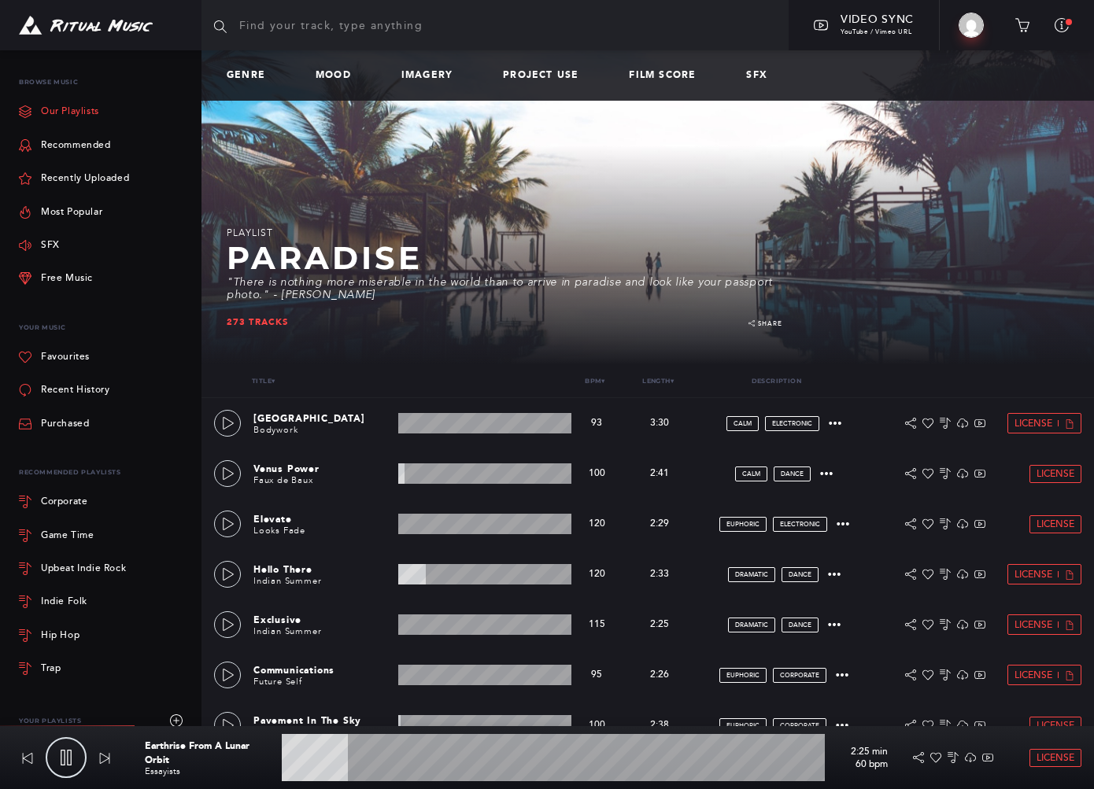
click at [98, 111] on link "Our Playlists" at bounding box center [59, 111] width 80 height 33
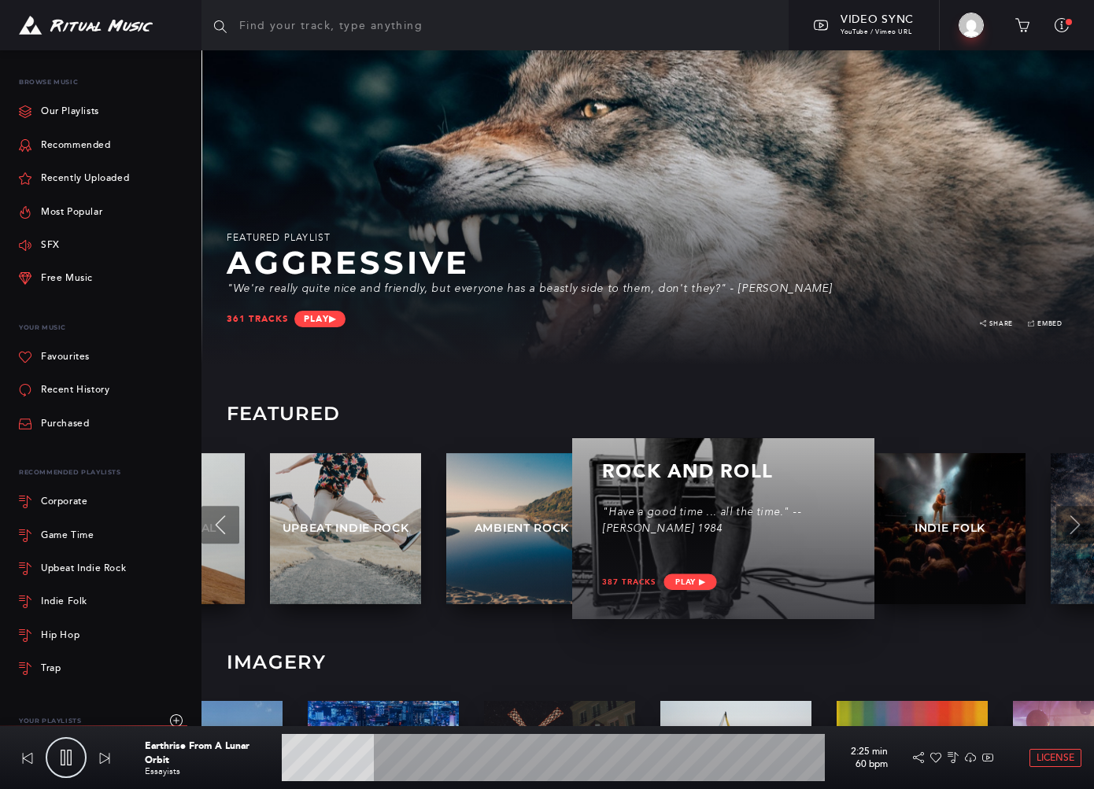
click at [721, 528] on p ""Have a good time ... all the time." -- Viv Savage 1984" at bounding box center [723, 521] width 242 height 31
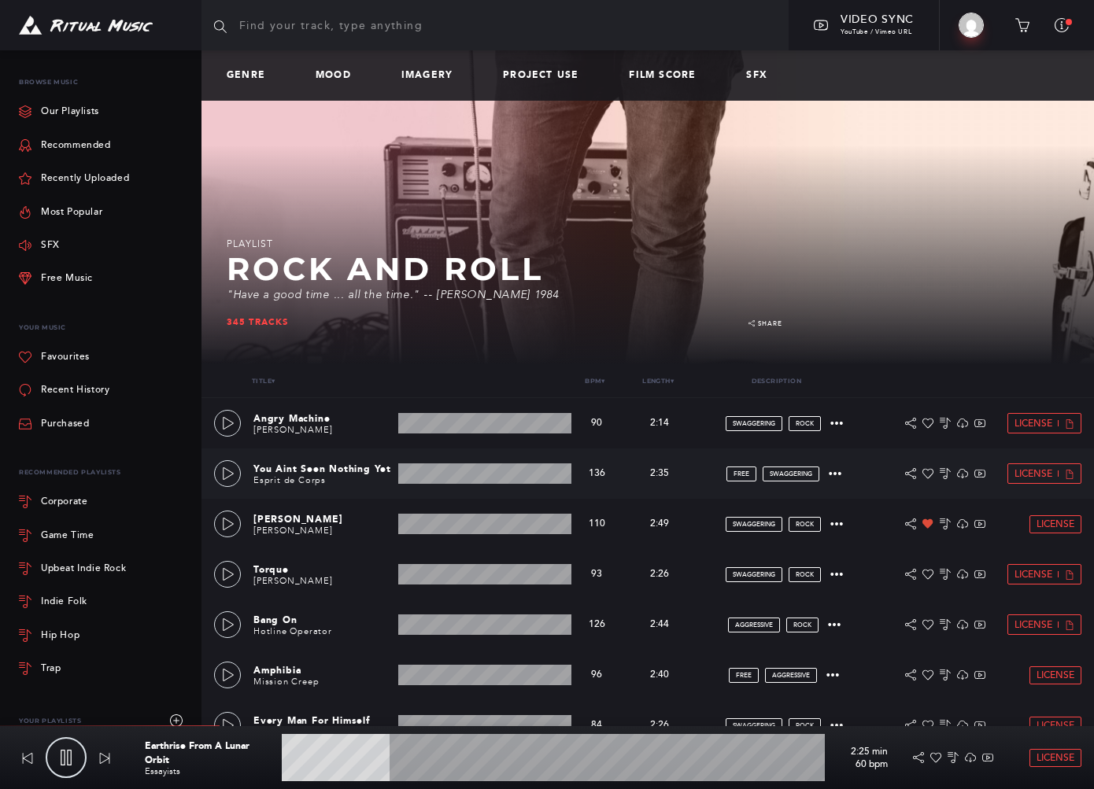
click at [207, 465] on div "You Aint Seen Nothing Yet Esprit de Corps 2:35 min 136 bpm 136 bpm 2:35 min FRE…" at bounding box center [647, 474] width 892 height 50
click at [227, 468] on icon at bounding box center [228, 473] width 13 height 13
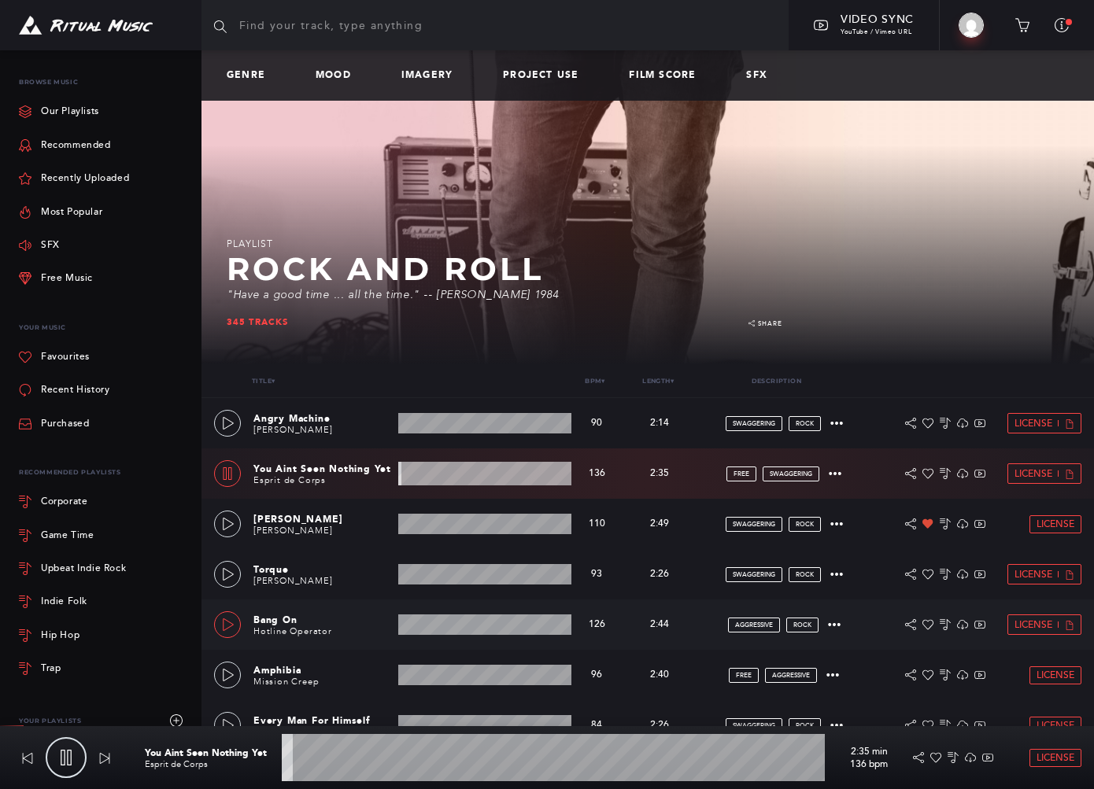
click at [229, 623] on icon at bounding box center [228, 625] width 13 height 13
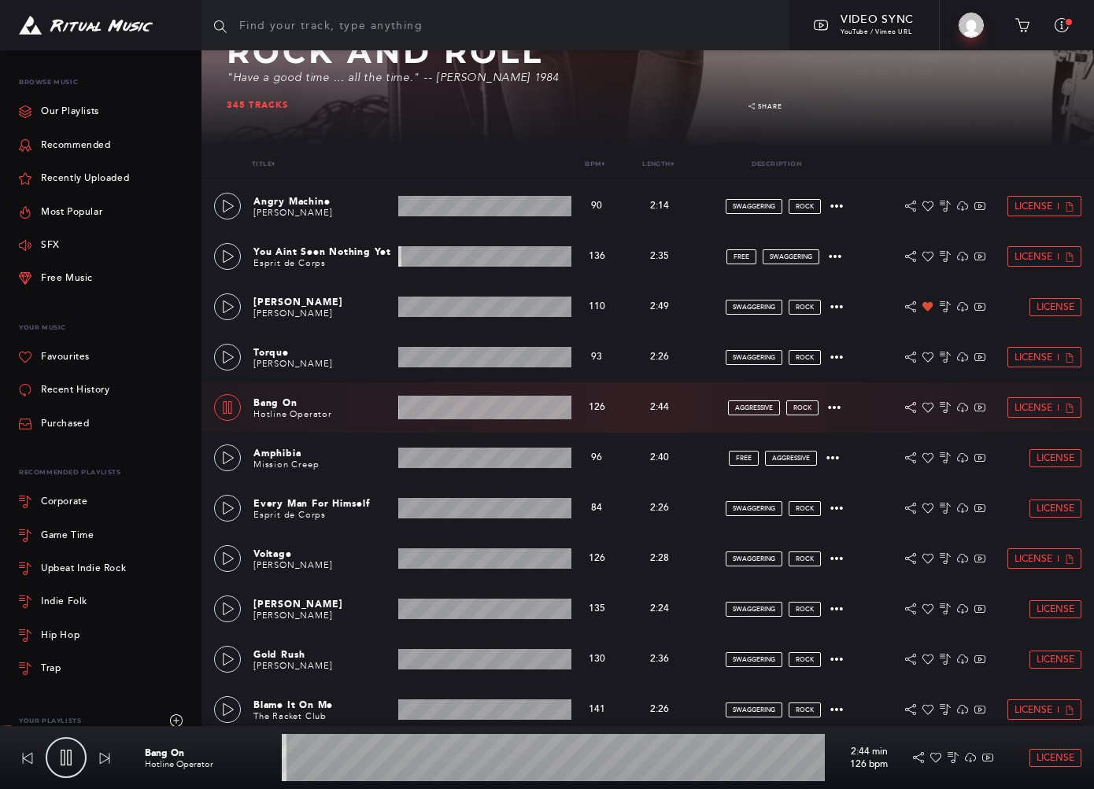
scroll to position [262, 0]
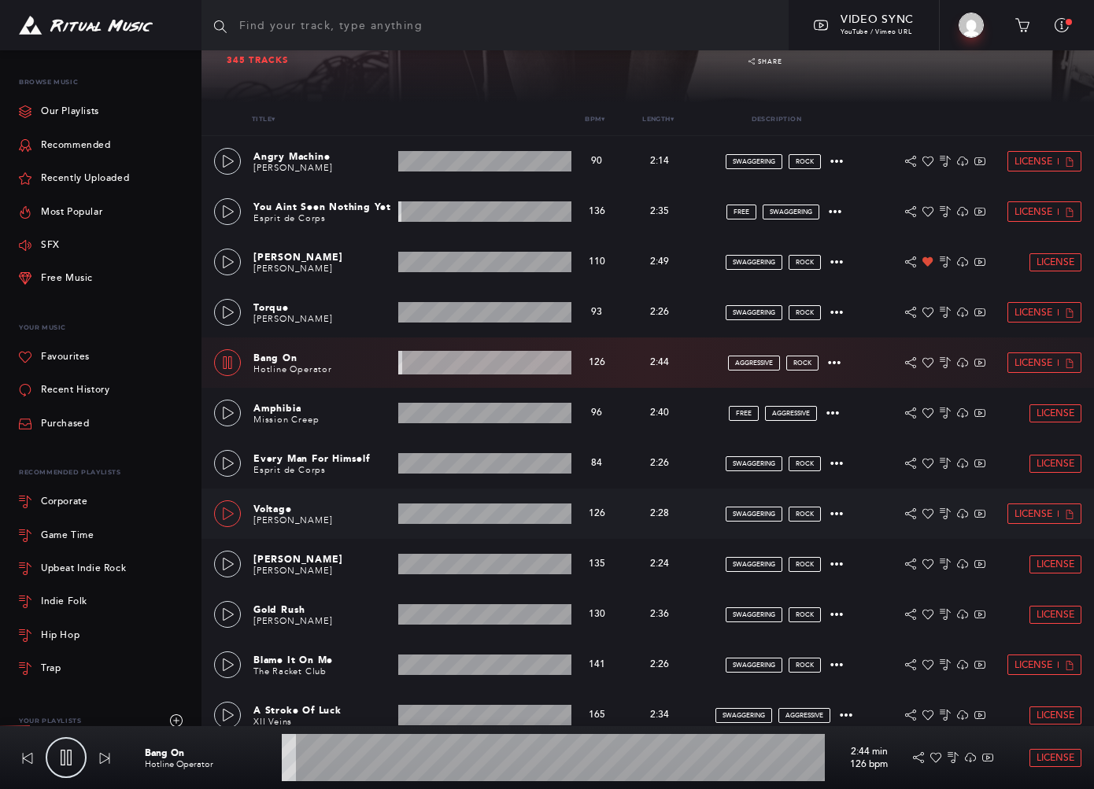
click at [224, 514] on icon at bounding box center [228, 514] width 13 height 13
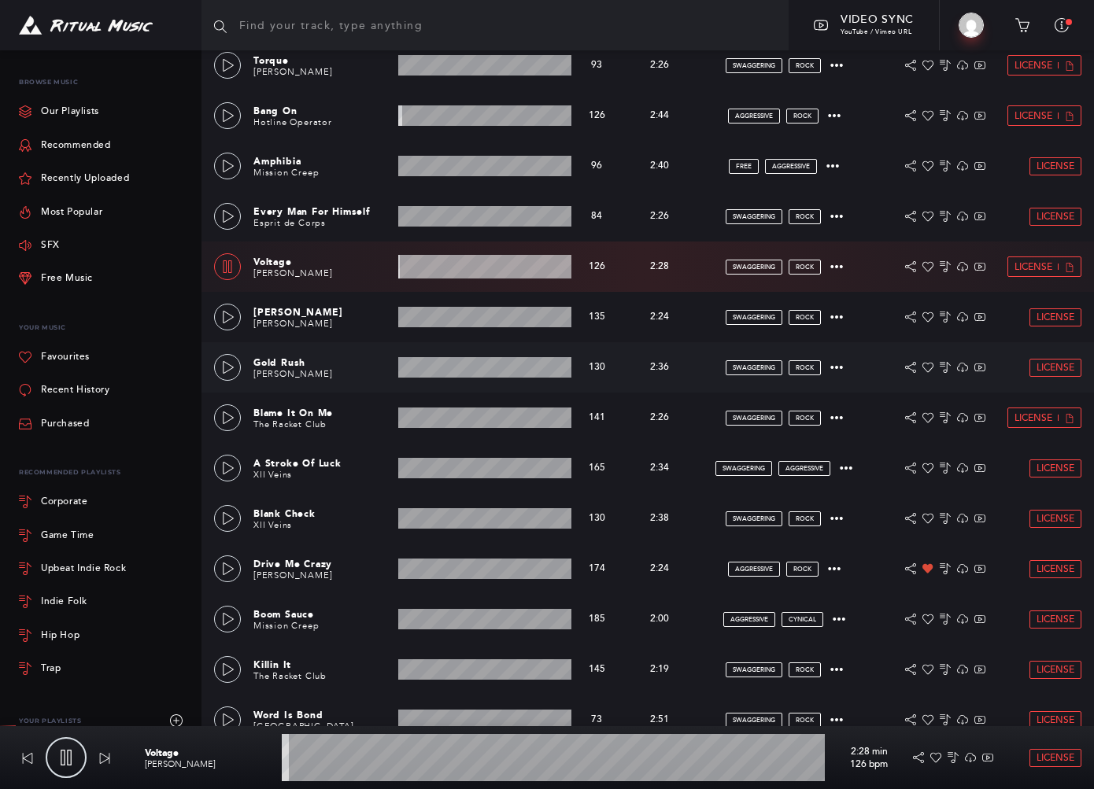
scroll to position [525, 0]
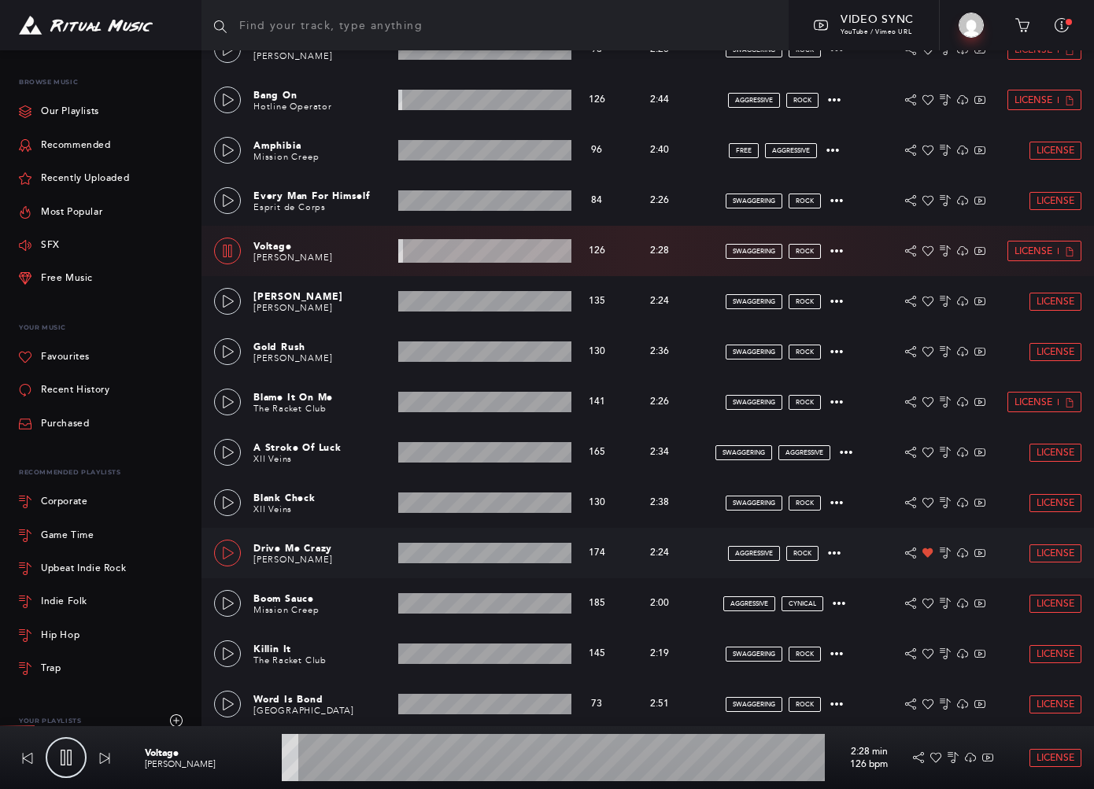
click at [231, 549] on icon at bounding box center [228, 553] width 13 height 13
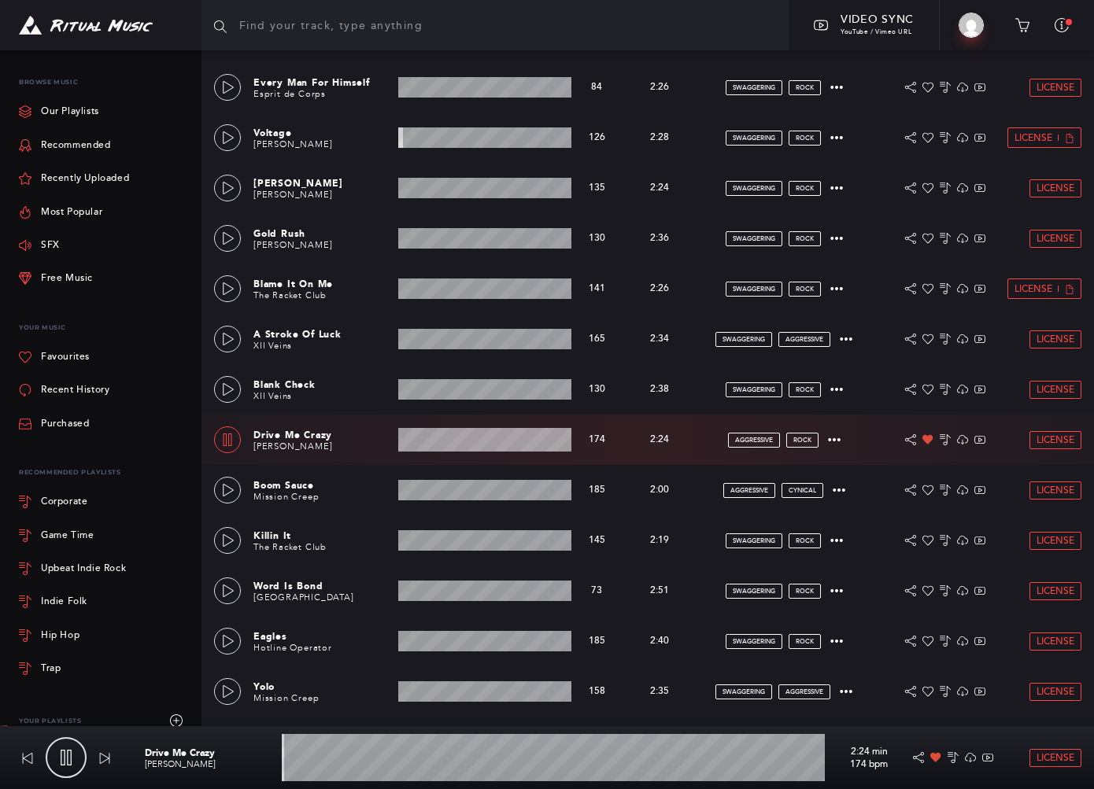
scroll to position [734, 0]
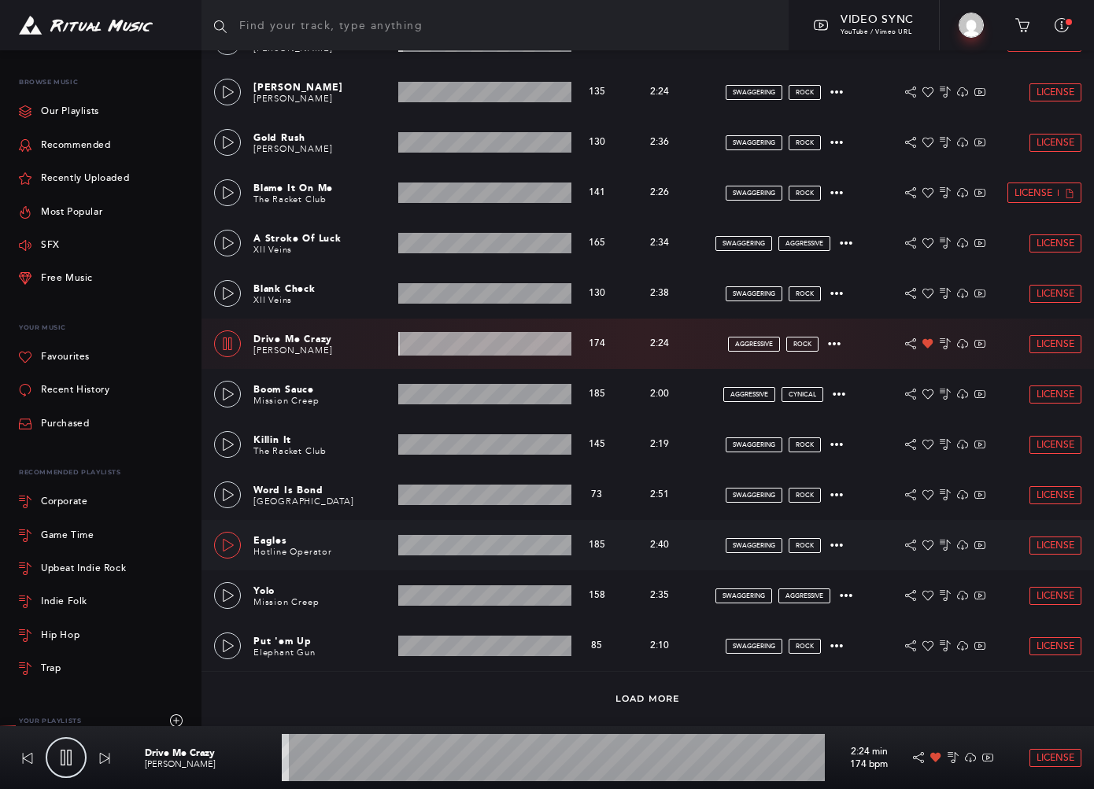
click at [229, 544] on icon at bounding box center [228, 545] width 13 height 13
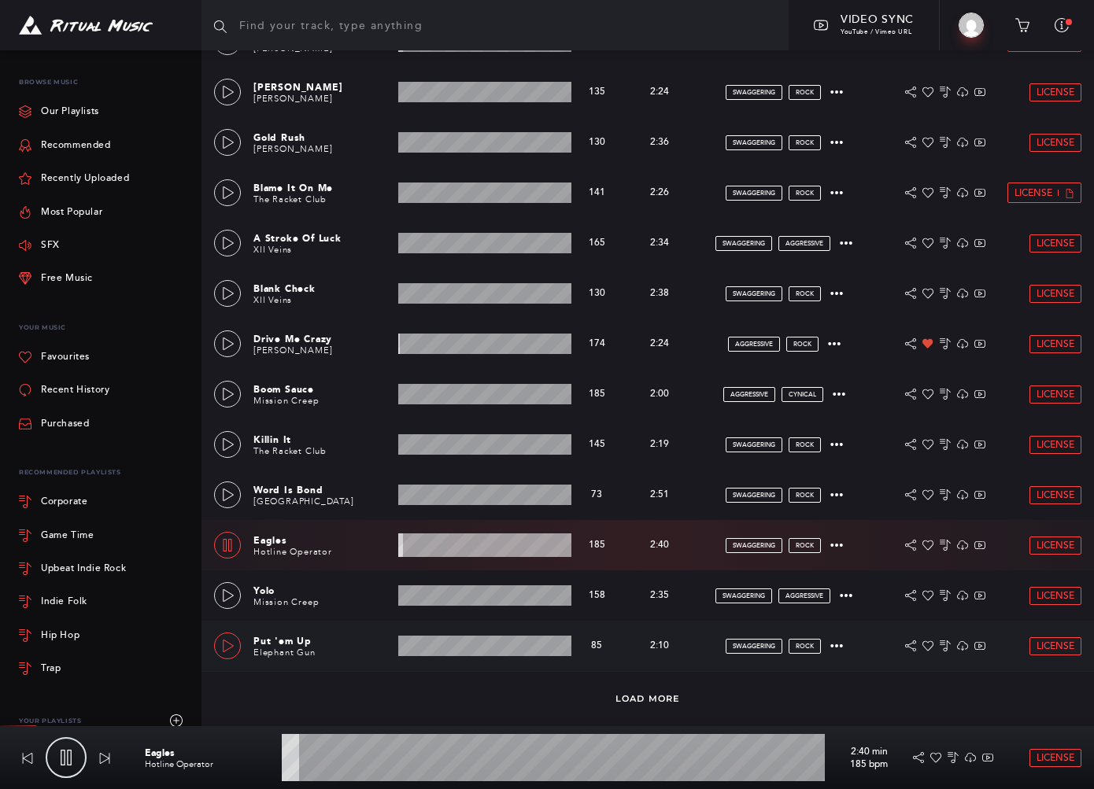
click at [225, 646] on icon at bounding box center [228, 646] width 13 height 13
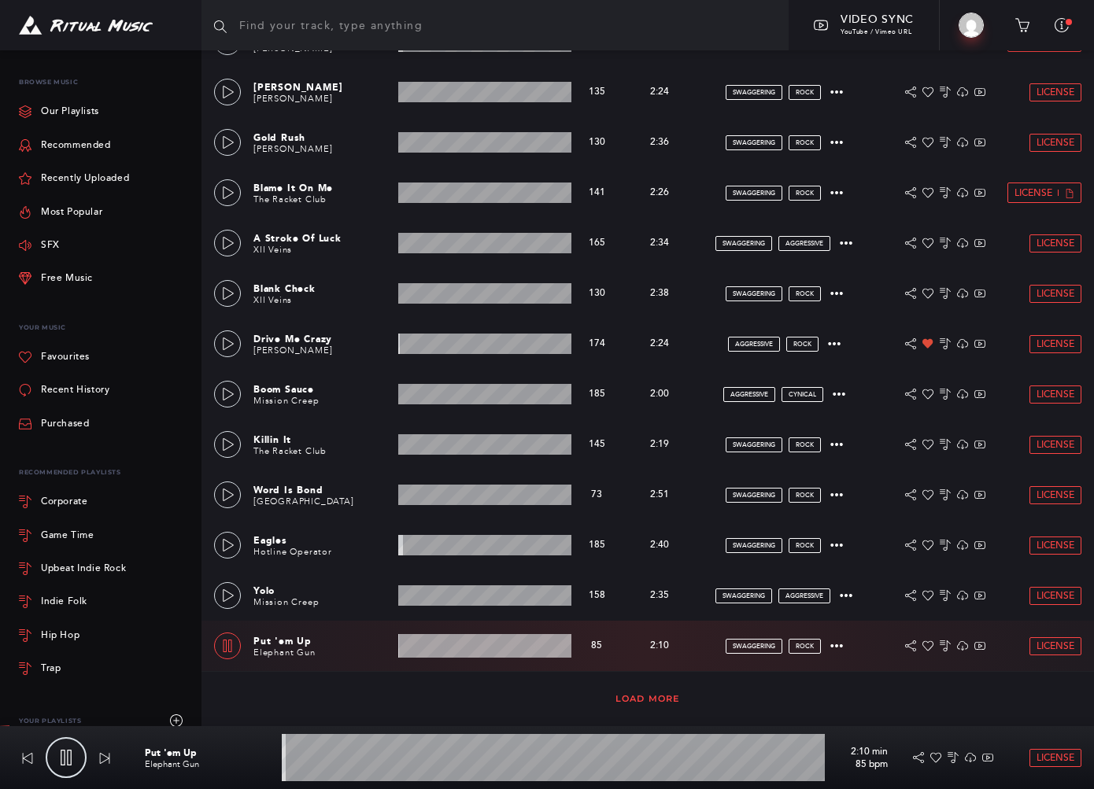
click at [673, 698] on link "Load More" at bounding box center [647, 698] width 65 height 11
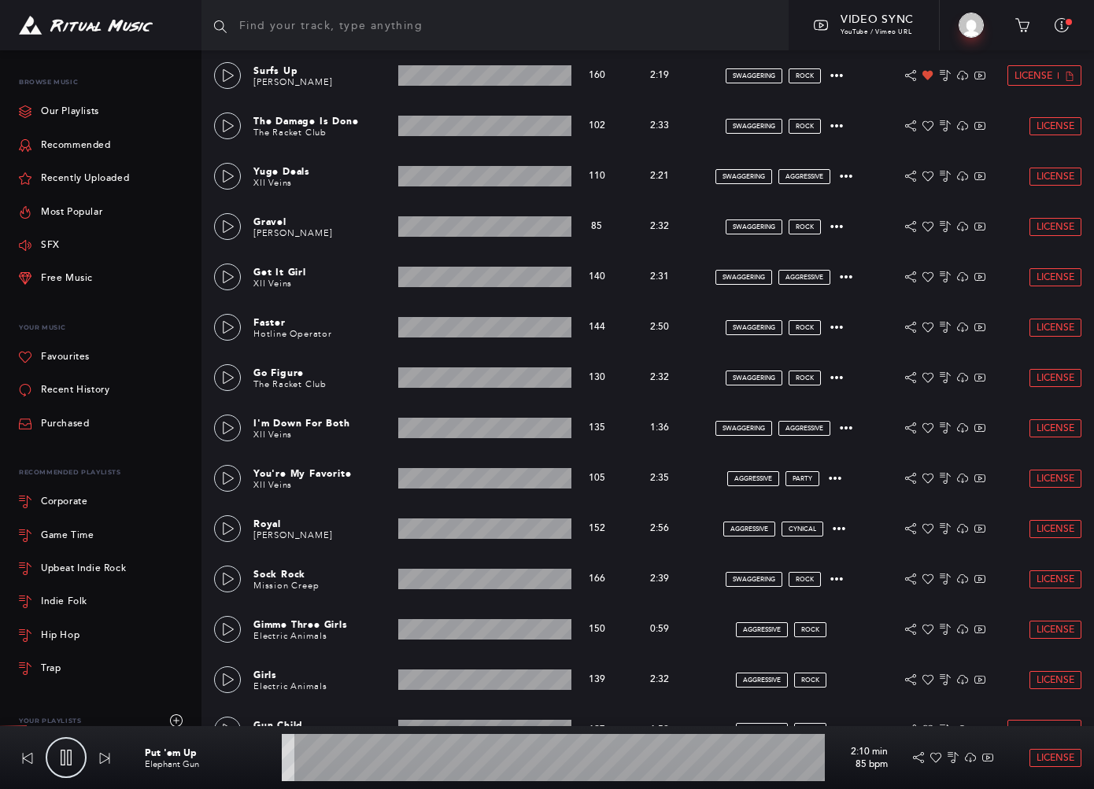
scroll to position [1521, 0]
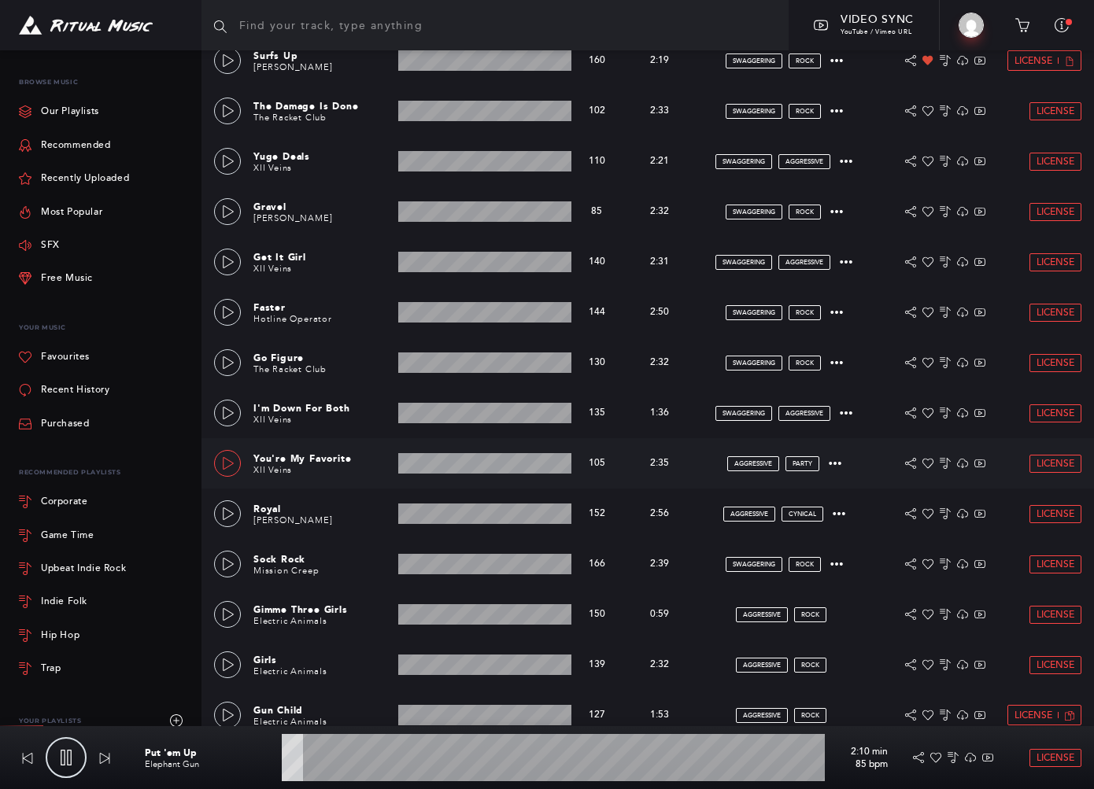
click at [224, 467] on icon at bounding box center [228, 463] width 13 height 13
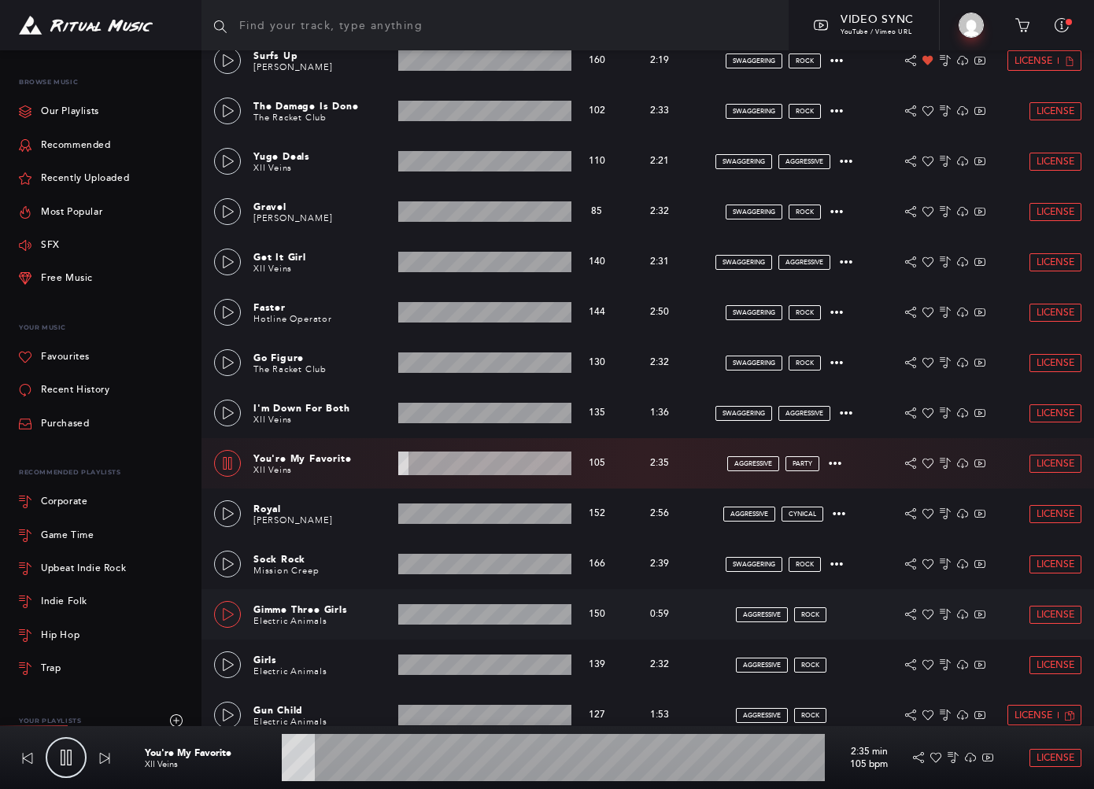
click at [234, 615] on icon at bounding box center [228, 614] width 13 height 13
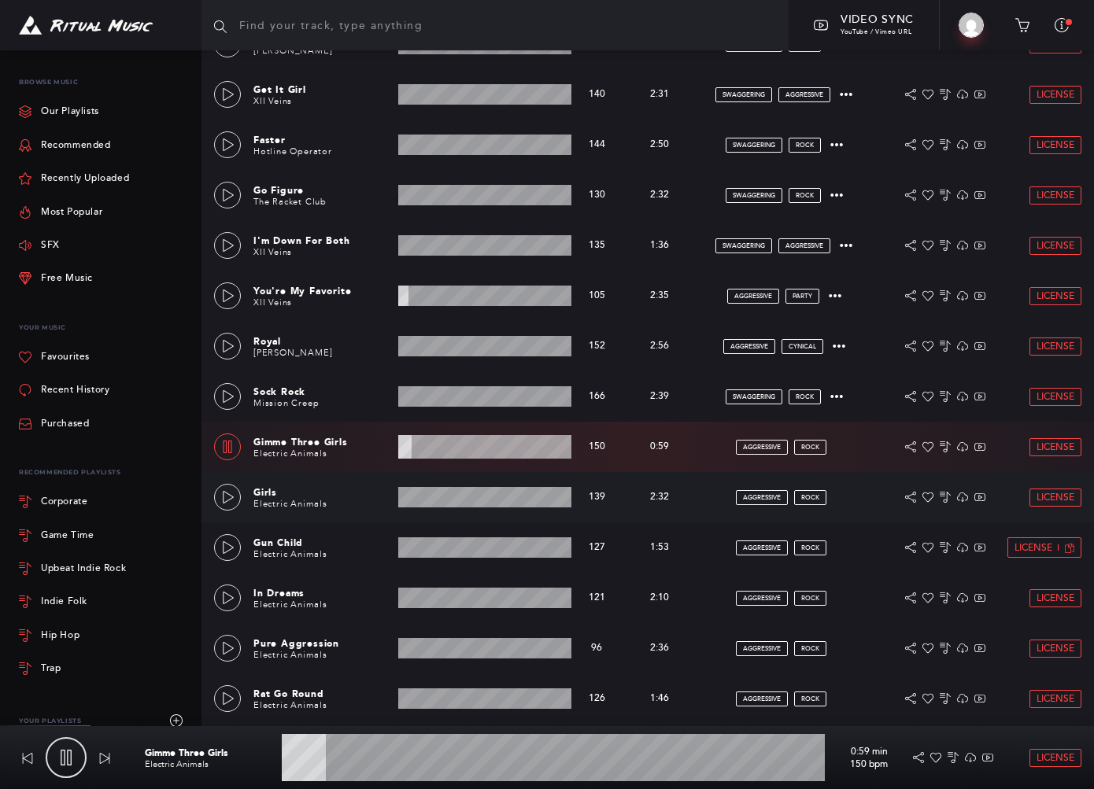
scroll to position [1951, 0]
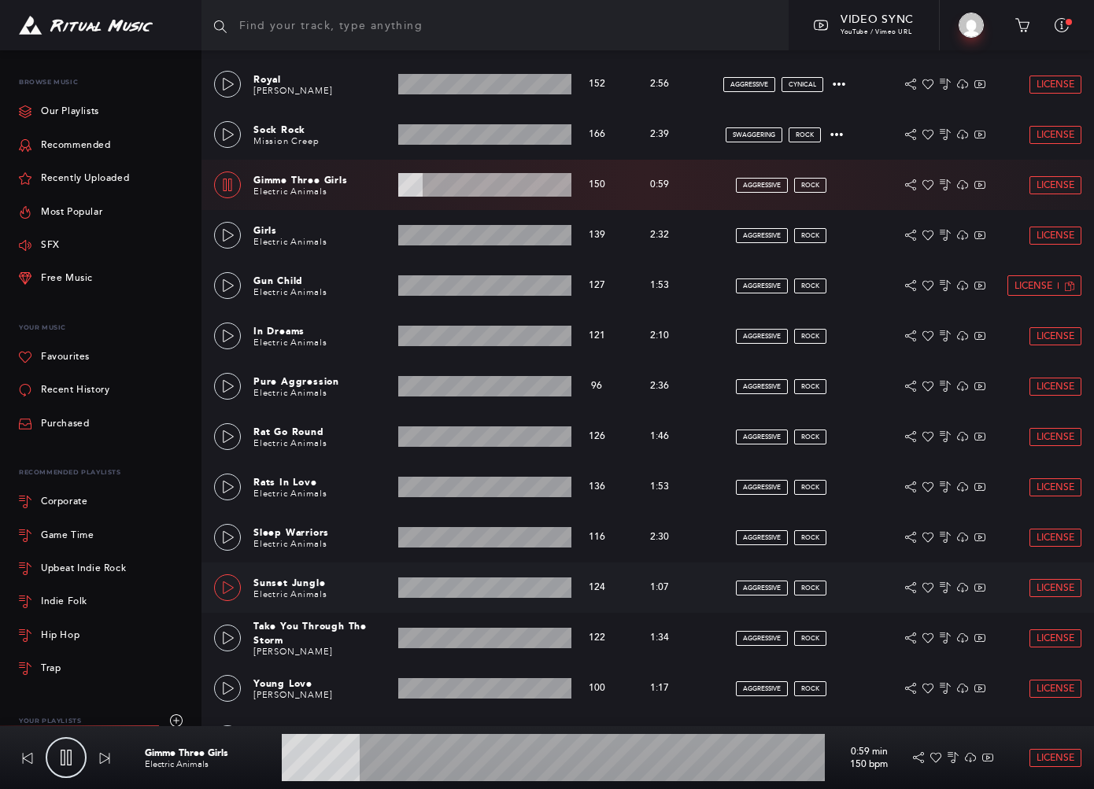
click at [226, 582] on icon at bounding box center [228, 588] width 13 height 13
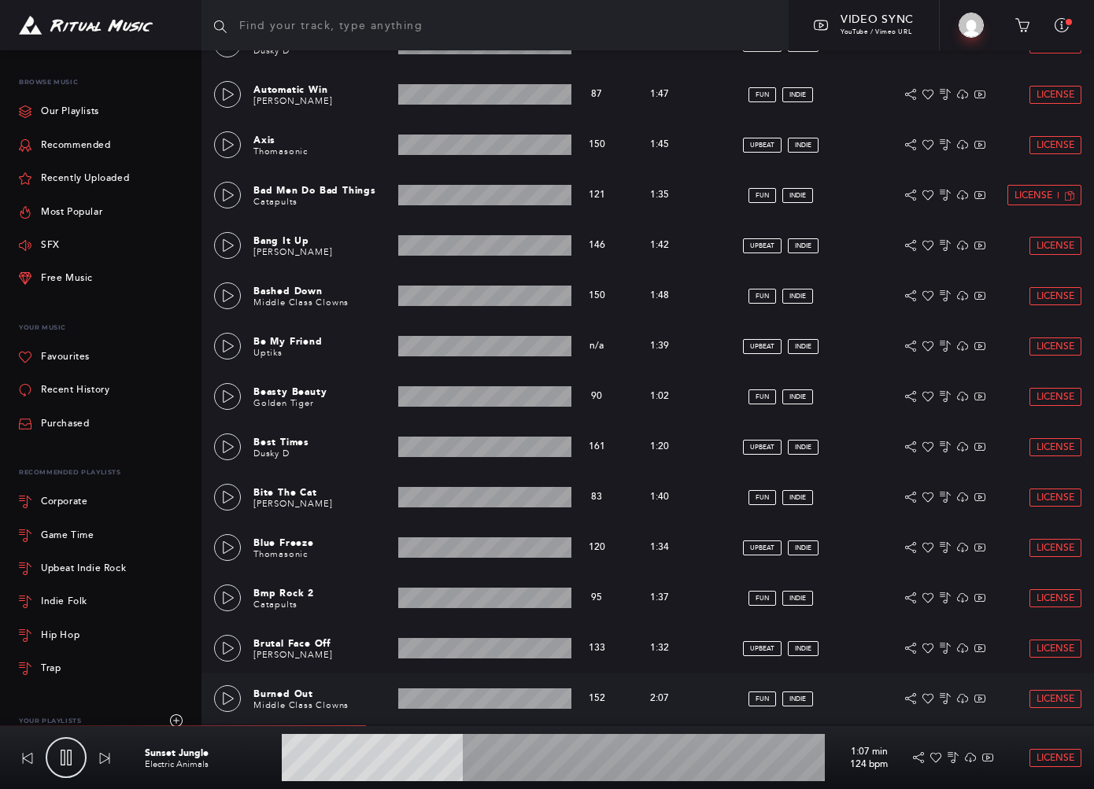
scroll to position [4711, 0]
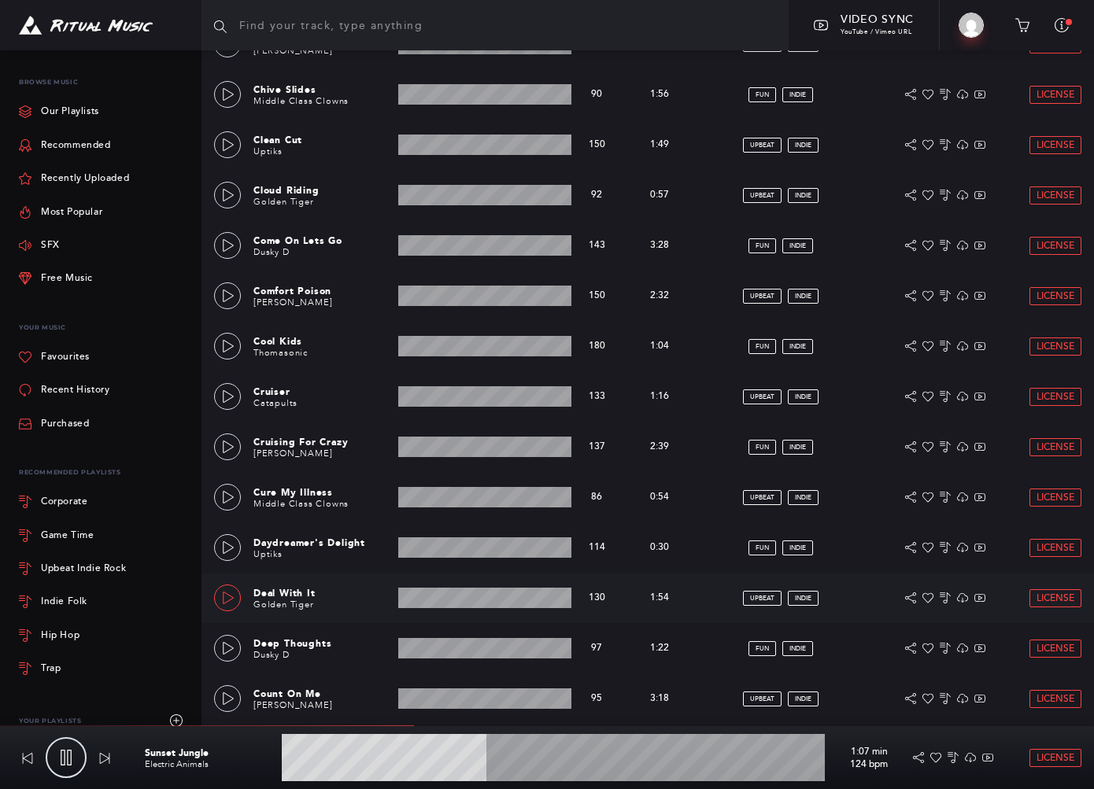
click at [227, 594] on icon at bounding box center [228, 598] width 13 height 13
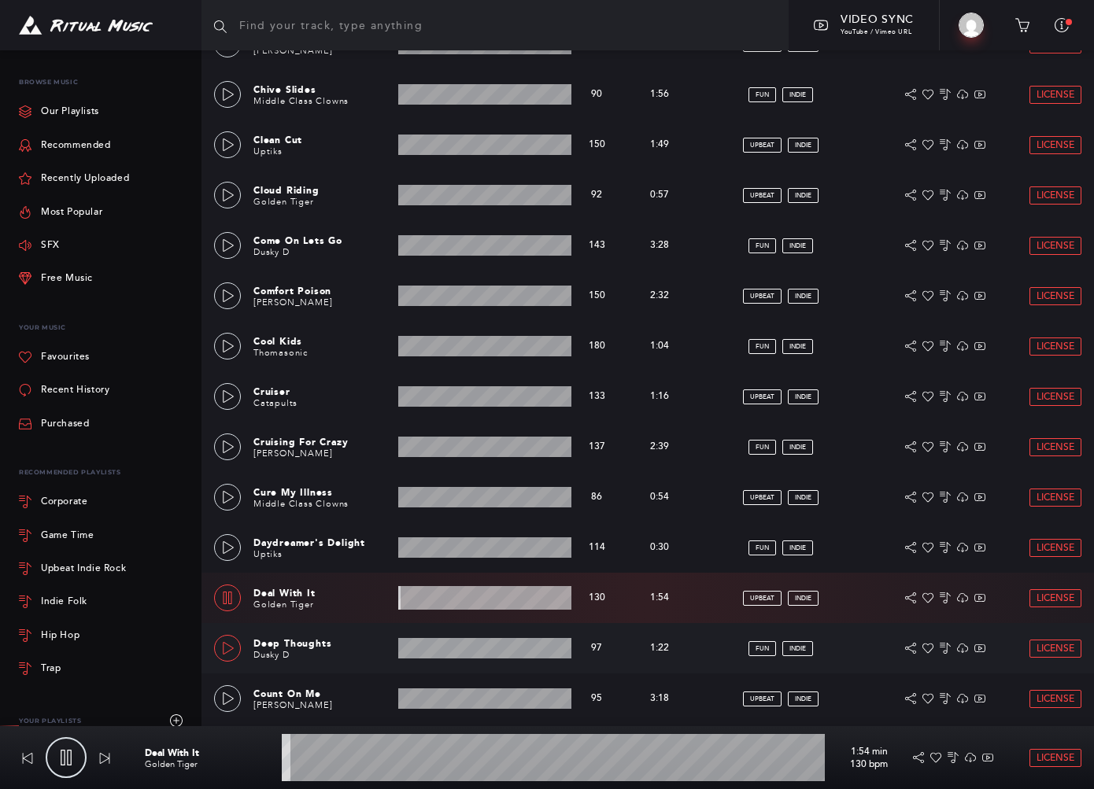
click at [233, 645] on icon at bounding box center [228, 648] width 13 height 13
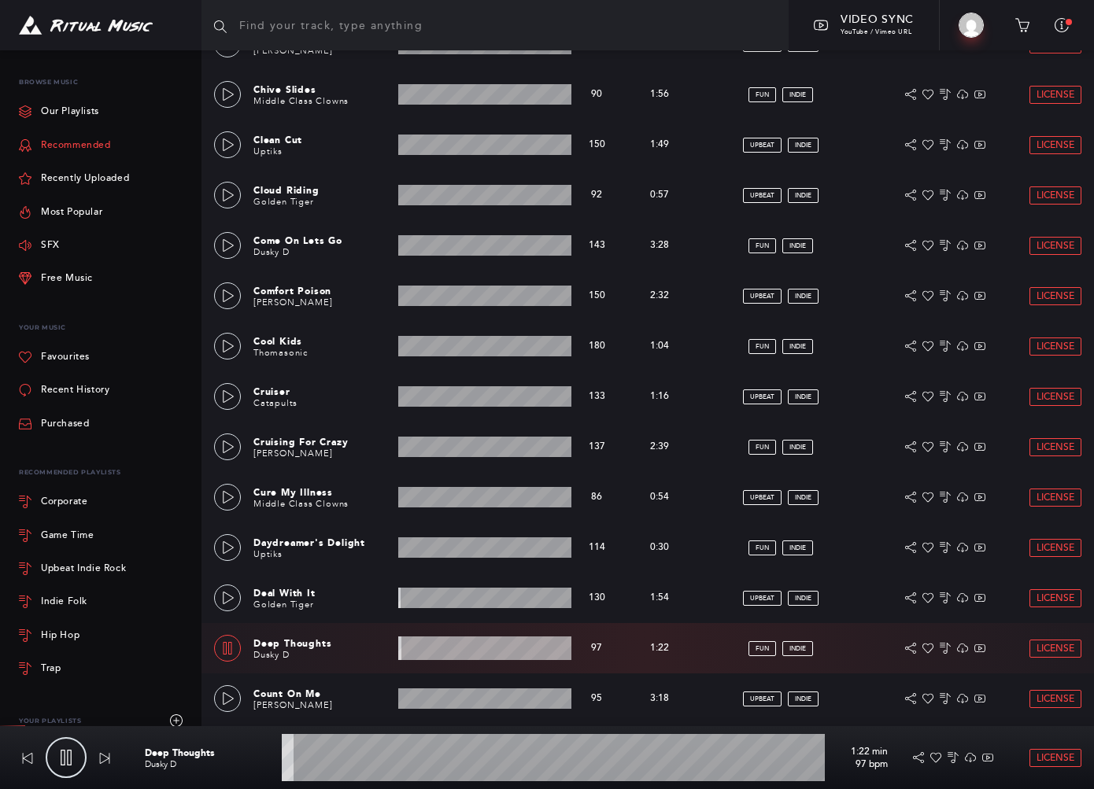
click at [105, 142] on link "Recommended" at bounding box center [65, 145] width 92 height 33
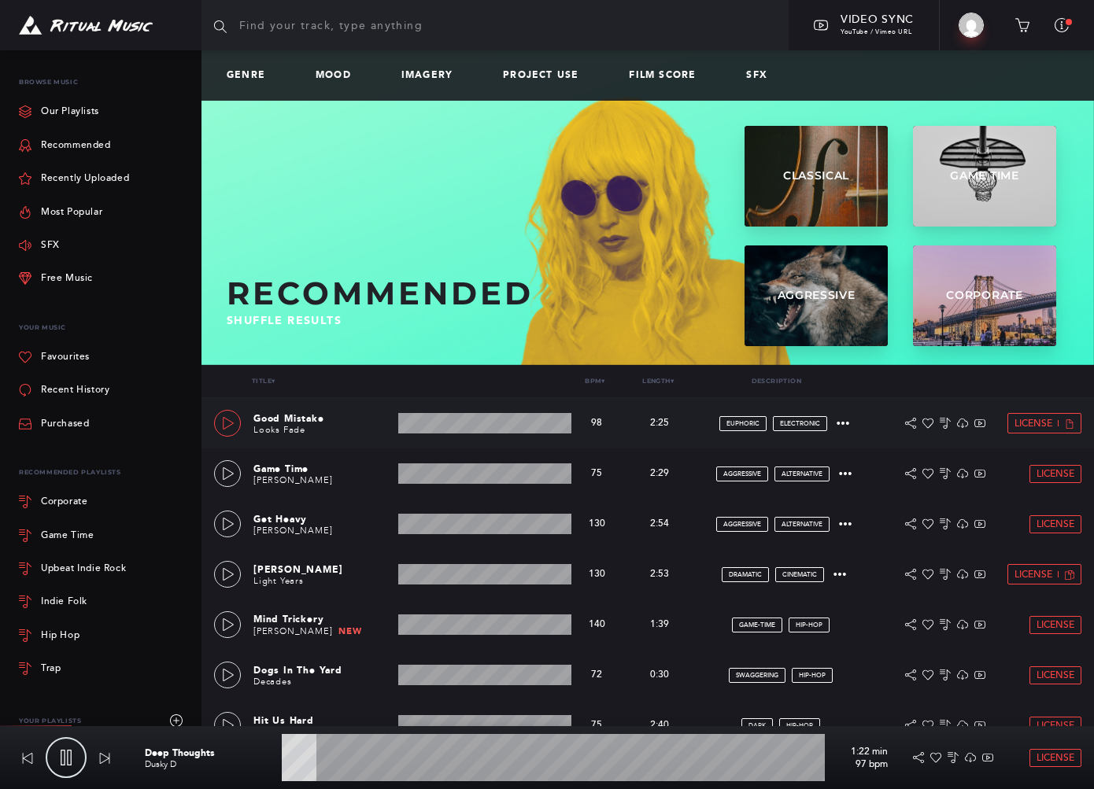
click at [231, 422] on icon at bounding box center [228, 423] width 11 height 13
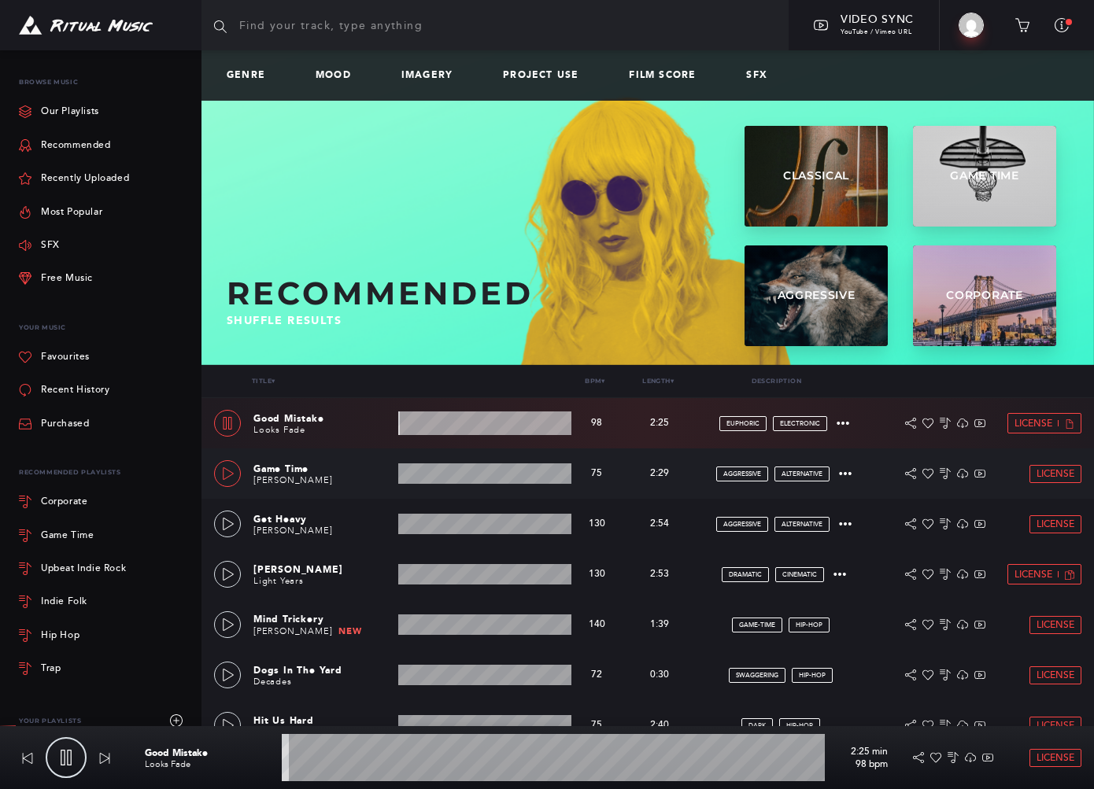
click at [228, 478] on icon at bounding box center [228, 473] width 13 height 13
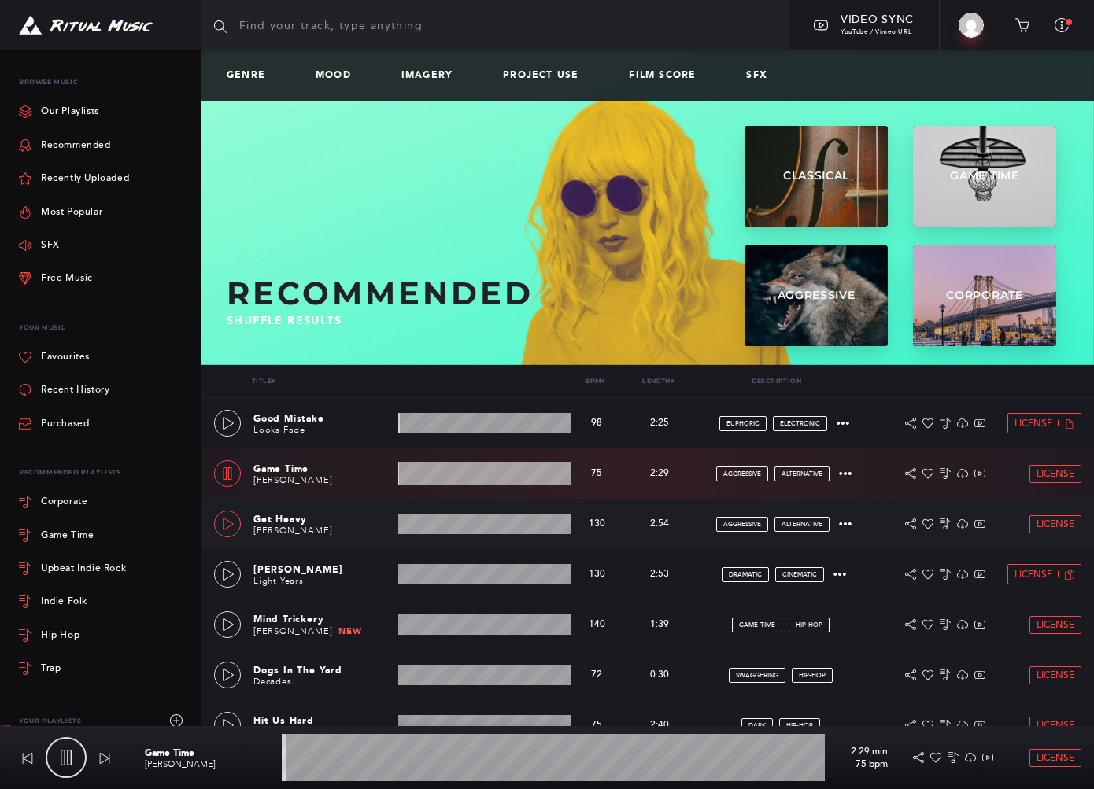
click at [226, 525] on icon at bounding box center [228, 524] width 13 height 13
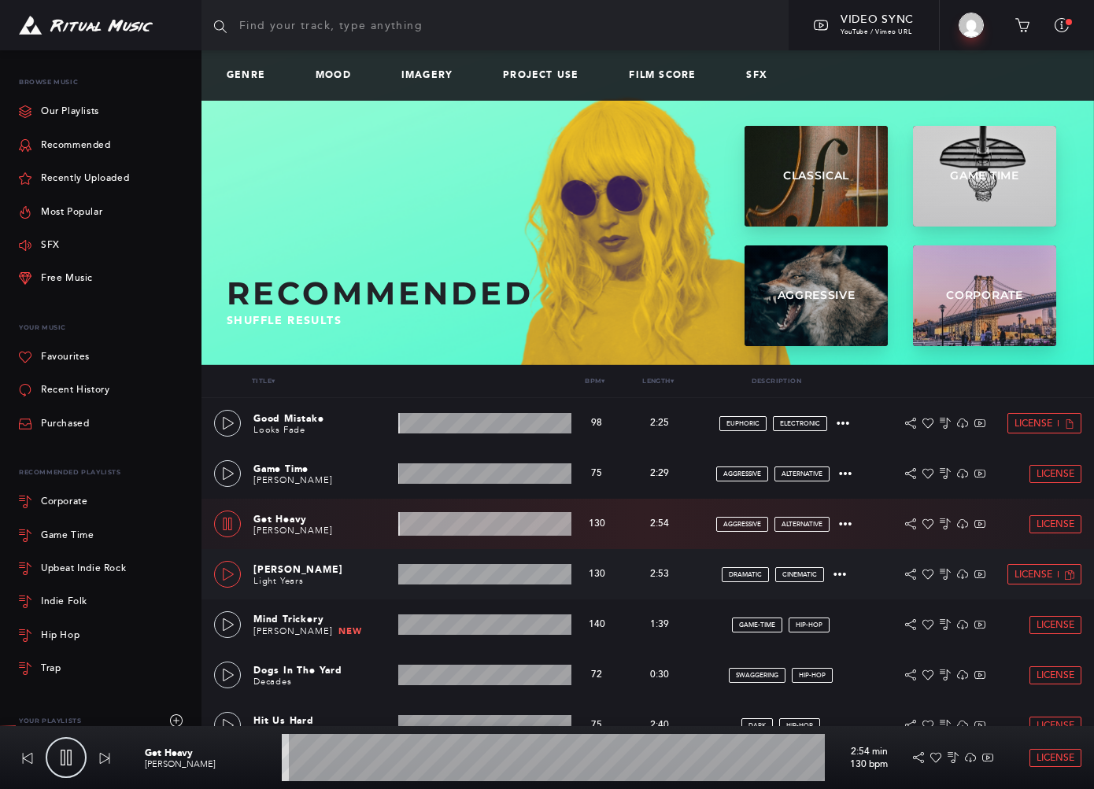
click at [226, 569] on icon at bounding box center [228, 574] width 13 height 13
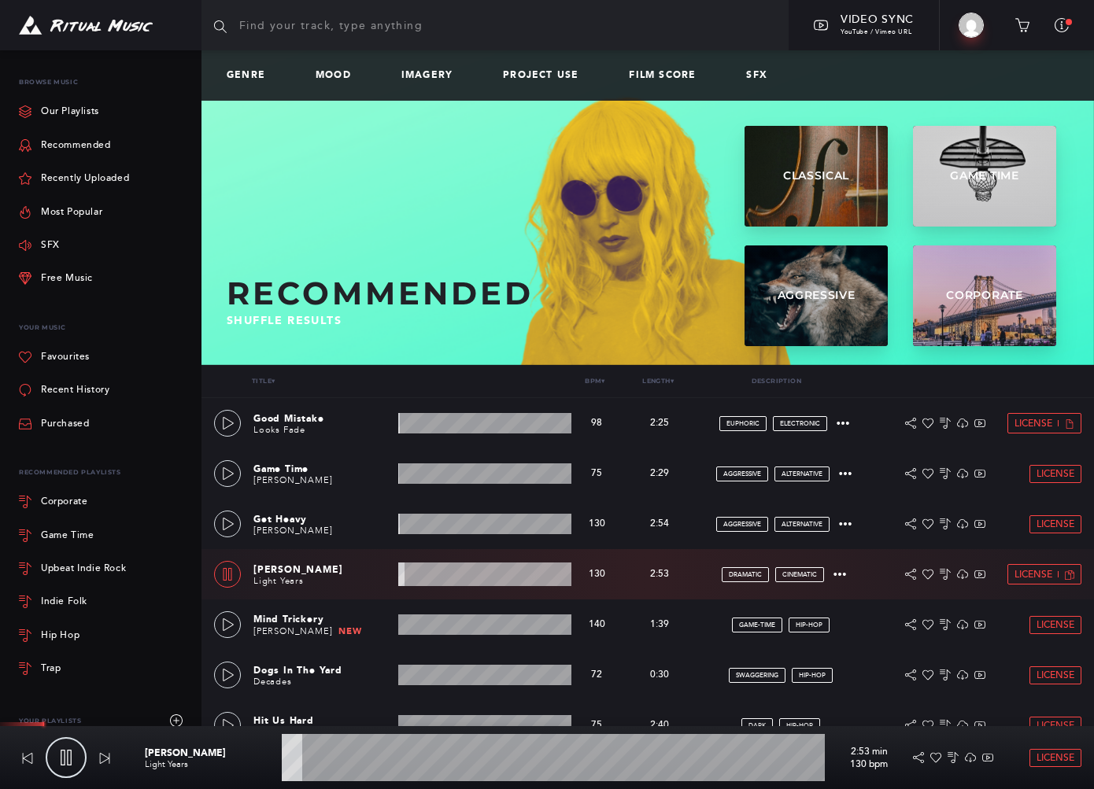
click at [403, 758] on wave at bounding box center [553, 757] width 543 height 47
click at [432, 767] on wave at bounding box center [553, 757] width 543 height 47
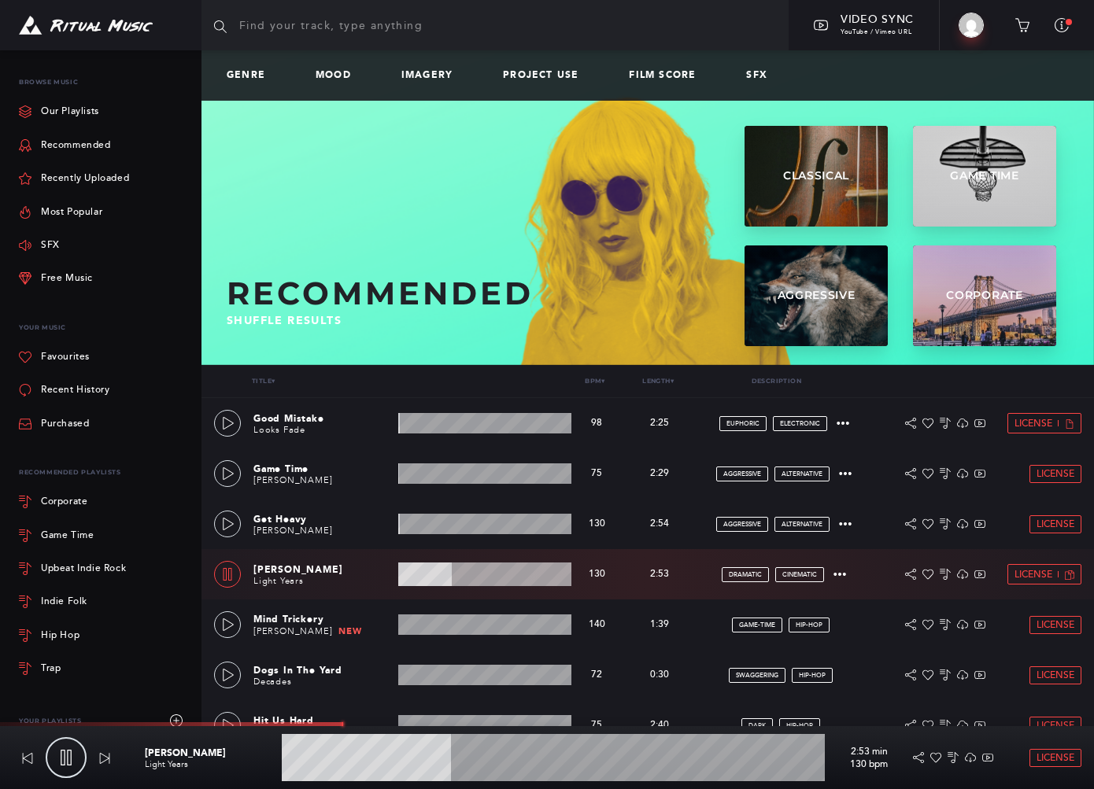
click at [539, 767] on wave at bounding box center [553, 757] width 543 height 47
click at [589, 769] on wave at bounding box center [553, 757] width 543 height 47
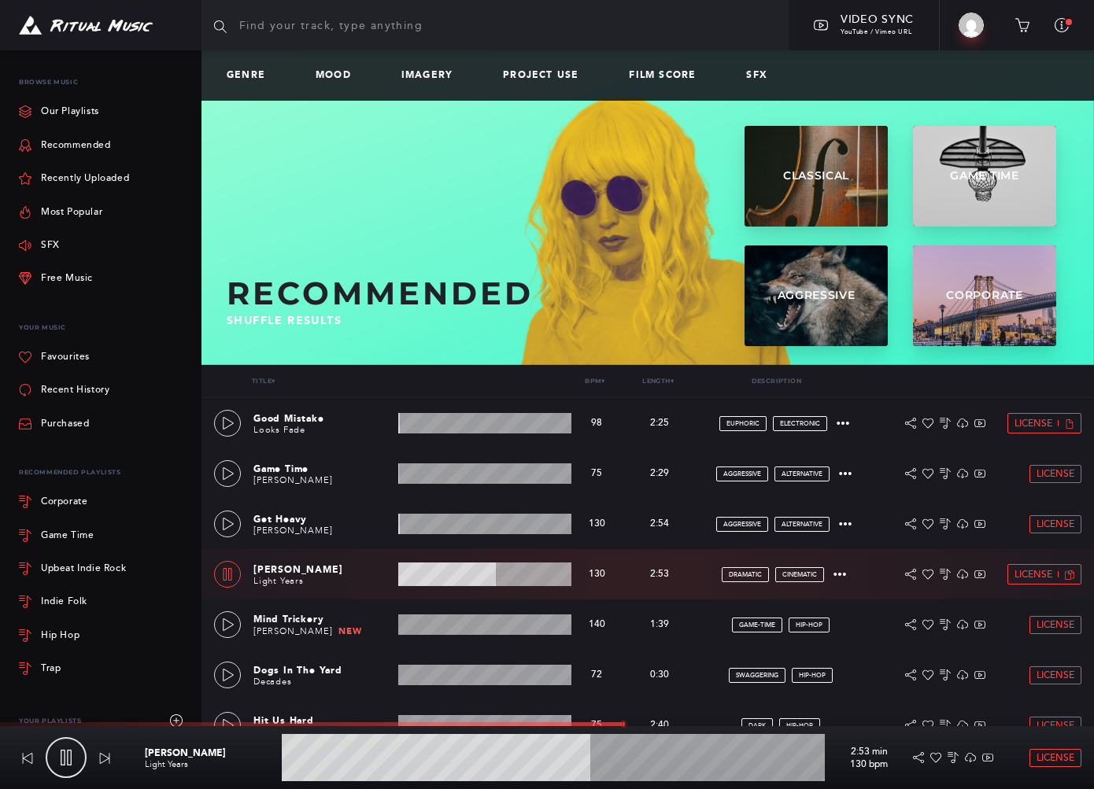
click at [615, 768] on wave at bounding box center [553, 757] width 543 height 47
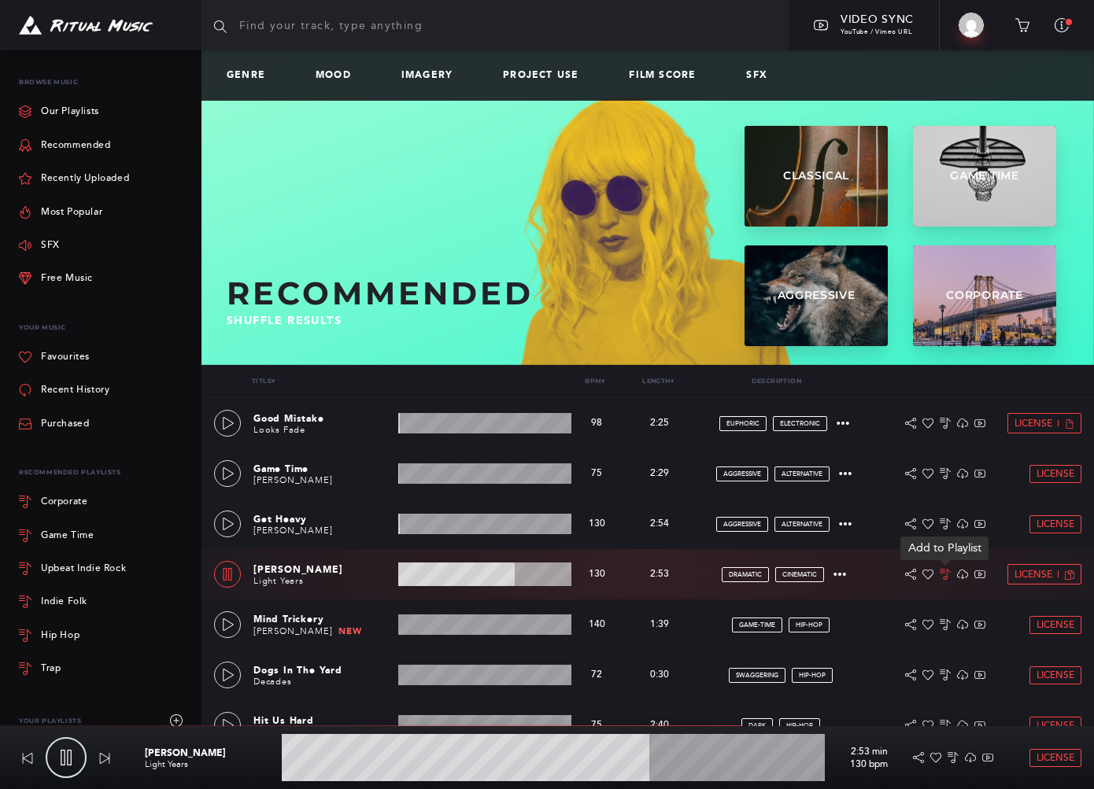
click at [795, 571] on icon at bounding box center [945, 574] width 11 height 11
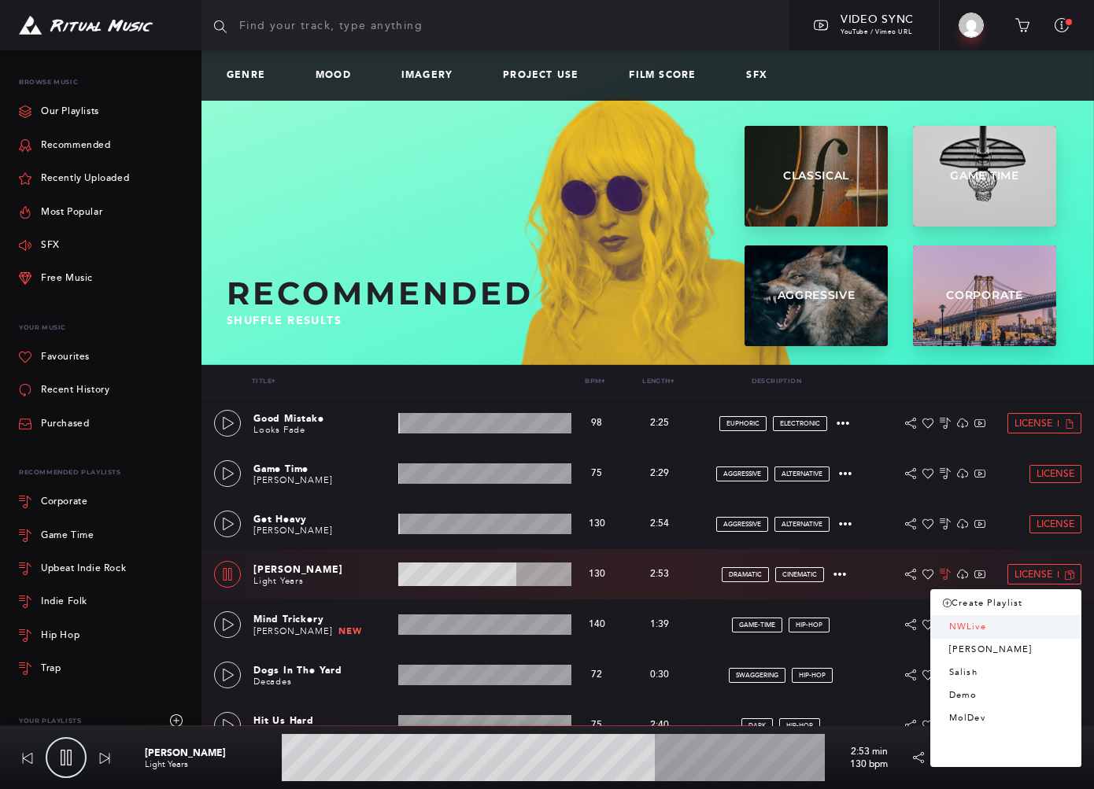
click at [795, 623] on link "NWLive" at bounding box center [1005, 627] width 151 height 23
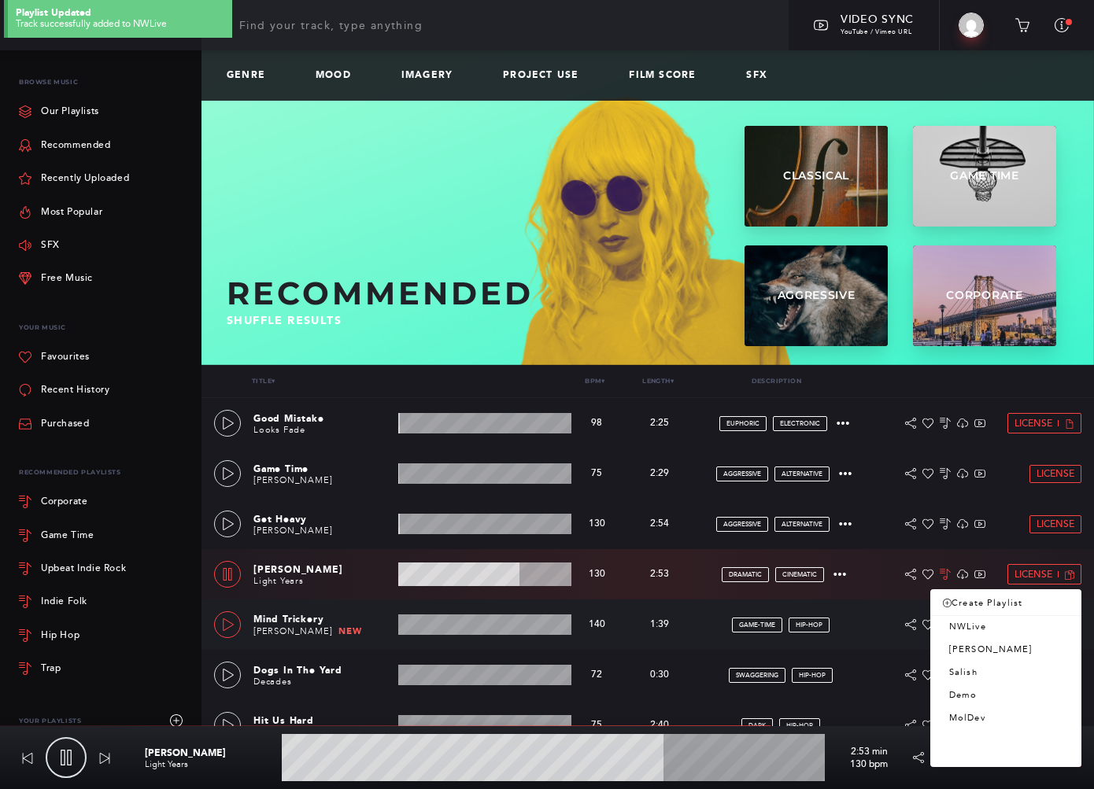
click at [228, 625] on icon at bounding box center [228, 625] width 13 height 13
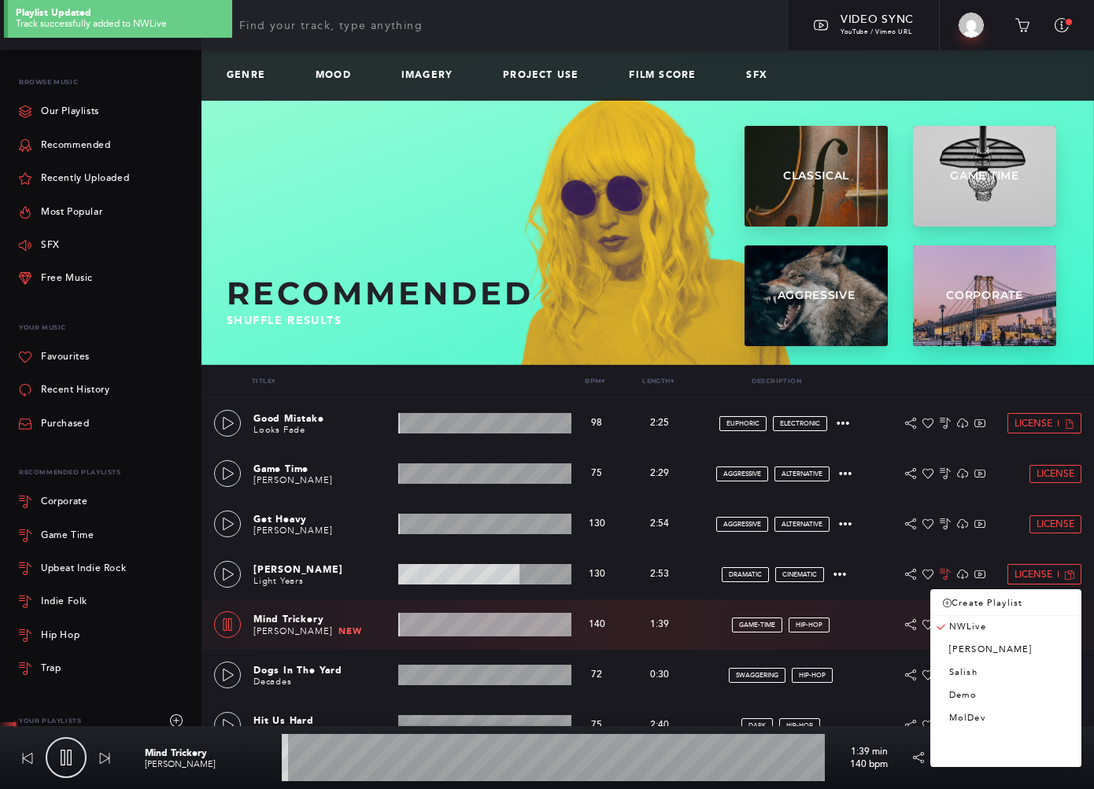
click at [325, 759] on wave at bounding box center [553, 757] width 543 height 47
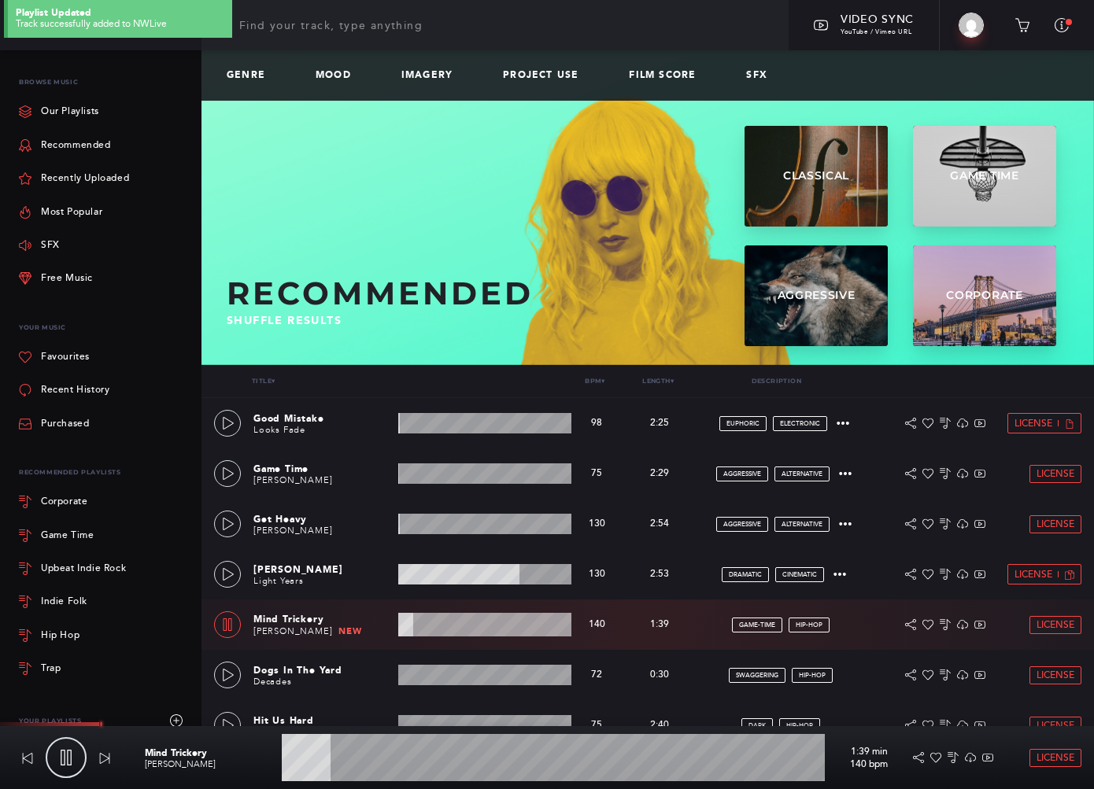
click at [356, 763] on wave at bounding box center [553, 757] width 543 height 47
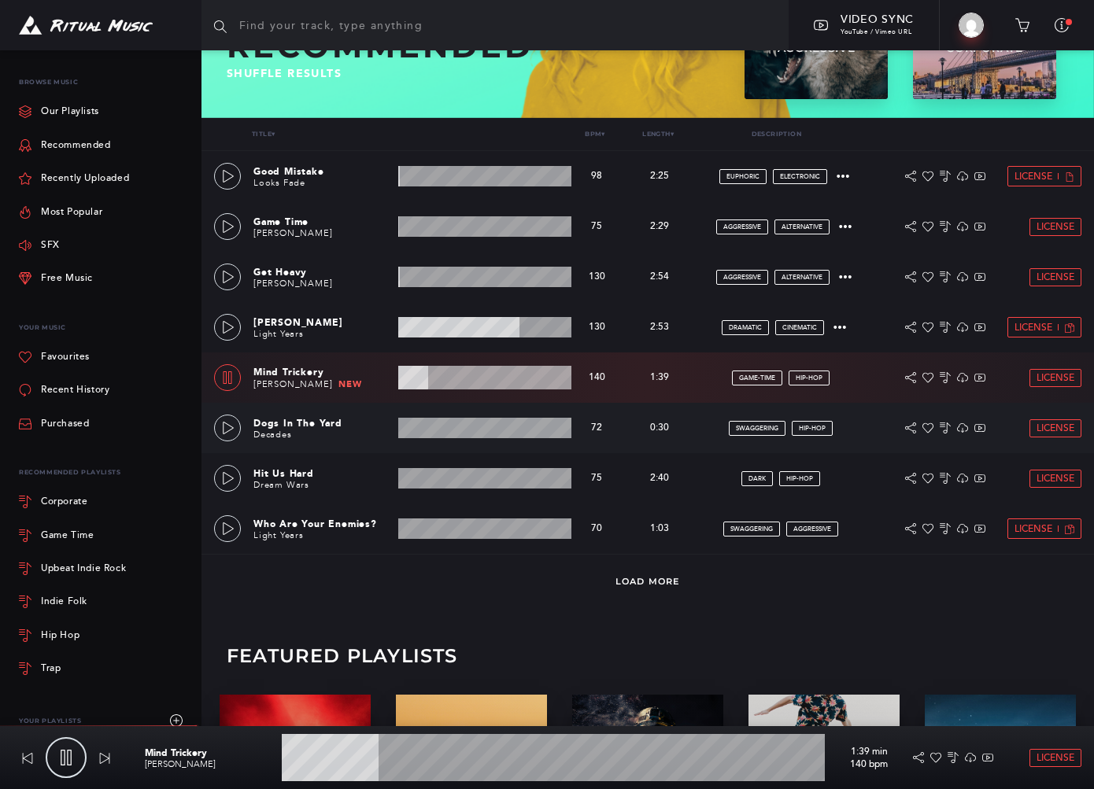
scroll to position [262, 0]
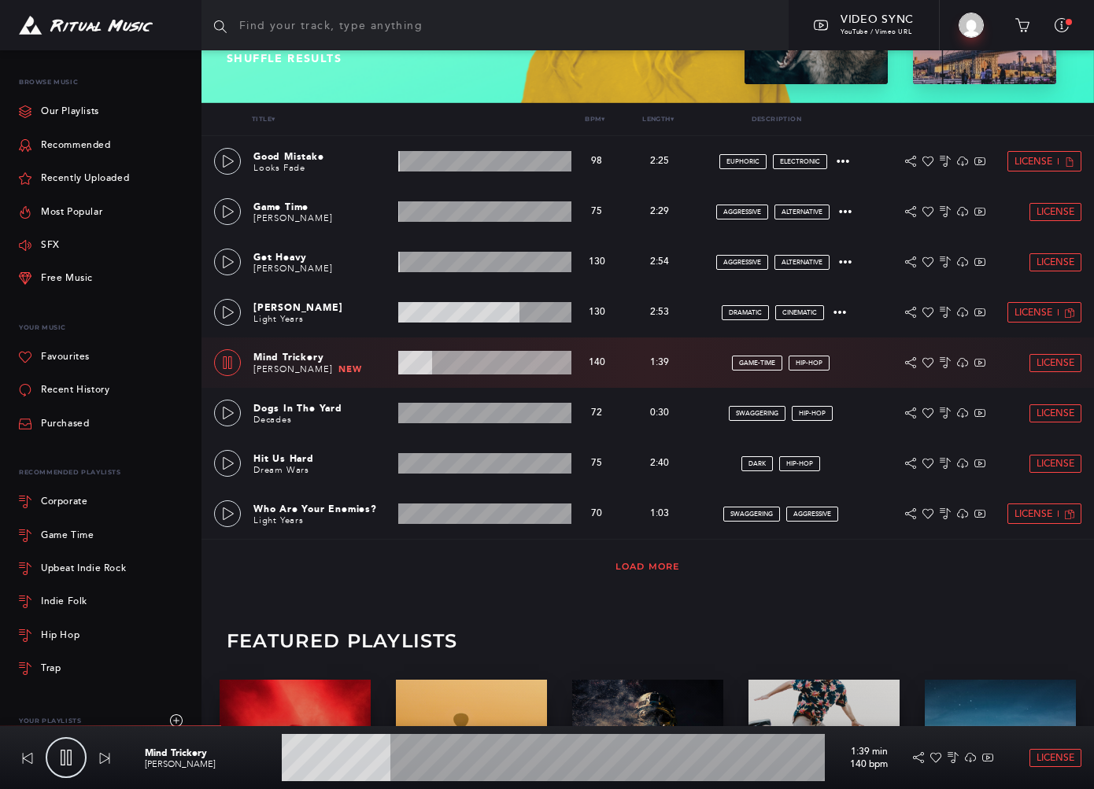
click at [627, 567] on link "Load More" at bounding box center [647, 566] width 65 height 11
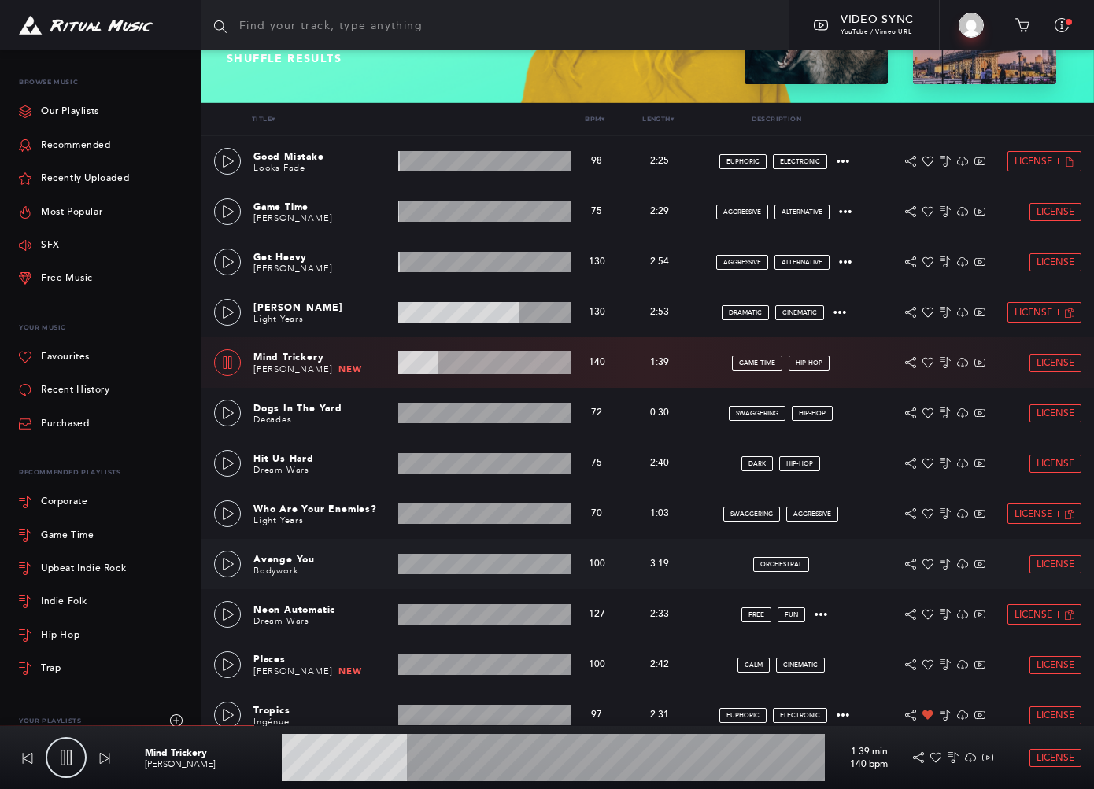
scroll to position [525, 0]
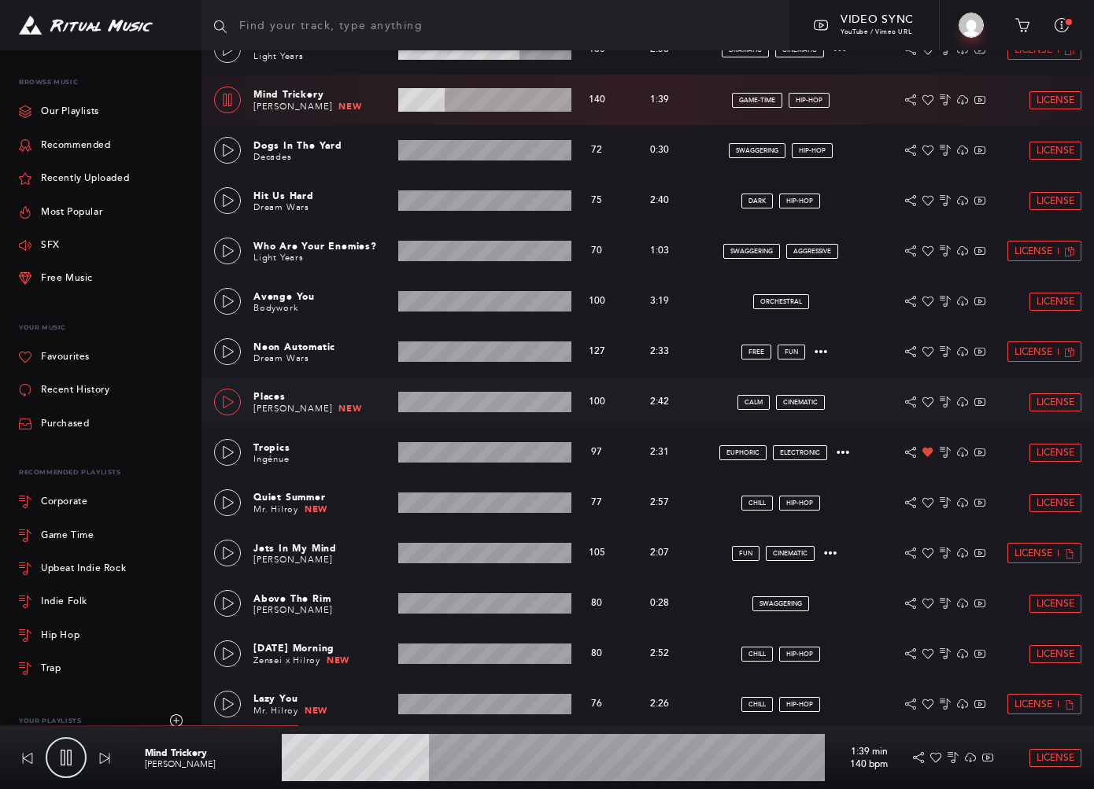
click at [231, 408] on icon at bounding box center [228, 402] width 13 height 13
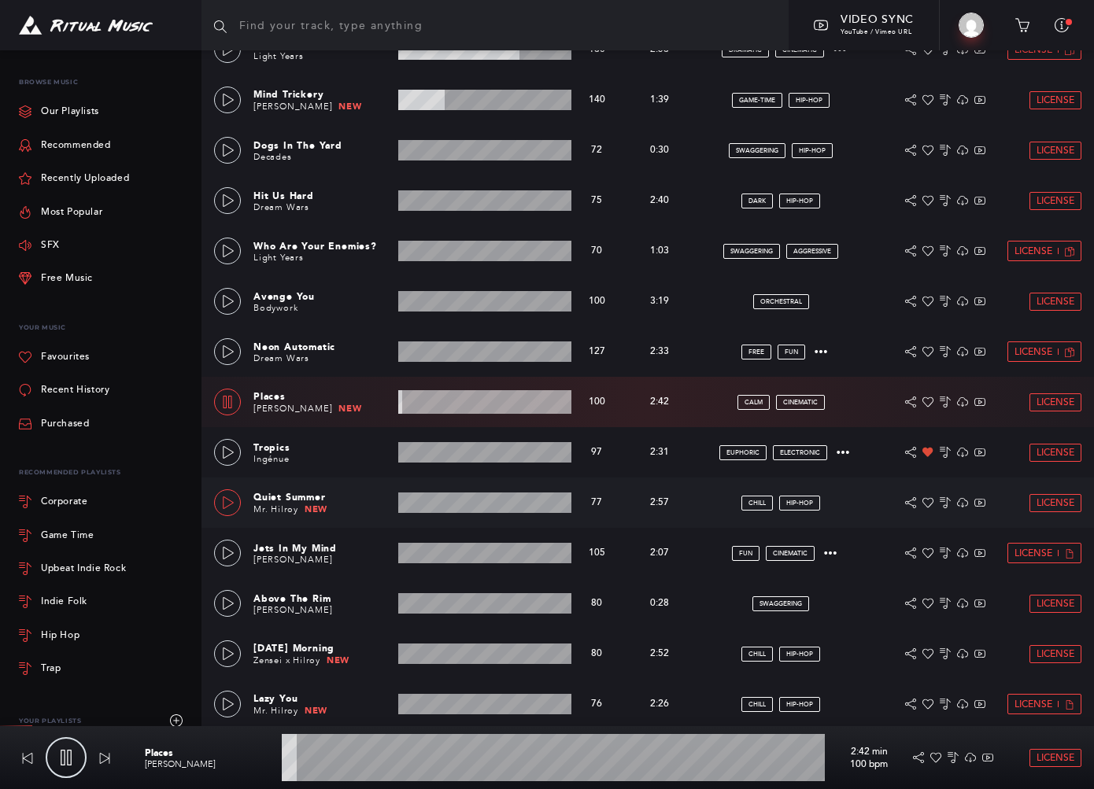
click at [224, 497] on icon at bounding box center [228, 503] width 11 height 13
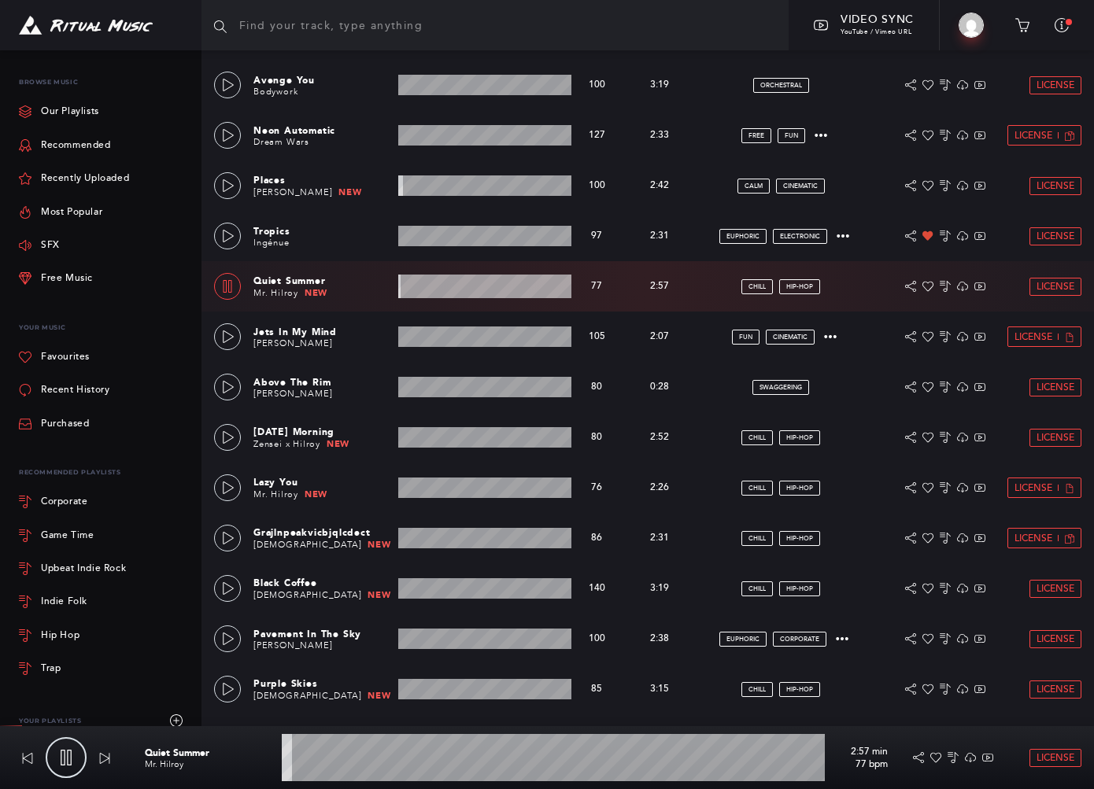
scroll to position [787, 0]
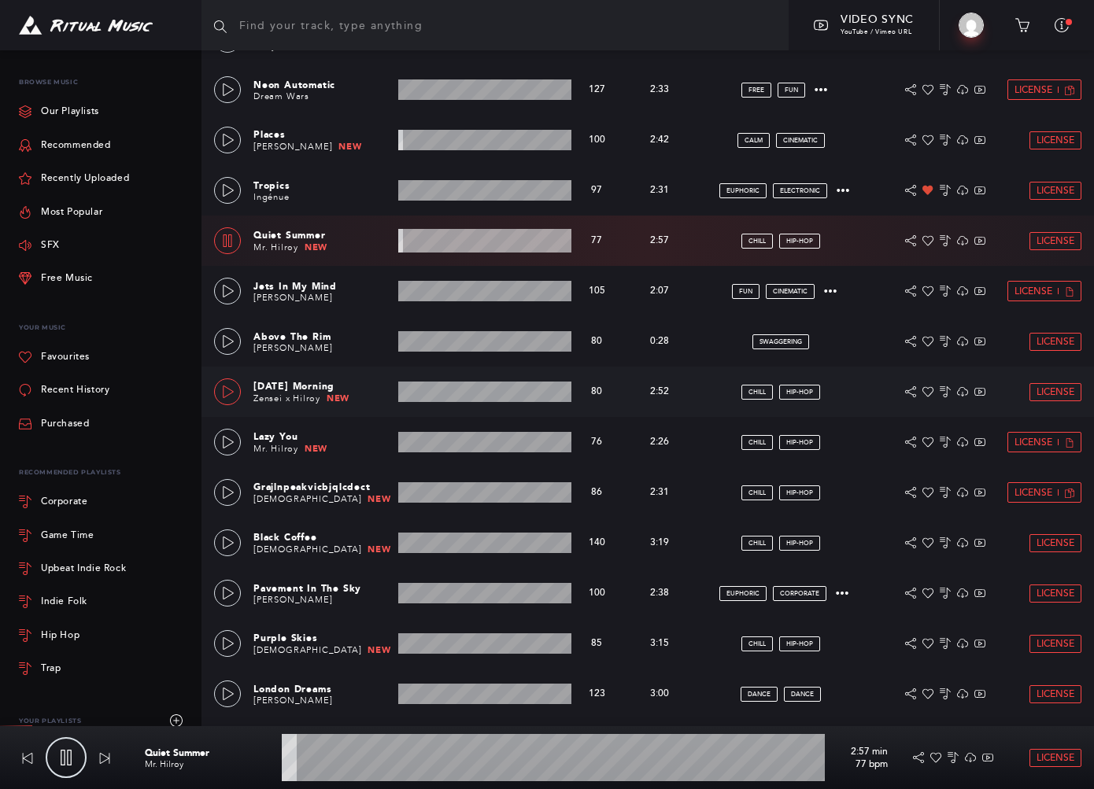
click at [220, 388] on link at bounding box center [227, 392] width 27 height 27
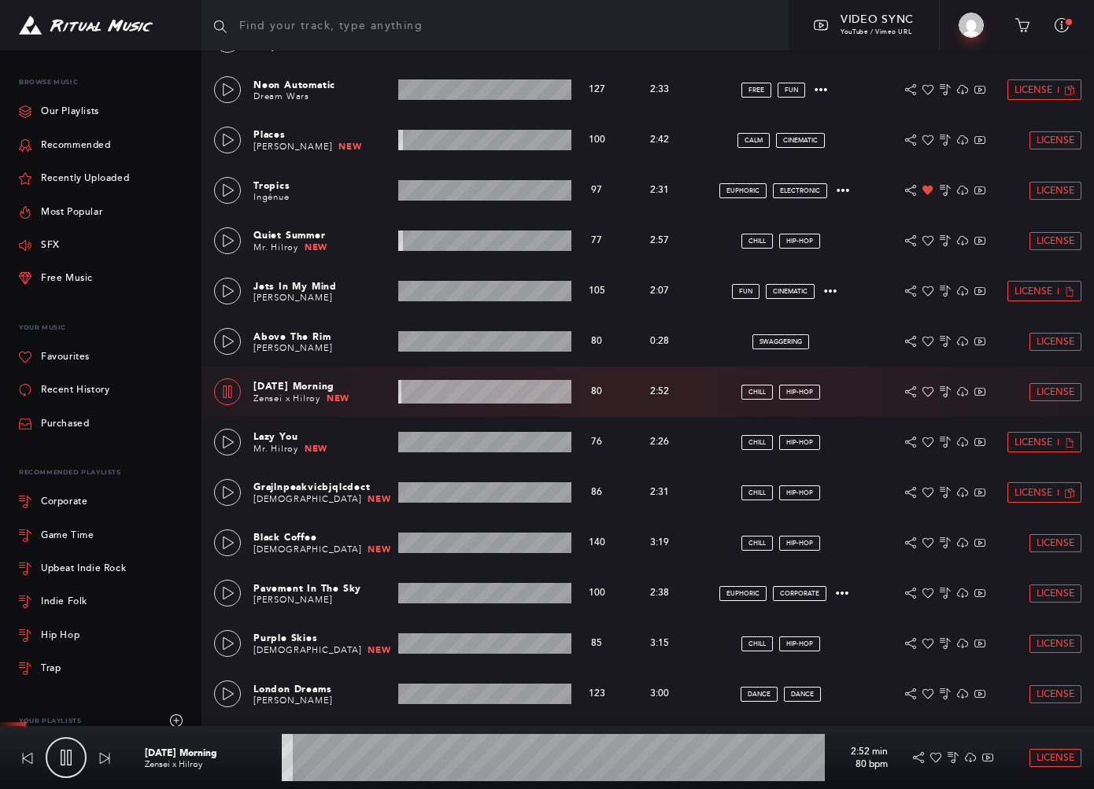
click at [416, 763] on wave at bounding box center [553, 757] width 543 height 47
click at [435, 763] on wave at bounding box center [553, 757] width 543 height 47
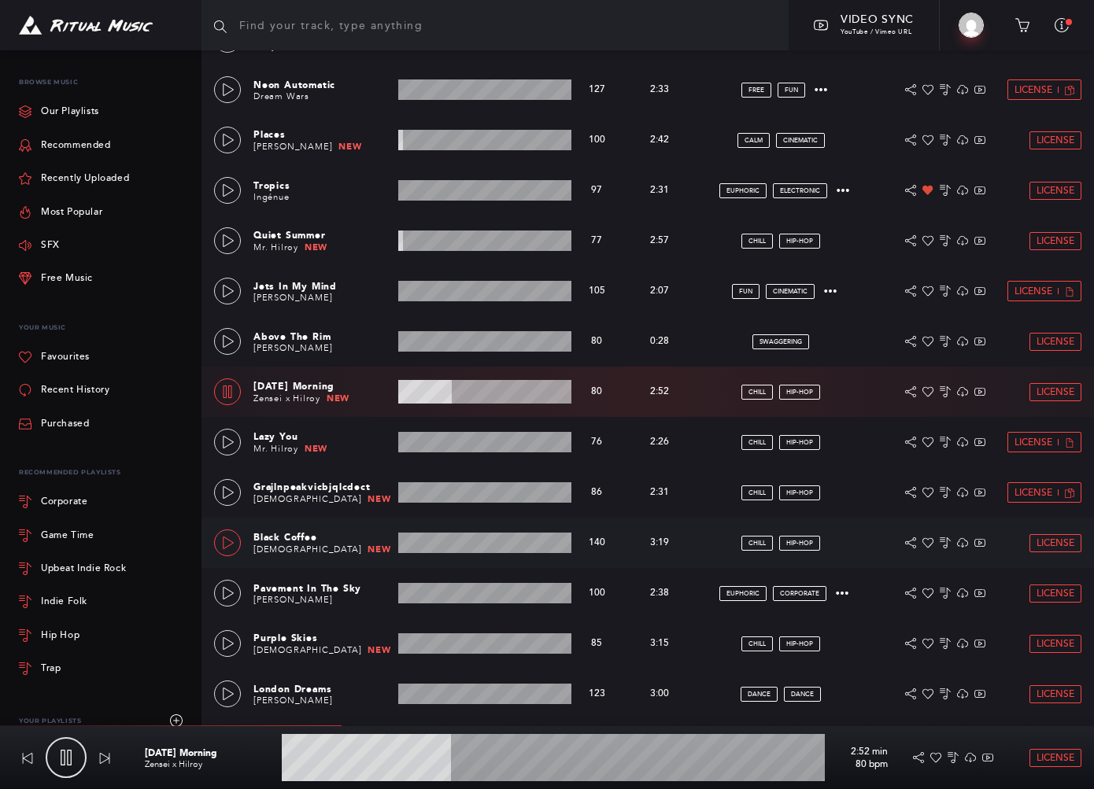
click at [231, 541] on icon at bounding box center [228, 543] width 11 height 13
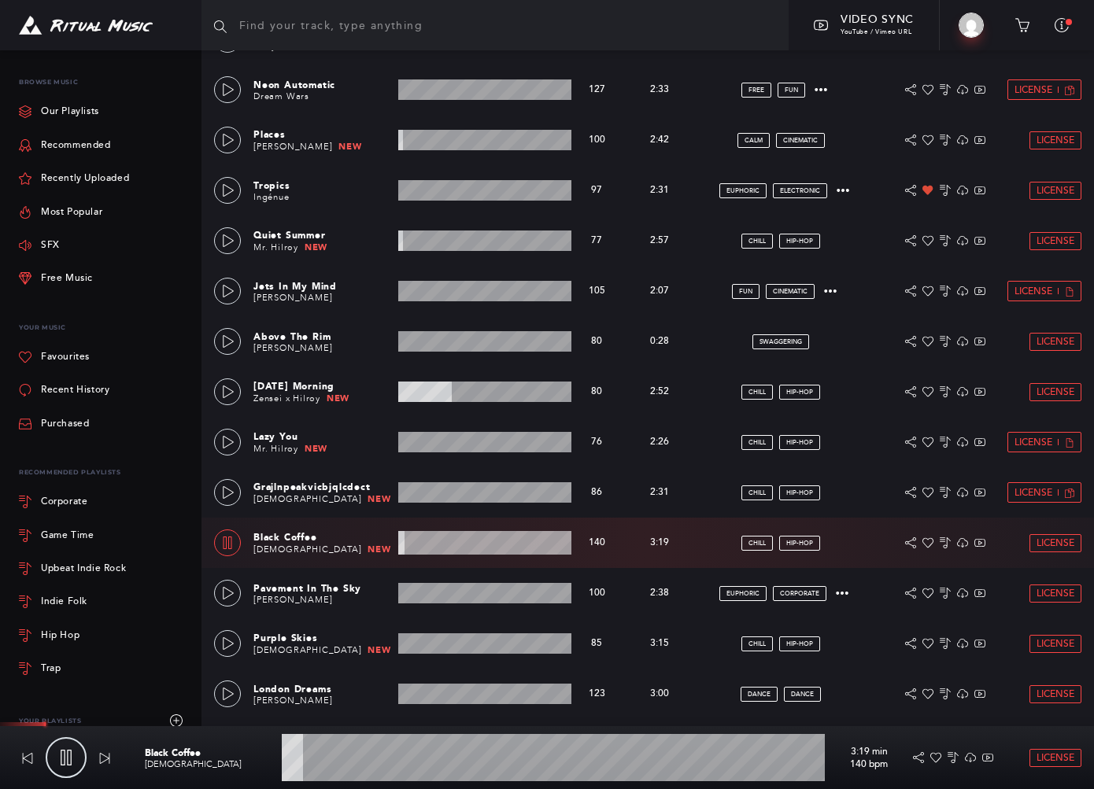
click at [357, 761] on wave at bounding box center [553, 757] width 543 height 47
click at [411, 757] on wave at bounding box center [553, 757] width 543 height 47
click at [469, 763] on wave at bounding box center [553, 757] width 543 height 47
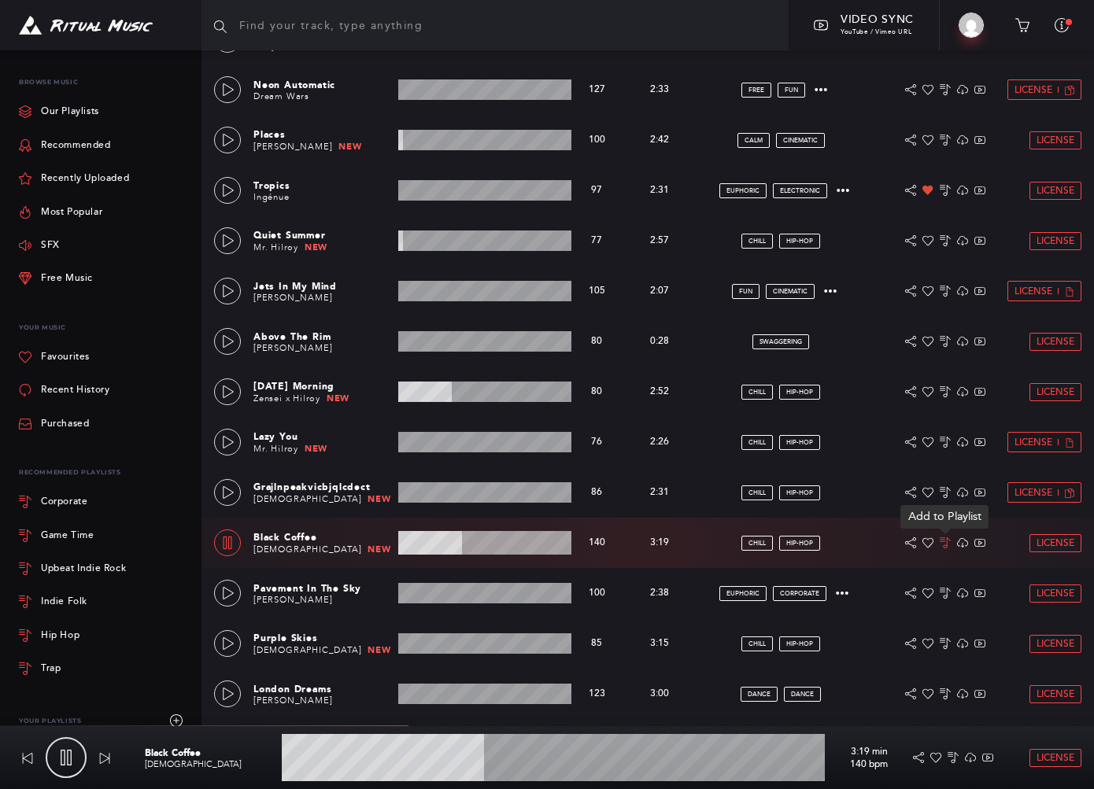
click at [795, 542] on icon at bounding box center [945, 543] width 11 height 11
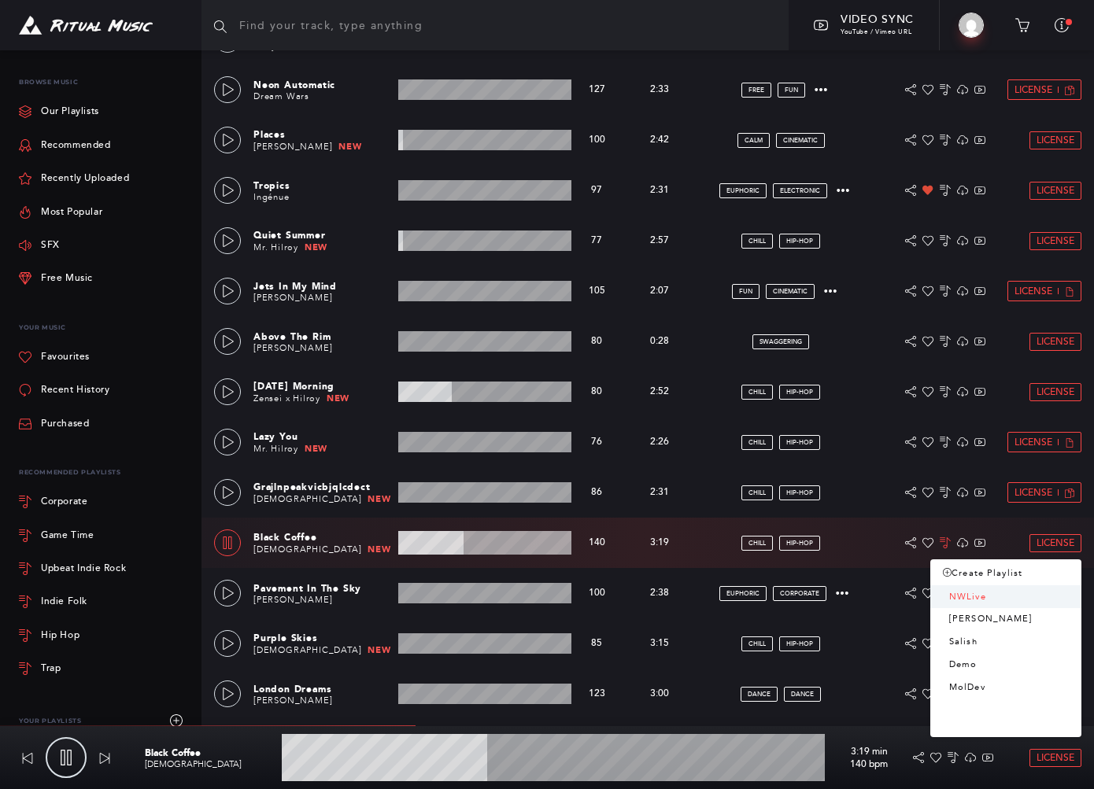
click at [795, 598] on link "NWLive" at bounding box center [1005, 597] width 151 height 23
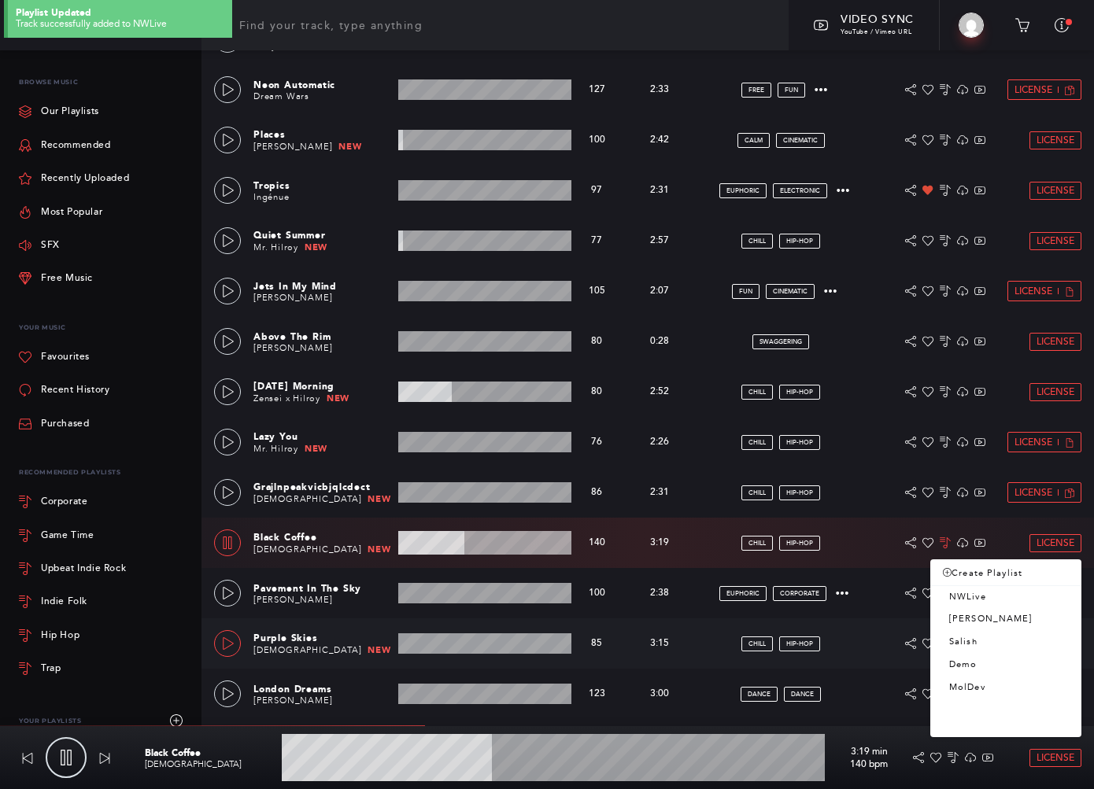
click at [228, 637] on icon at bounding box center [228, 643] width 13 height 13
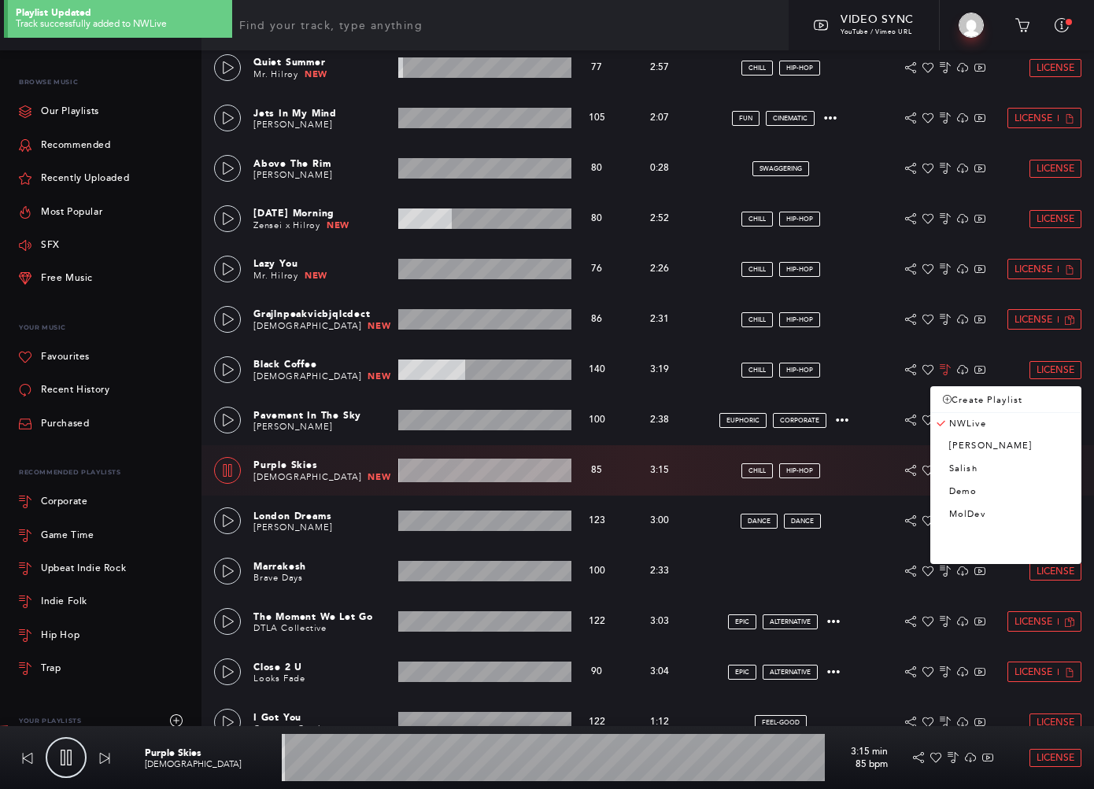
scroll to position [1049, 0]
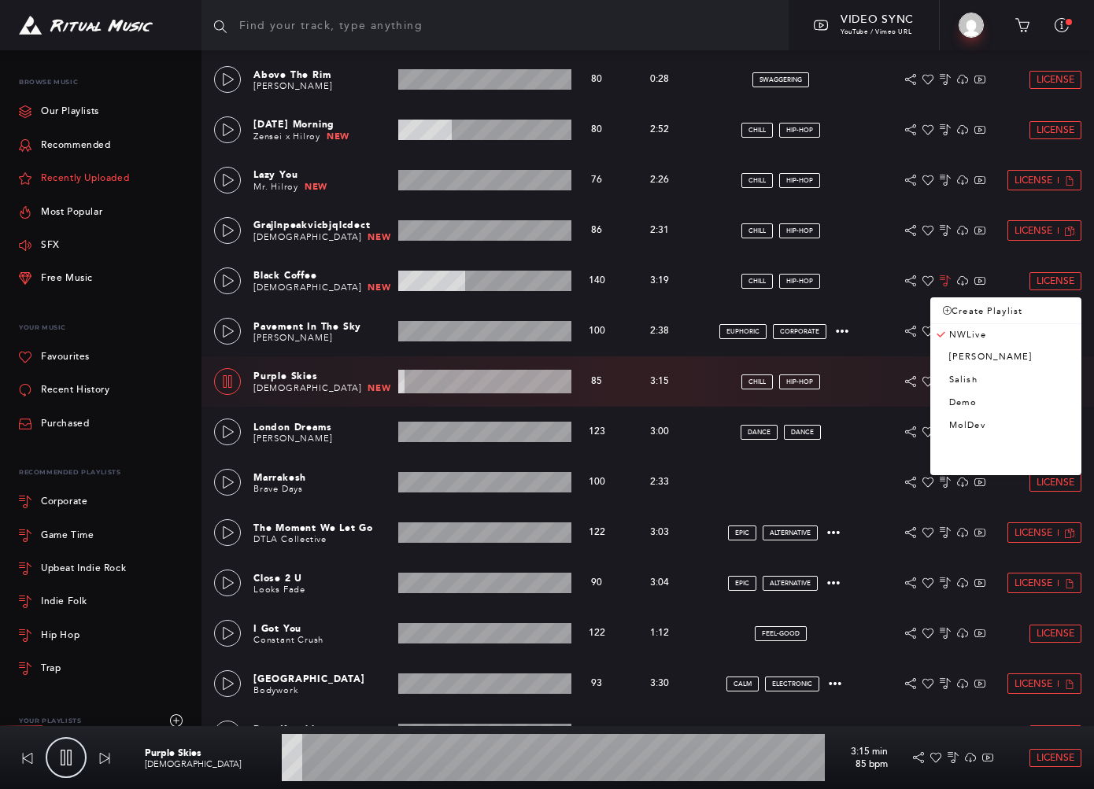
click at [91, 178] on link "Recently Uploaded" at bounding box center [74, 178] width 110 height 33
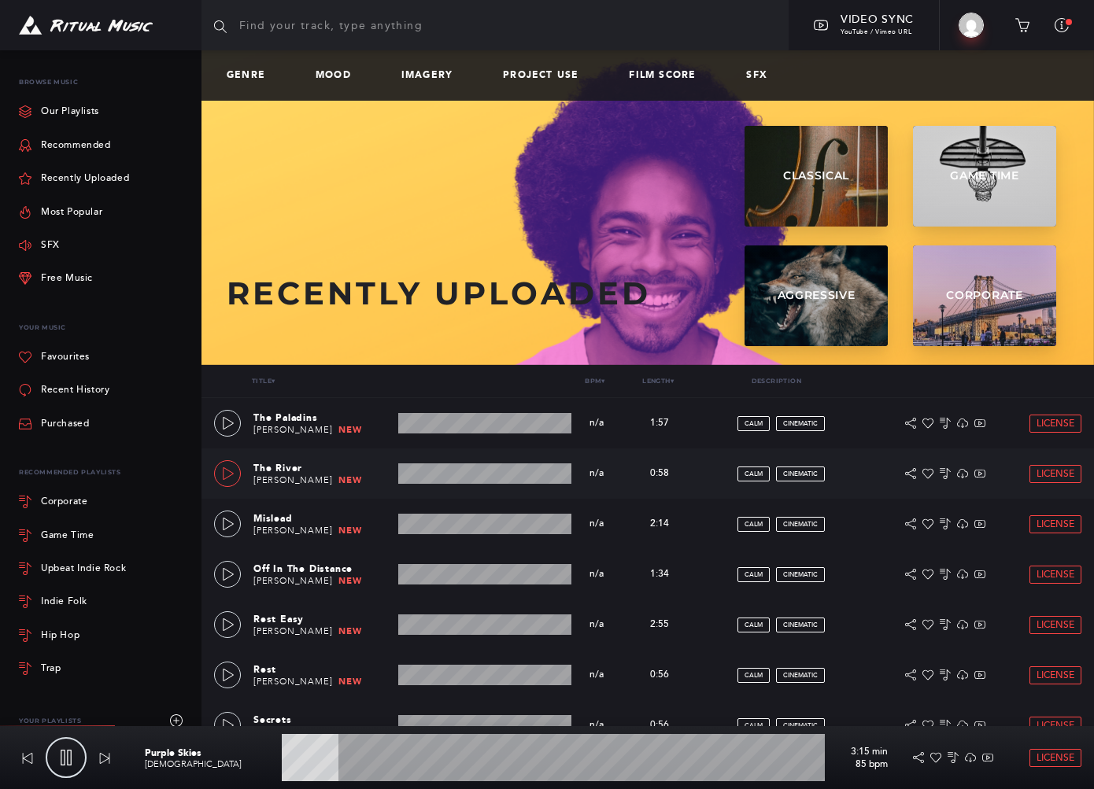
click at [227, 467] on icon at bounding box center [228, 473] width 13 height 13
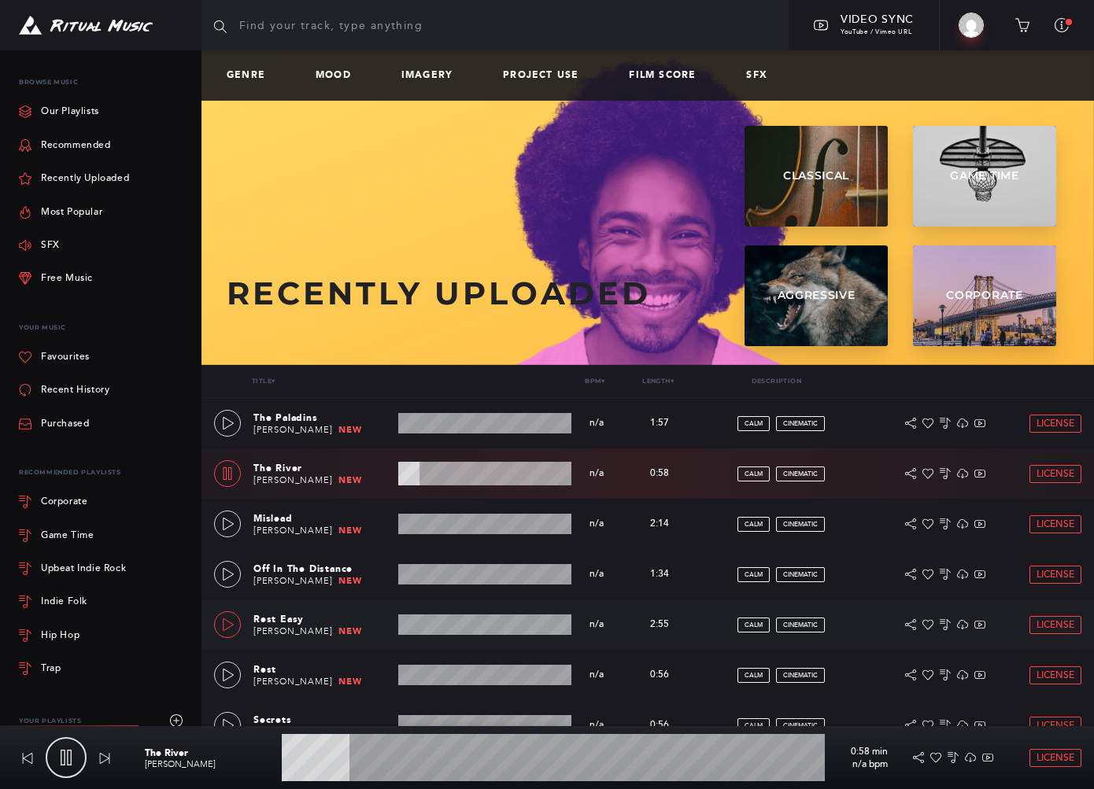
click at [227, 626] on icon at bounding box center [228, 625] width 13 height 13
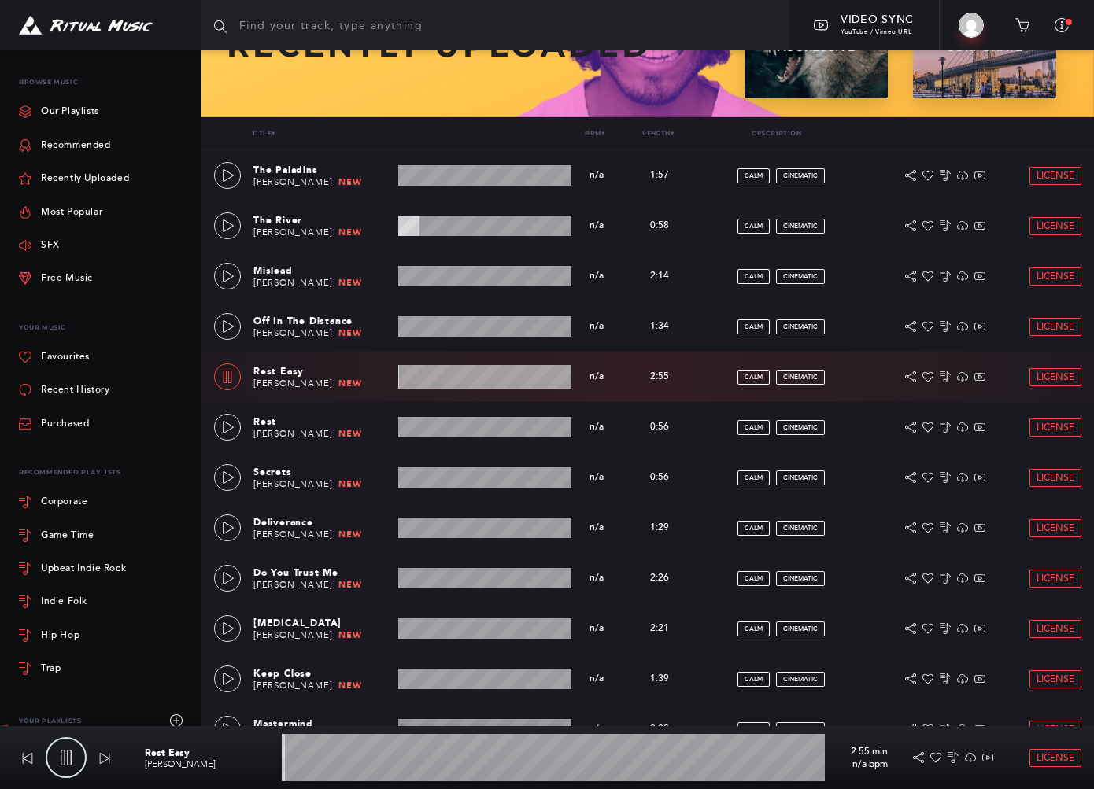
scroll to position [263, 0]
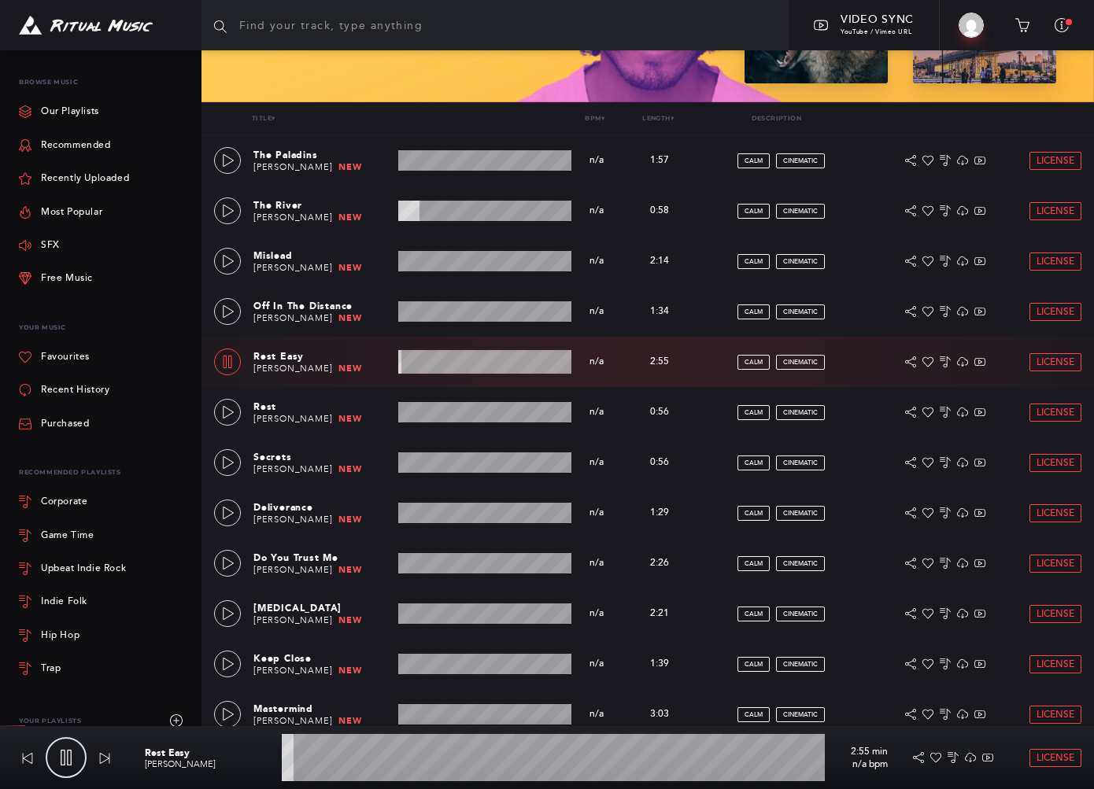
click at [510, 366] on wave at bounding box center [484, 362] width 173 height 24
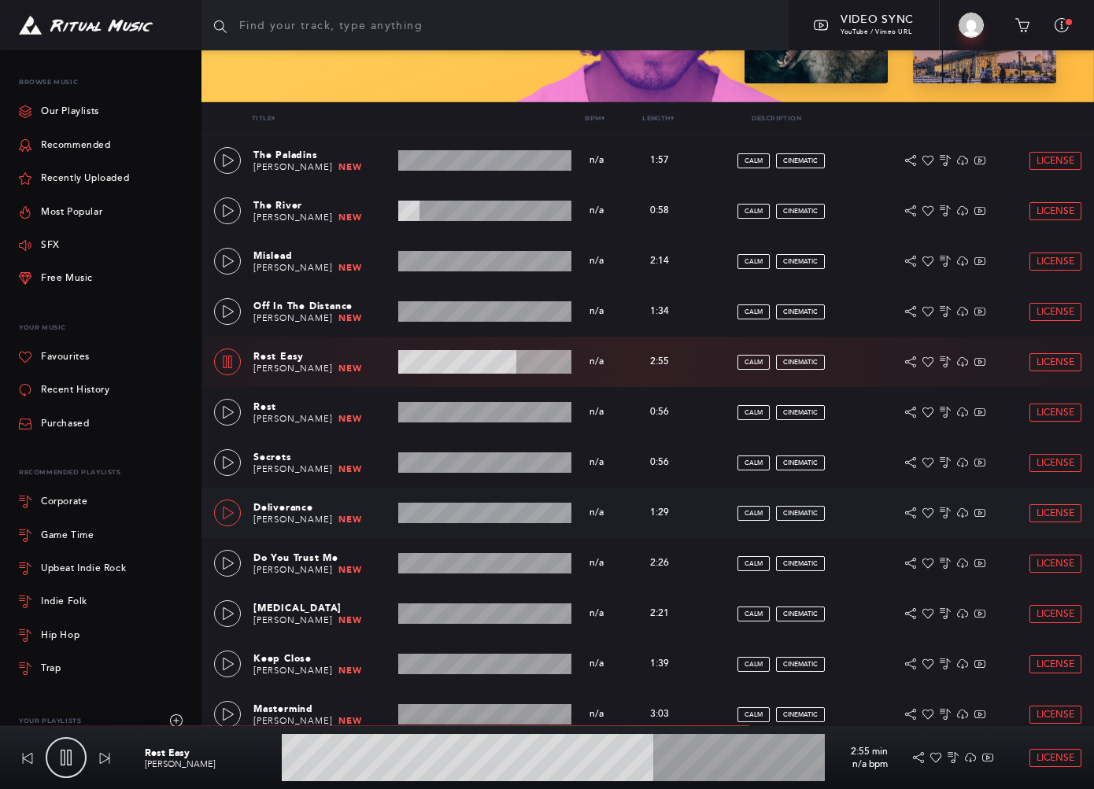
click at [233, 513] on icon at bounding box center [228, 513] width 11 height 13
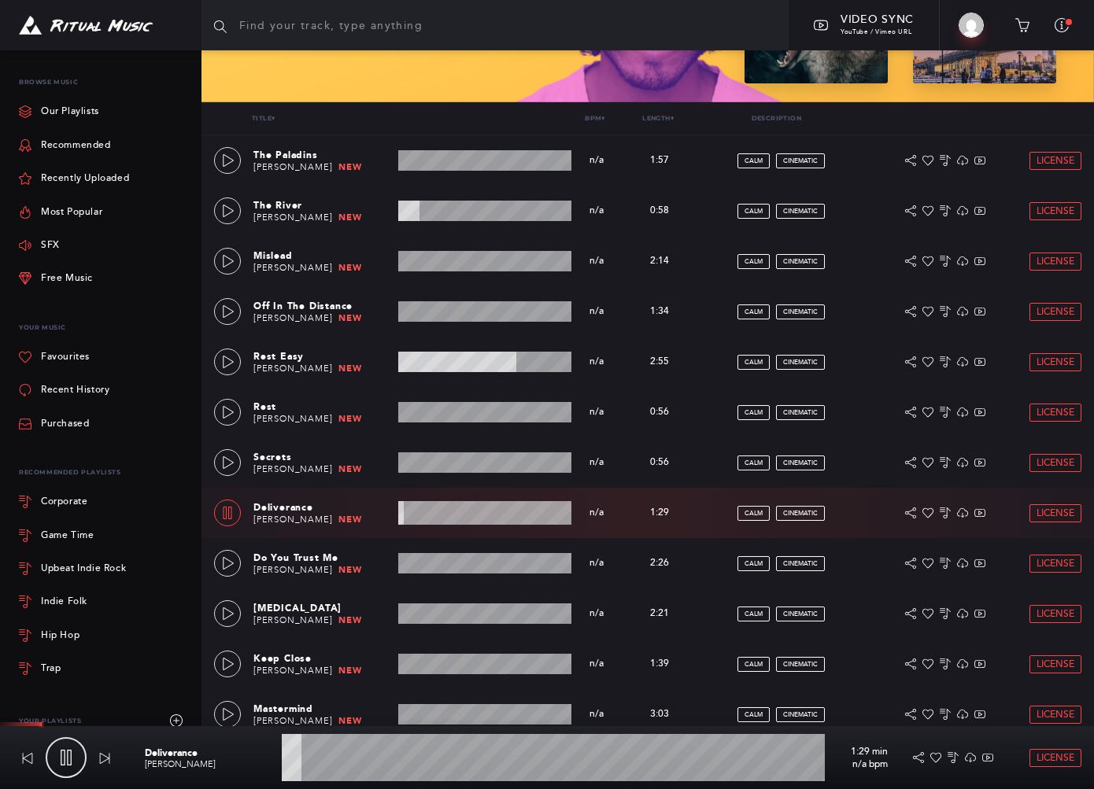
click at [334, 766] on wave at bounding box center [553, 757] width 543 height 47
click at [226, 612] on icon at bounding box center [228, 614] width 13 height 13
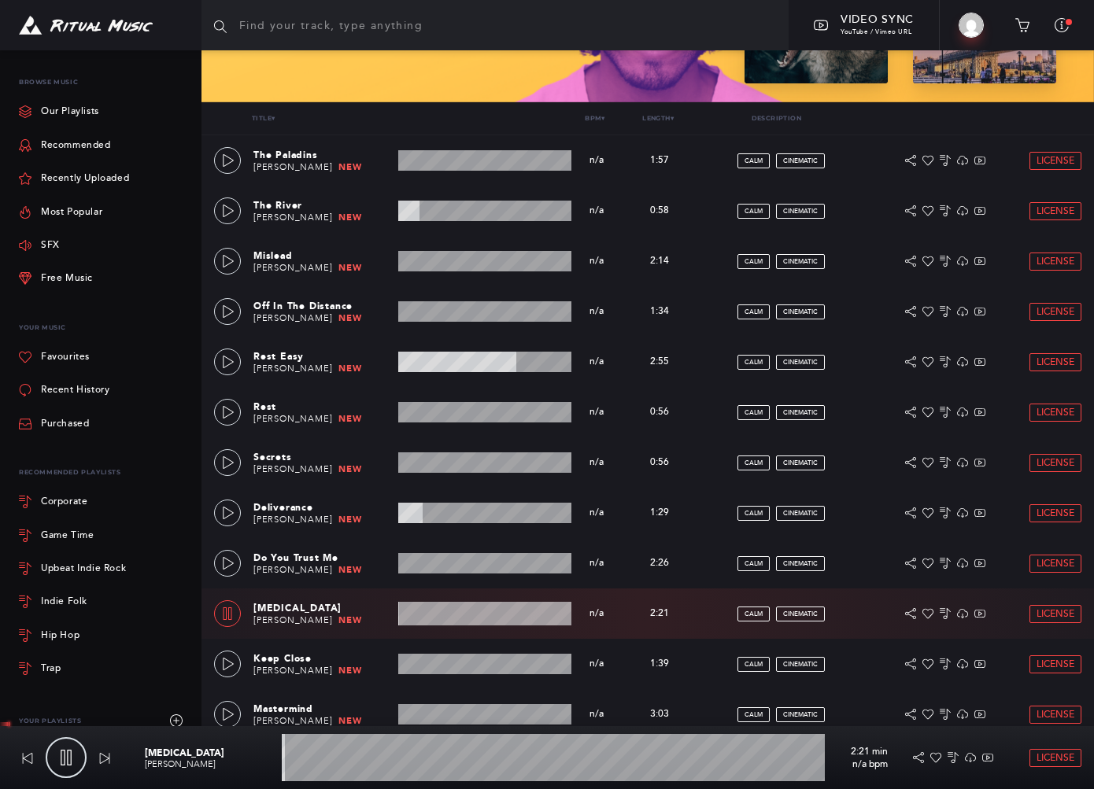
click at [328, 759] on wave at bounding box center [553, 757] width 543 height 47
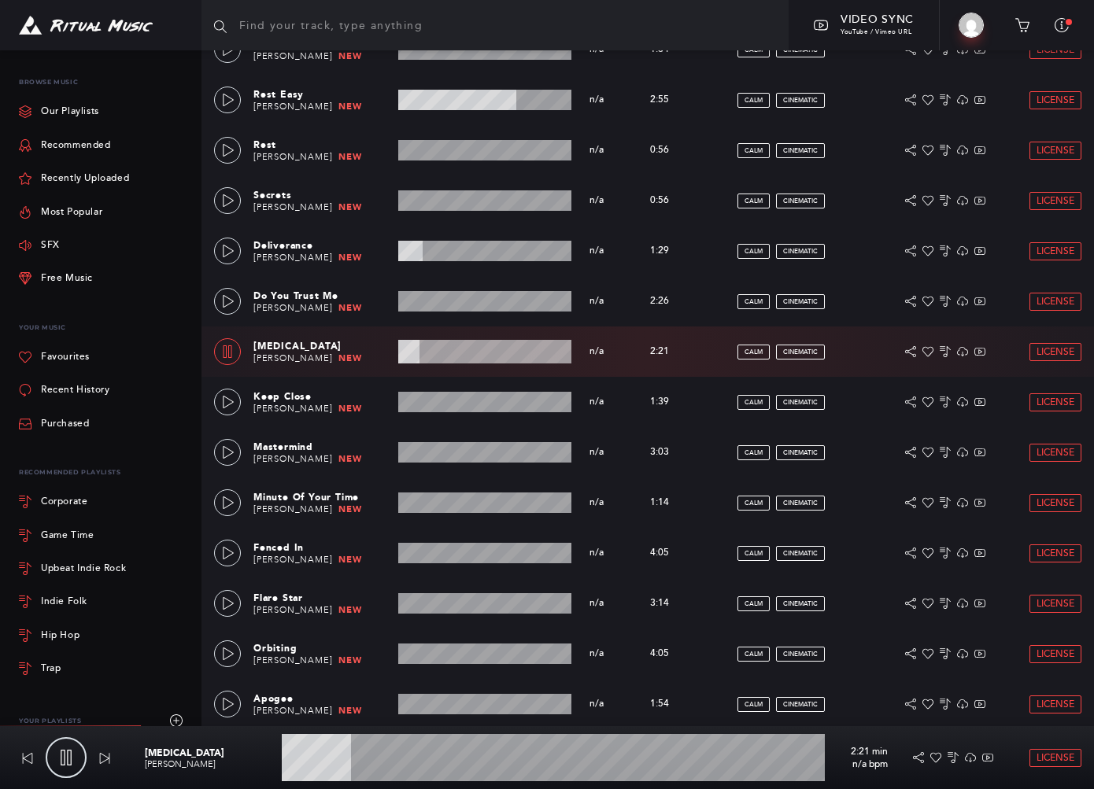
scroll to position [787, 0]
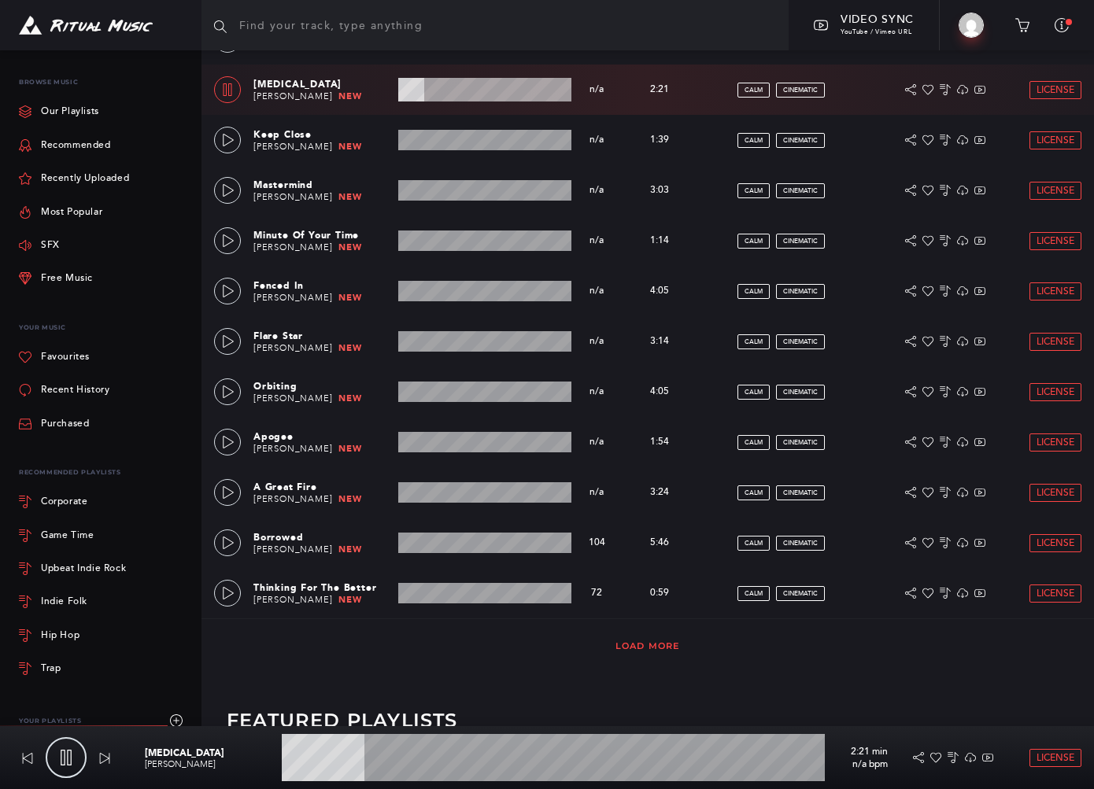
click at [629, 644] on link "Load More" at bounding box center [647, 646] width 65 height 11
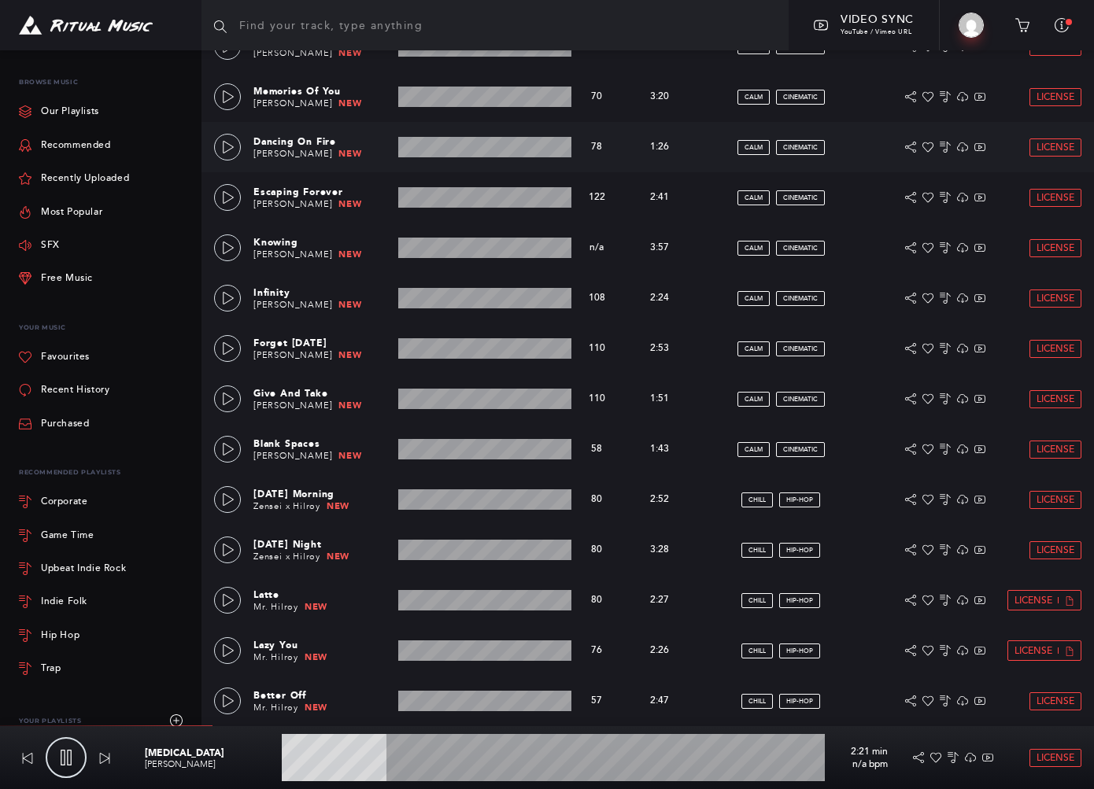
scroll to position [1574, 0]
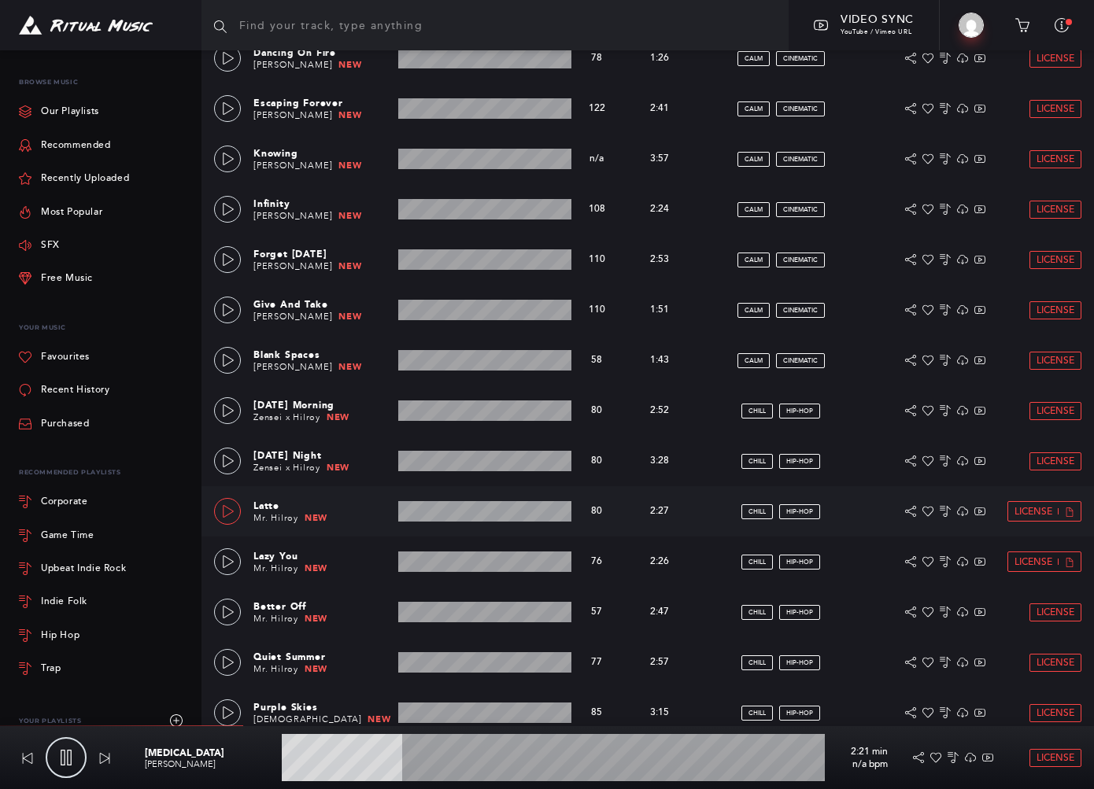
click at [235, 506] on link at bounding box center [227, 511] width 27 height 27
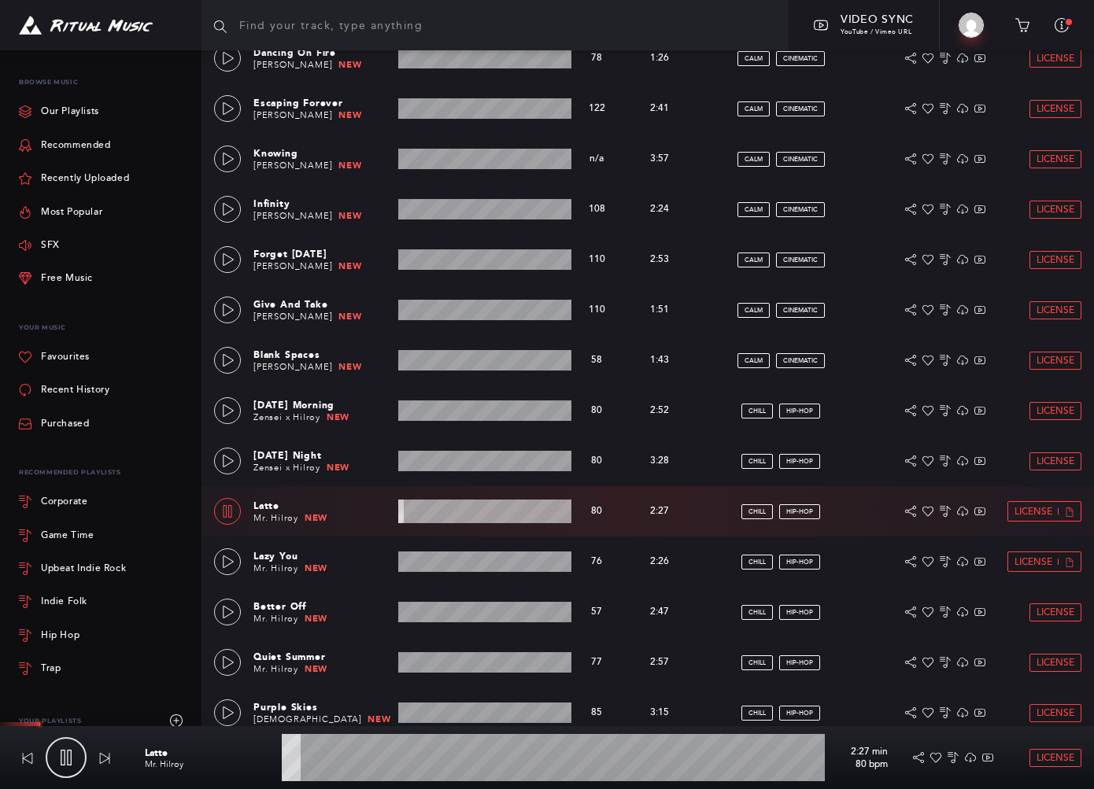
click at [354, 763] on wave at bounding box center [553, 757] width 543 height 47
click at [408, 772] on wave at bounding box center [553, 757] width 543 height 47
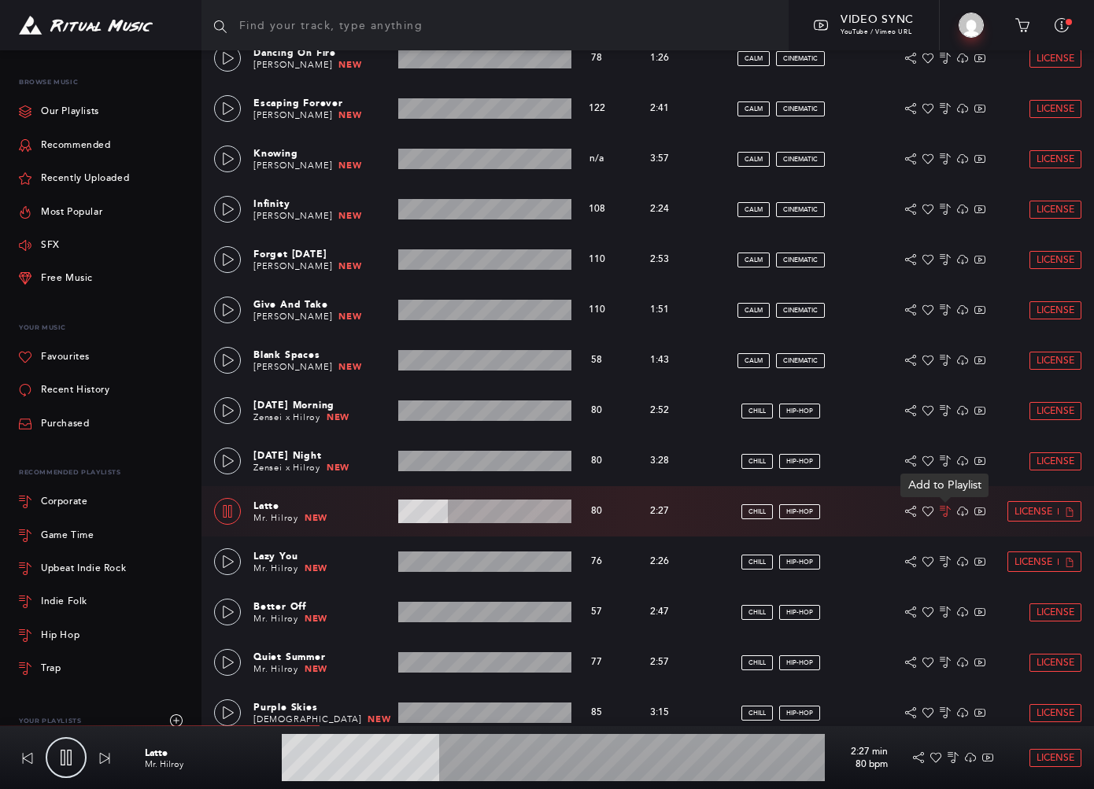
click at [795, 511] on icon at bounding box center [945, 511] width 11 height 11
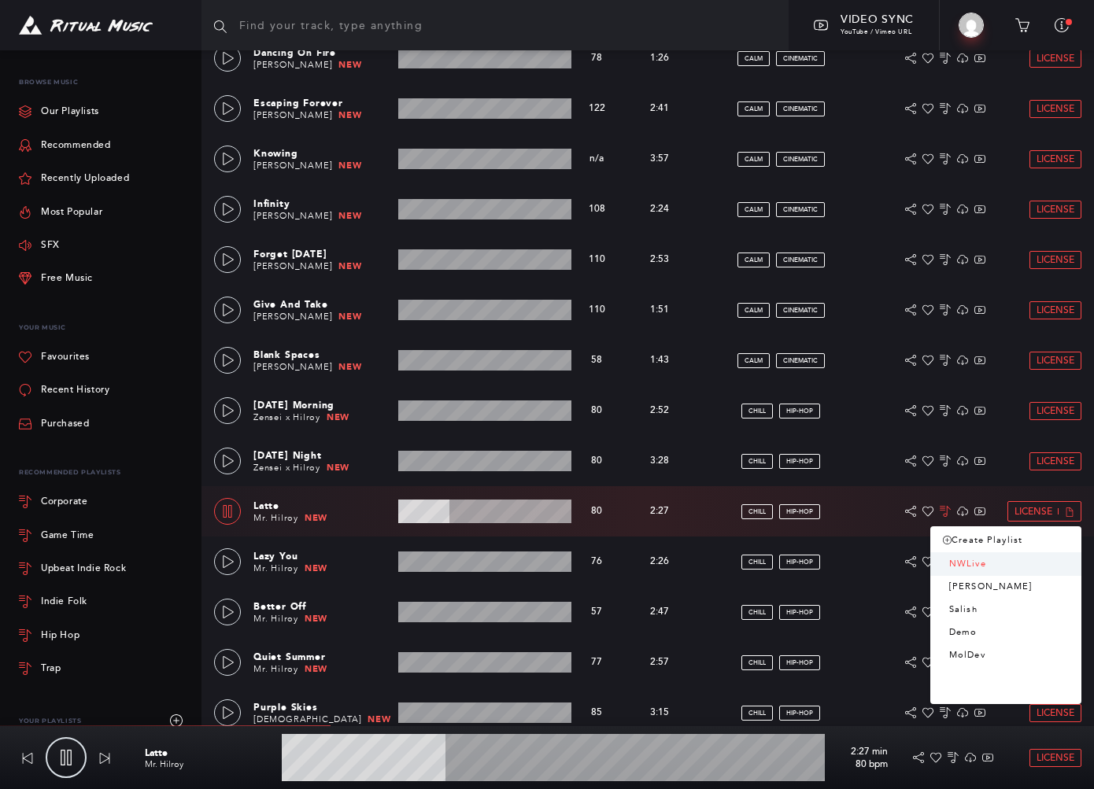
click at [795, 559] on link "NWLive" at bounding box center [1005, 564] width 151 height 23
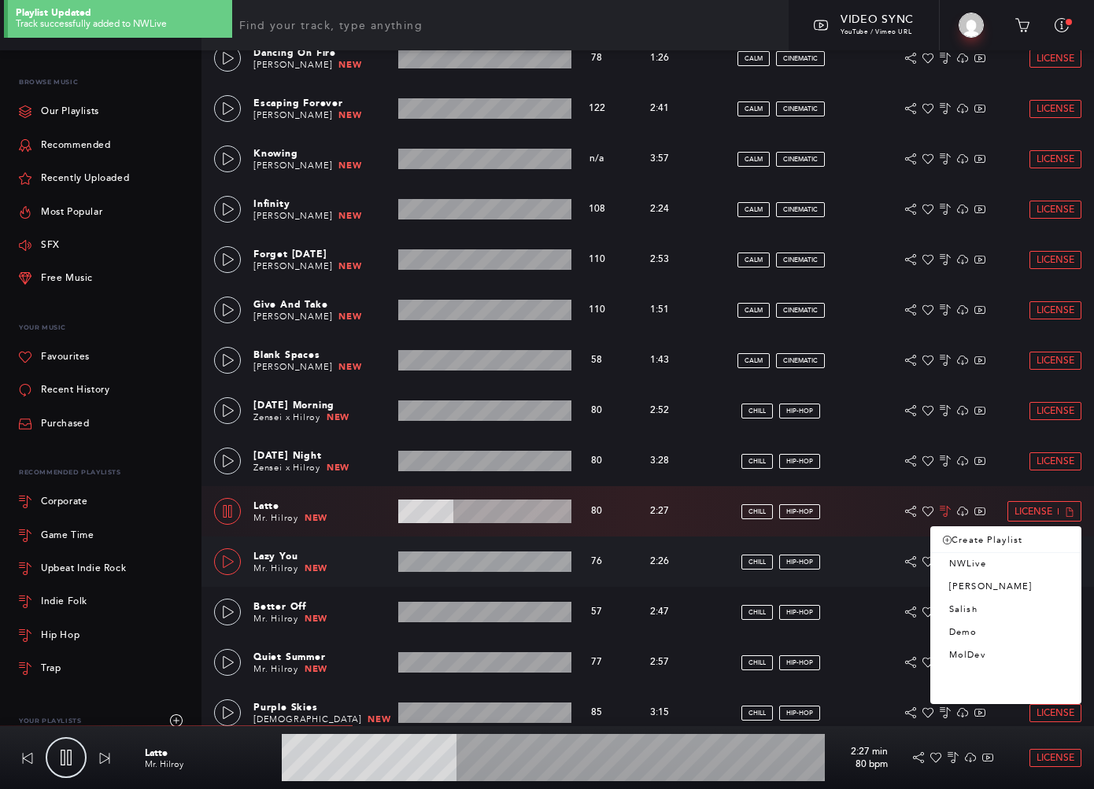
click at [231, 556] on icon at bounding box center [228, 562] width 13 height 13
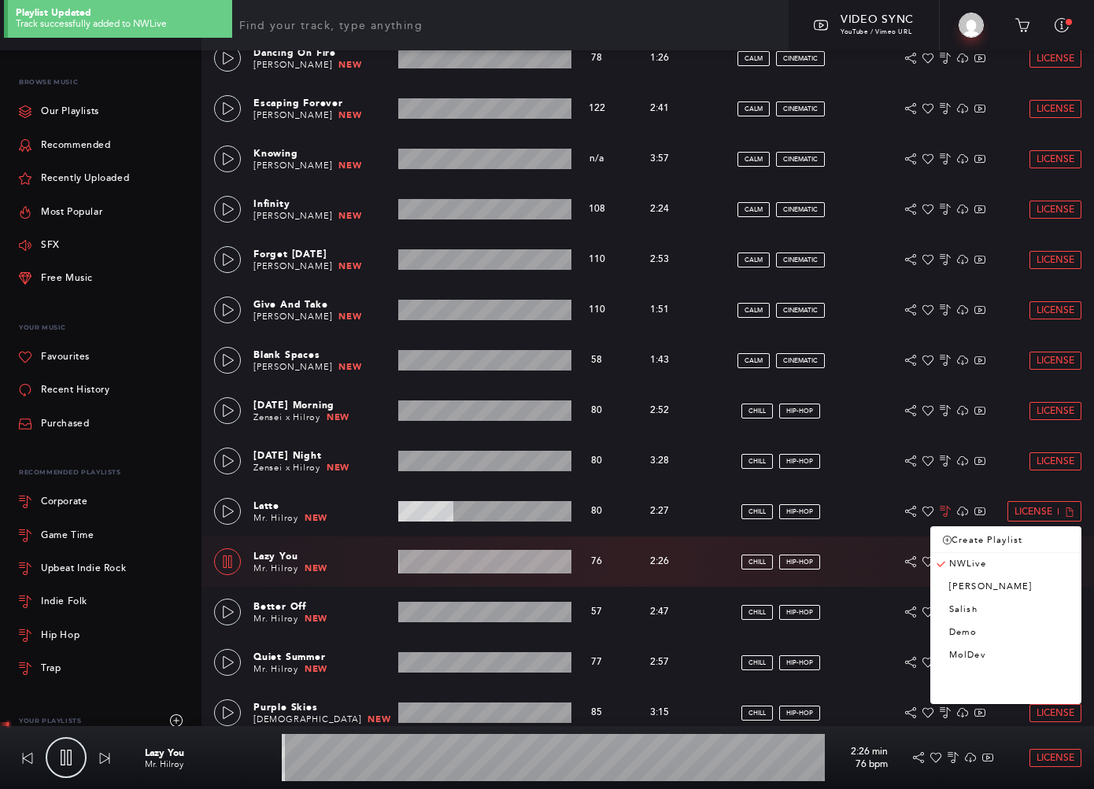
click at [346, 773] on wave at bounding box center [553, 757] width 543 height 47
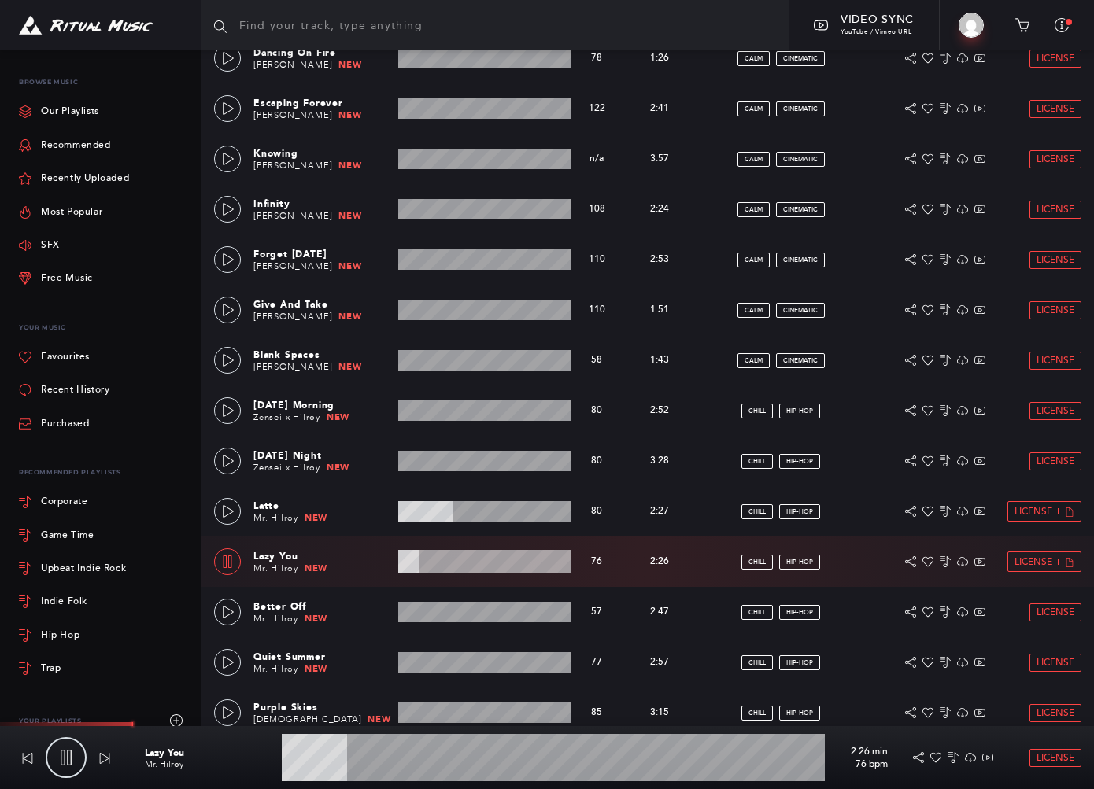
click at [369, 773] on wave at bounding box center [553, 757] width 543 height 47
click at [228, 618] on icon at bounding box center [228, 612] width 13 height 13
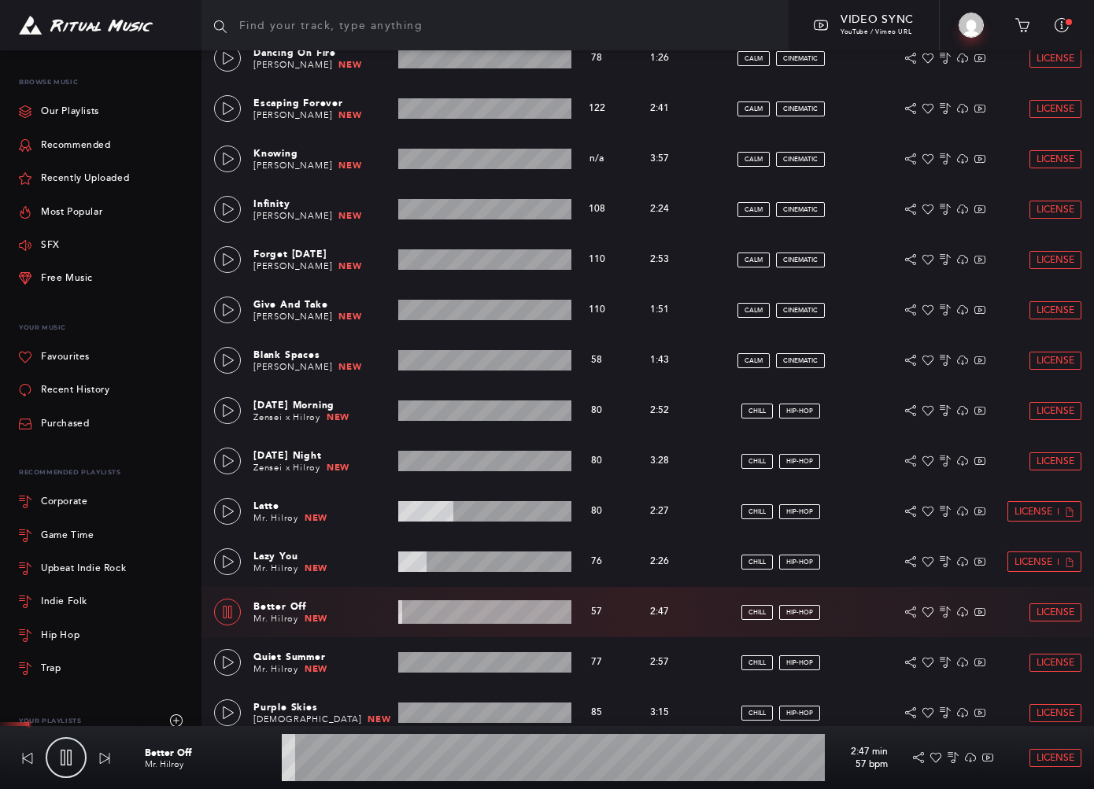
click at [382, 770] on wave at bounding box center [553, 757] width 543 height 47
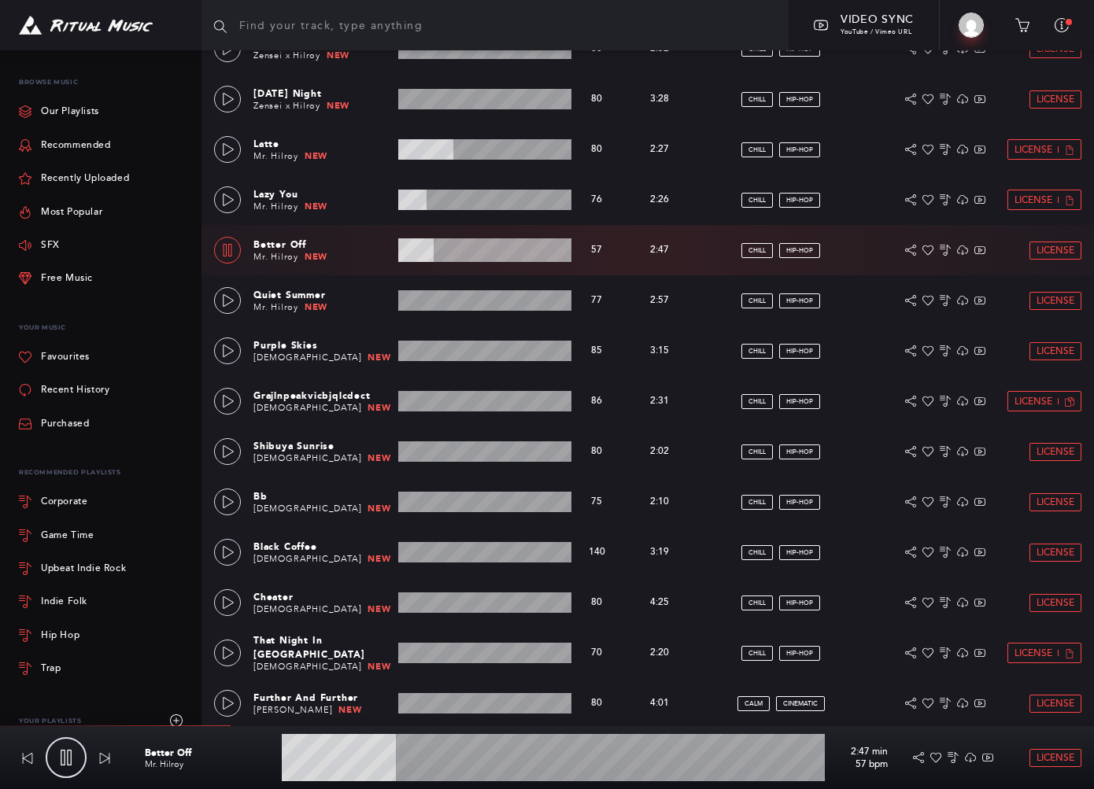
scroll to position [1951, 0]
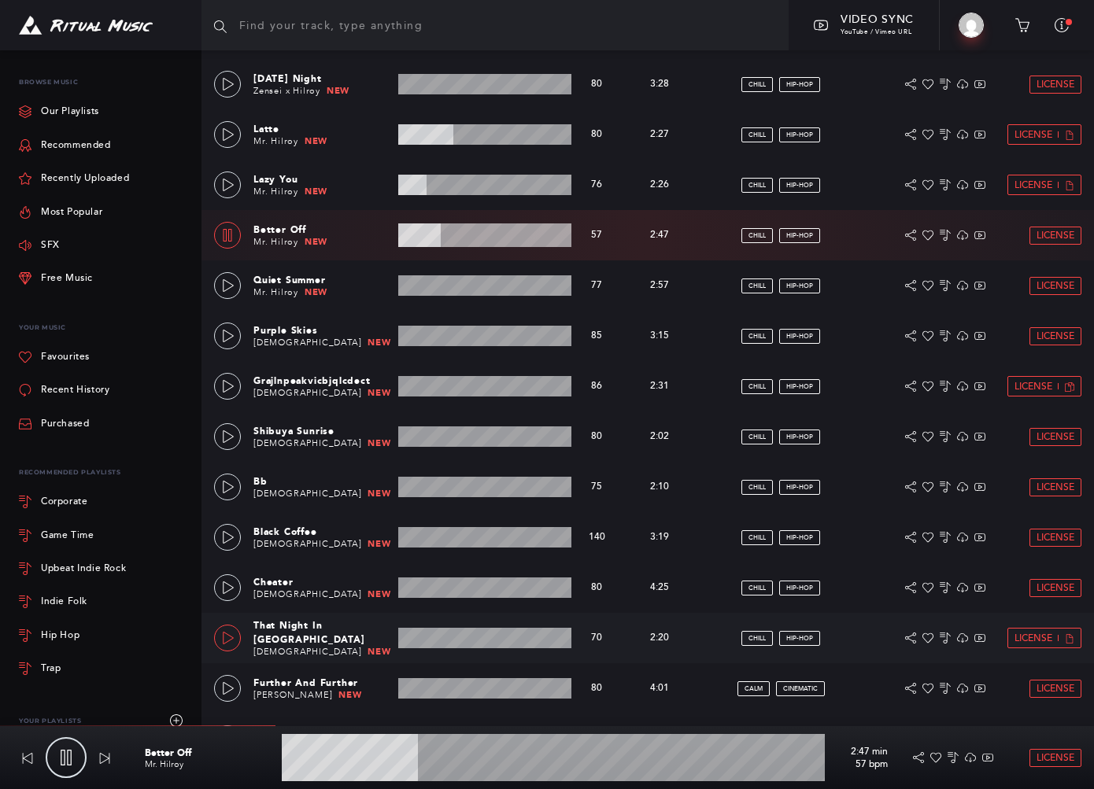
click at [226, 632] on icon at bounding box center [228, 638] width 13 height 13
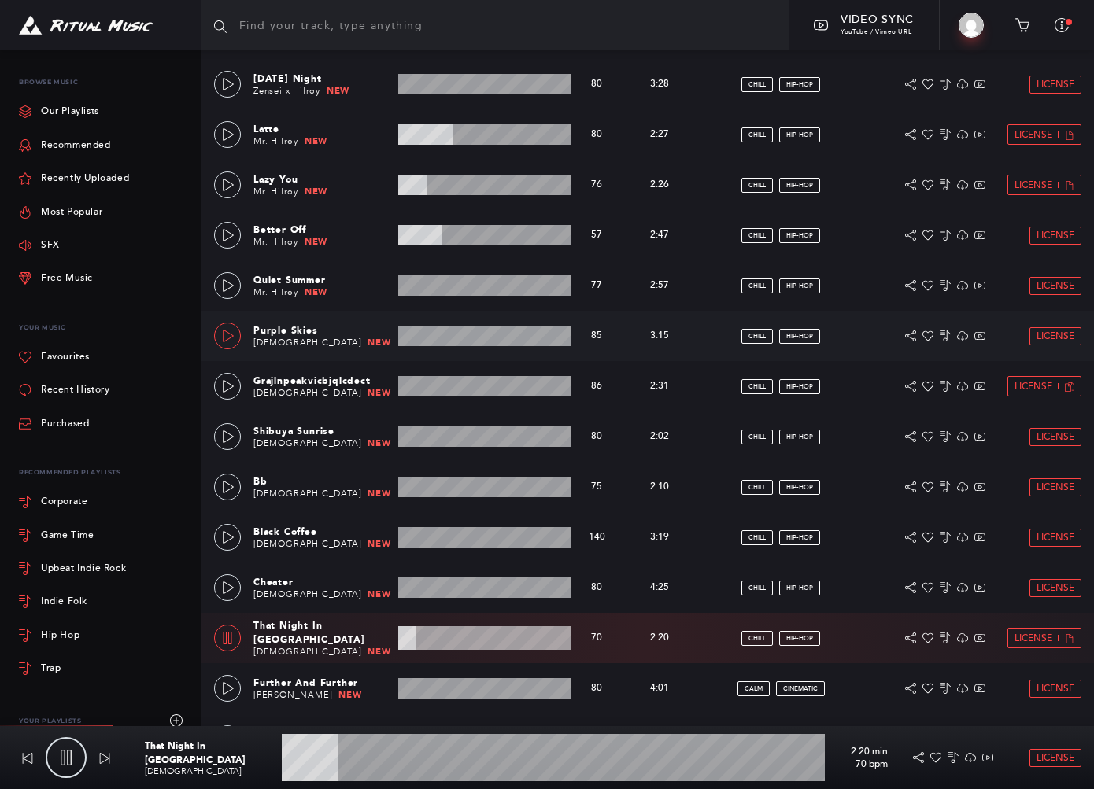
click at [227, 334] on icon at bounding box center [228, 336] width 13 height 13
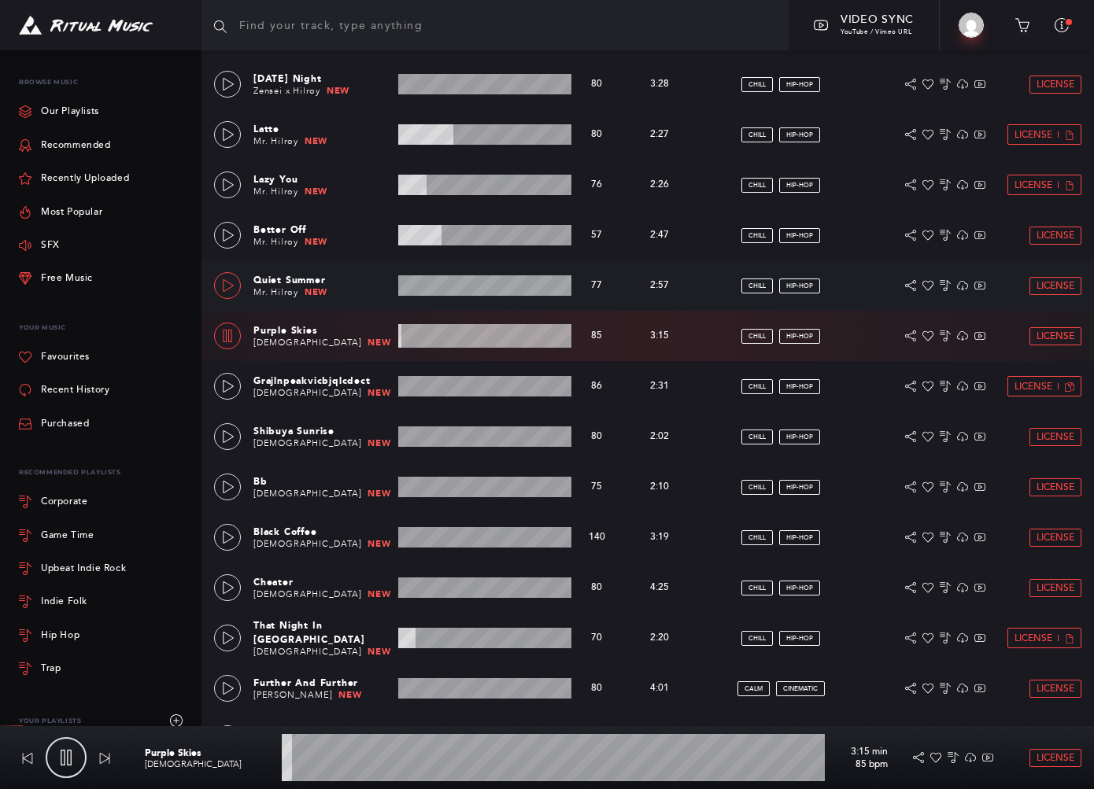
click at [224, 284] on icon at bounding box center [228, 285] width 13 height 13
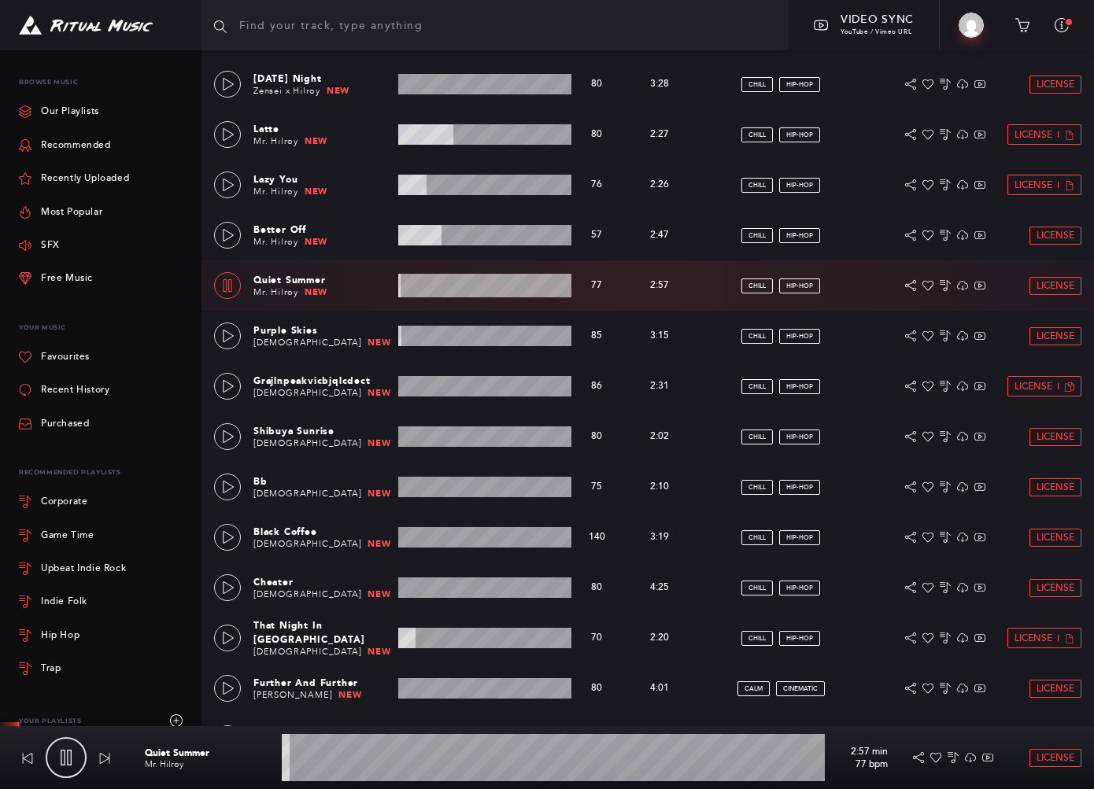
click at [360, 763] on wave at bounding box center [553, 757] width 543 height 47
click at [233, 332] on icon at bounding box center [228, 336] width 13 height 13
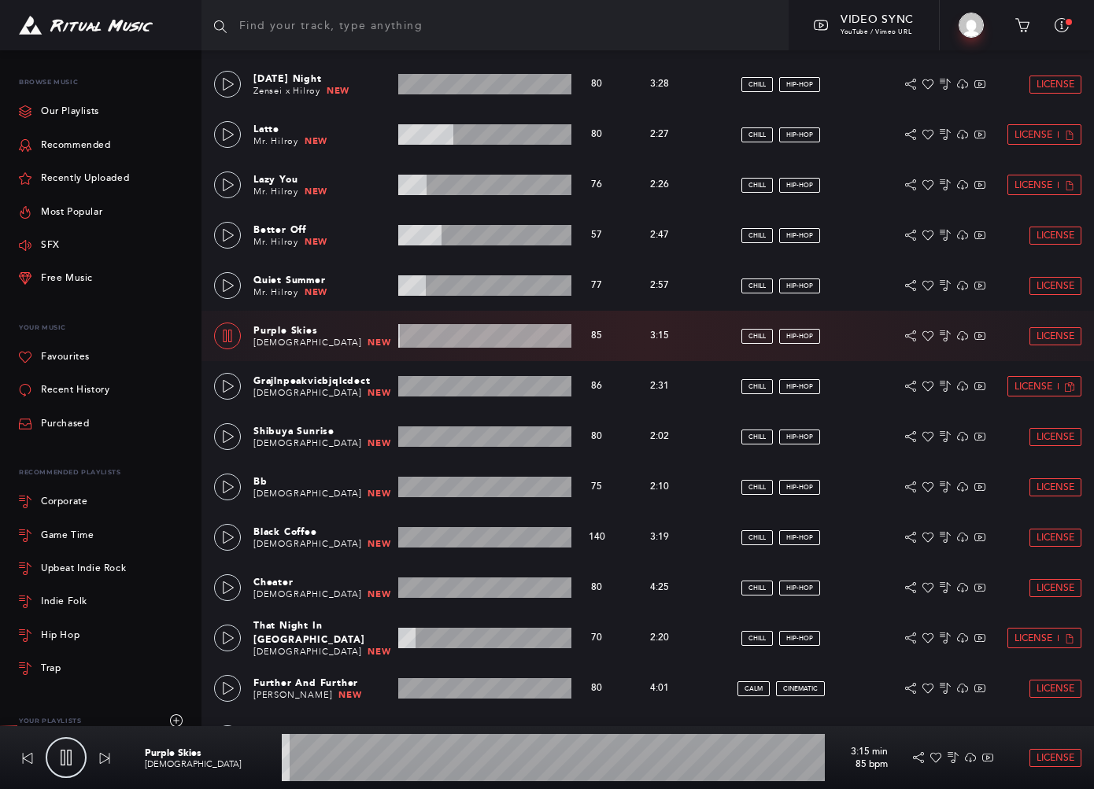
click at [445, 346] on wave at bounding box center [484, 336] width 173 height 24
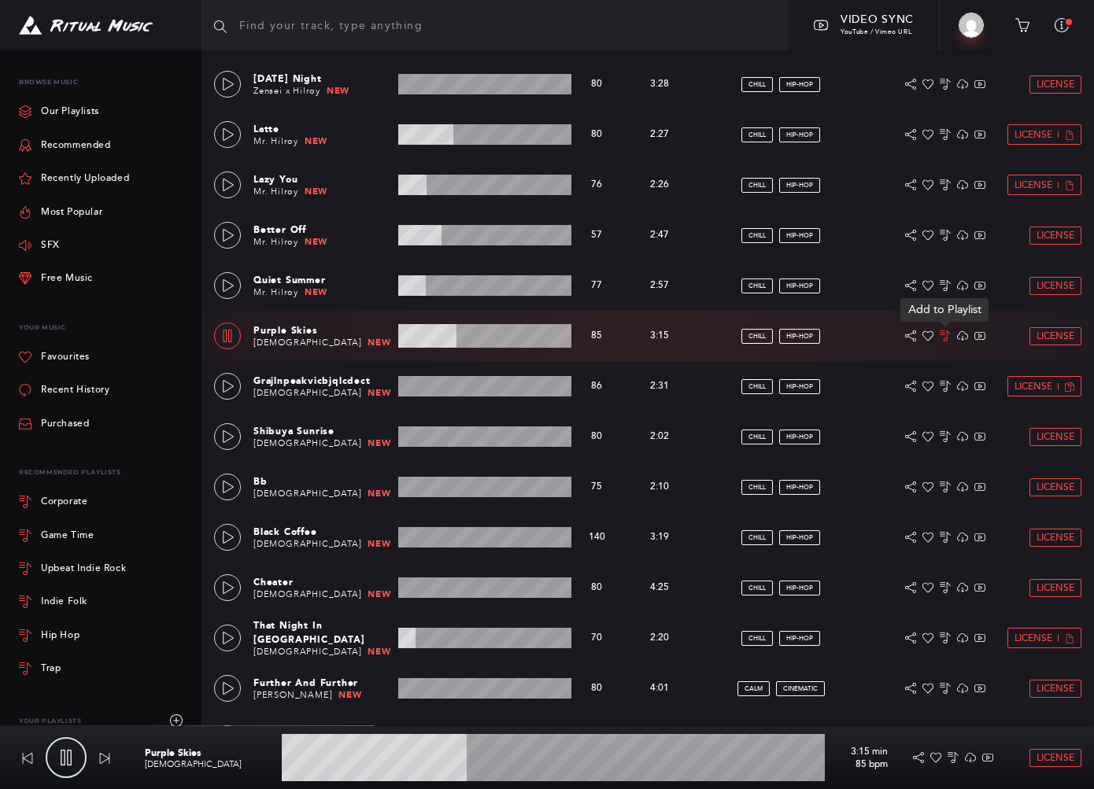
click at [795, 341] on icon at bounding box center [945, 336] width 11 height 11
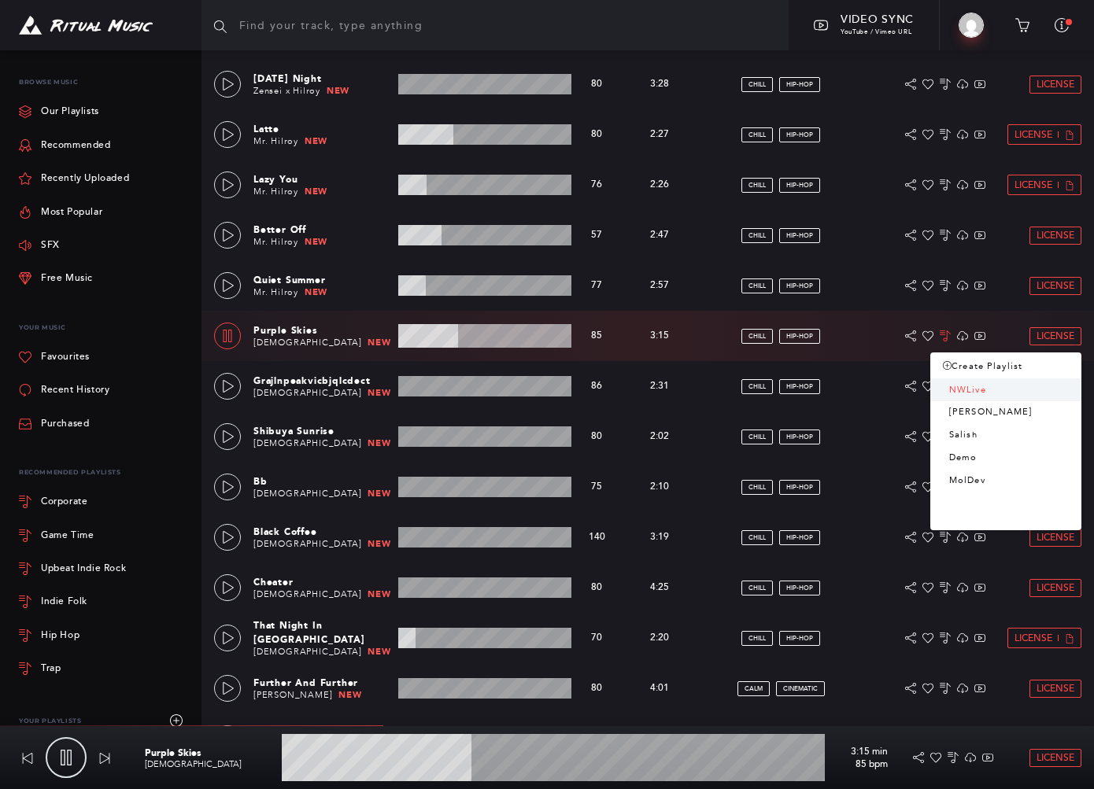
click at [795, 387] on link "NWLive" at bounding box center [1005, 390] width 151 height 23
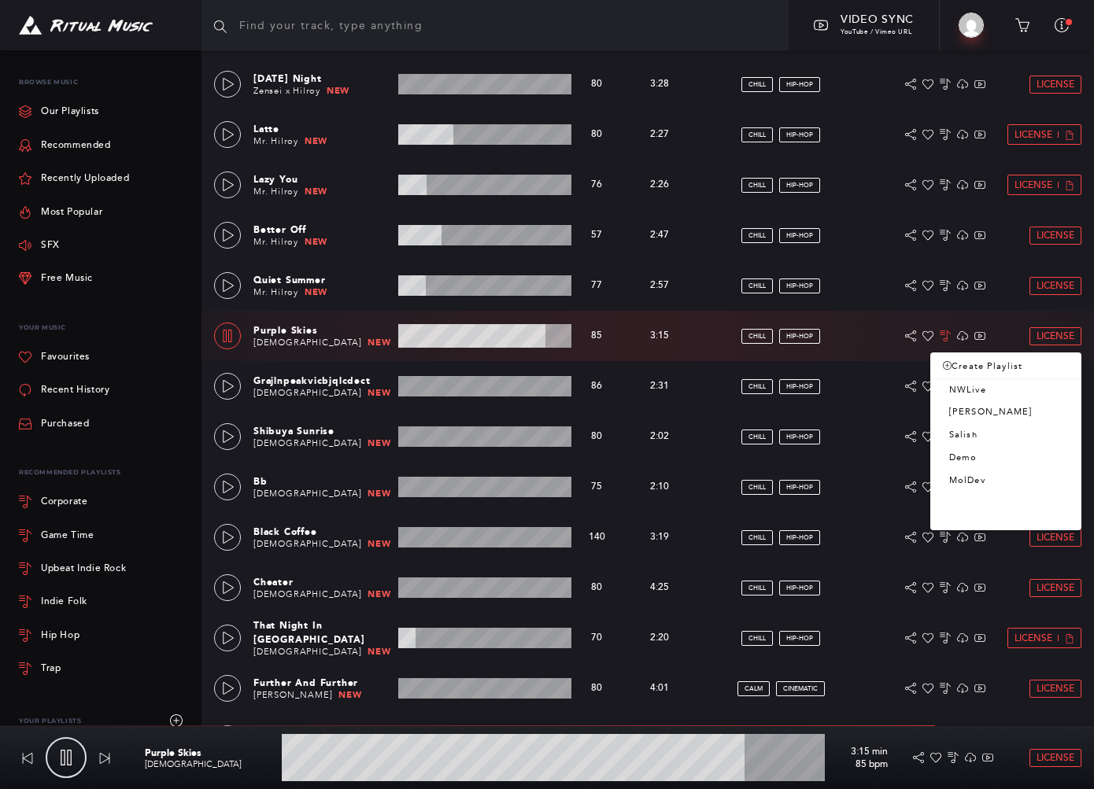
type input "85.47"
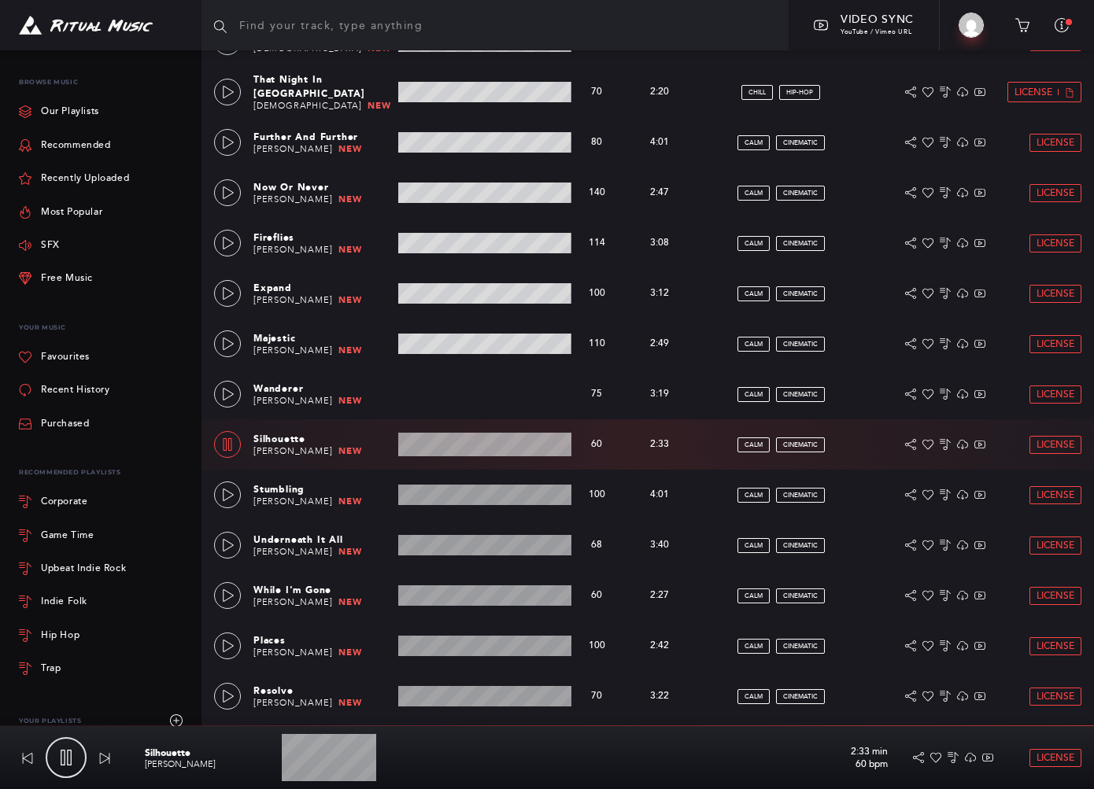
scroll to position [2548, 0]
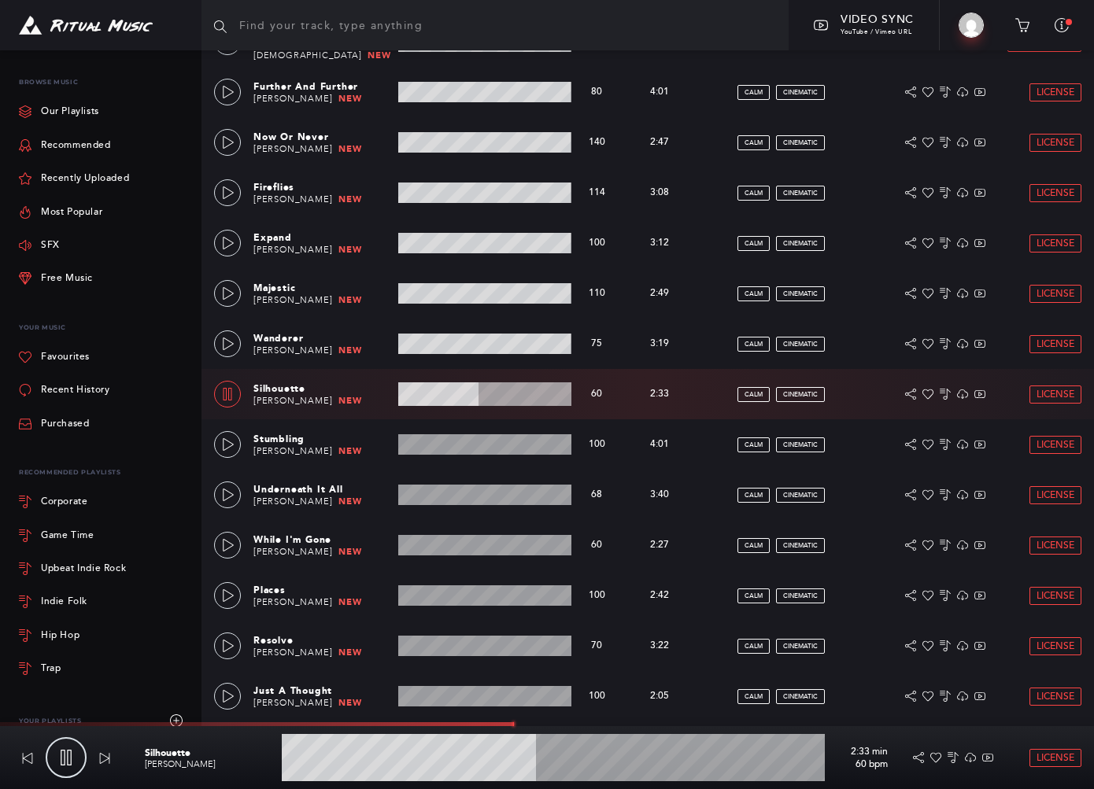
click at [842, 778] on div "Silhouette [PERSON_NAME] 2:33 min 60 bpm License" at bounding box center [613, 757] width 962 height 63
click at [944, 396] on icon at bounding box center [945, 394] width 11 height 11
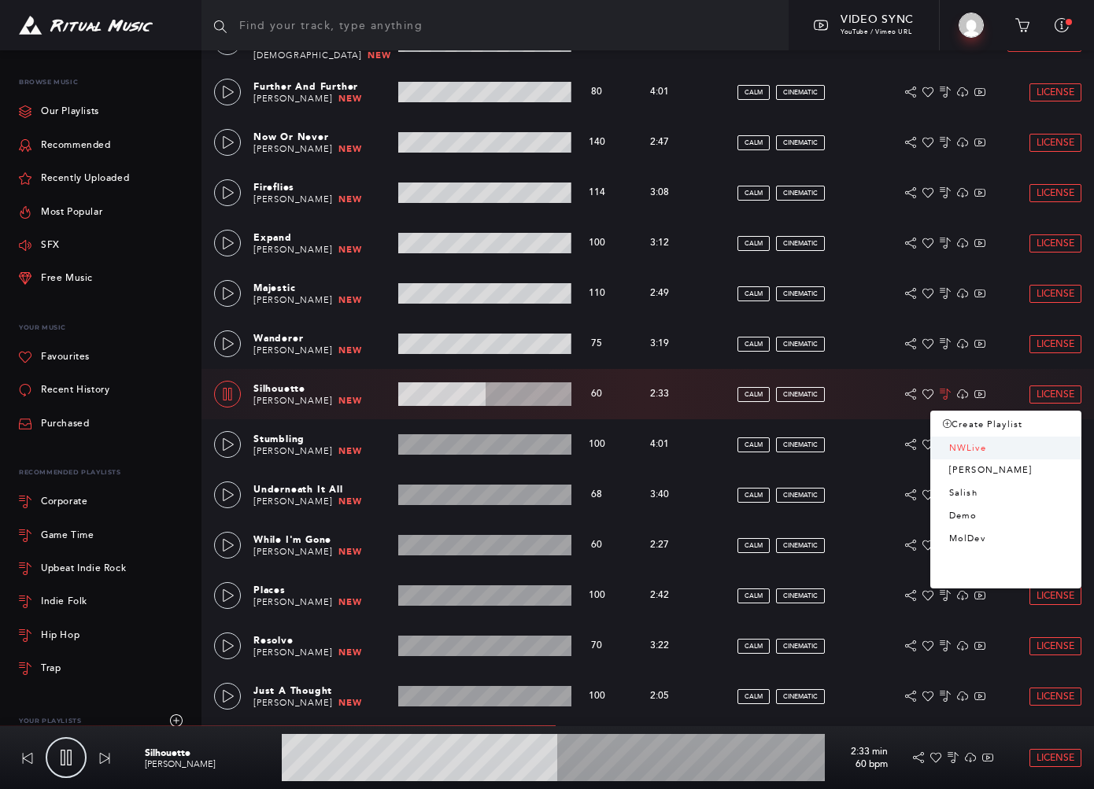
click at [975, 454] on link "NWLive" at bounding box center [1005, 449] width 151 height 23
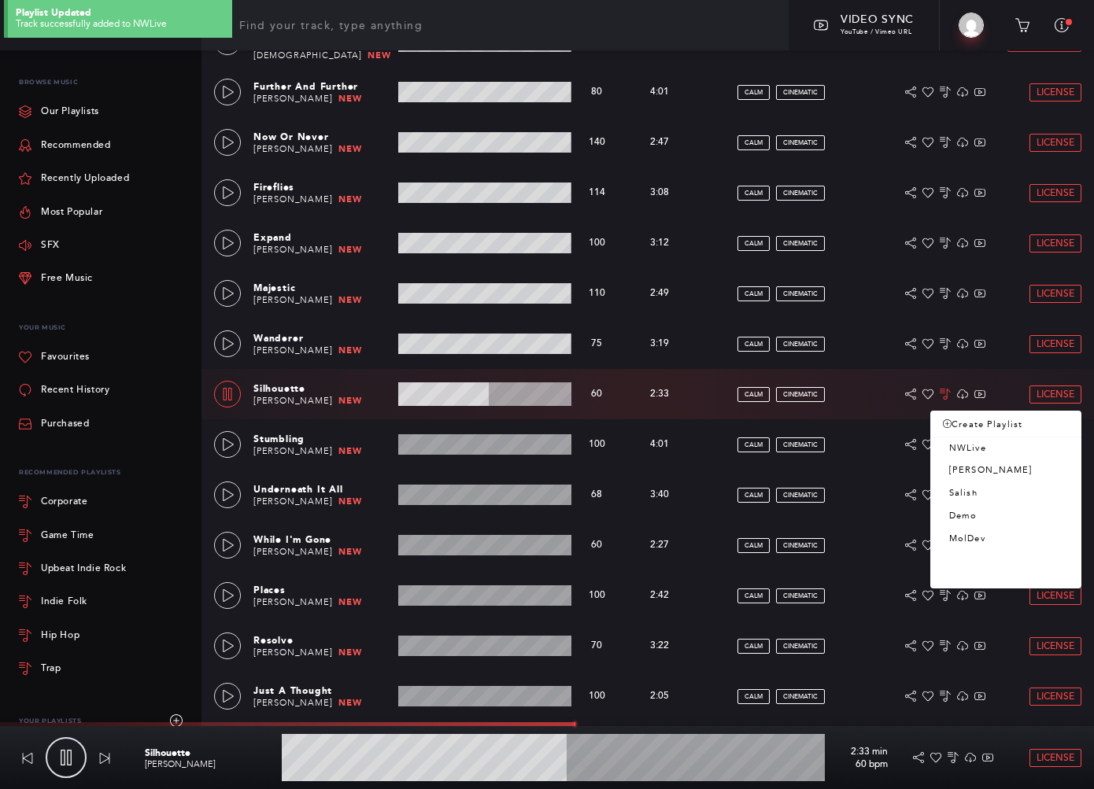
click at [76, 759] on link at bounding box center [66, 757] width 41 height 41
type input "52.66"
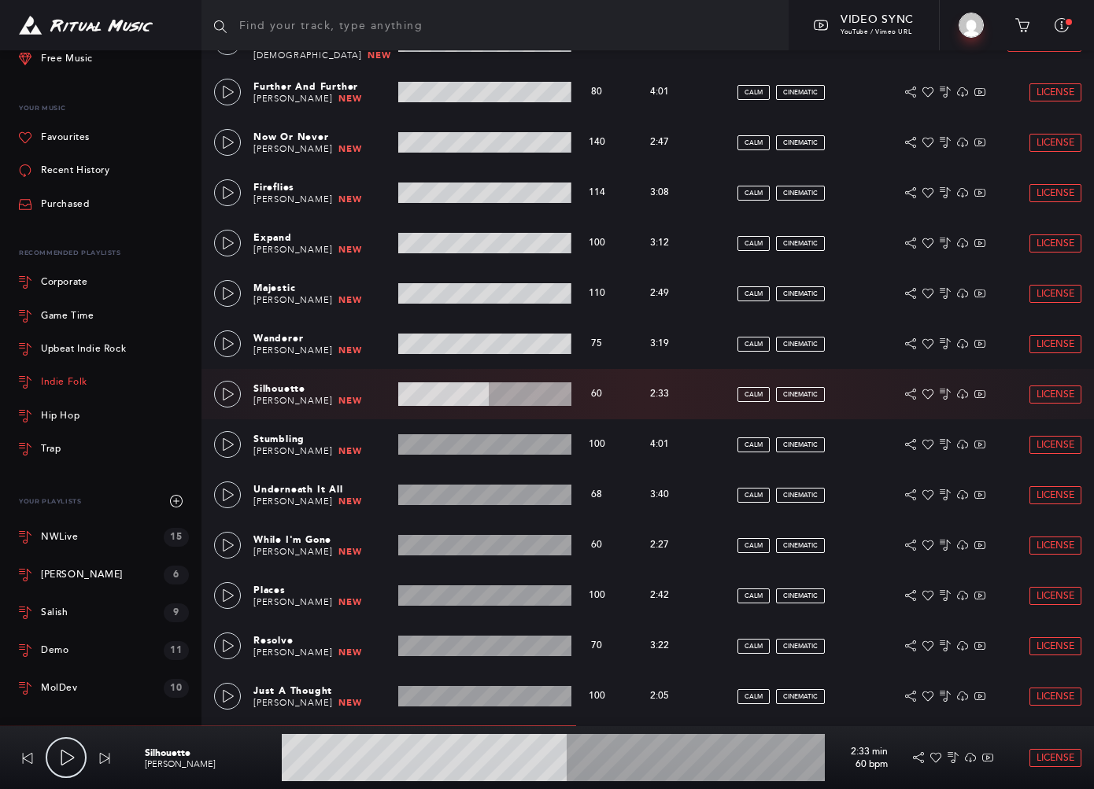
scroll to position [232, 0]
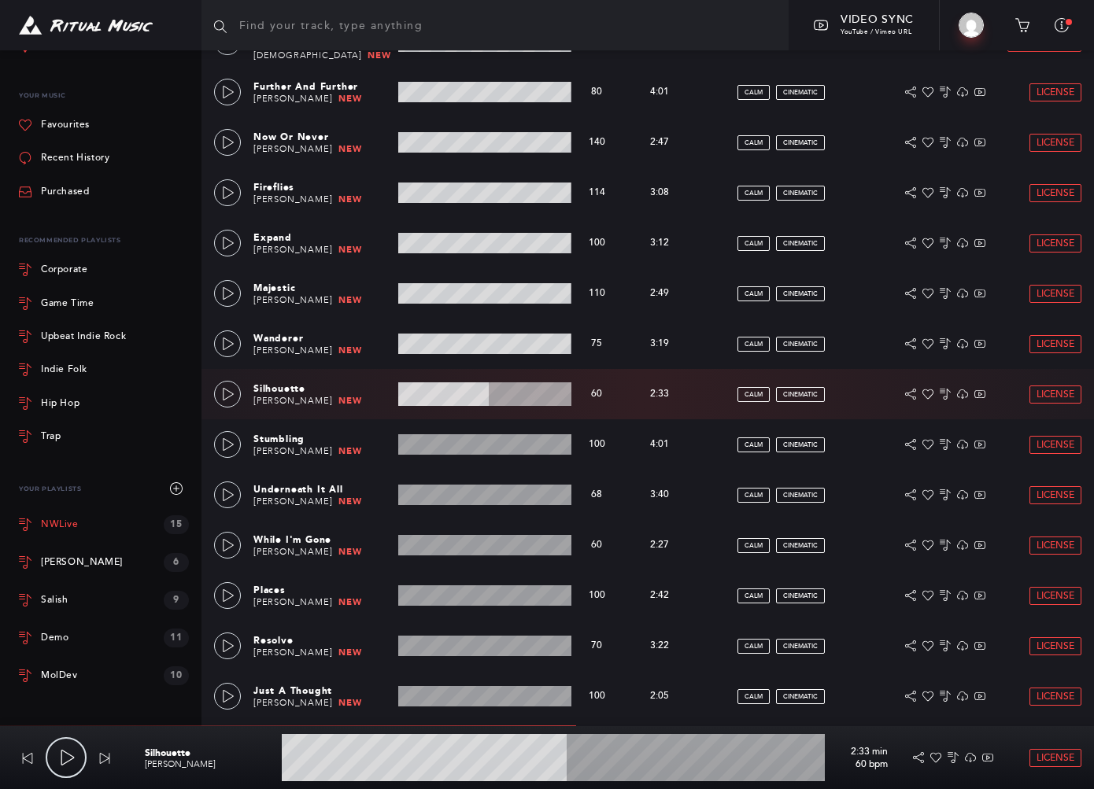
click at [54, 516] on link "NWLive 15" at bounding box center [104, 525] width 170 height 38
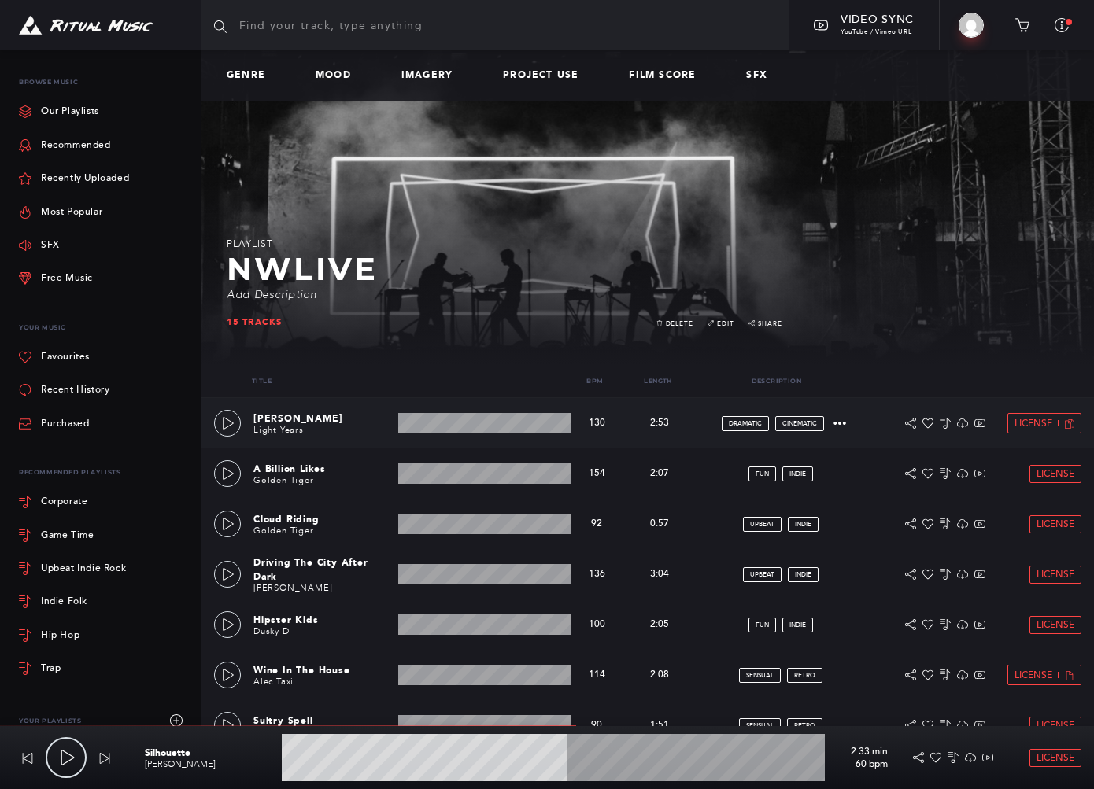
scroll to position [232, 0]
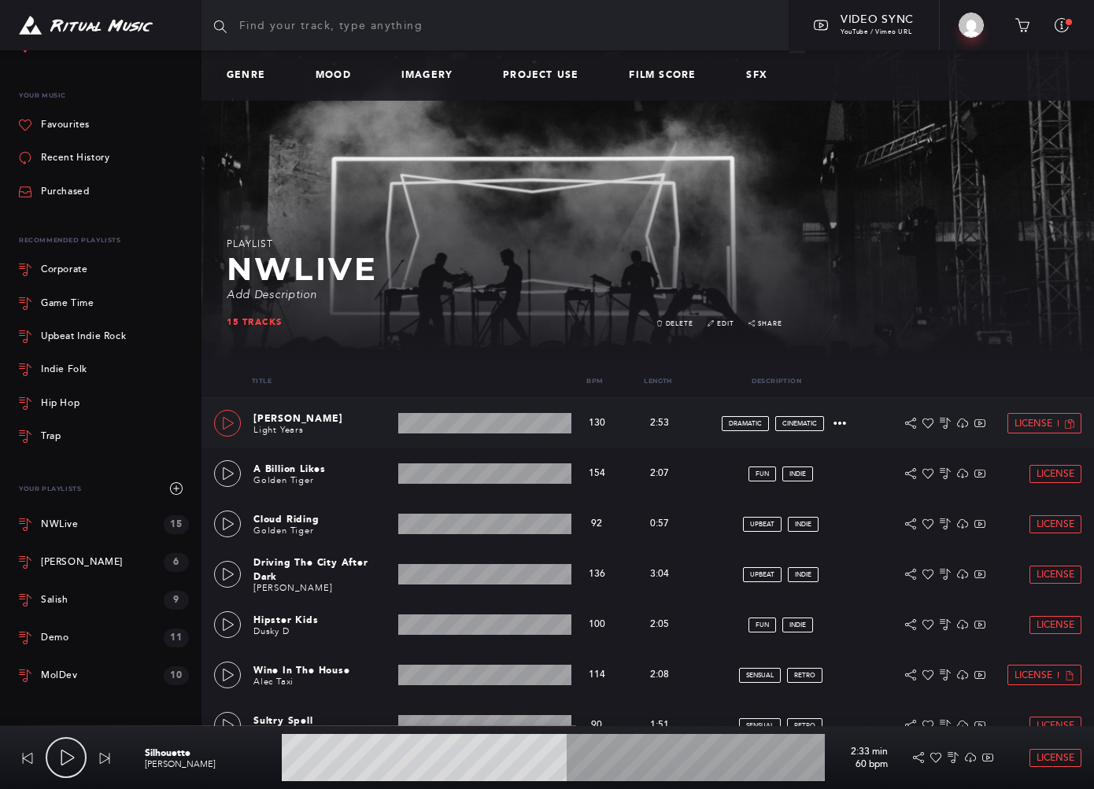
click at [226, 419] on icon at bounding box center [228, 423] width 13 height 13
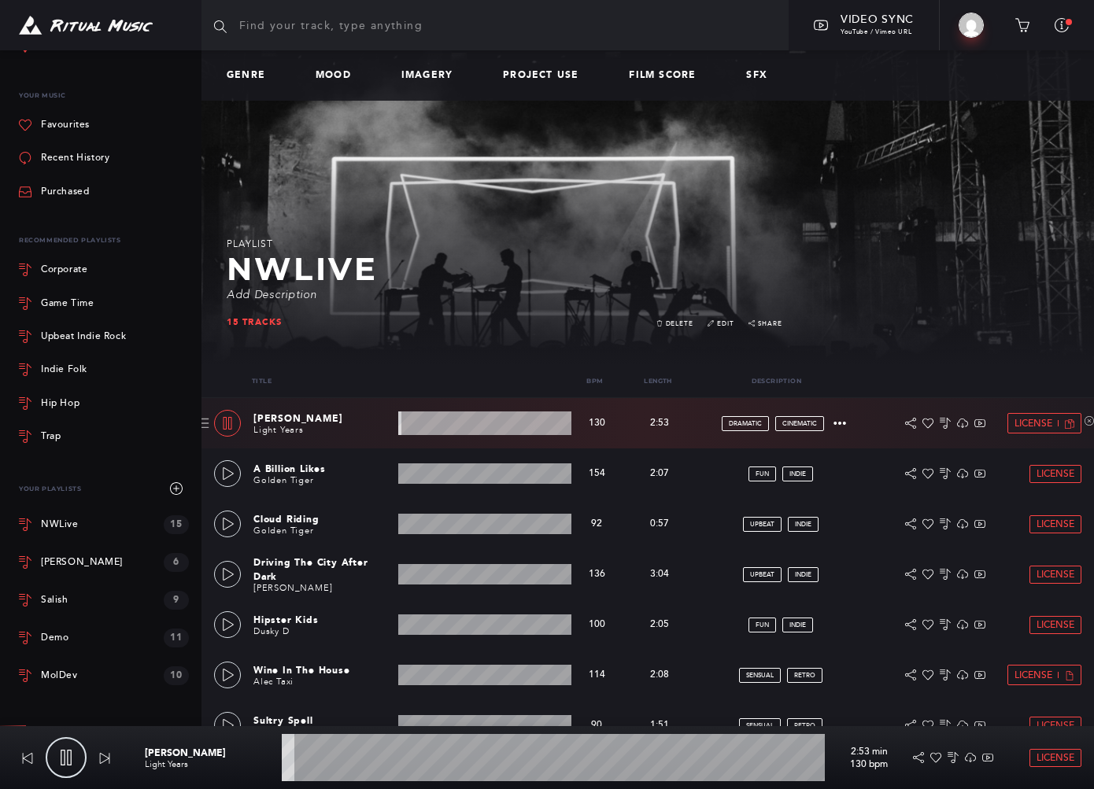
click at [449, 424] on wave at bounding box center [484, 424] width 173 height 24
click at [225, 419] on icon at bounding box center [227, 423] width 13 height 13
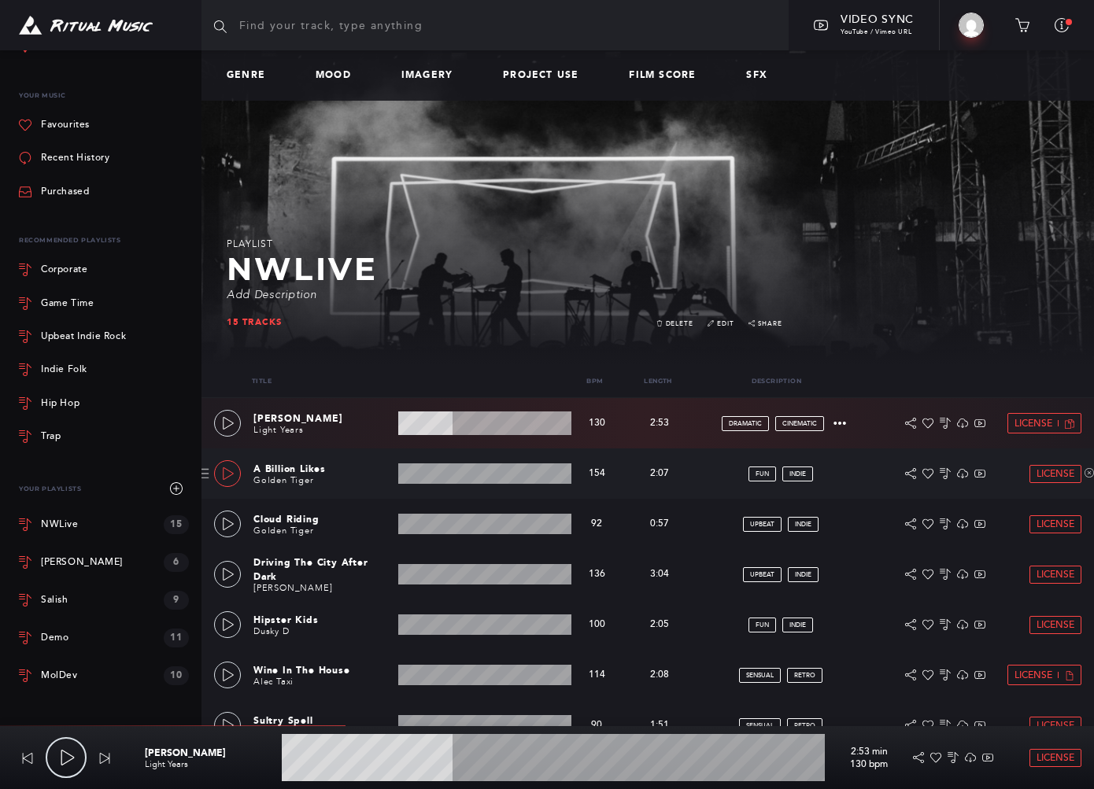
click at [228, 472] on icon at bounding box center [228, 473] width 13 height 13
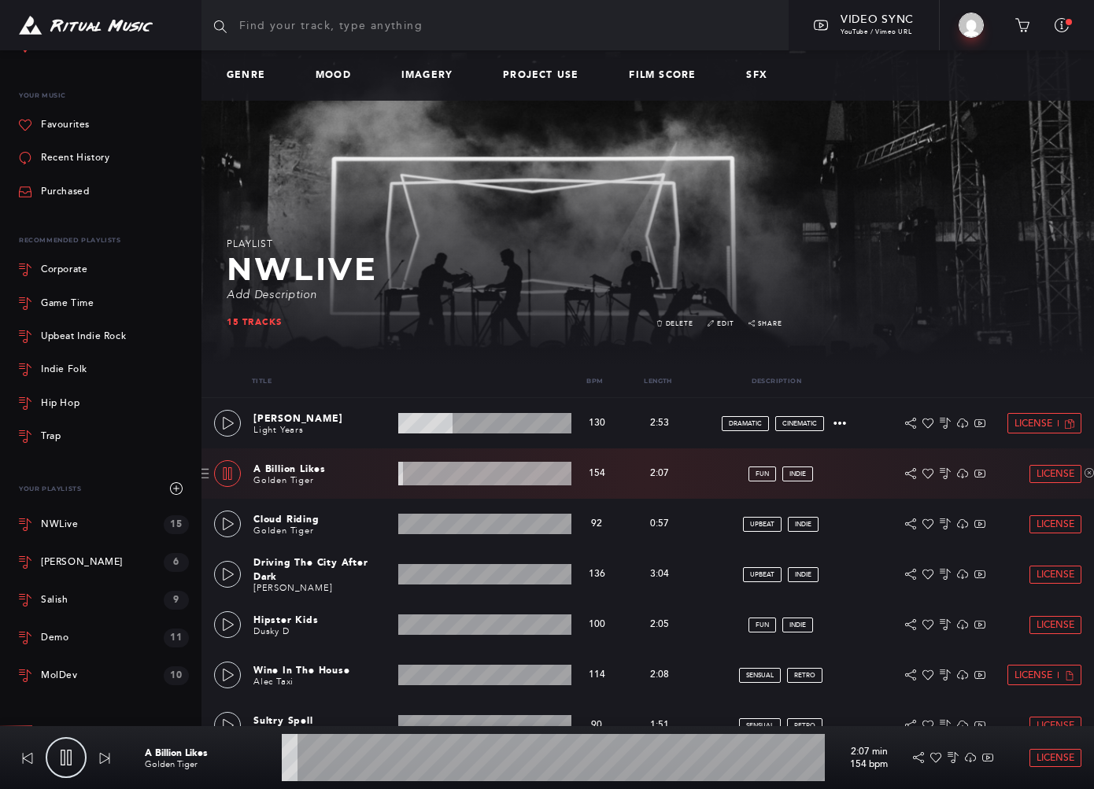
type input "3"
click at [1073, 475] on span "License" at bounding box center [1056, 474] width 38 height 10
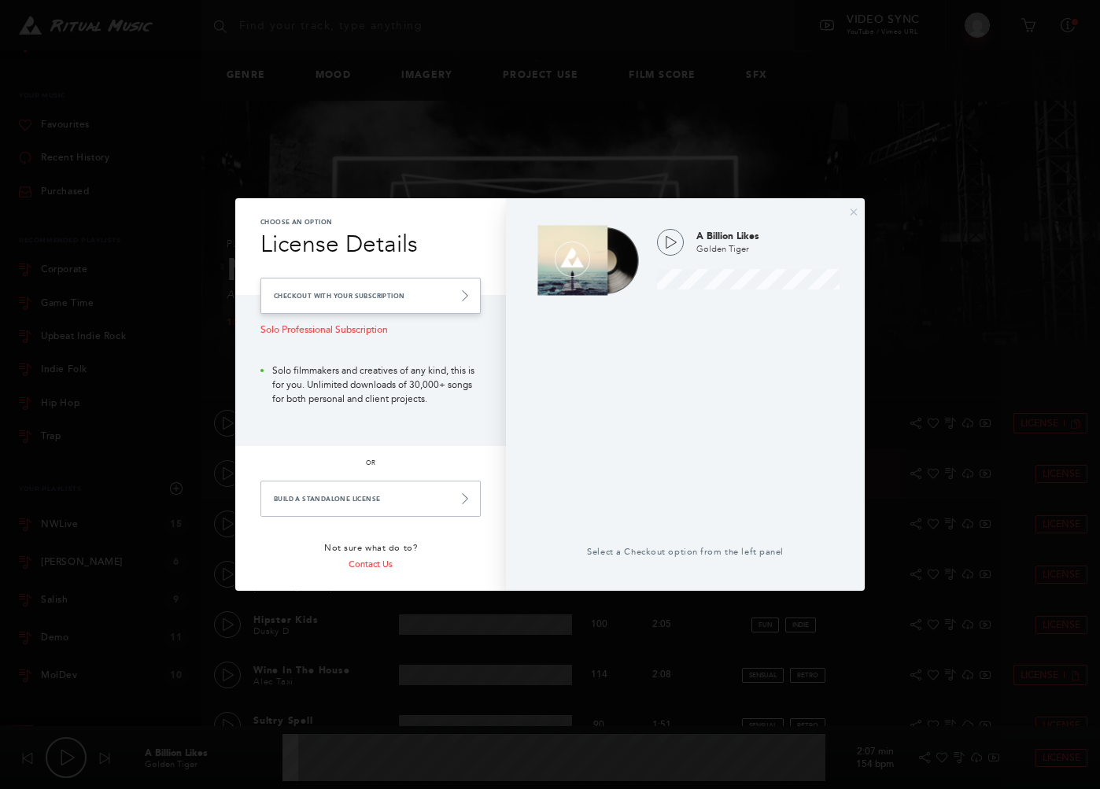
click at [380, 294] on link "Checkout with your Subscription" at bounding box center [371, 296] width 220 height 36
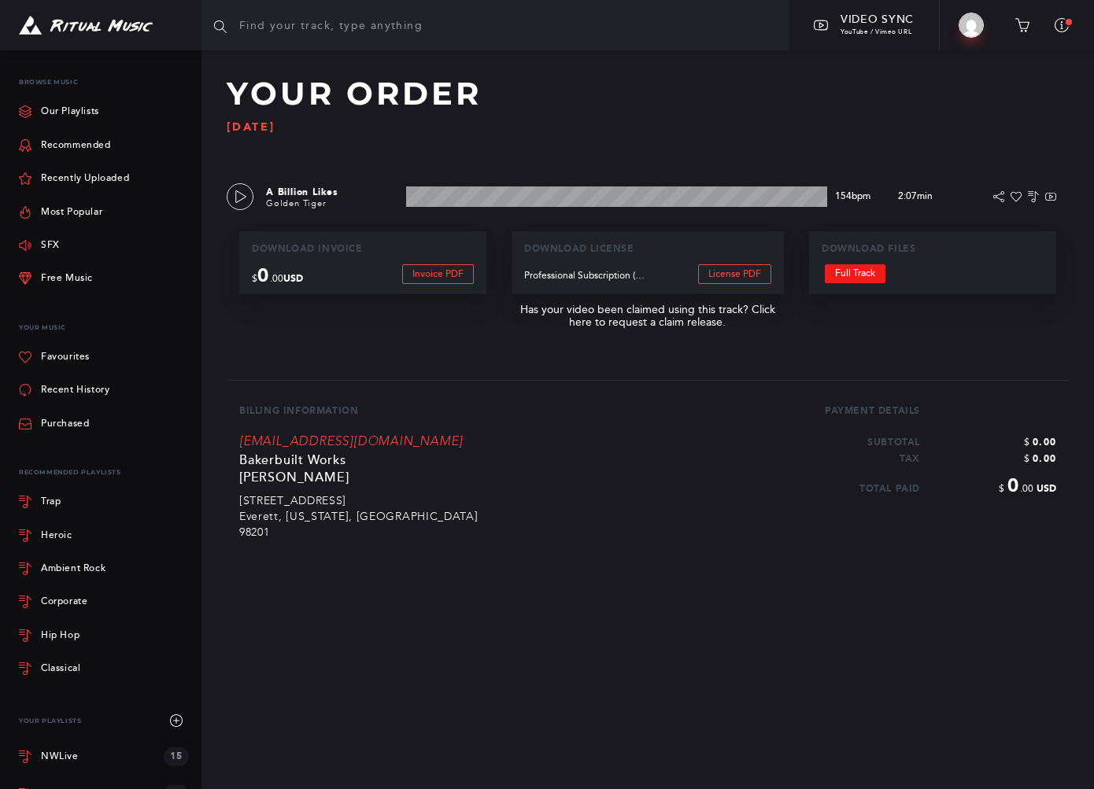
click at [868, 274] on link "Full Track" at bounding box center [855, 273] width 61 height 19
click at [734, 278] on link "License PDF" at bounding box center [734, 274] width 73 height 20
